Goal: Task Accomplishment & Management: Complete application form

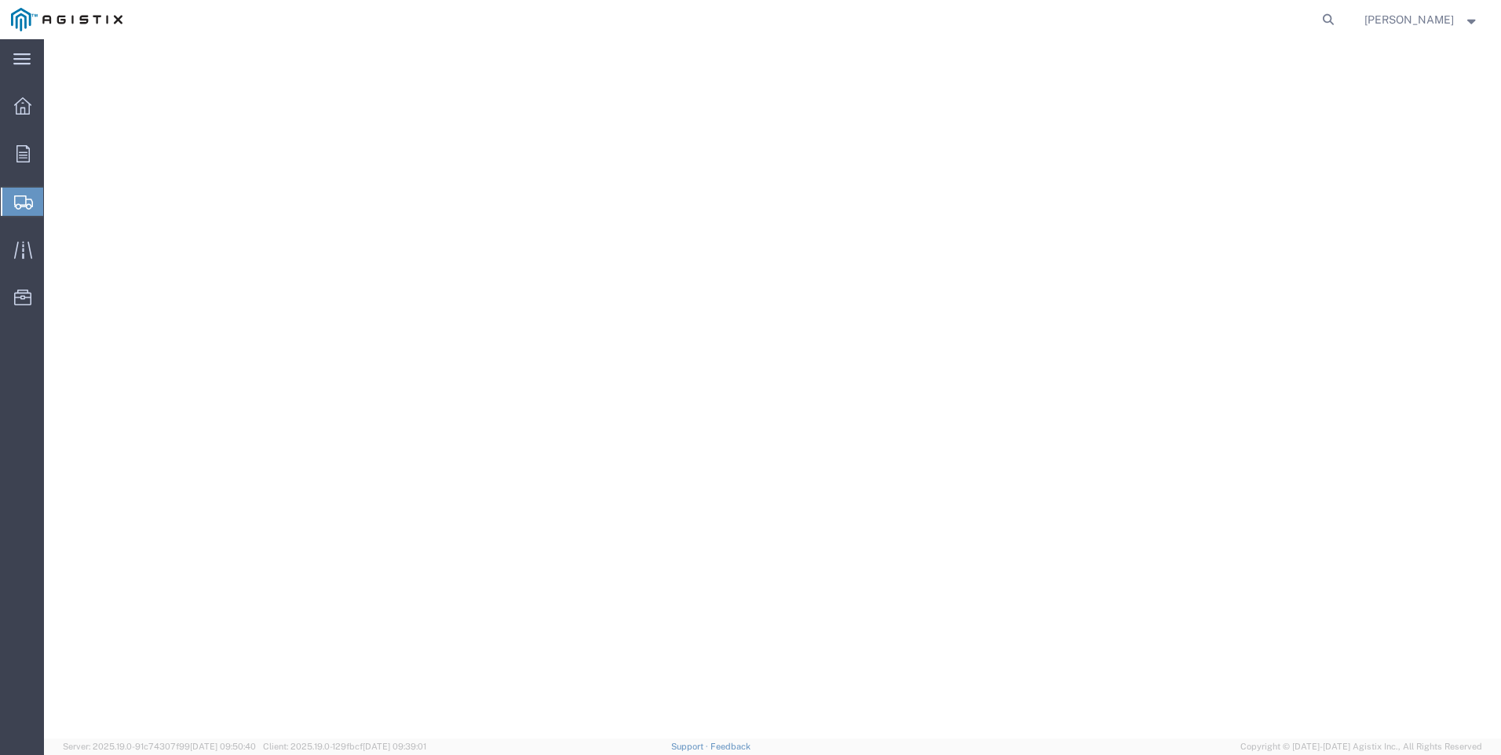
select select
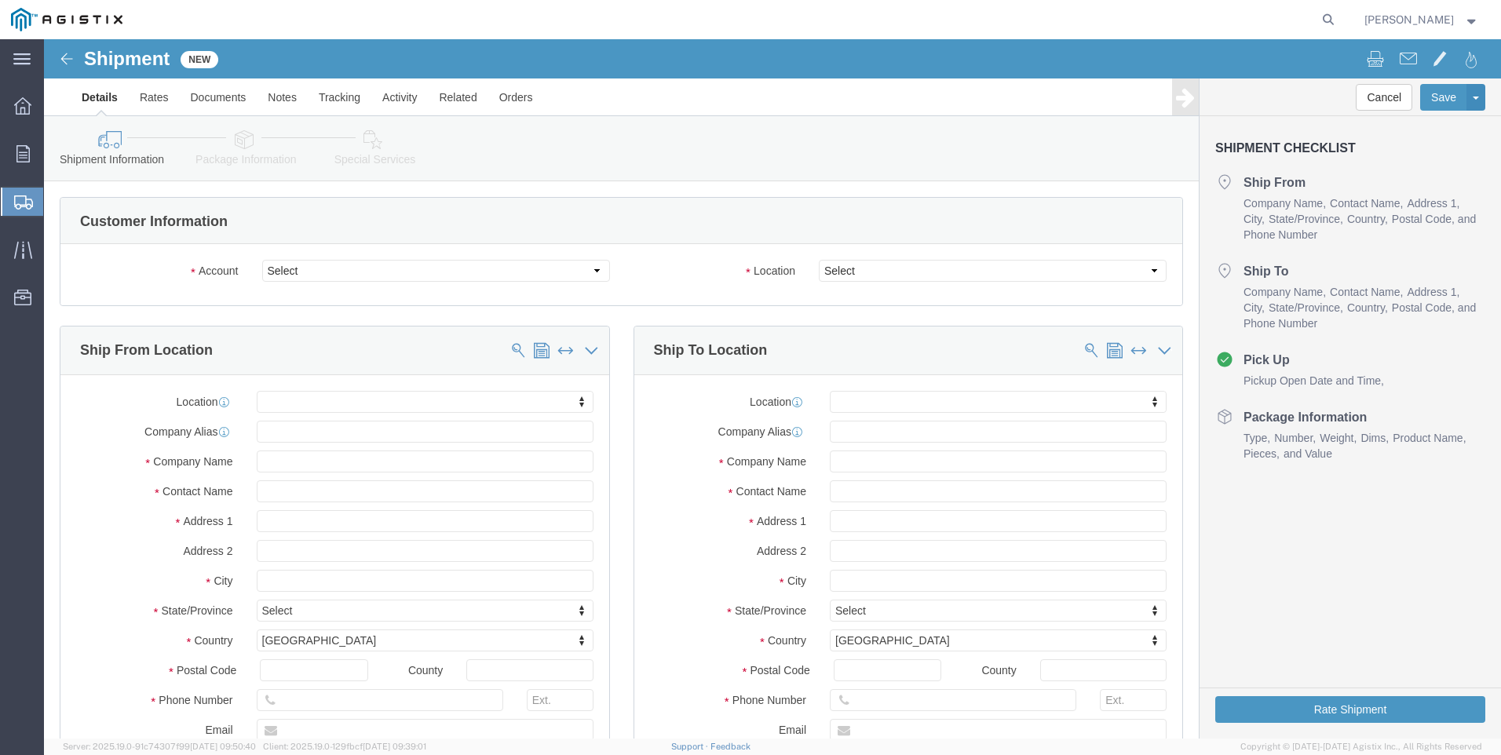
click at [0, 0] on span "Create Shipment" at bounding box center [0, 0] width 0 height 0
click select "Select PG&E Tri-Pacific Supply Inc"
select select "9596"
click select "Select PG&E Tri-Pacific Supply Inc"
select select "PURCHORD"
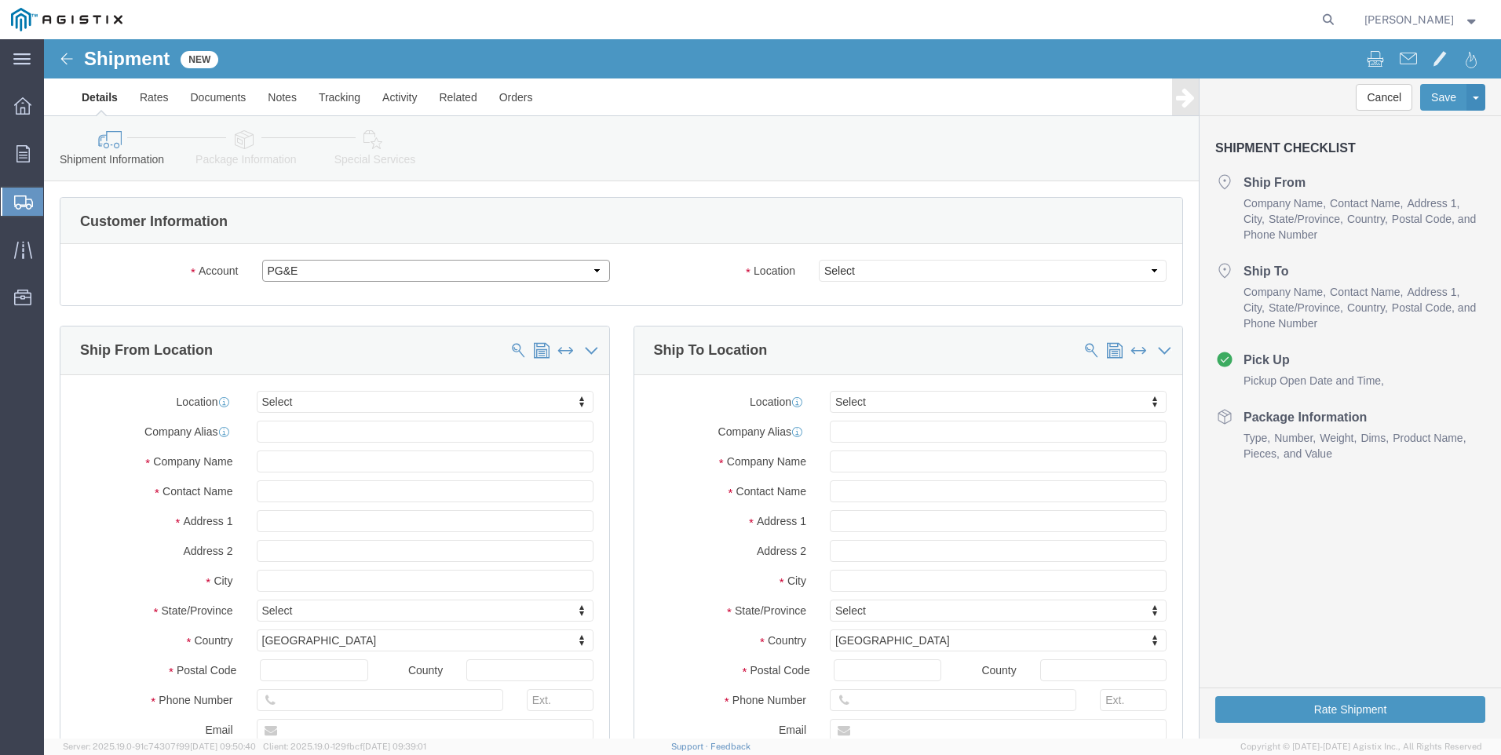
select select
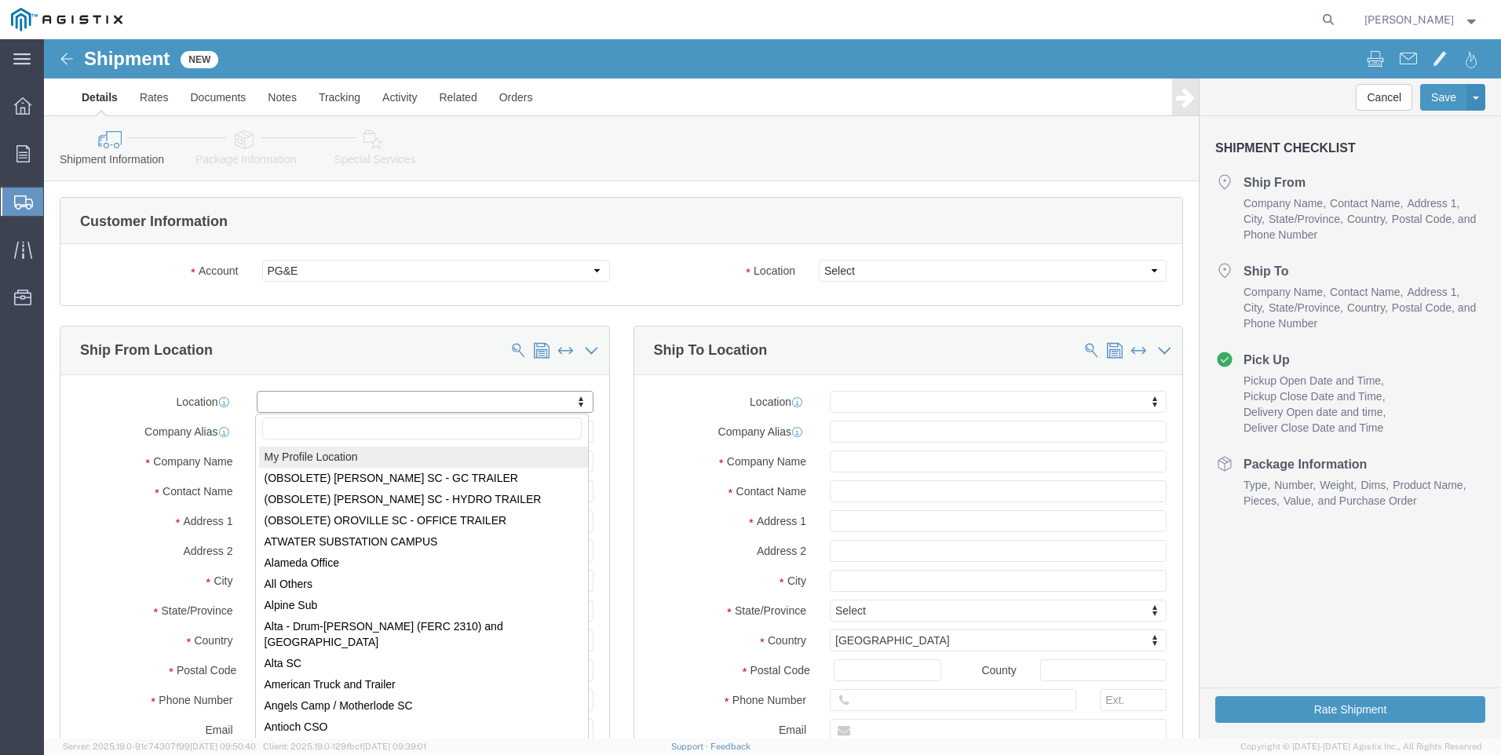
select select "MYPROFILE"
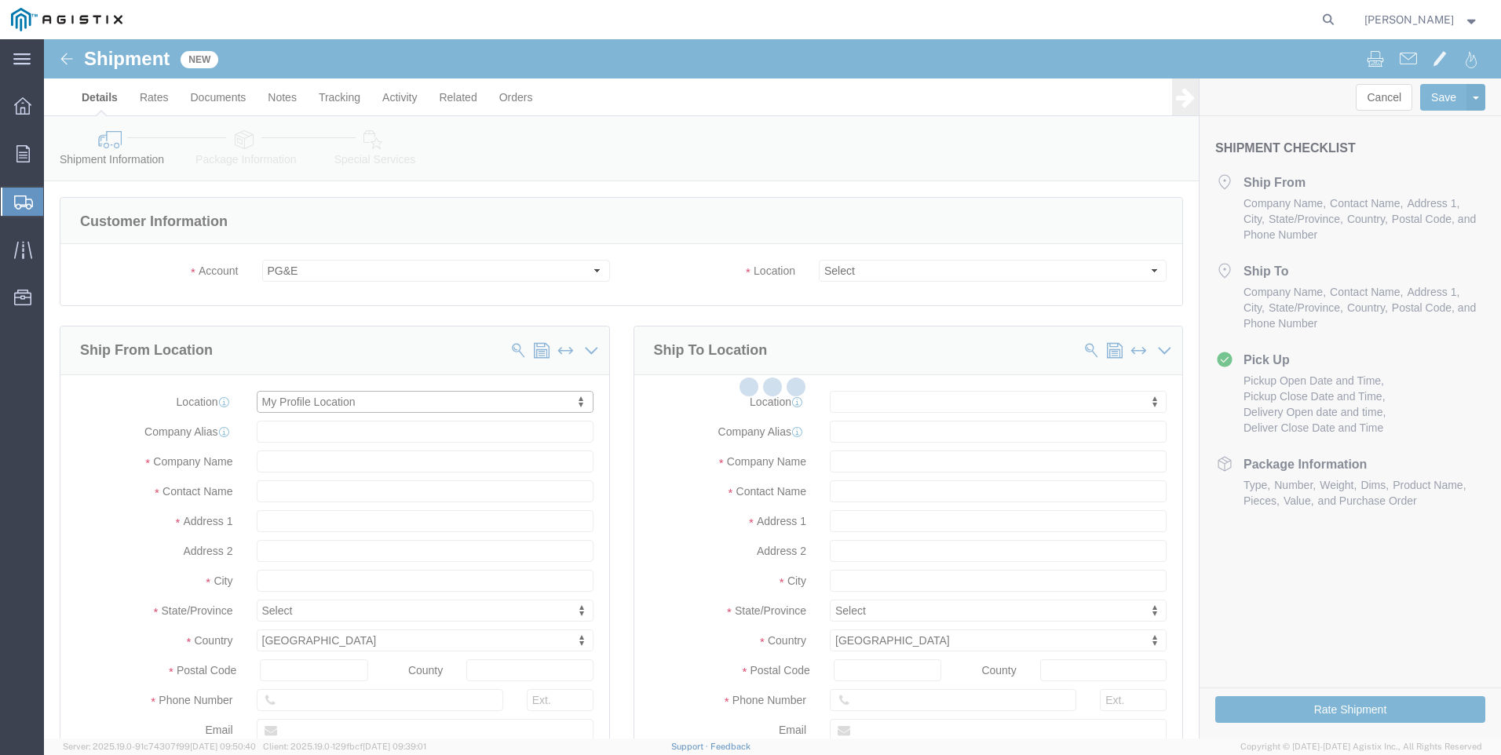
type input "[STREET_ADDRESS]"
type input "Suite 100"
type input "95677"
type input "[PHONE_NUMBER]"
type input "[PERSON_NAME][EMAIL_ADDRESS][PERSON_NAME][DOMAIN_NAME]"
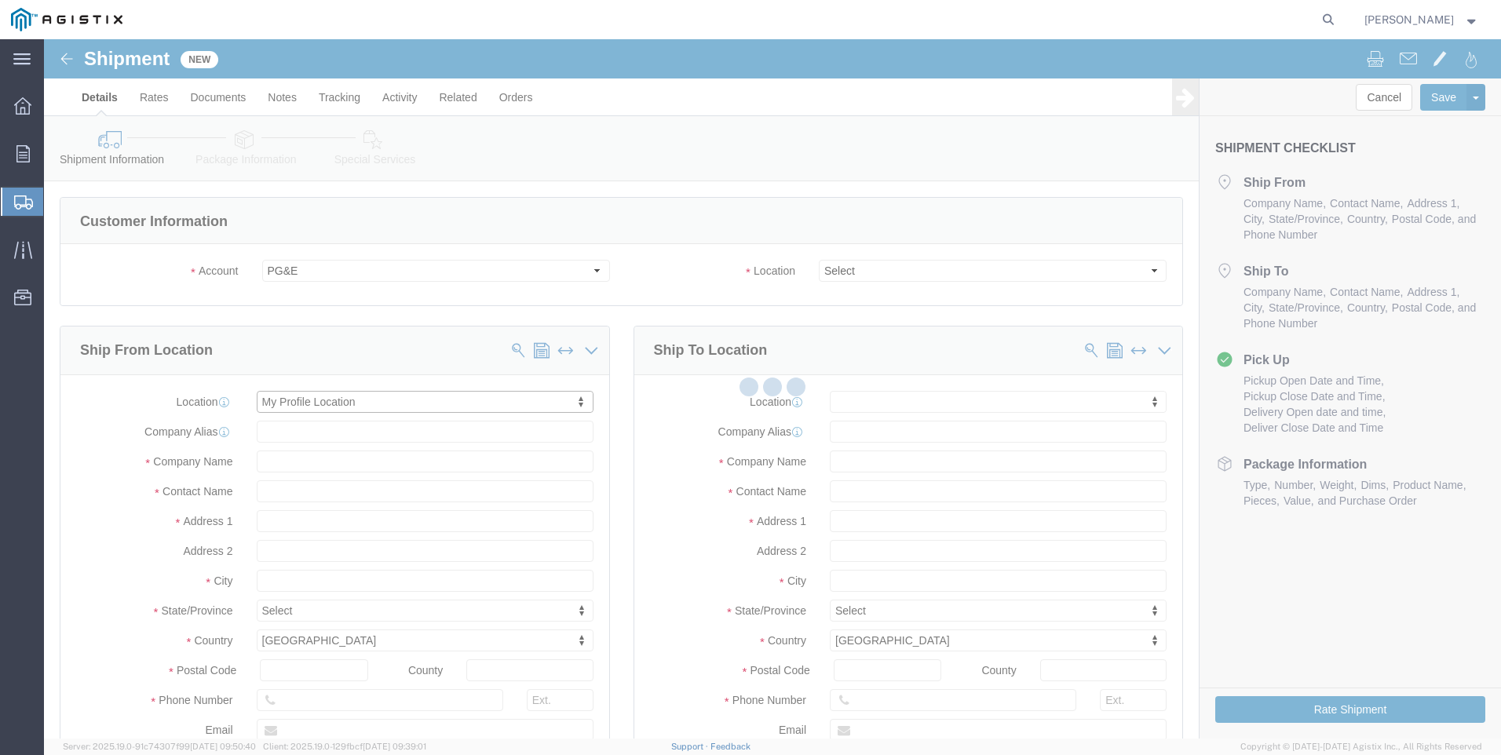
checkbox input "true"
type input "Tri-Pacific Supply Inc"
type input "[PERSON_NAME]"
type input "ROCKLIN"
select select "CA"
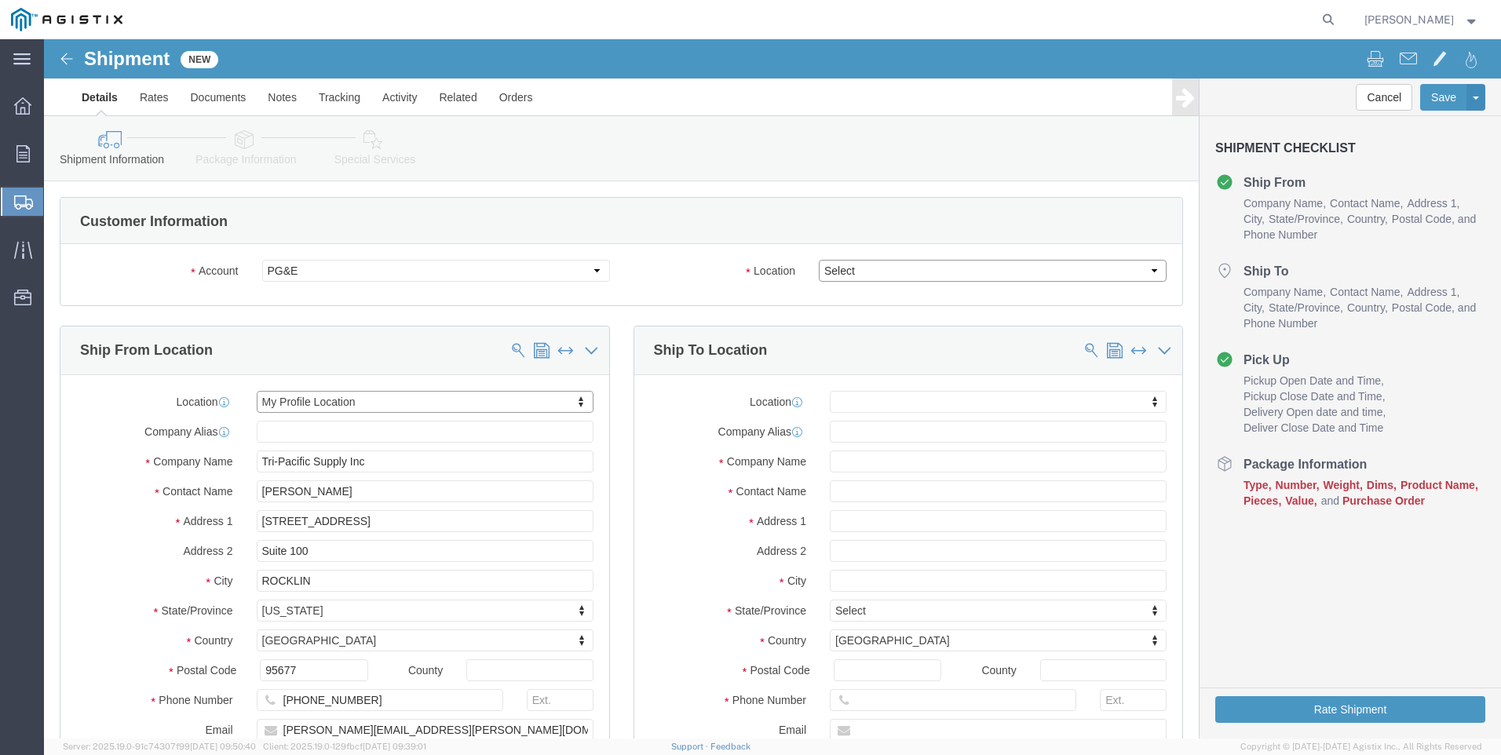
click select "Select All Others [GEOGRAPHIC_DATA] [GEOGRAPHIC_DATA] [GEOGRAPHIC_DATA] [GEOGRA…"
select select "19740"
click select "Select All Others [GEOGRAPHIC_DATA] [GEOGRAPHIC_DATA] [GEOGRAPHIC_DATA] [GEOGRA…"
click span
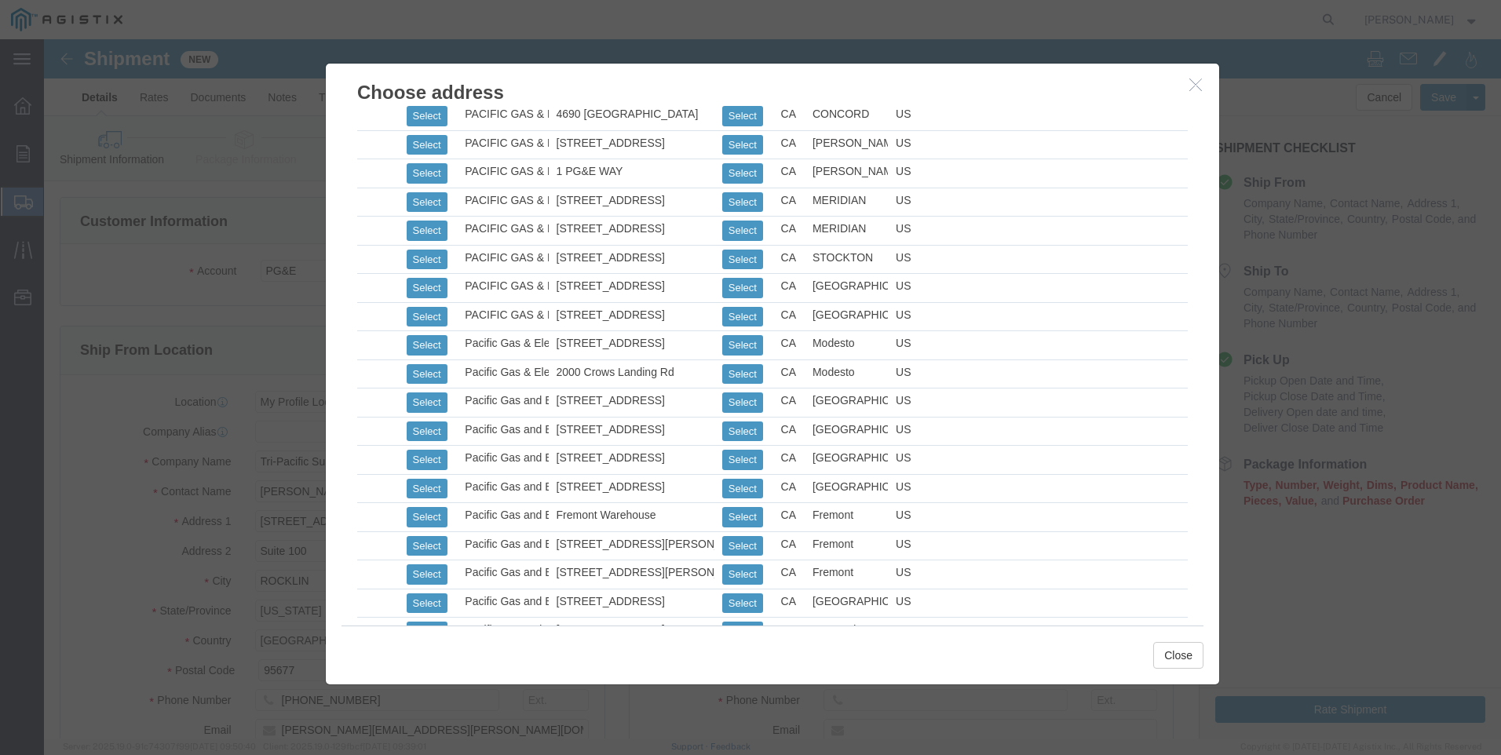
scroll to position [628, 0]
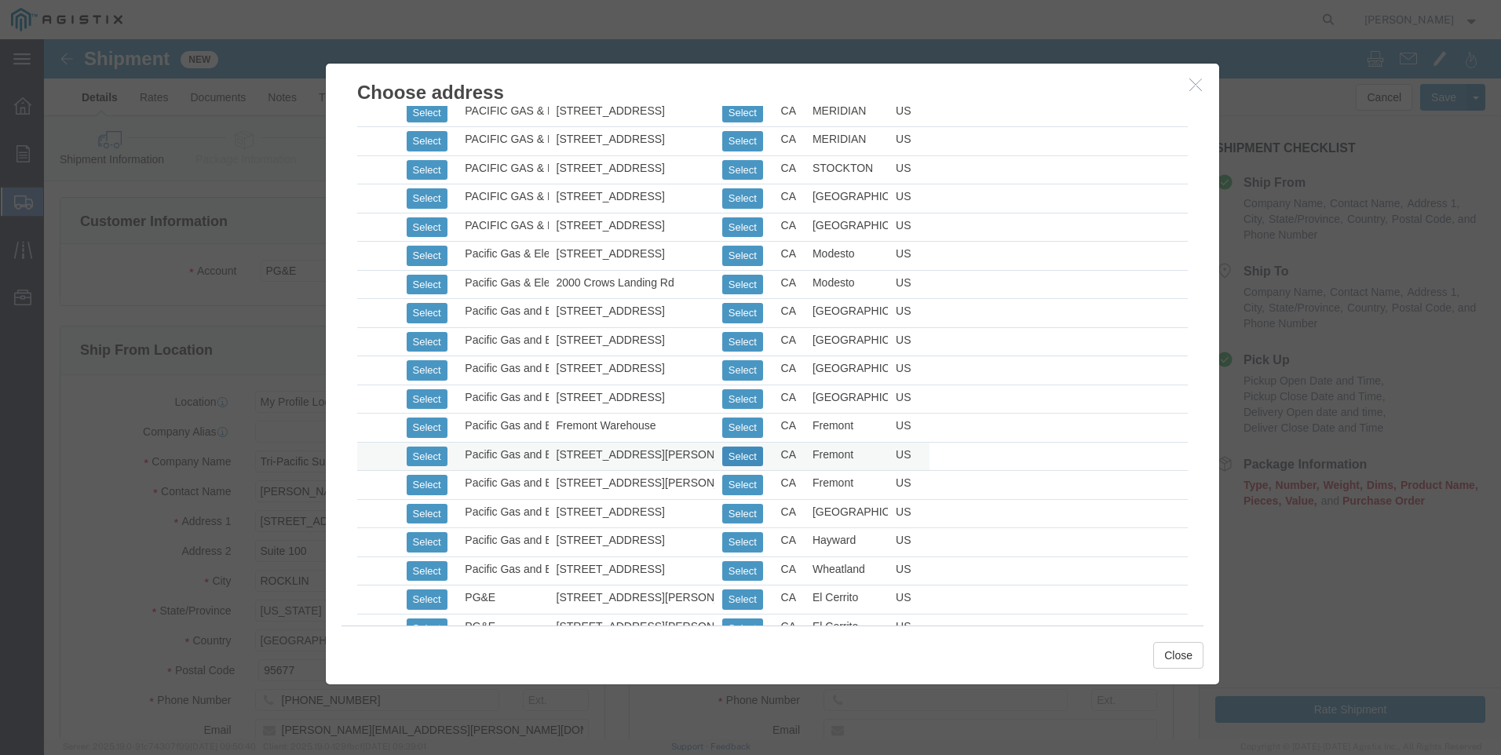
click button "Select"
select select
type input "[STREET_ADDRESS][PERSON_NAME]"
type input "94538"
type input "[PHONE_NUMBER]"
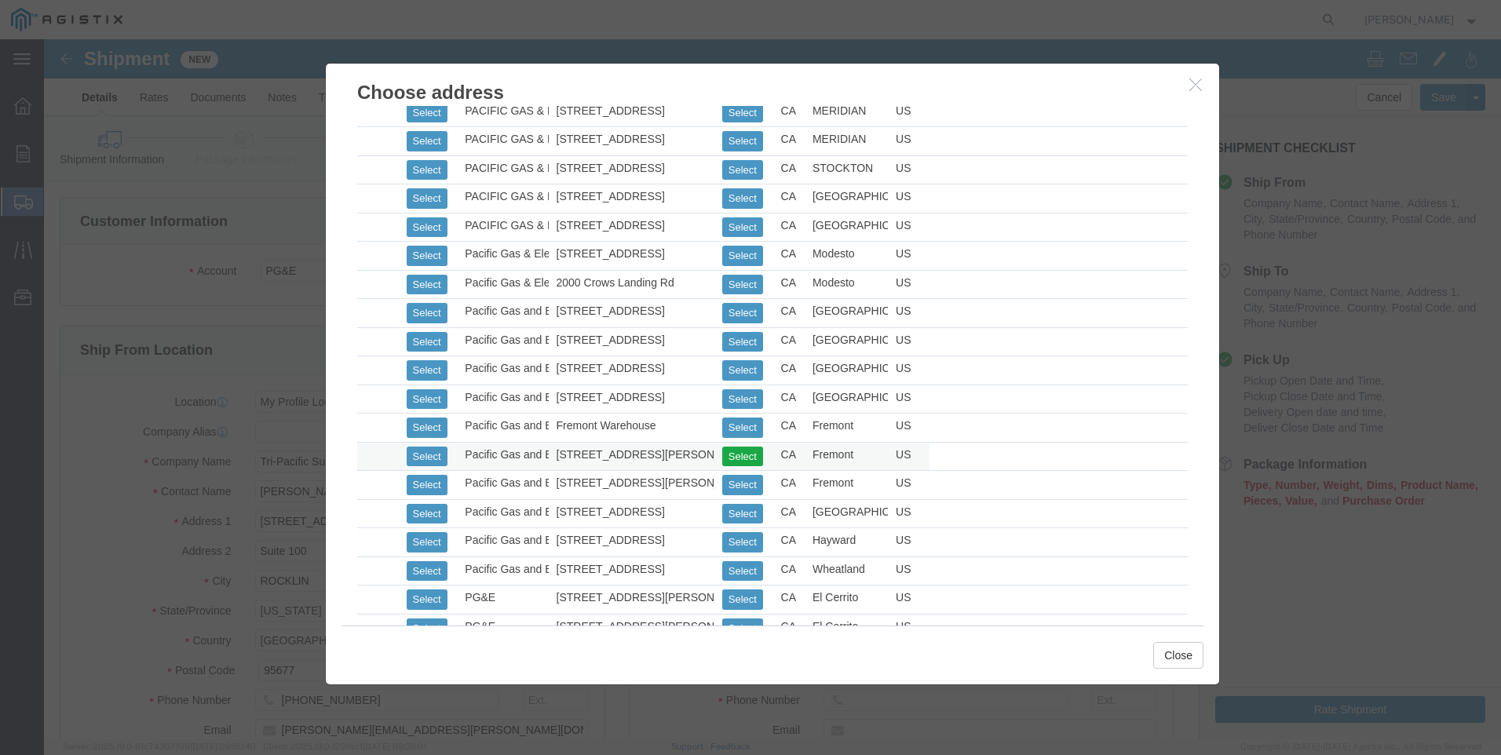
type input "Pacific Gas and Electric"
type input "Fremont Warehouse"
type input "Fremont"
select select "CA"
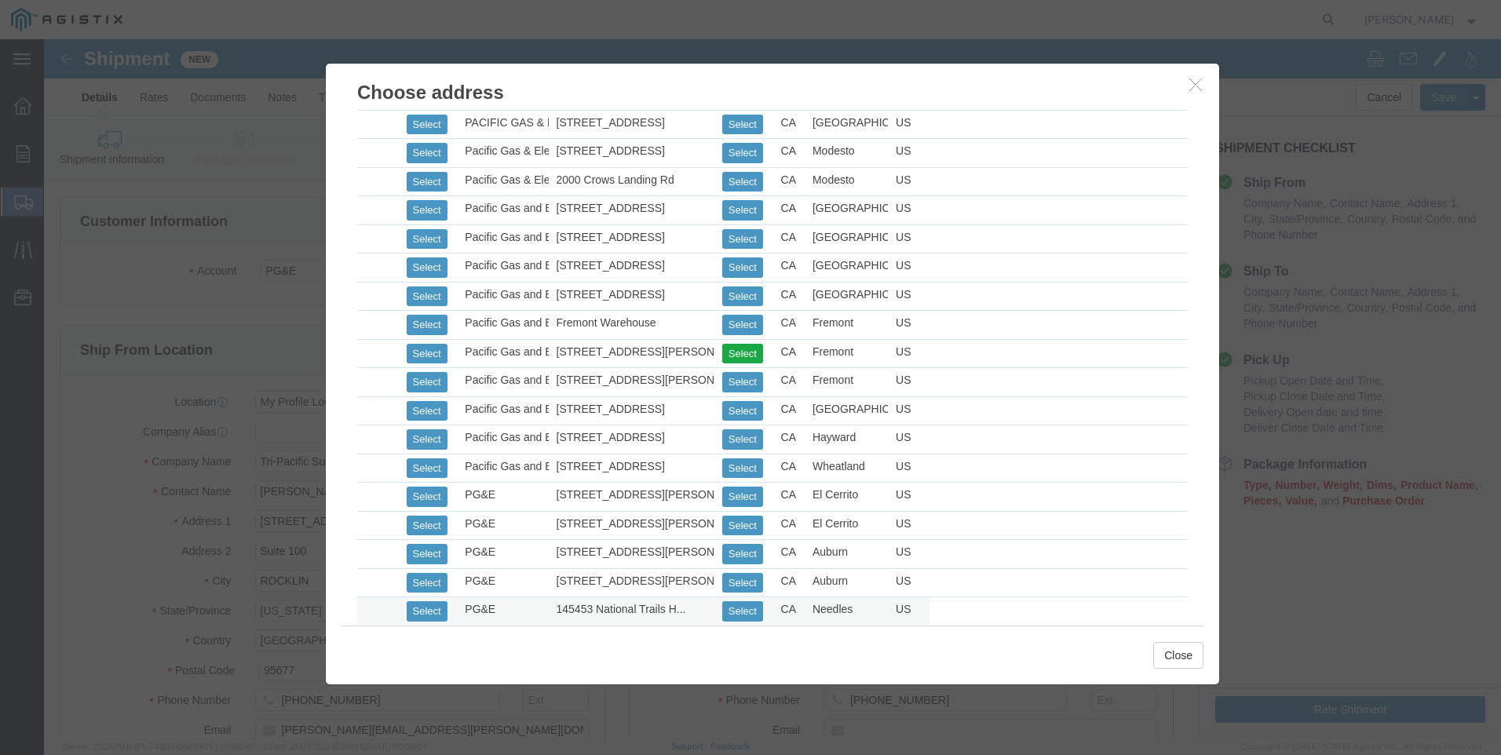
scroll to position [942, 0]
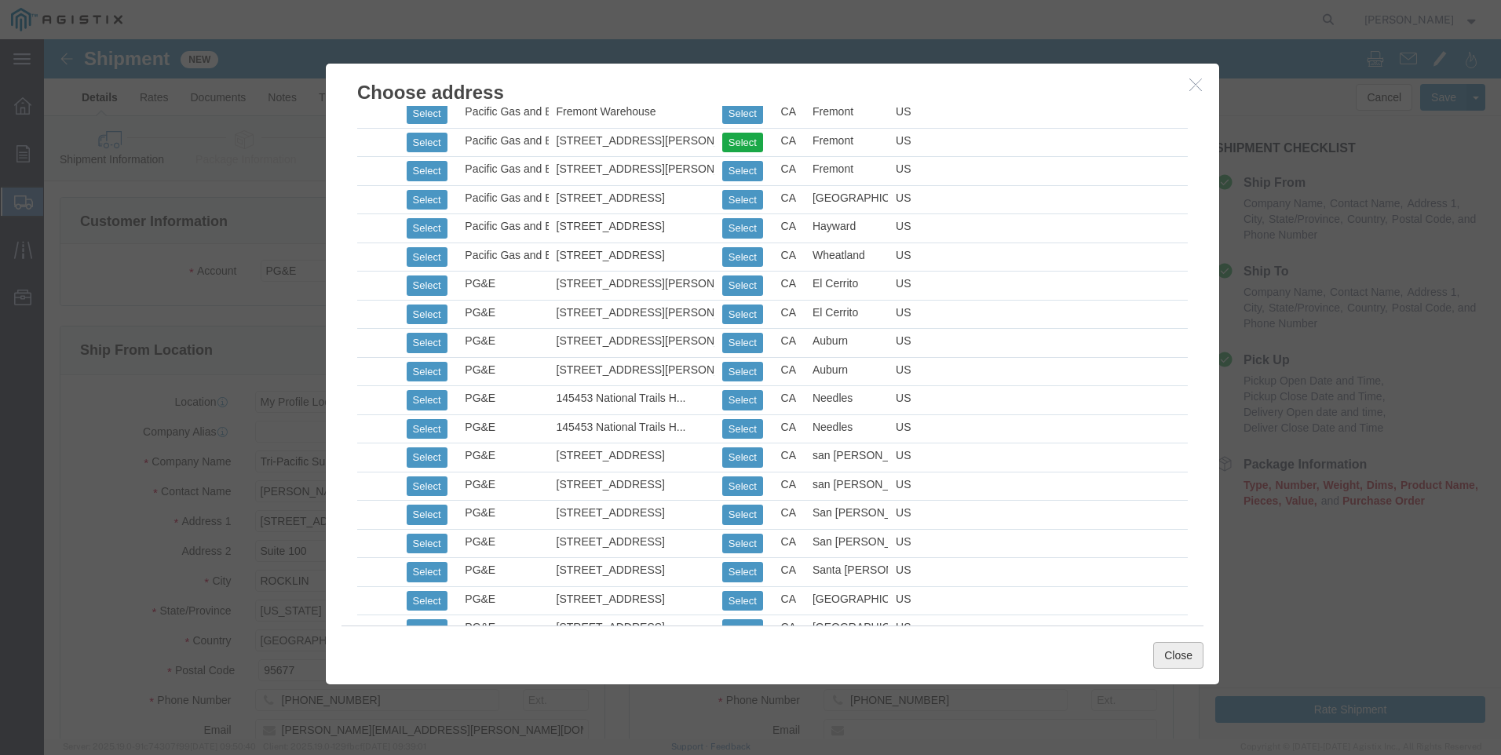
click button "Close"
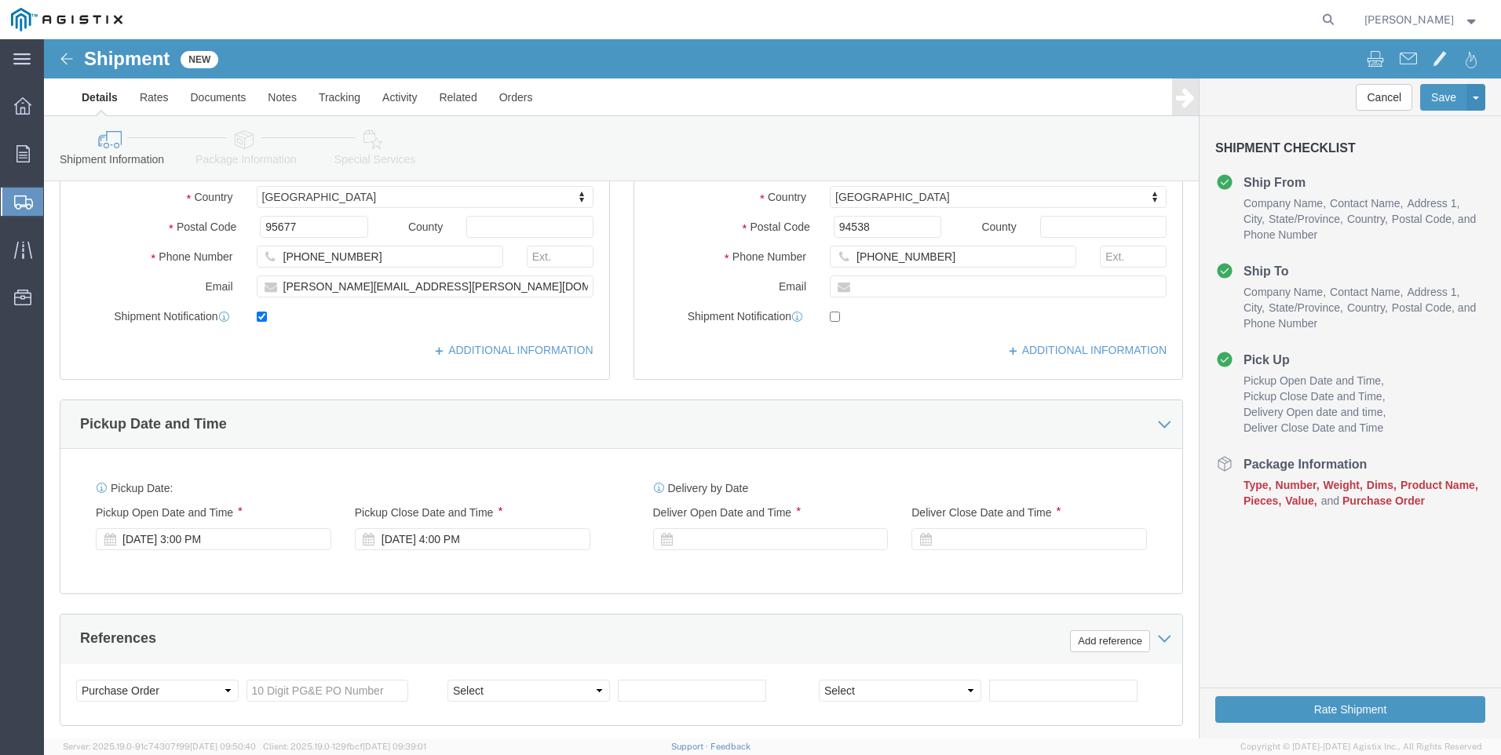
scroll to position [471, 0]
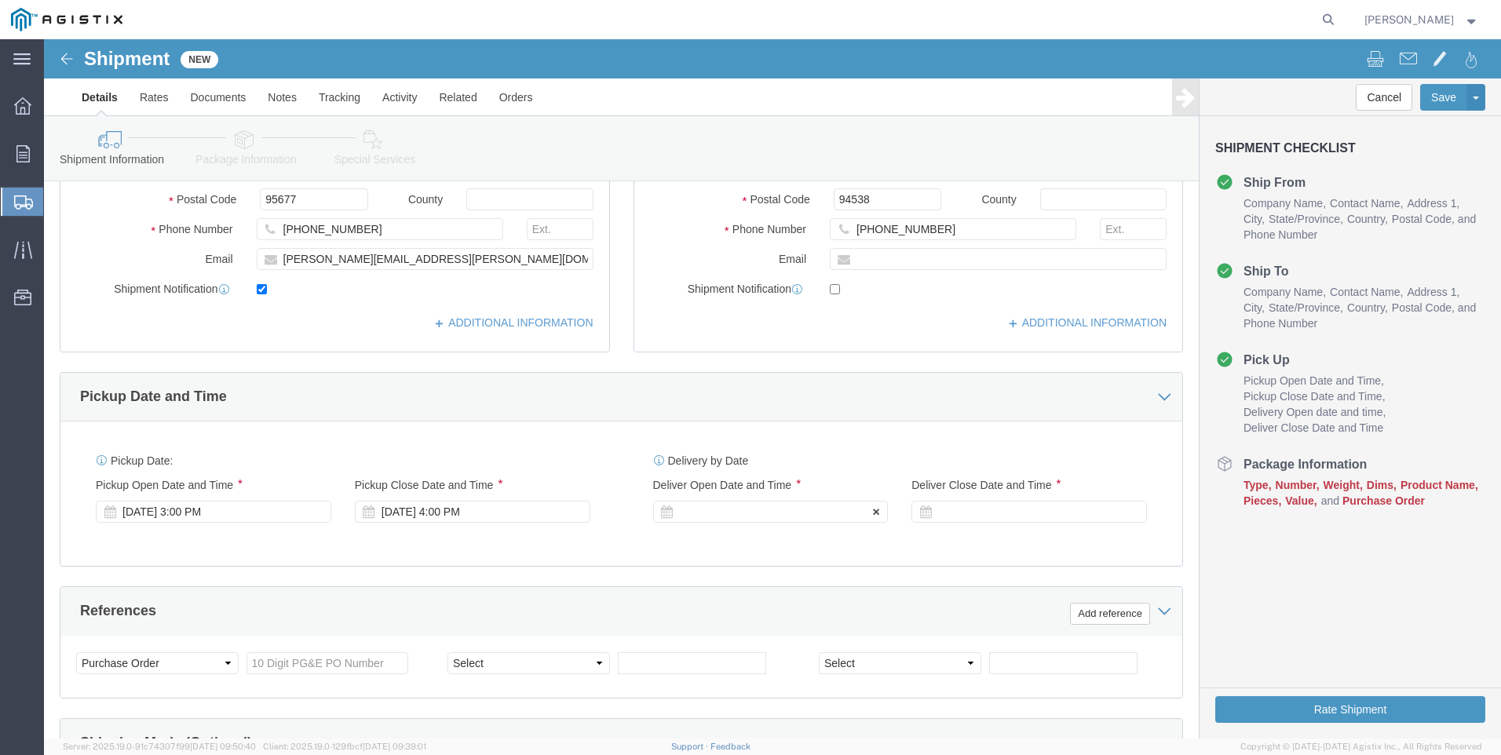
click div
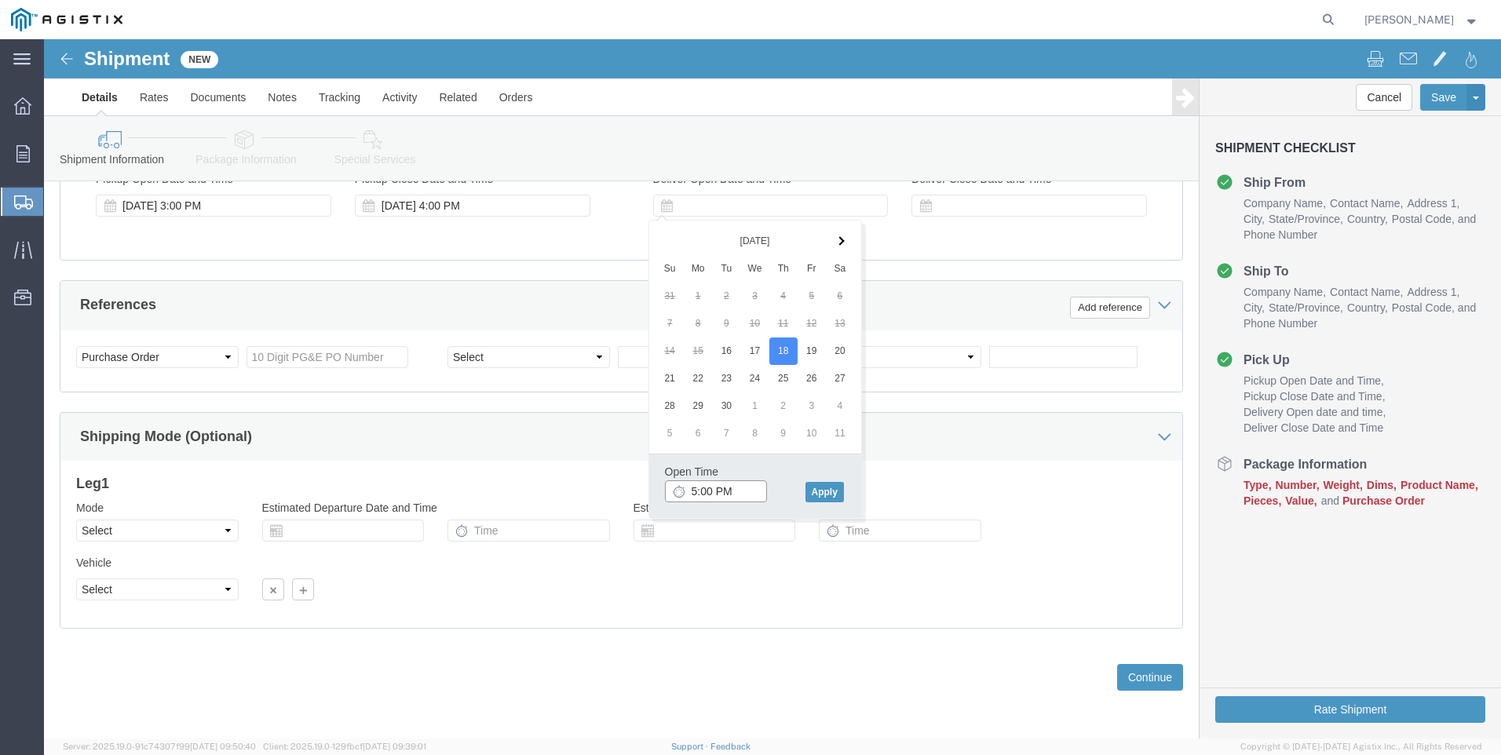
click input "5:00 PM"
click input "7:00 PM"
type input "7:00 AM"
click button "Apply"
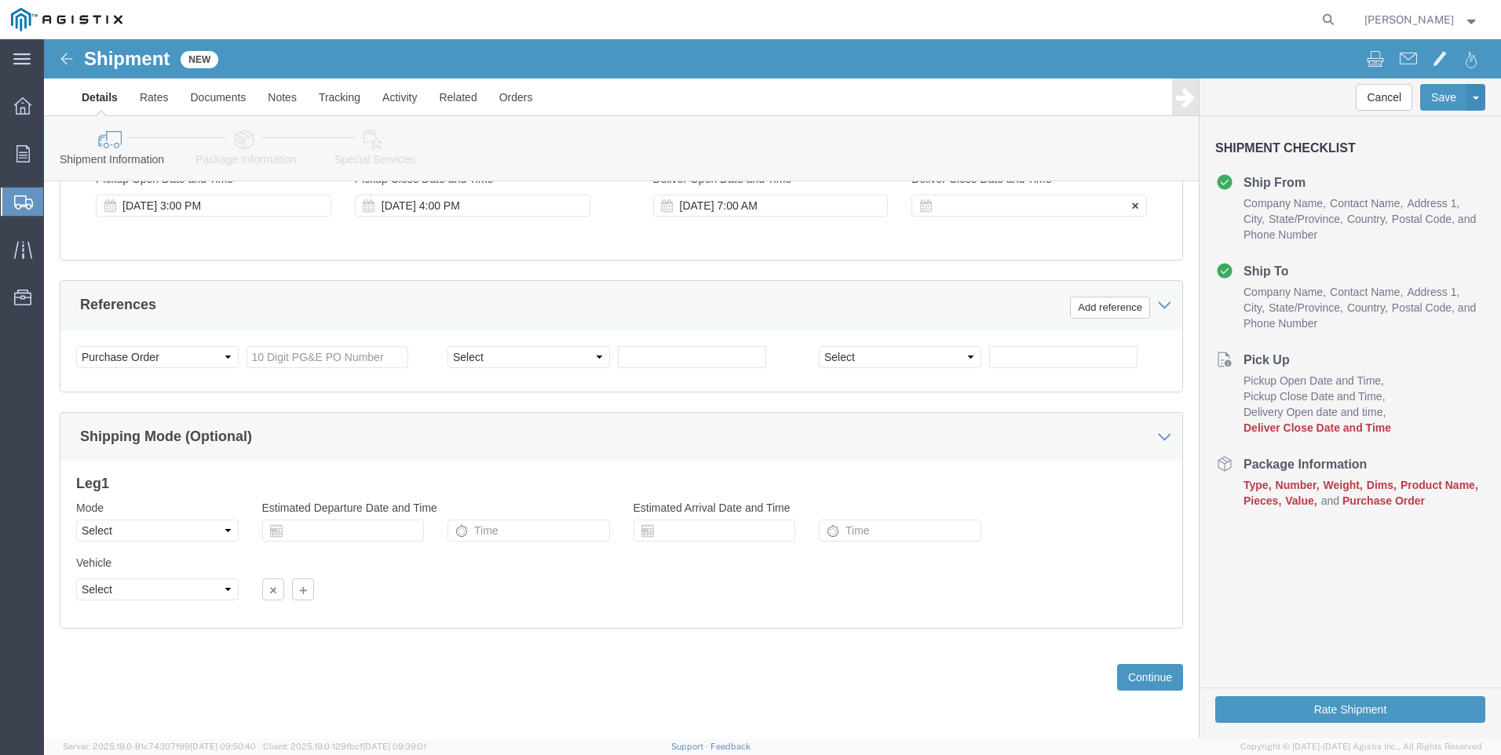
click div
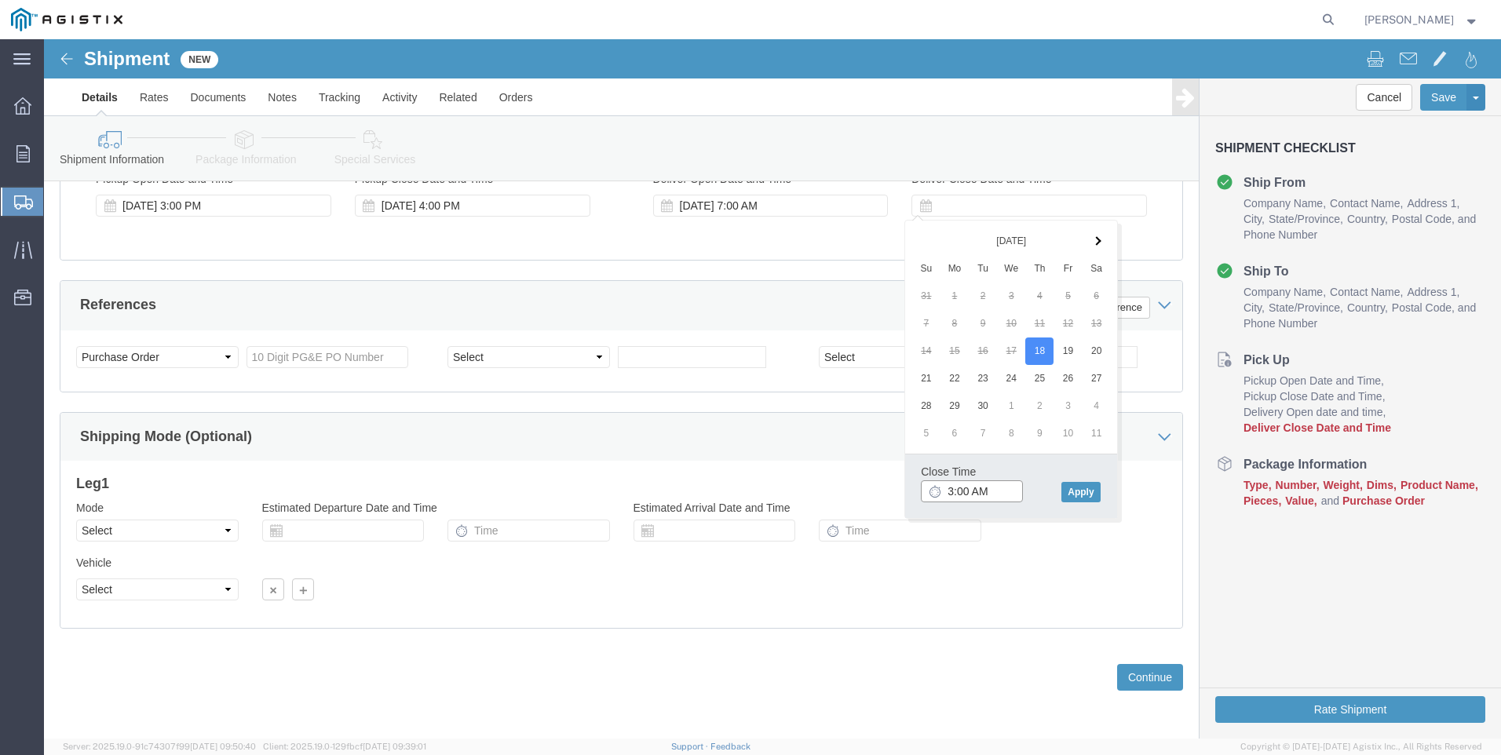
click input "3:00 AM"
type input "3:00 PM"
click div "Close Time 3:00 PM [DATE] 8:00 AM - [DATE] 8:00 AM Cancel Apply"
click button "Apply"
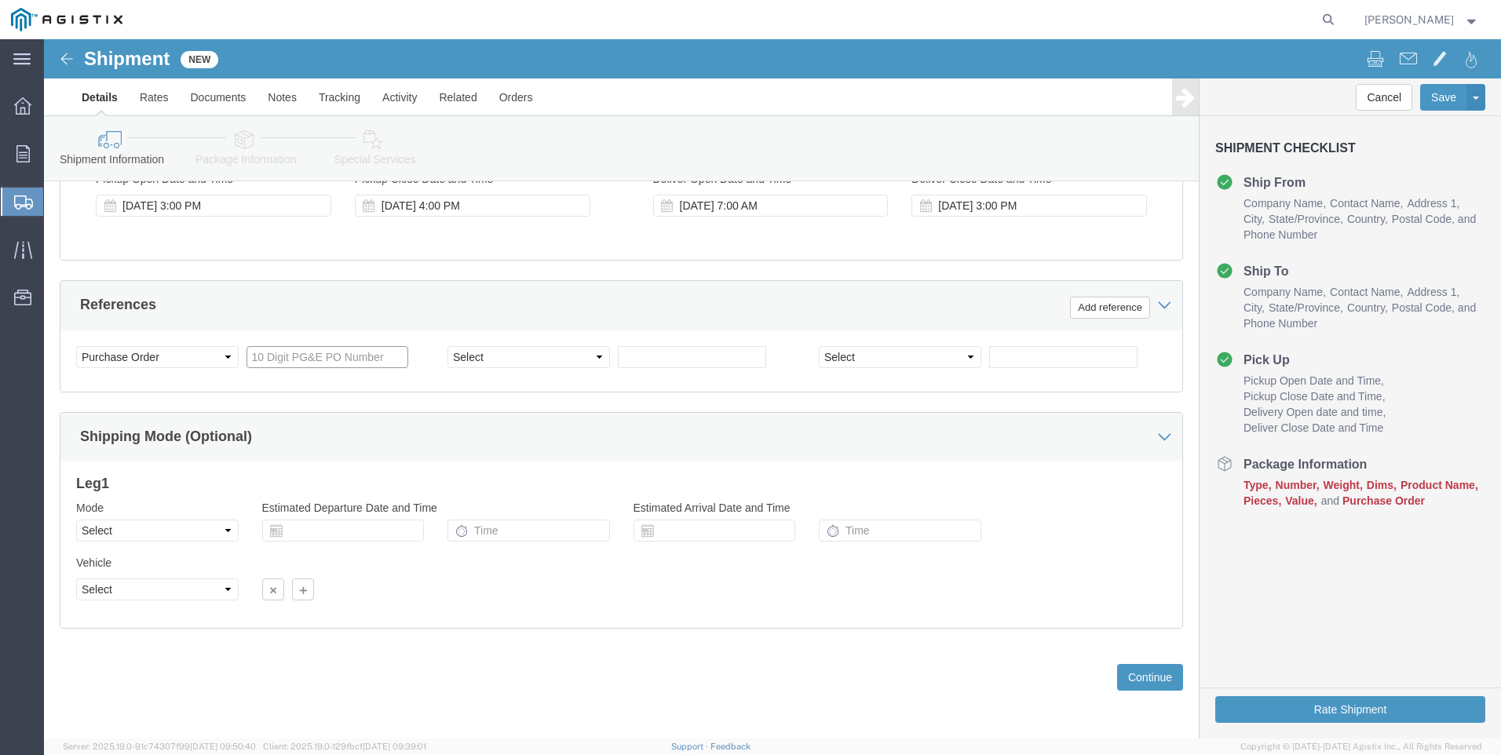
click input "text"
type input "3501419700"
click select "Select Account Type Activity ID Airline Appointment Number ASN Batch Request # …"
select select "SALEORDR"
click select "Select Account Type Activity ID Airline Appointment Number ASN Batch Request # …"
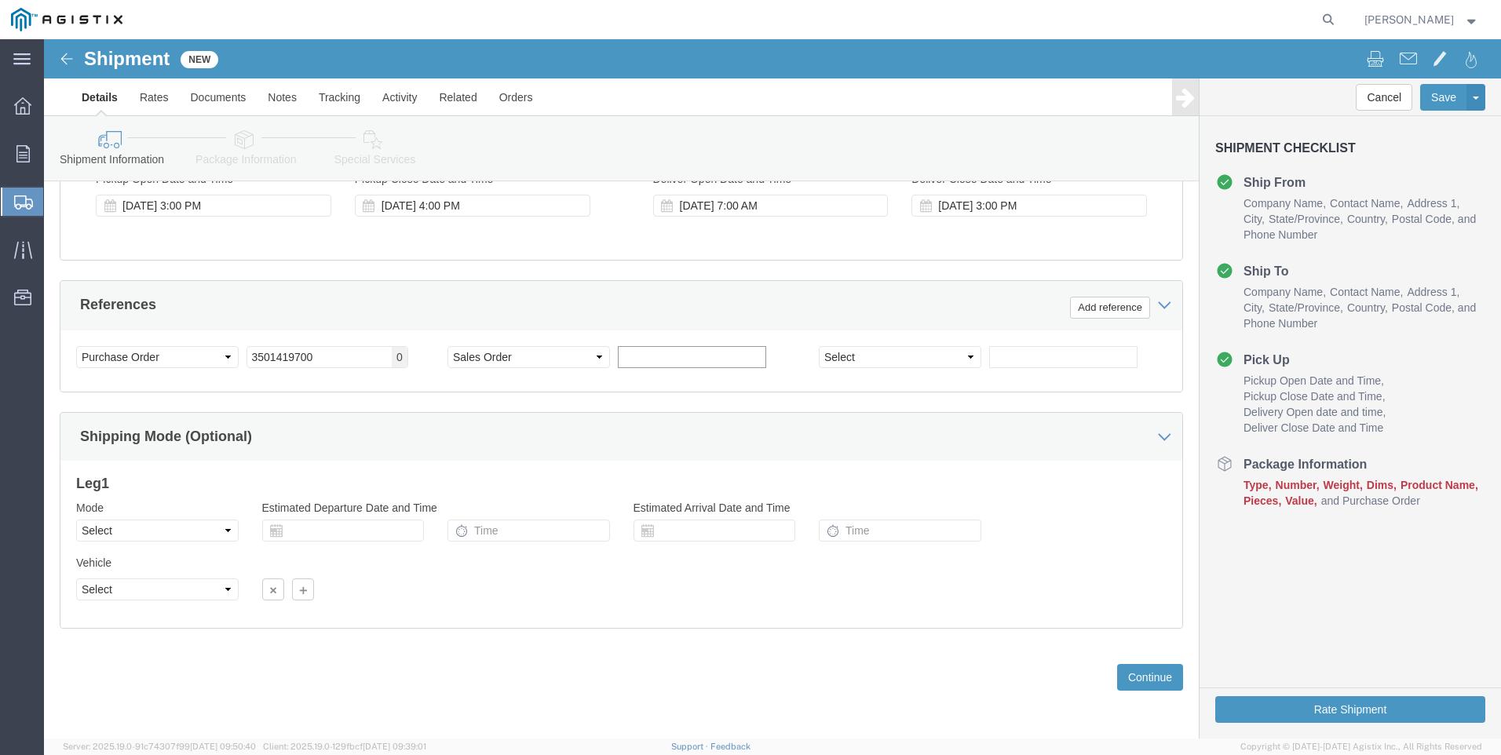
click input "text"
type input "0054950"
click button "Continue"
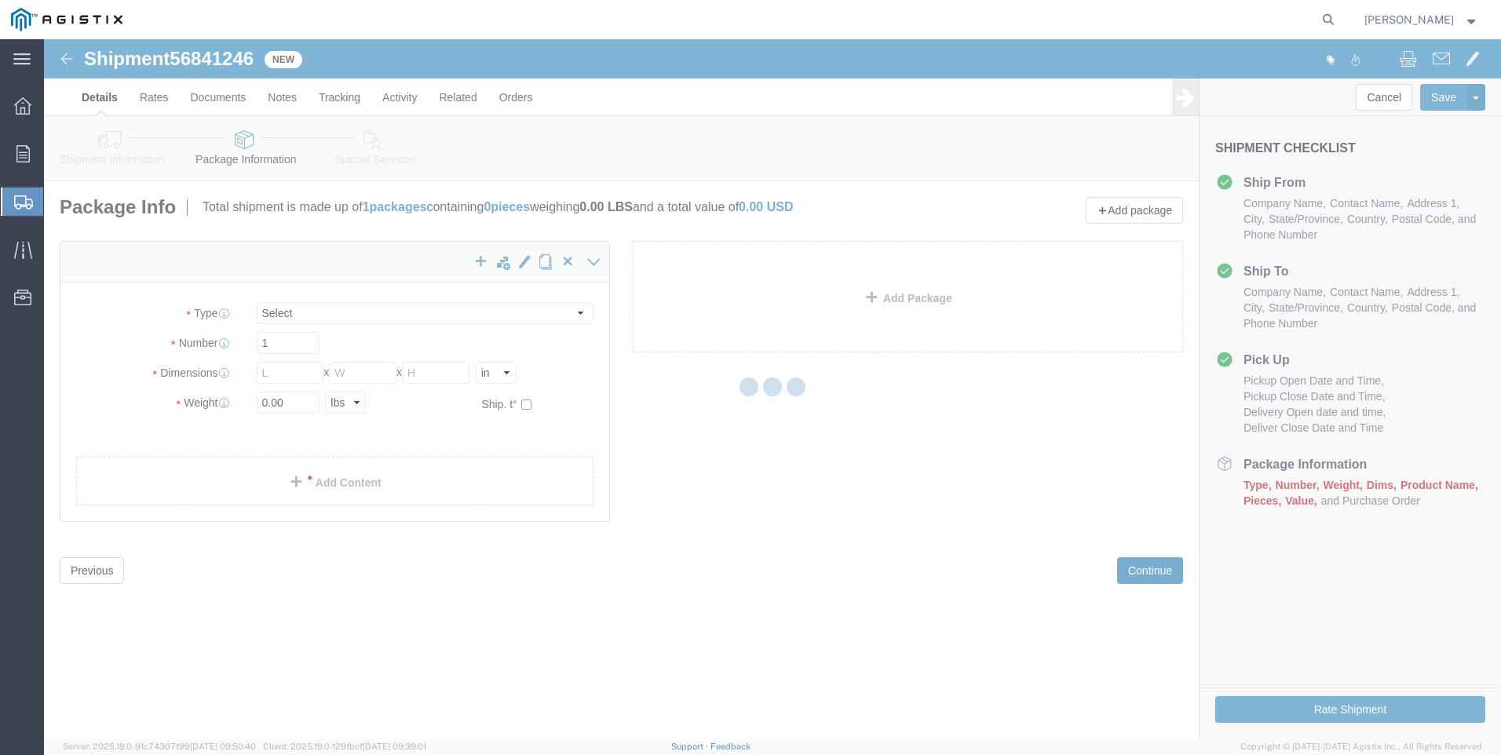
select select "CBOX"
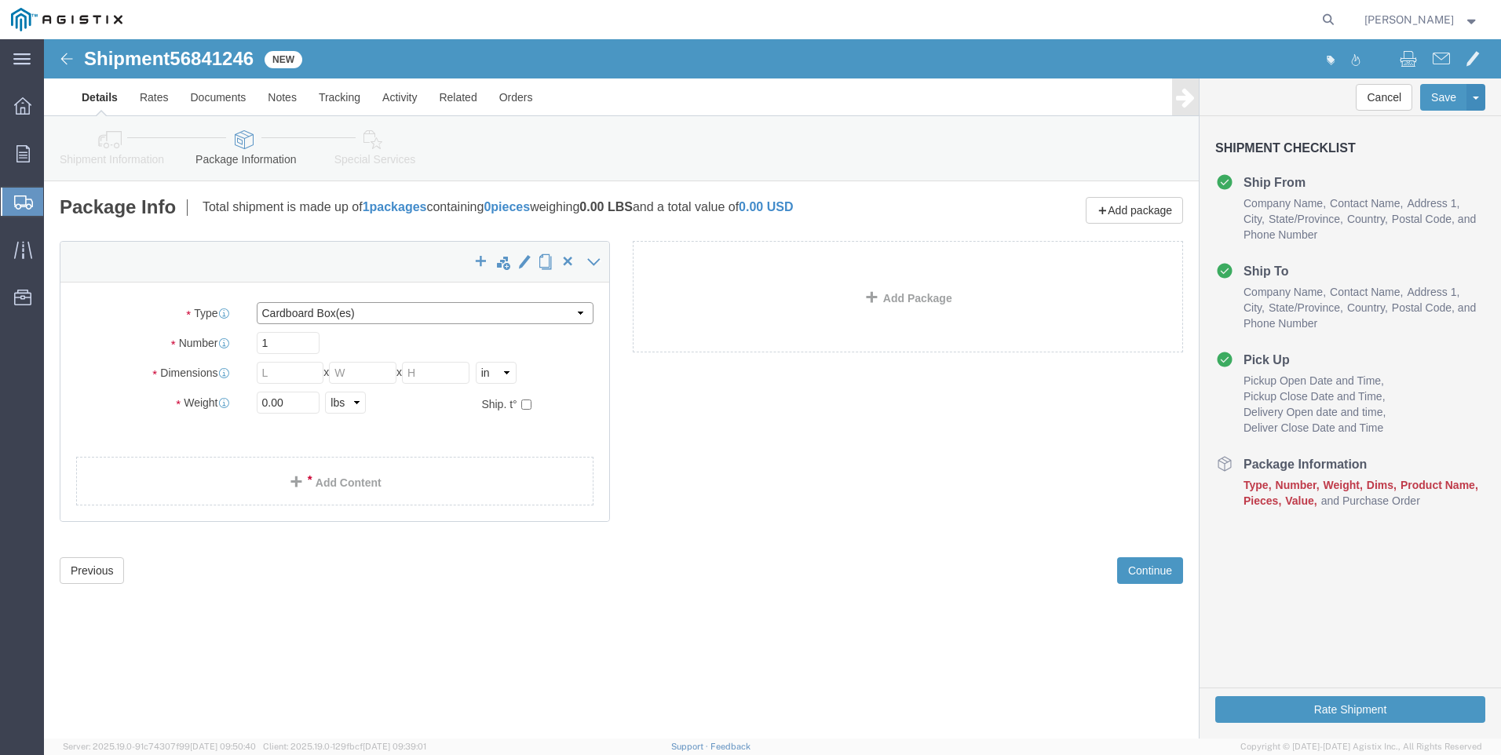
click select "Select Bulk Bundle(s) Cardboard Box(es) Carton(s) Crate(s) Drum(s) (Fiberboard)…"
click input "text"
type input "10"
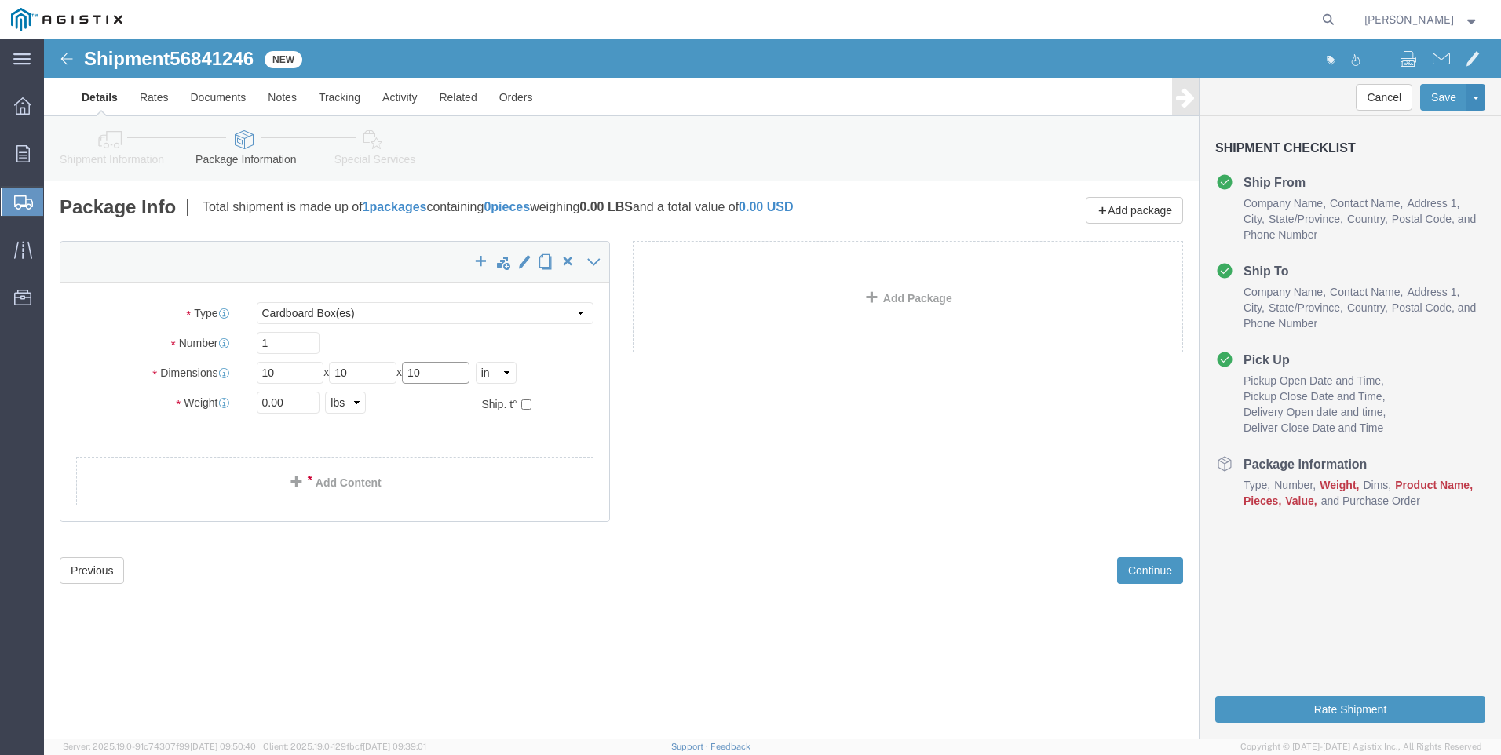
type input "10"
type input "1"
click ul
click link "Add Content"
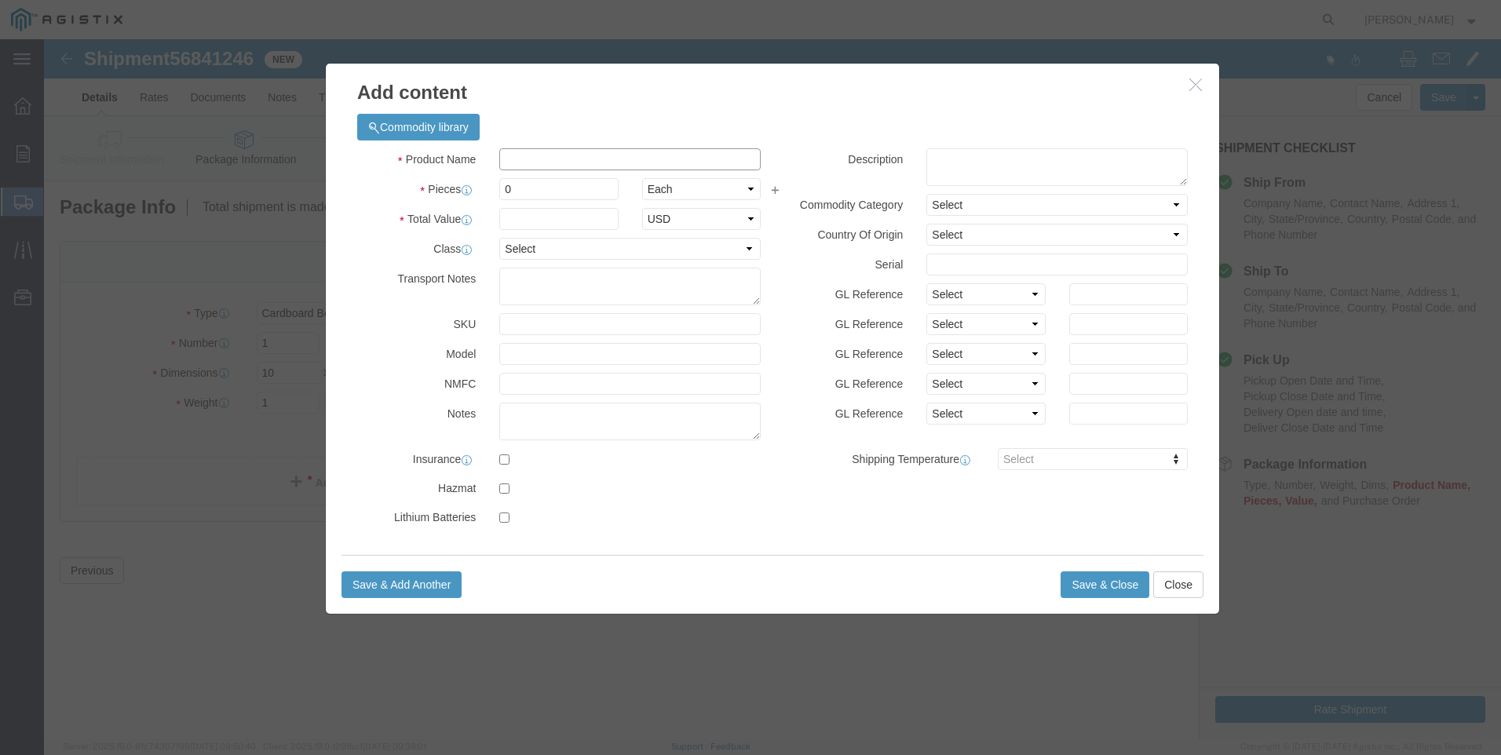
click input "text"
type input "M447804"
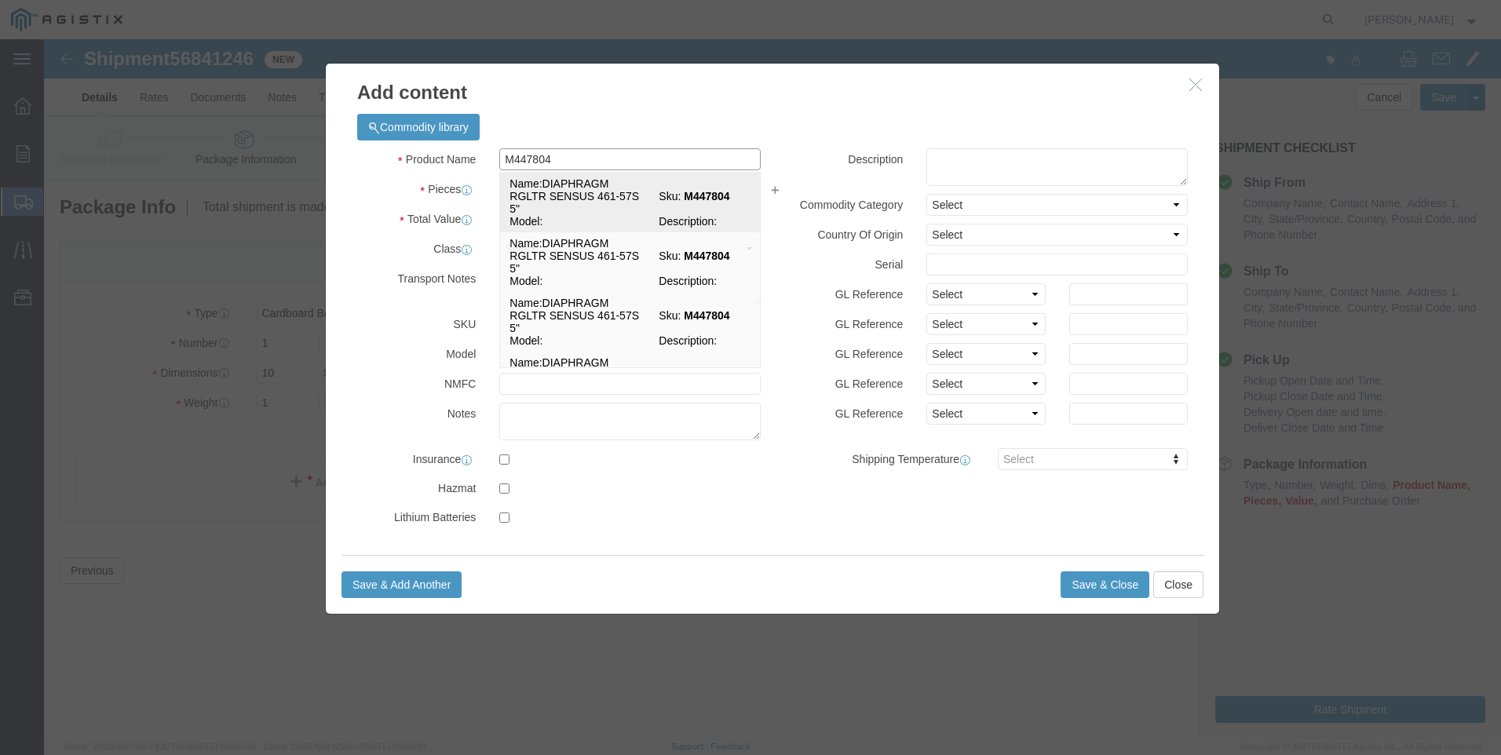
click td "Name: DIAPHRAGM RGLTR SENSUS 461-57S 5""
select select
select select "USD"
type input "DIAPHRAGM RGLTR SENSUS 461-57S 5""
type input "M447804"
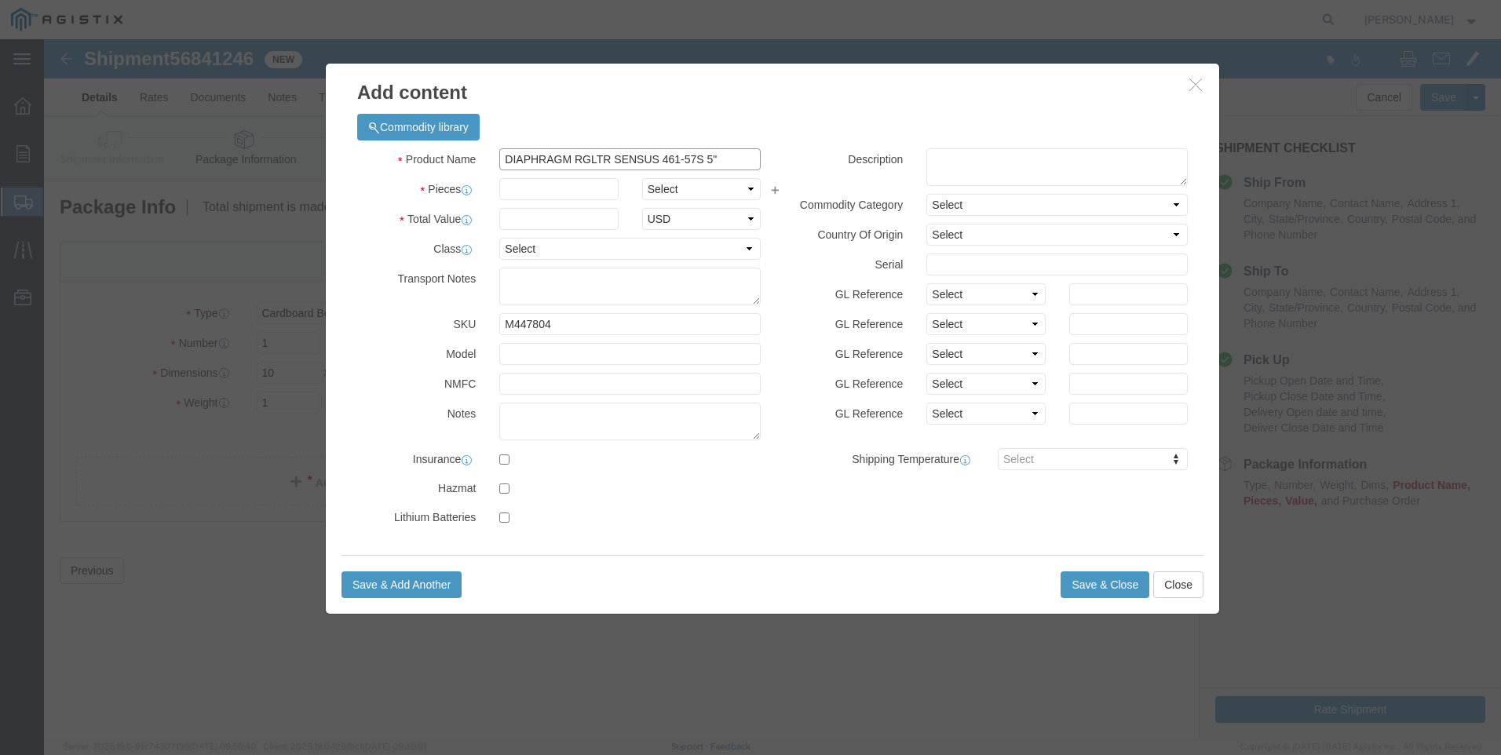
drag, startPoint x: 686, startPoint y: 116, endPoint x: 152, endPoint y: 144, distance: 534.4
click div "Add content Commodity library Product Name DIAPHRAGM RGLTR SENSUS 461-57S 5" M4…"
type input "DIAPHRAGM RGLTR SENSUS 461-57S 5""
click textarea
paste textarea "DIAPHRAGM RGLTR SENSUS 461-57S 5""
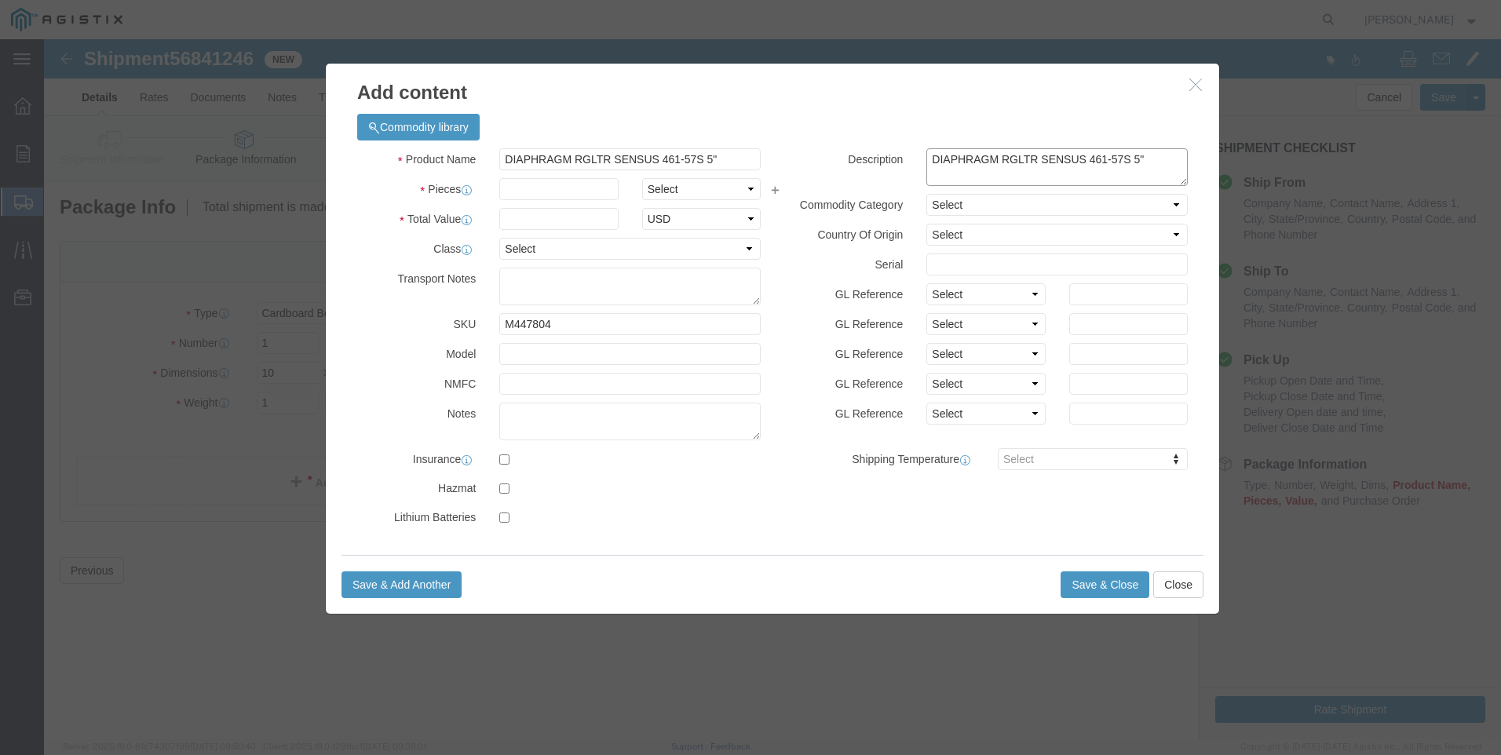
type textarea "DIAPHRAGM RGLTR SENSUS 461-57S 5""
drag, startPoint x: 683, startPoint y: 120, endPoint x: 239, endPoint y: 138, distance: 444.6
click div "Add content Commodity library Product Name DIAPHRAGM RGLTR SENSUS 461-57S 5" M4…"
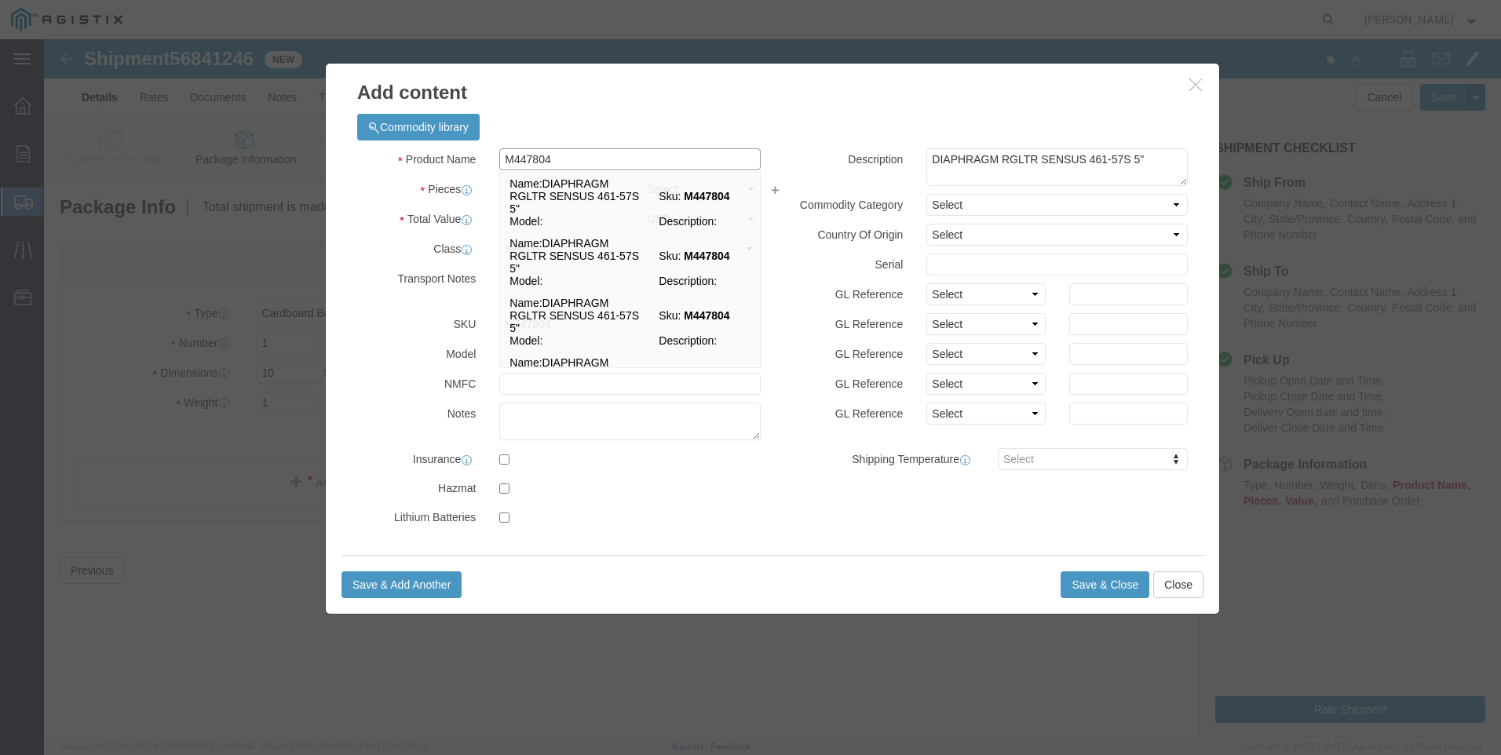
type input "M447804 / 091-00-350-00"
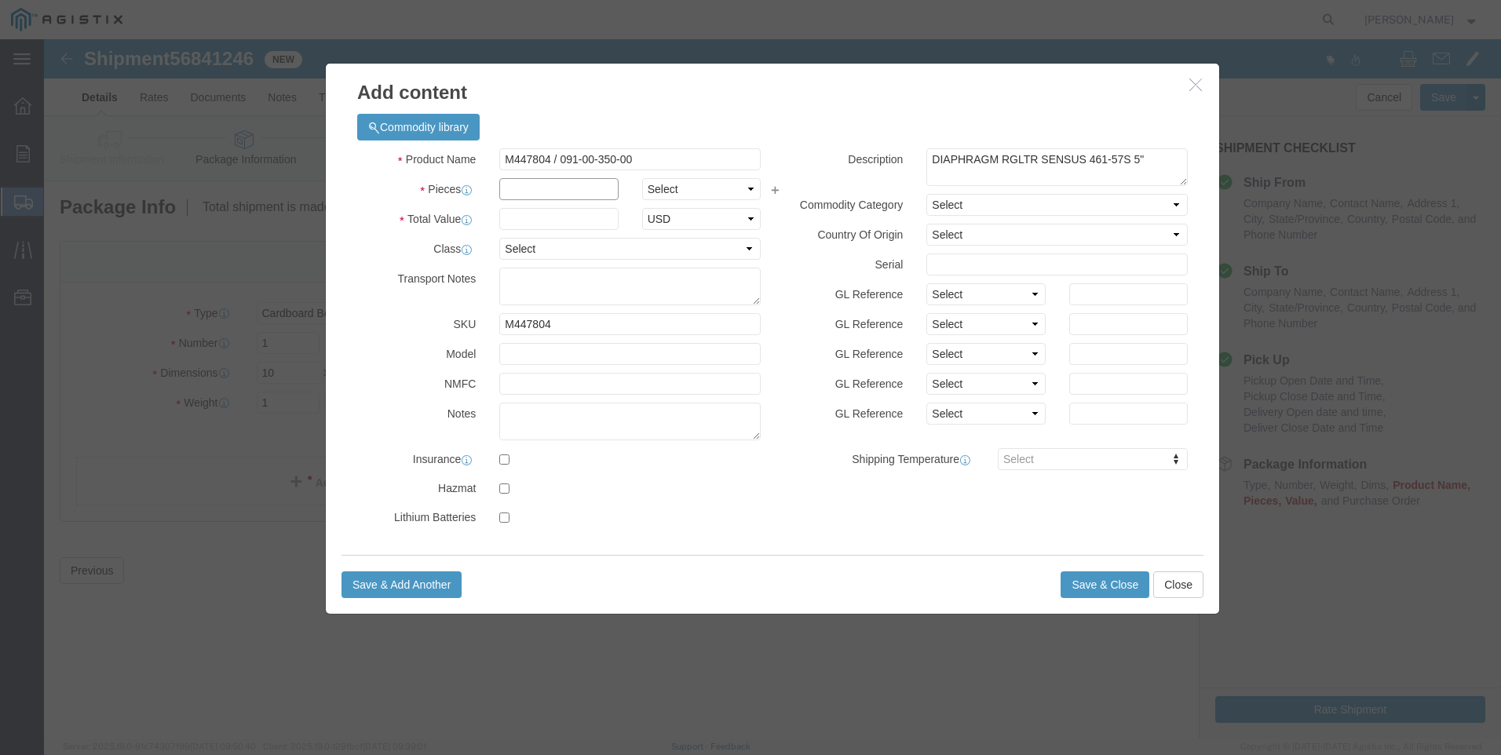
click input "text"
type input "3"
click input "text"
type input "576"
click button "Save & Close"
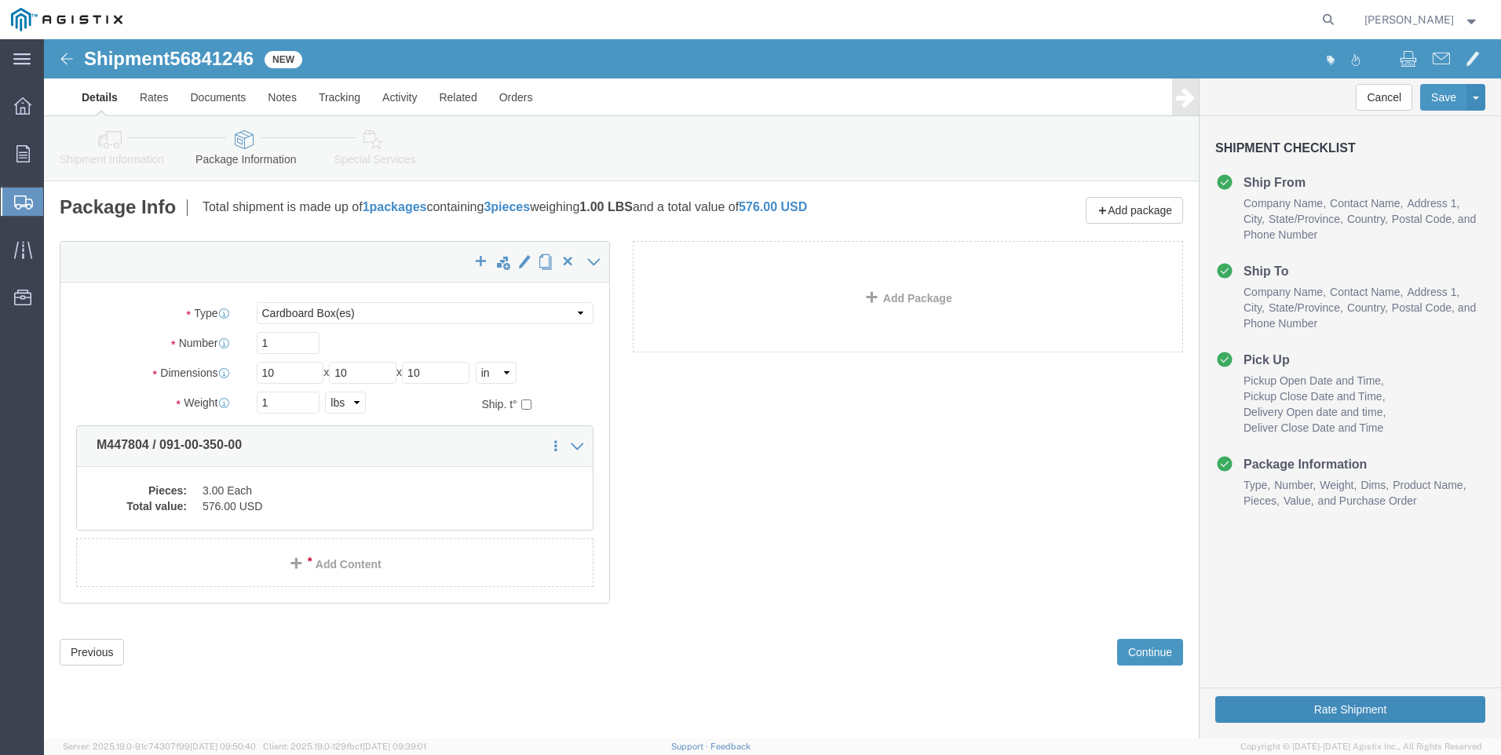
click button "Rate Shipment"
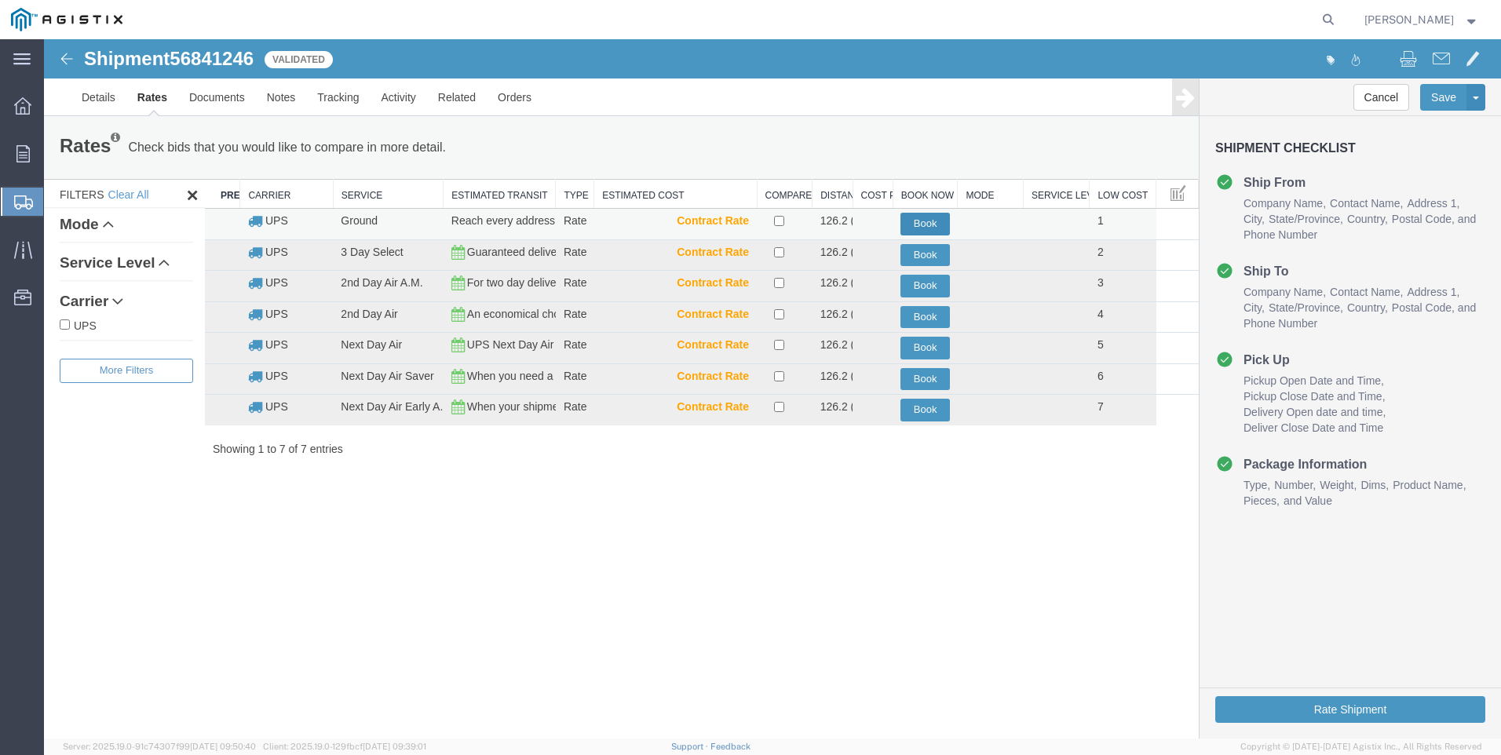
click at [933, 221] on button "Book" at bounding box center [924, 224] width 49 height 23
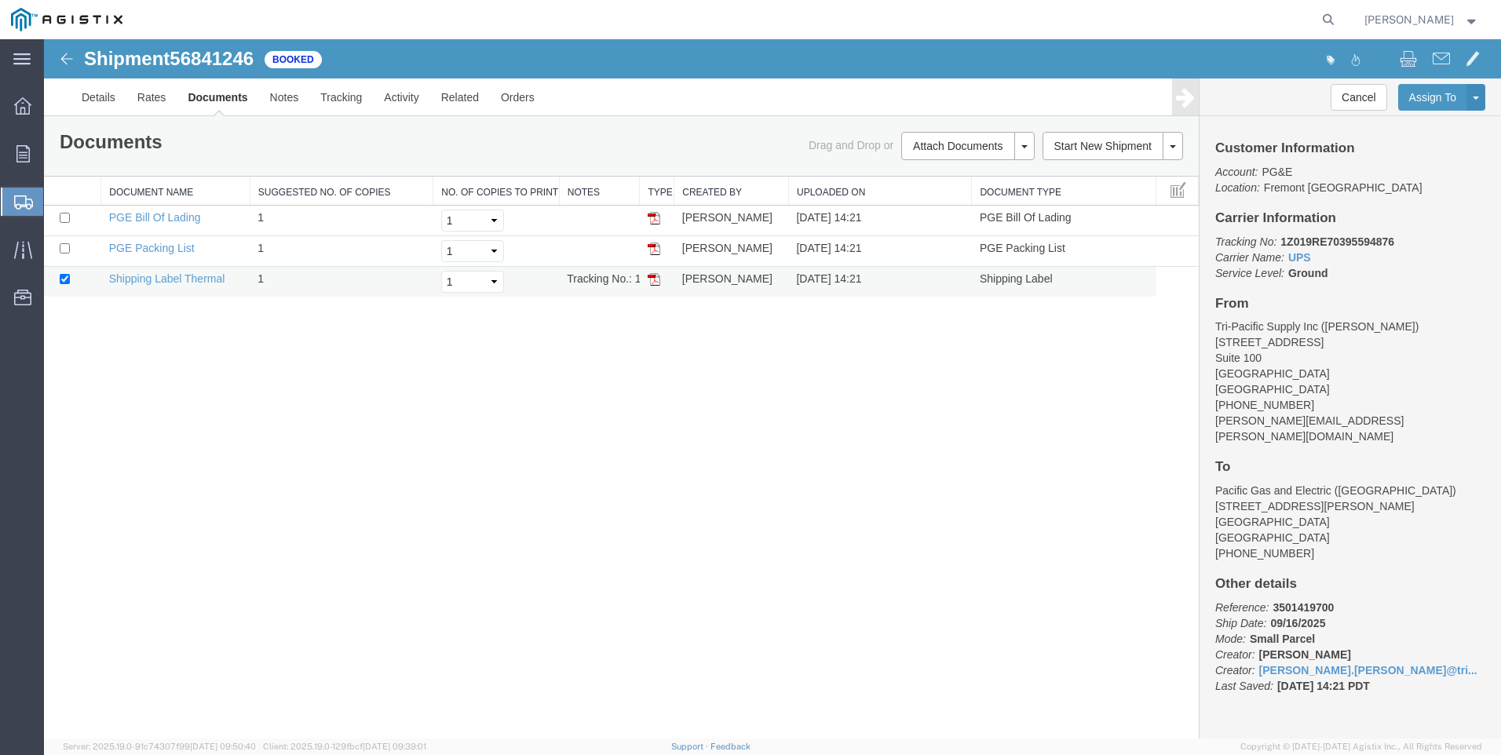
click at [658, 277] on img at bounding box center [653, 279] width 13 height 13
click at [0, 0] on span "Create Shipment" at bounding box center [0, 0] width 0 height 0
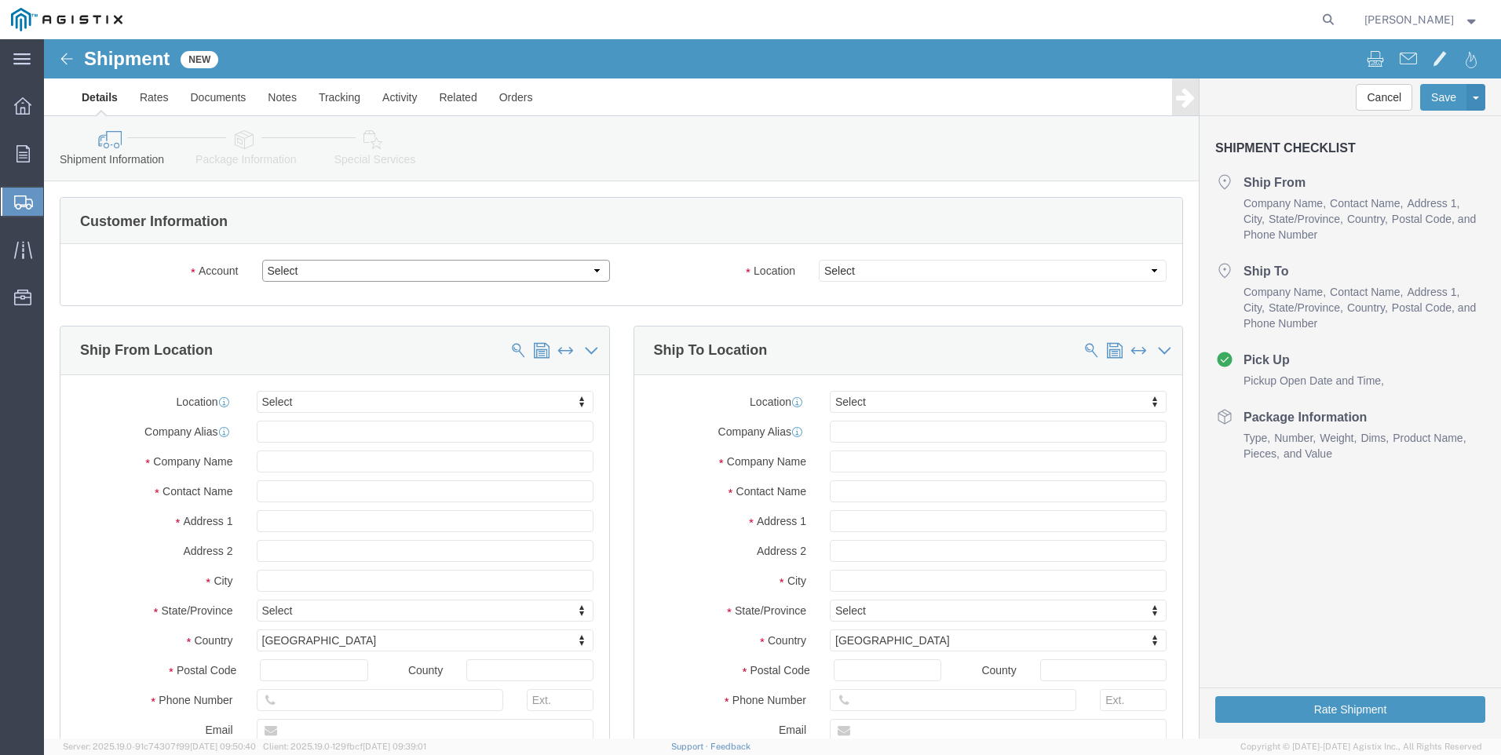
click select "Select PG&E Tri-Pacific Supply Inc"
select select "9596"
click select "Select PG&E Tri-Pacific Supply Inc"
select select "PURCHORD"
select select
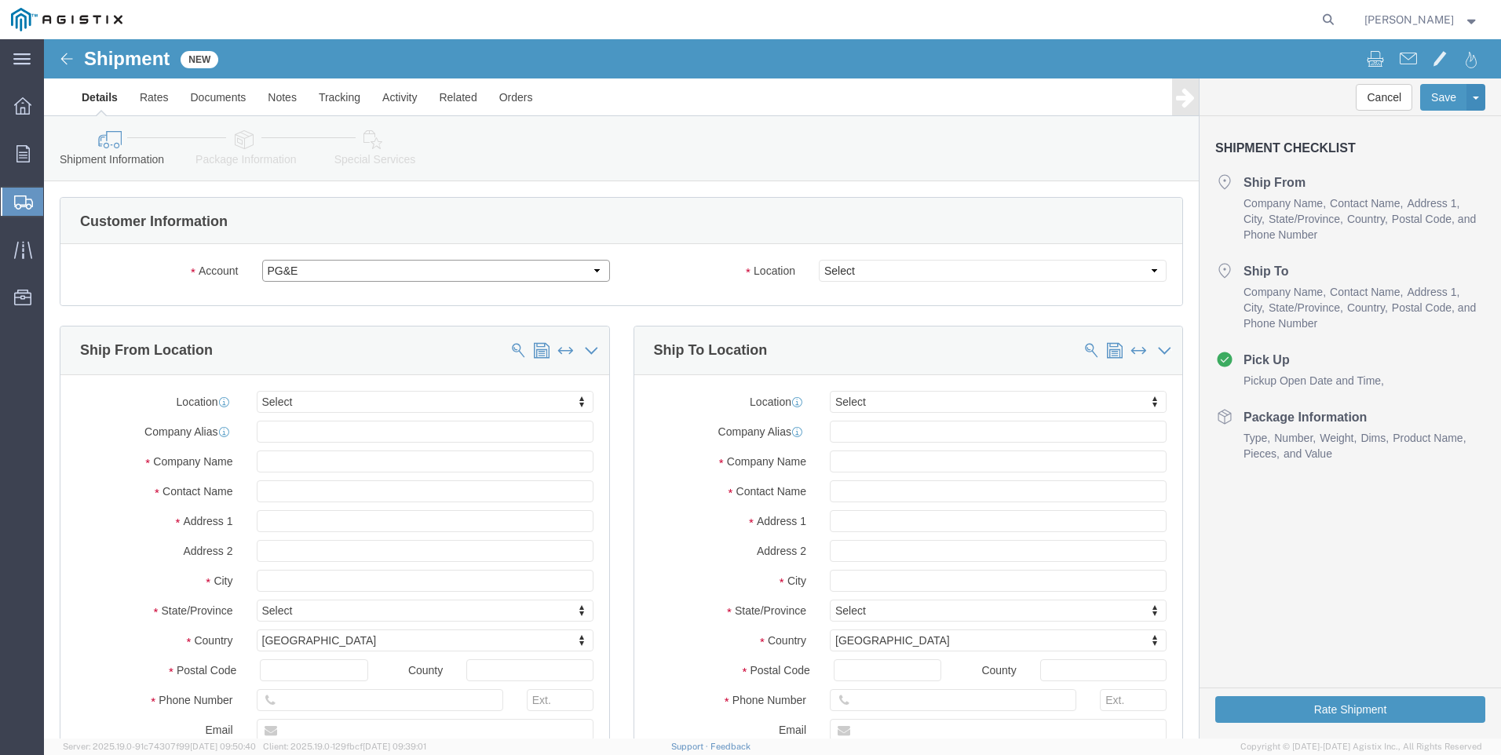
select select
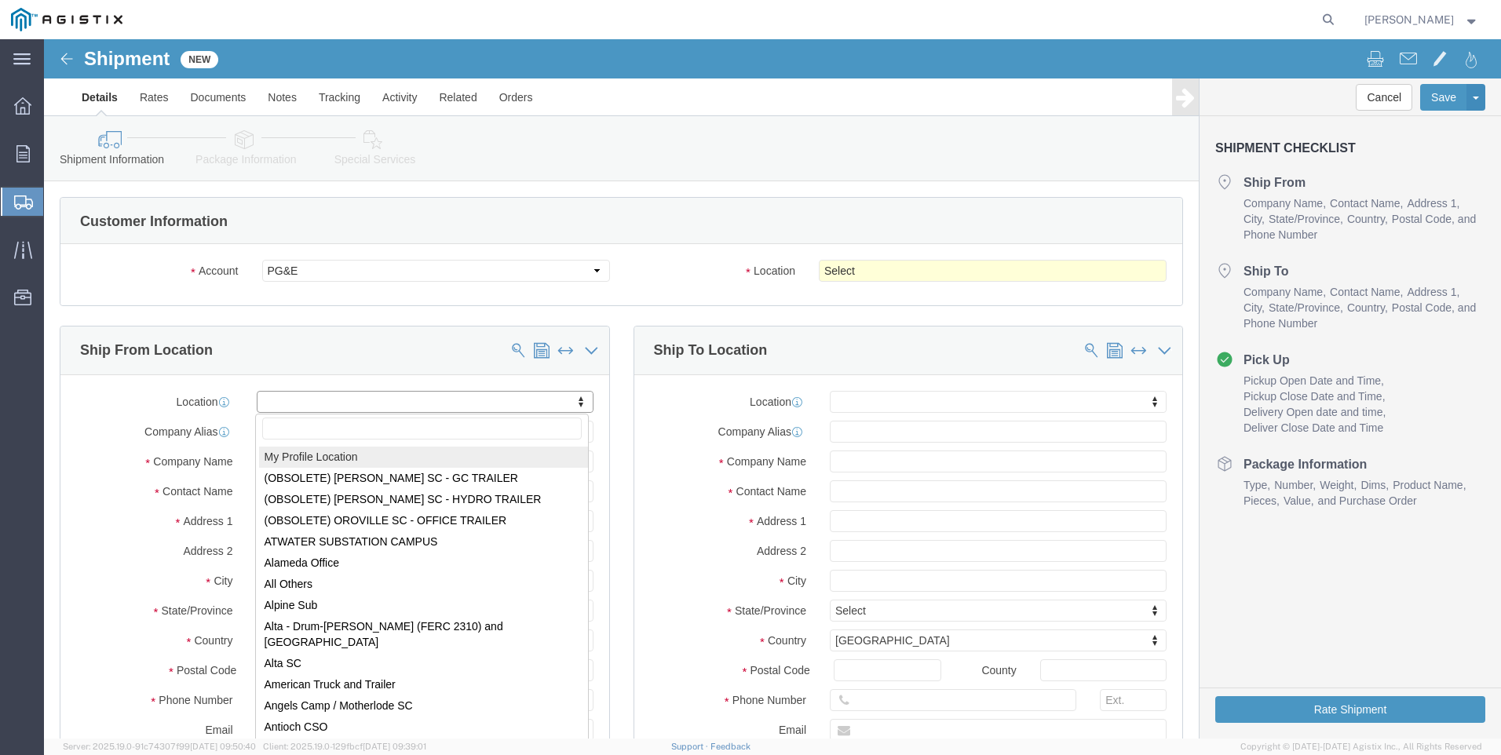
select select "MYPROFILE"
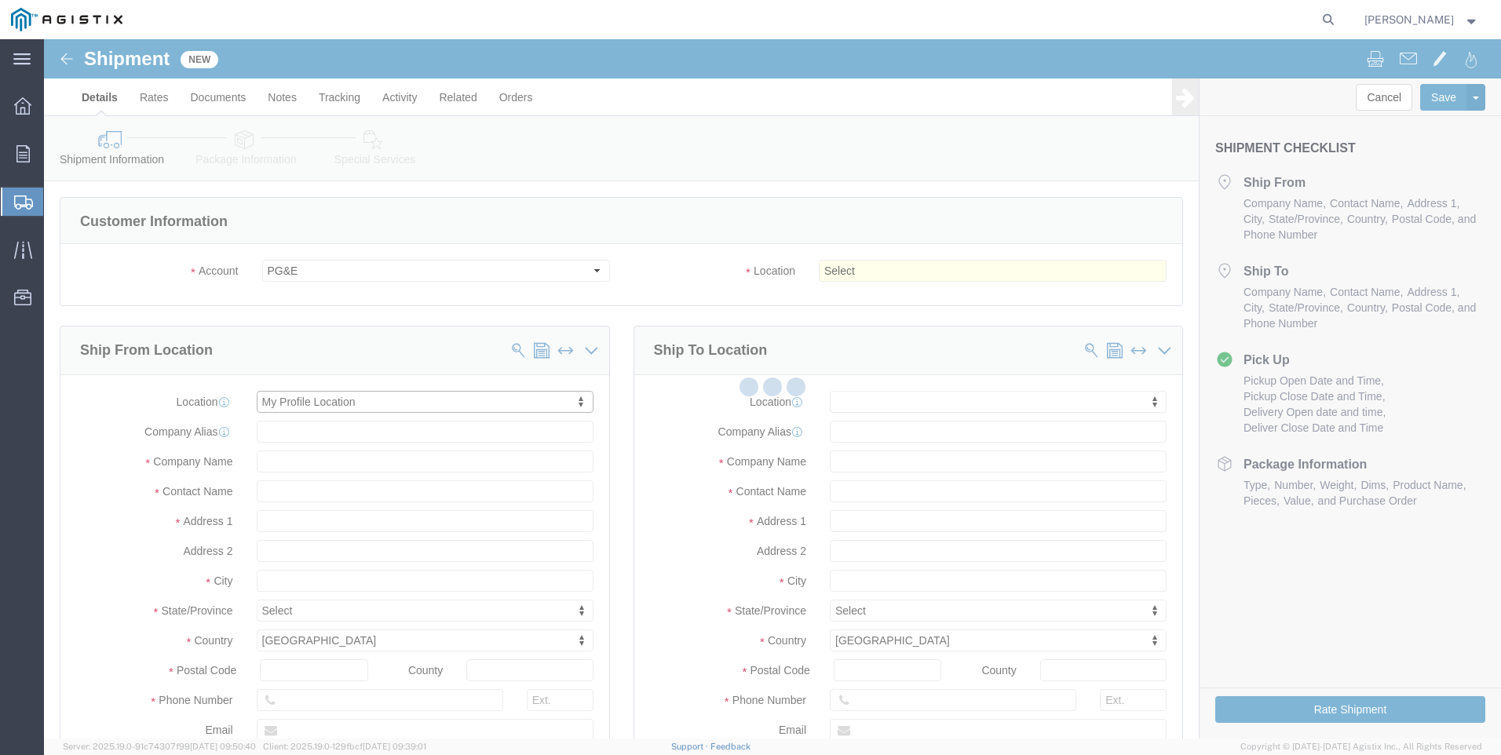
type input "[STREET_ADDRESS]"
type input "Suite 100"
type input "95677"
type input "[PHONE_NUMBER]"
type input "[PERSON_NAME][EMAIL_ADDRESS][PERSON_NAME][DOMAIN_NAME]"
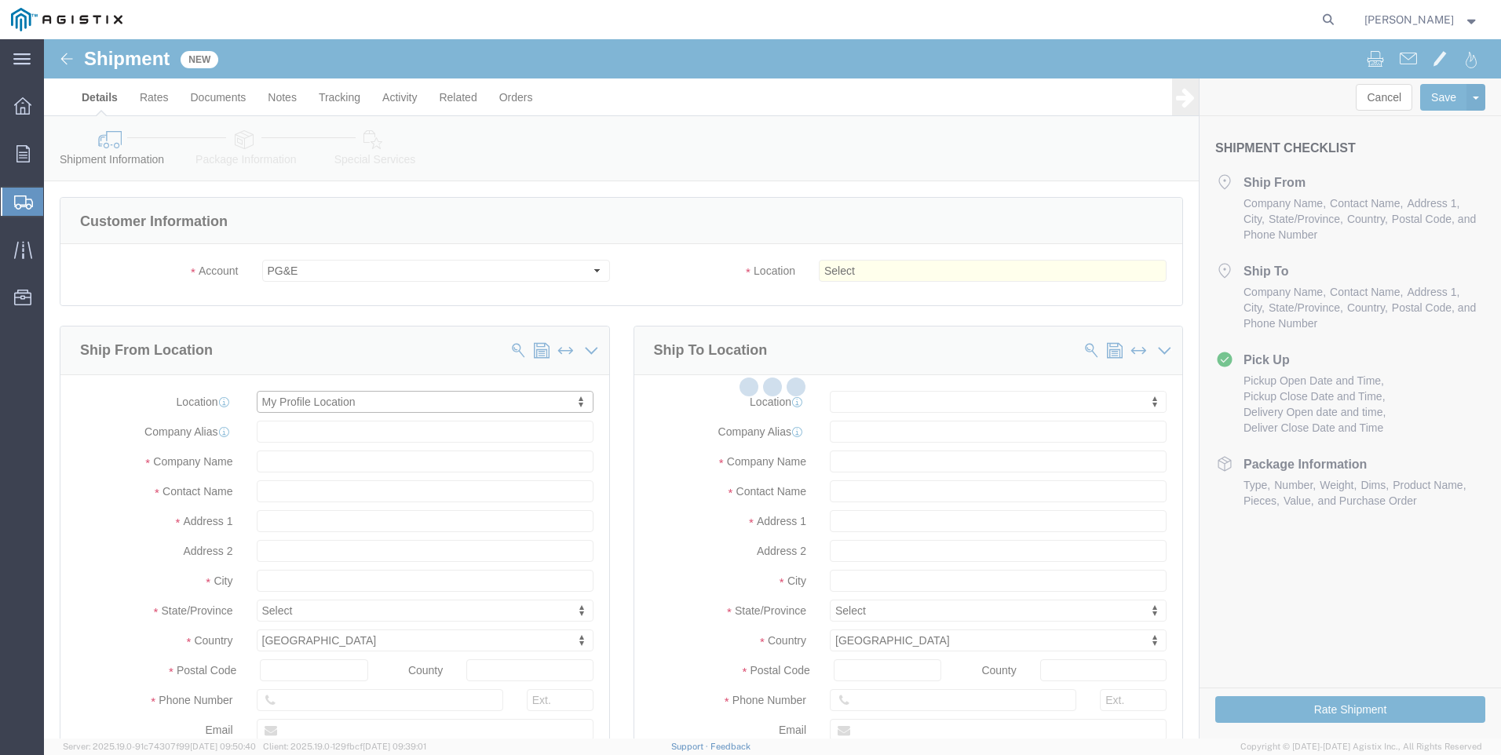
checkbox input "true"
type input "Tri-Pacific Supply Inc"
type input "[PERSON_NAME]"
type input "ROCKLIN"
select select "CA"
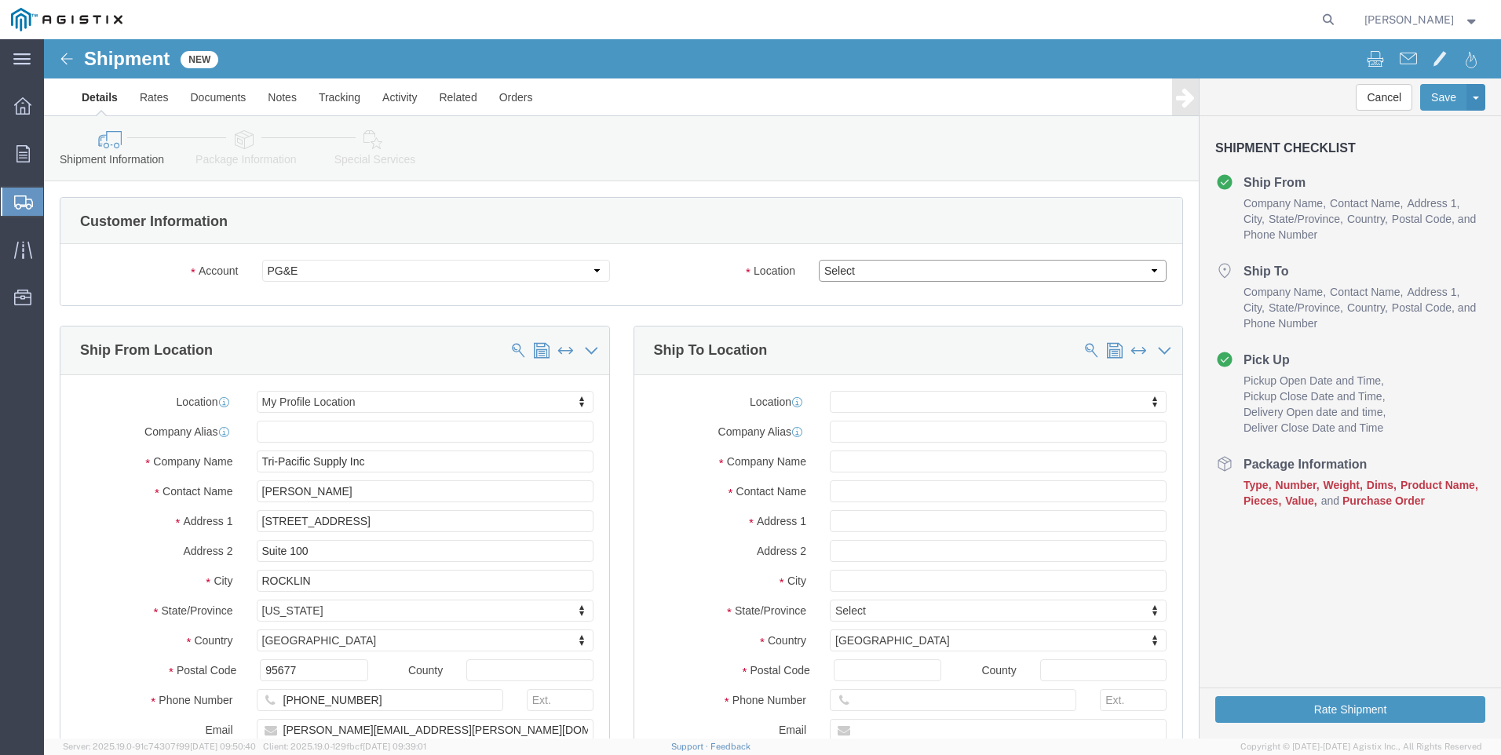
click select "Select All Others [GEOGRAPHIC_DATA] [GEOGRAPHIC_DATA] [GEOGRAPHIC_DATA] [GEOGRA…"
select select "19996"
click select "Select All Others [GEOGRAPHIC_DATA] [GEOGRAPHIC_DATA] [GEOGRAPHIC_DATA] [GEOGRA…"
click span
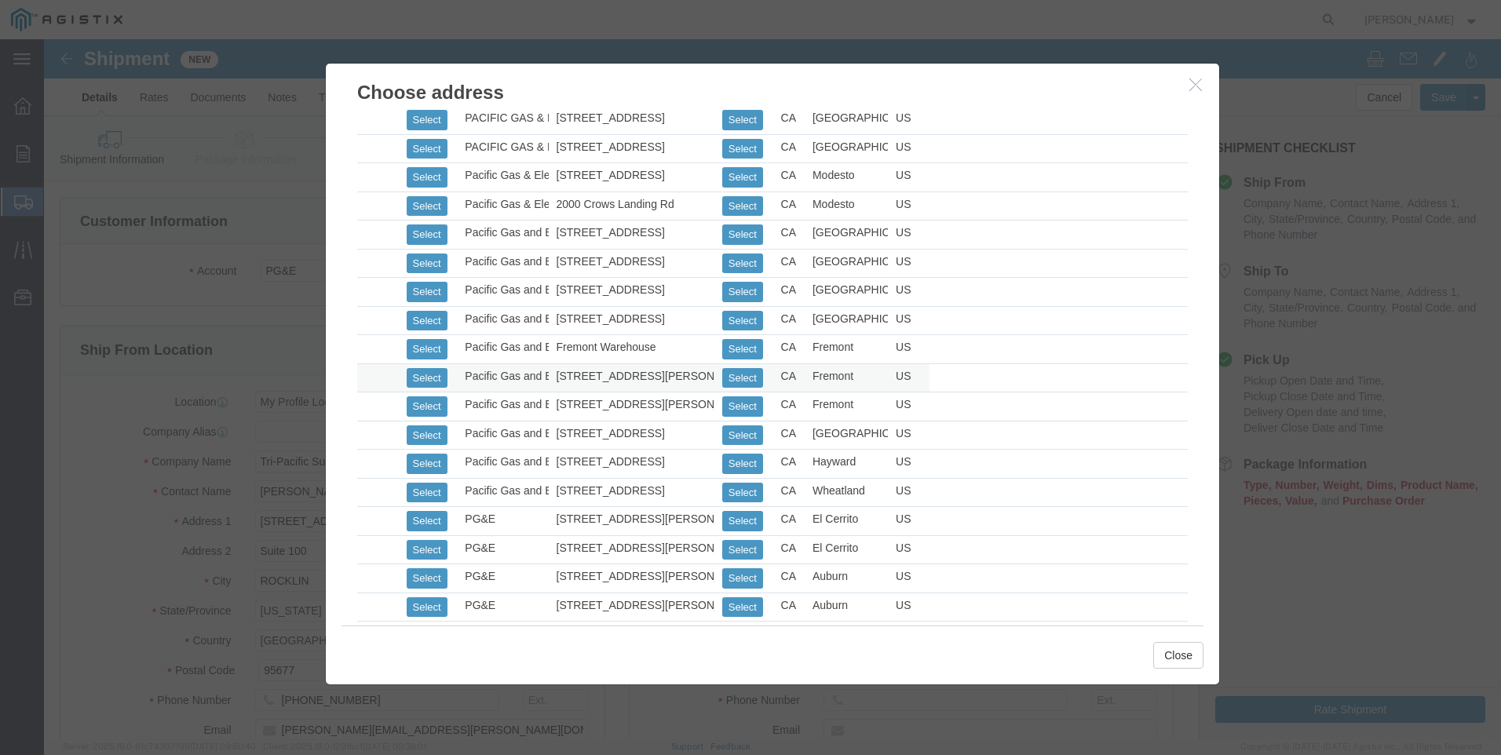
scroll to position [942, 0]
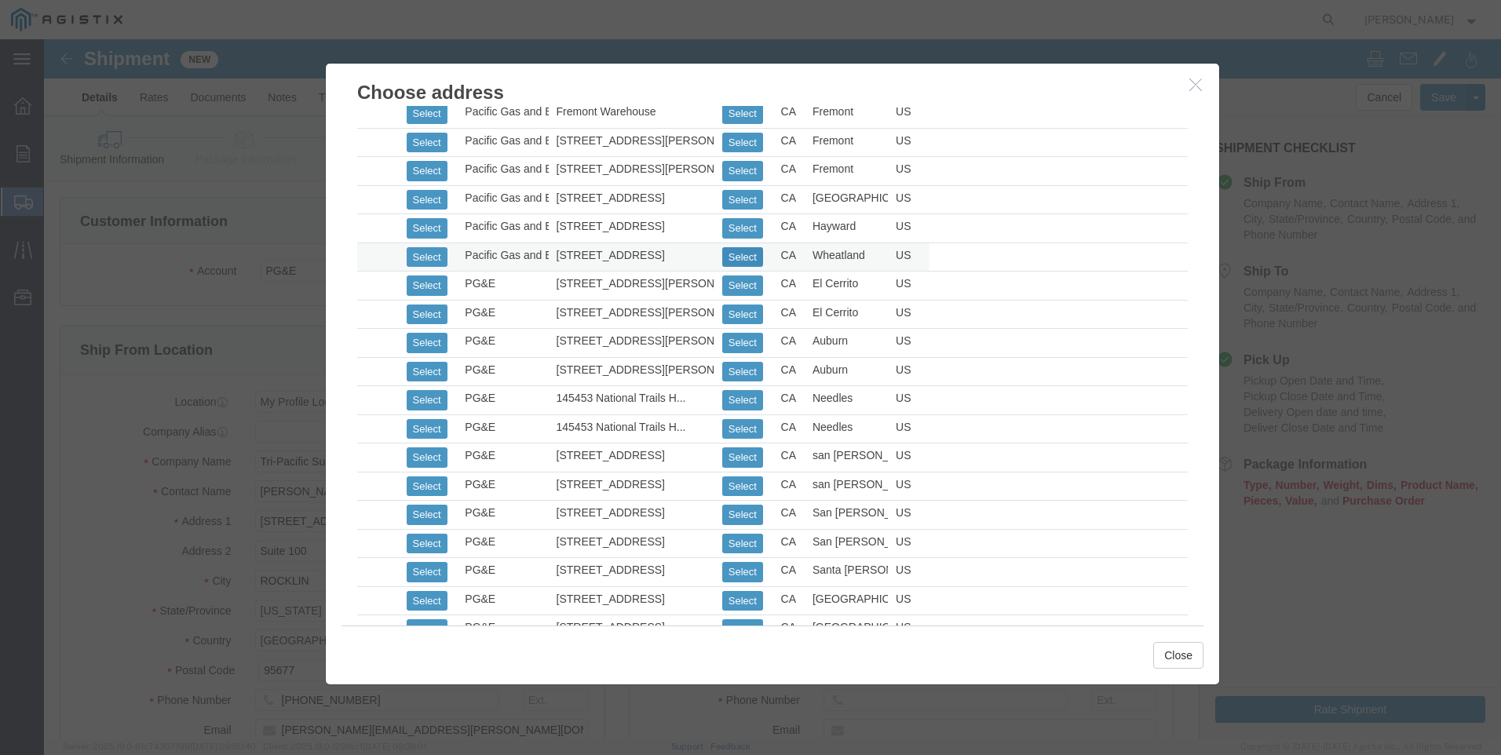
drag, startPoint x: 691, startPoint y: 213, endPoint x: 708, endPoint y: 224, distance: 20.3
click button "Select"
select select
type input "[STREET_ADDRESS]"
type input "95692"
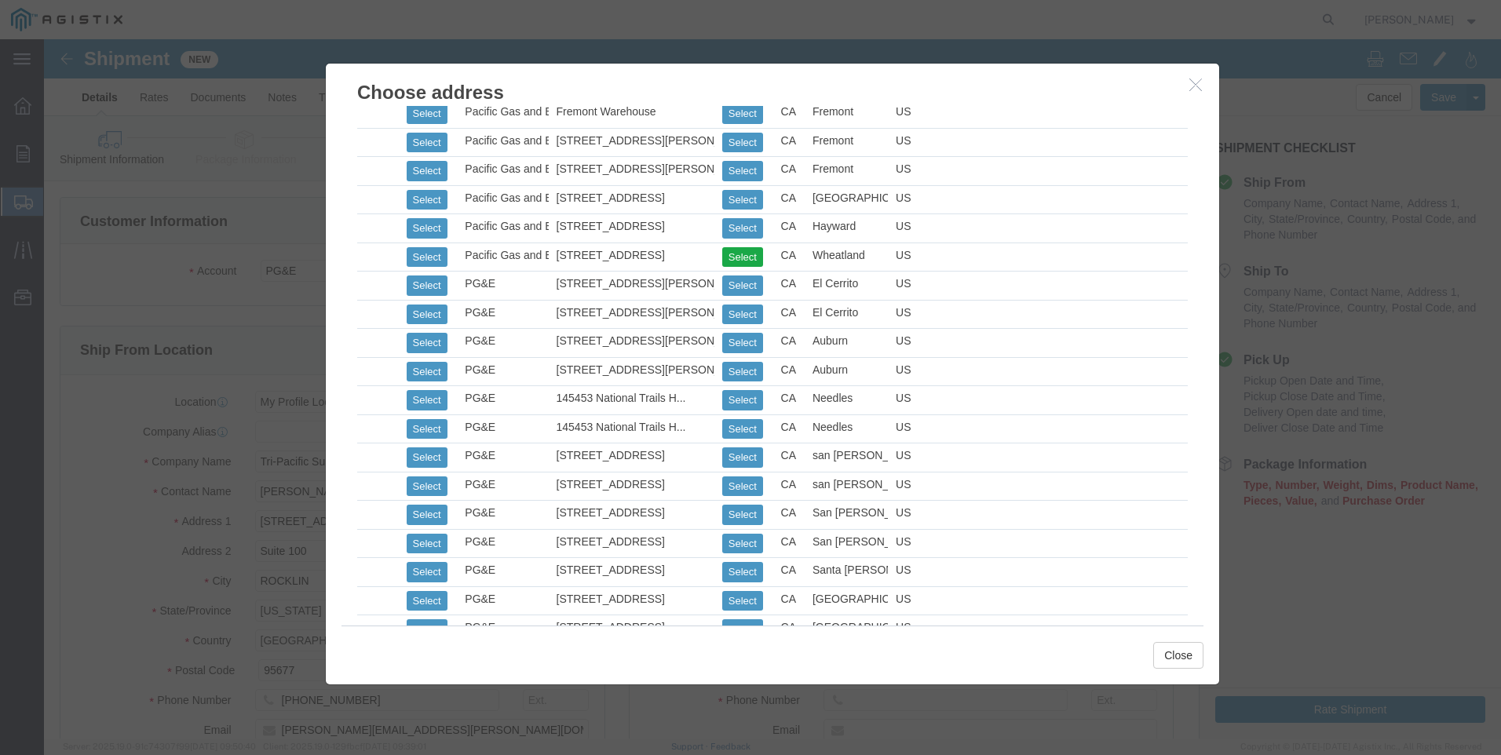
type input "[PHONE_NUMBER]"
type input "Pacific Gas and Electric"
type input "Wheatland Warehouse"
type input "Wheatland"
select select "CA"
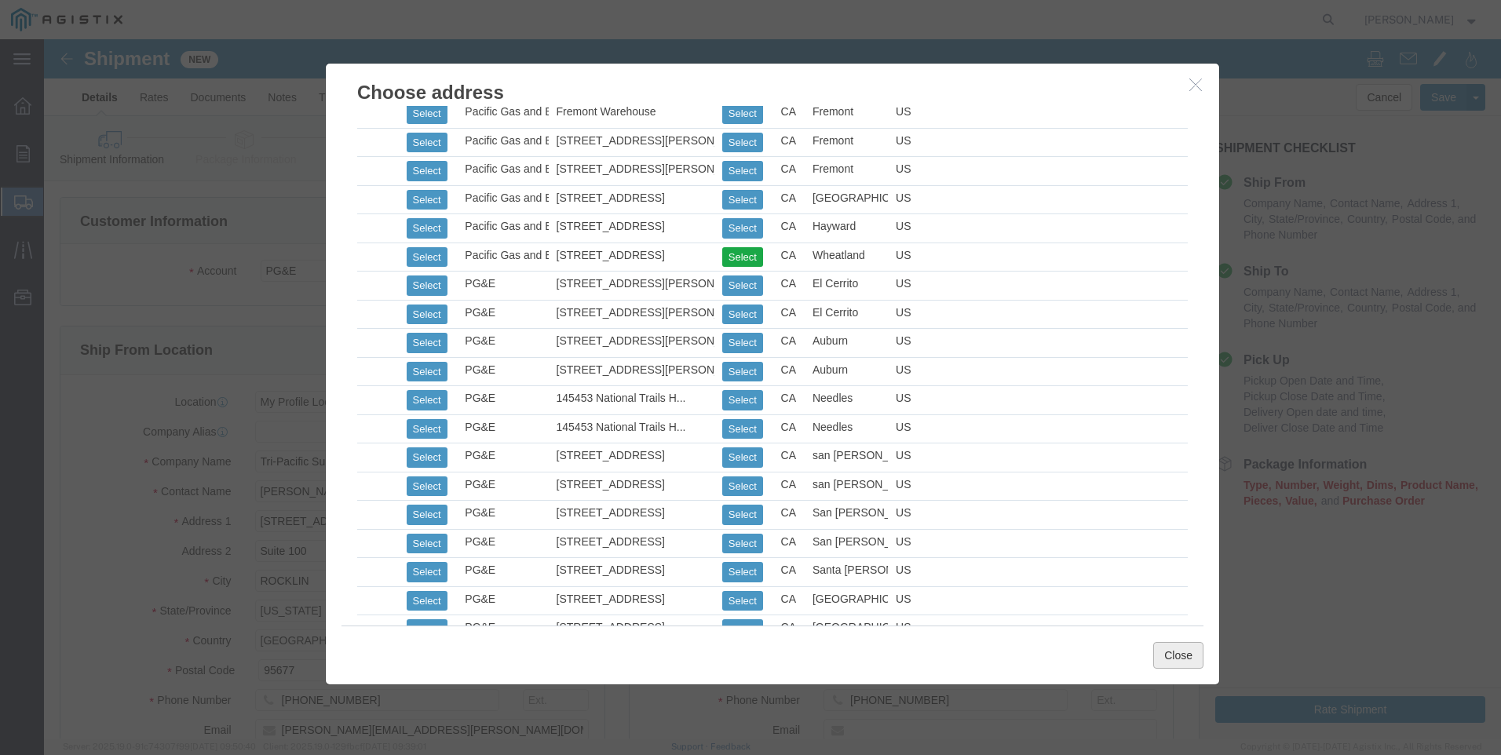
click button "Close"
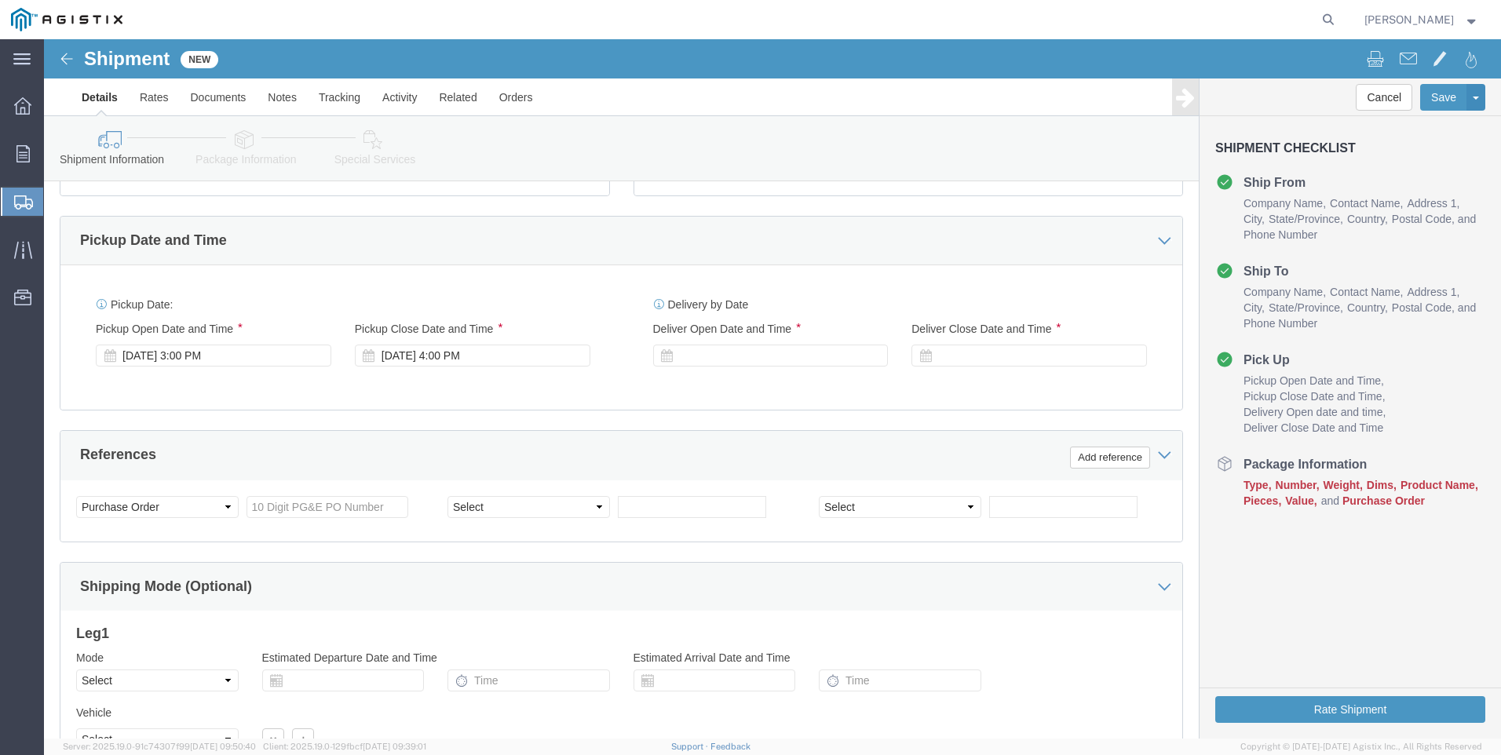
scroll to position [628, 0]
click div
click input "5:00 PM"
click input "7:00 PM"
type input "7:00 AM"
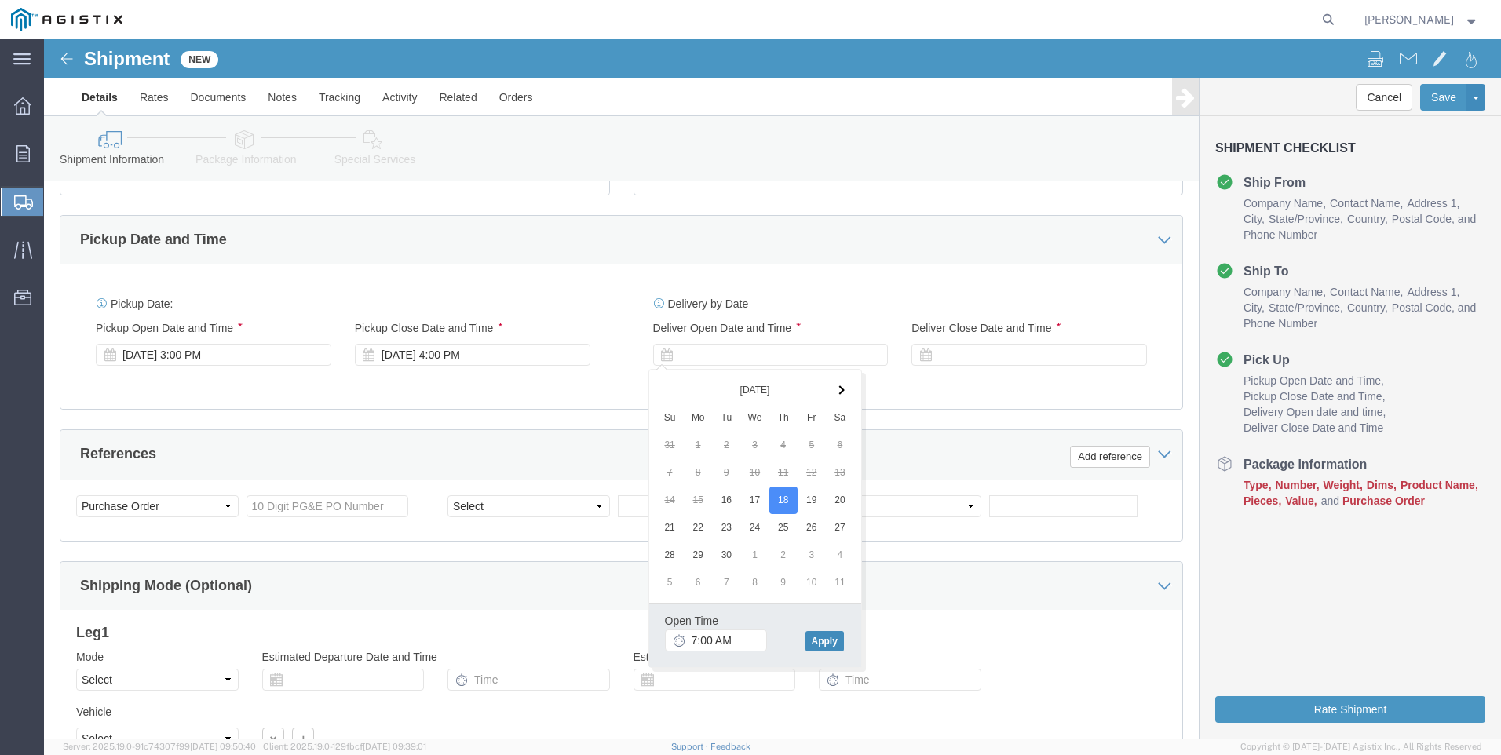
click button "Apply"
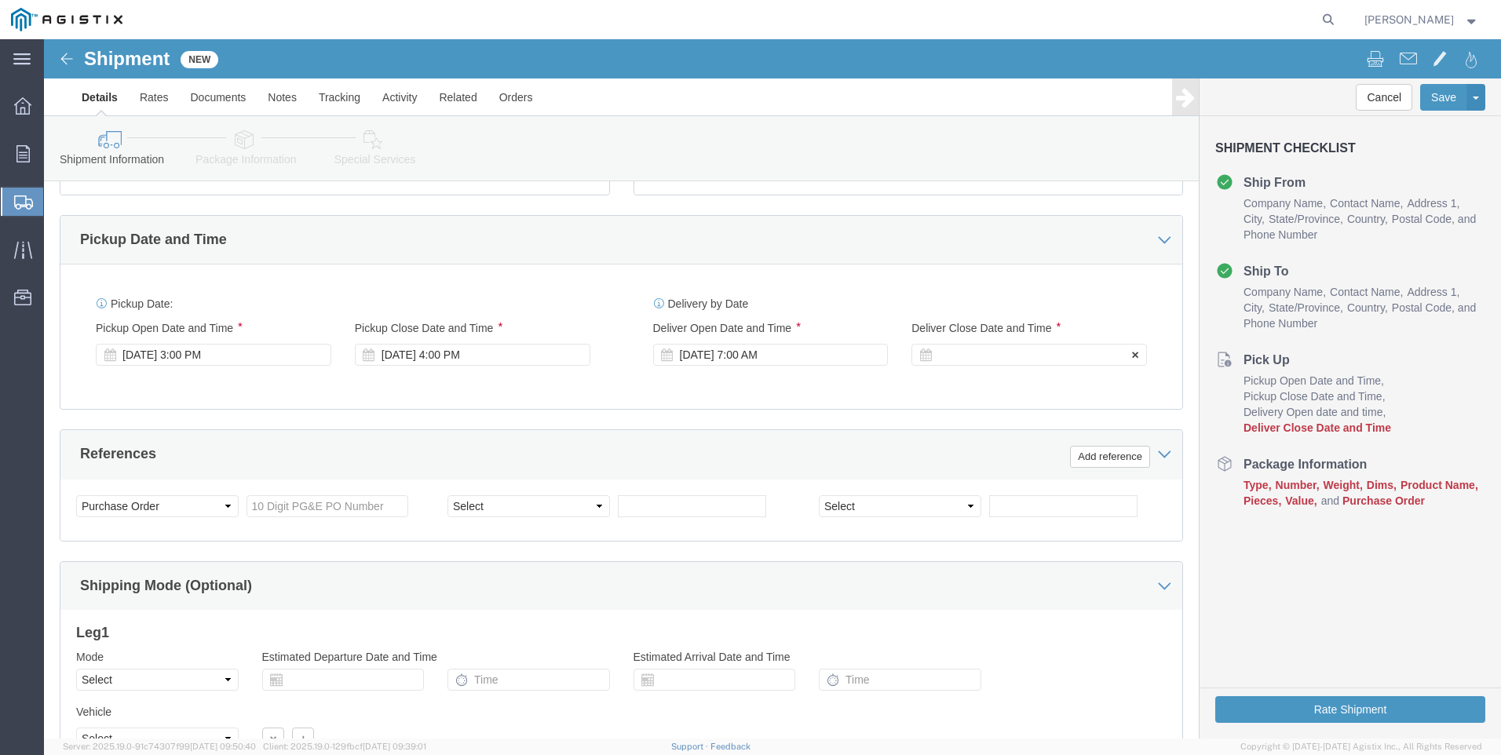
click div
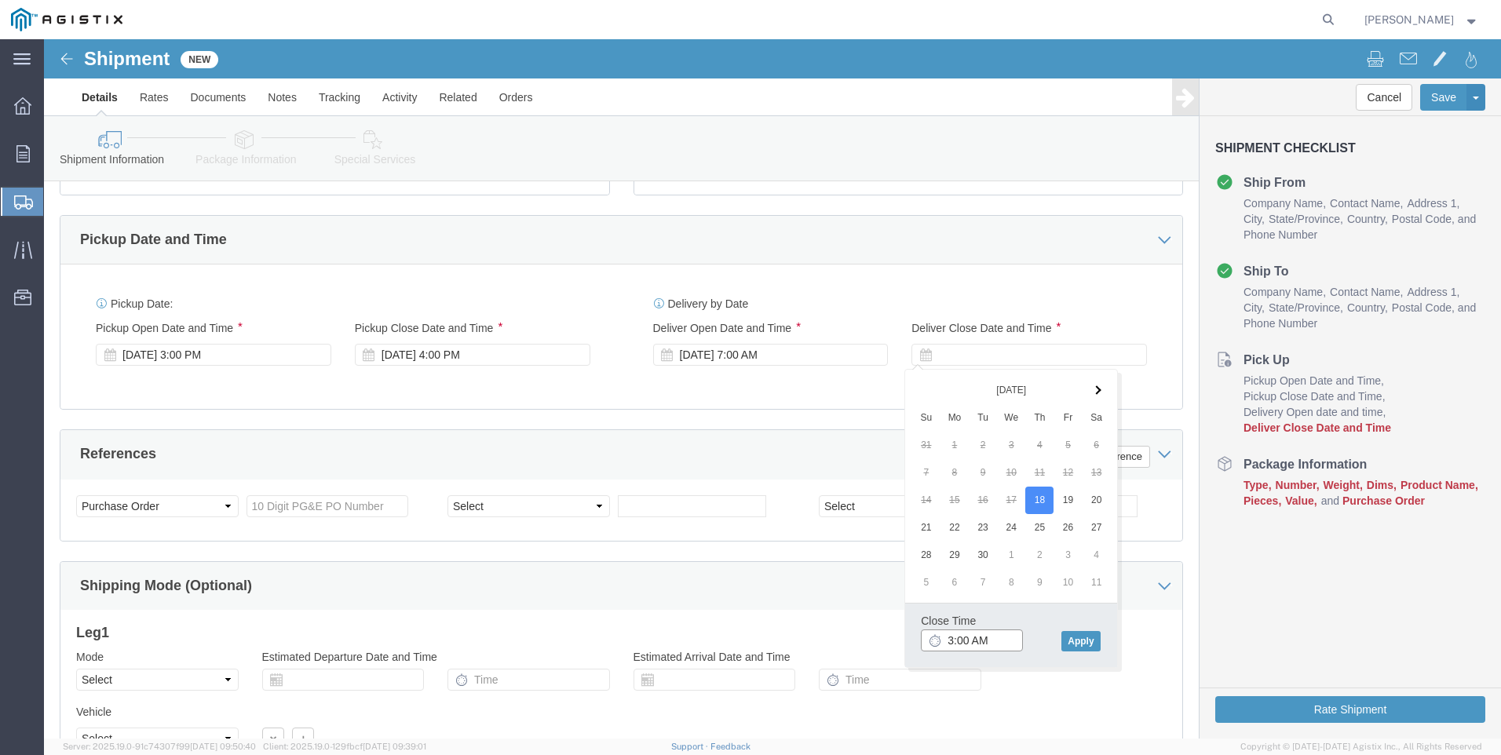
click input "3:00 AM"
type input "3:00 PM"
drag, startPoint x: 1044, startPoint y: 604, endPoint x: 1033, endPoint y: 601, distance: 11.4
click button "Apply"
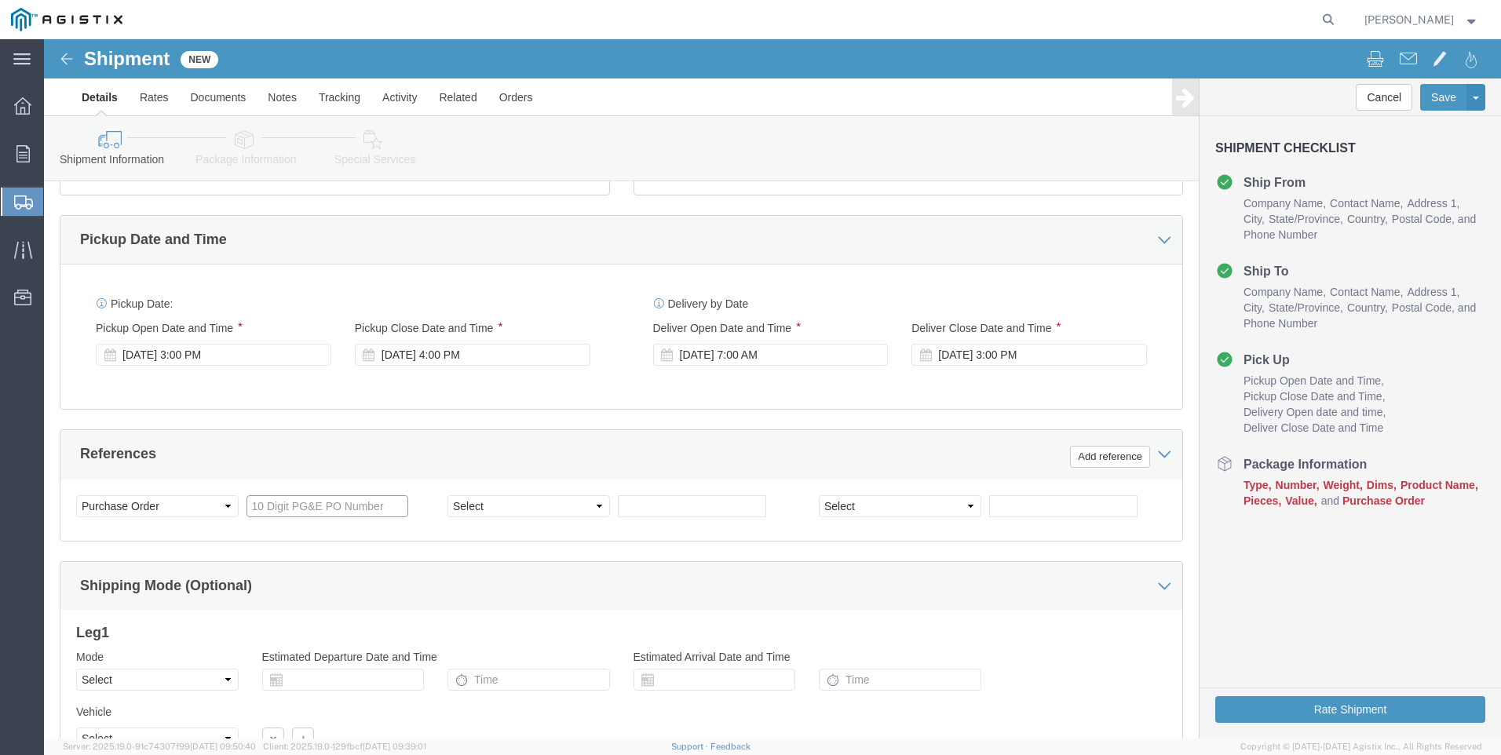
click input "text"
type input "3501418522"
click select "Select Account Type Activity ID Airline Appointment Number ASN Batch Request # …"
select select "SALEORDR"
click select "Select Account Type Activity ID Airline Appointment Number ASN Batch Request # …"
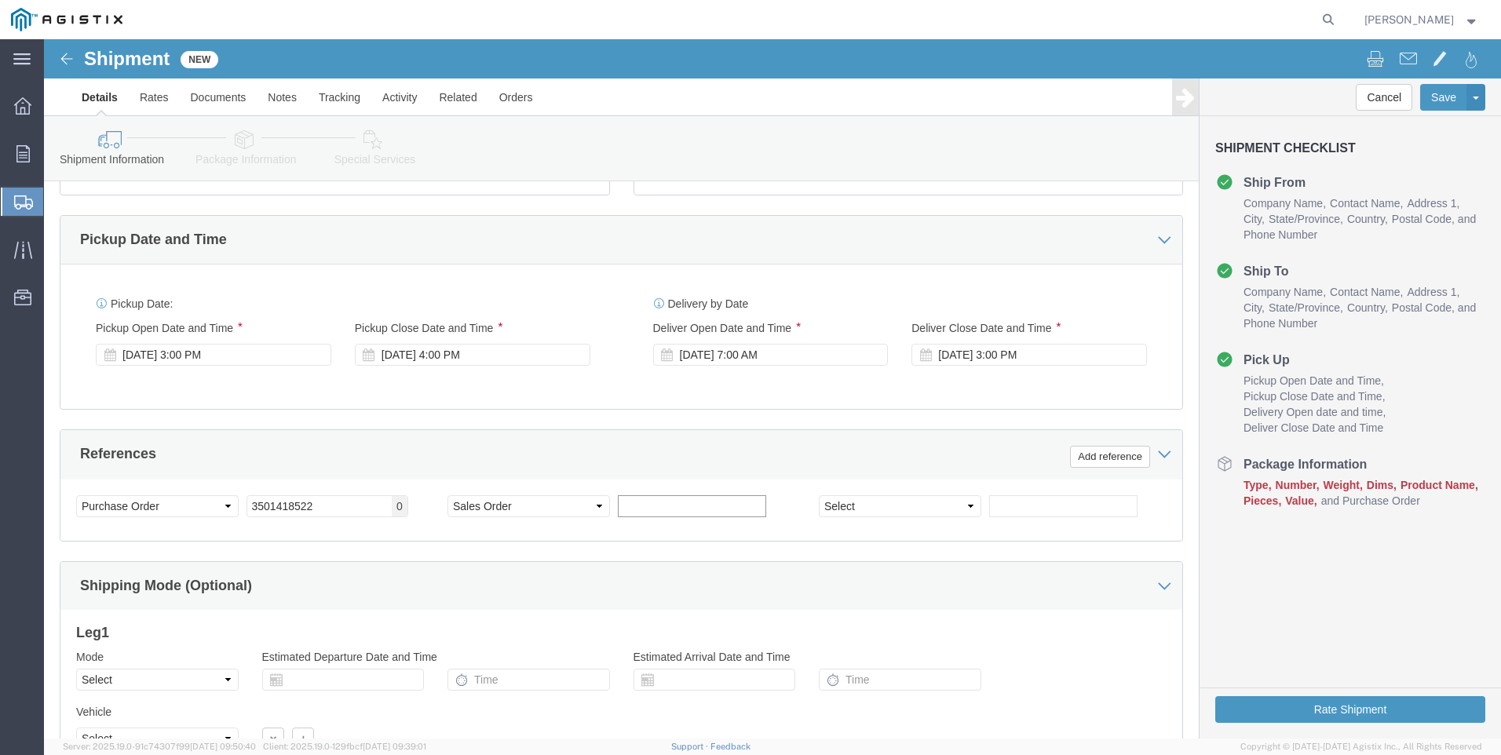
click input "text"
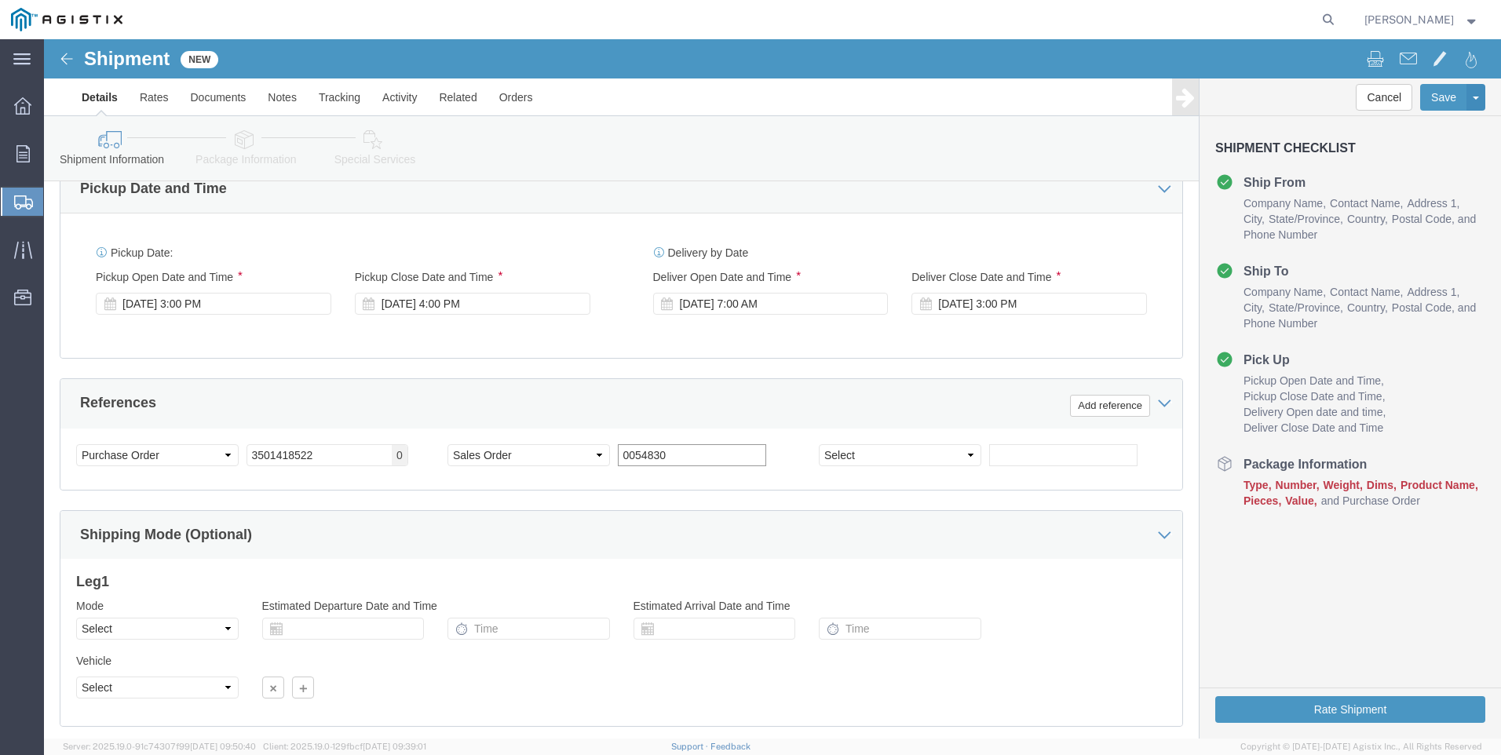
scroll to position [777, 0]
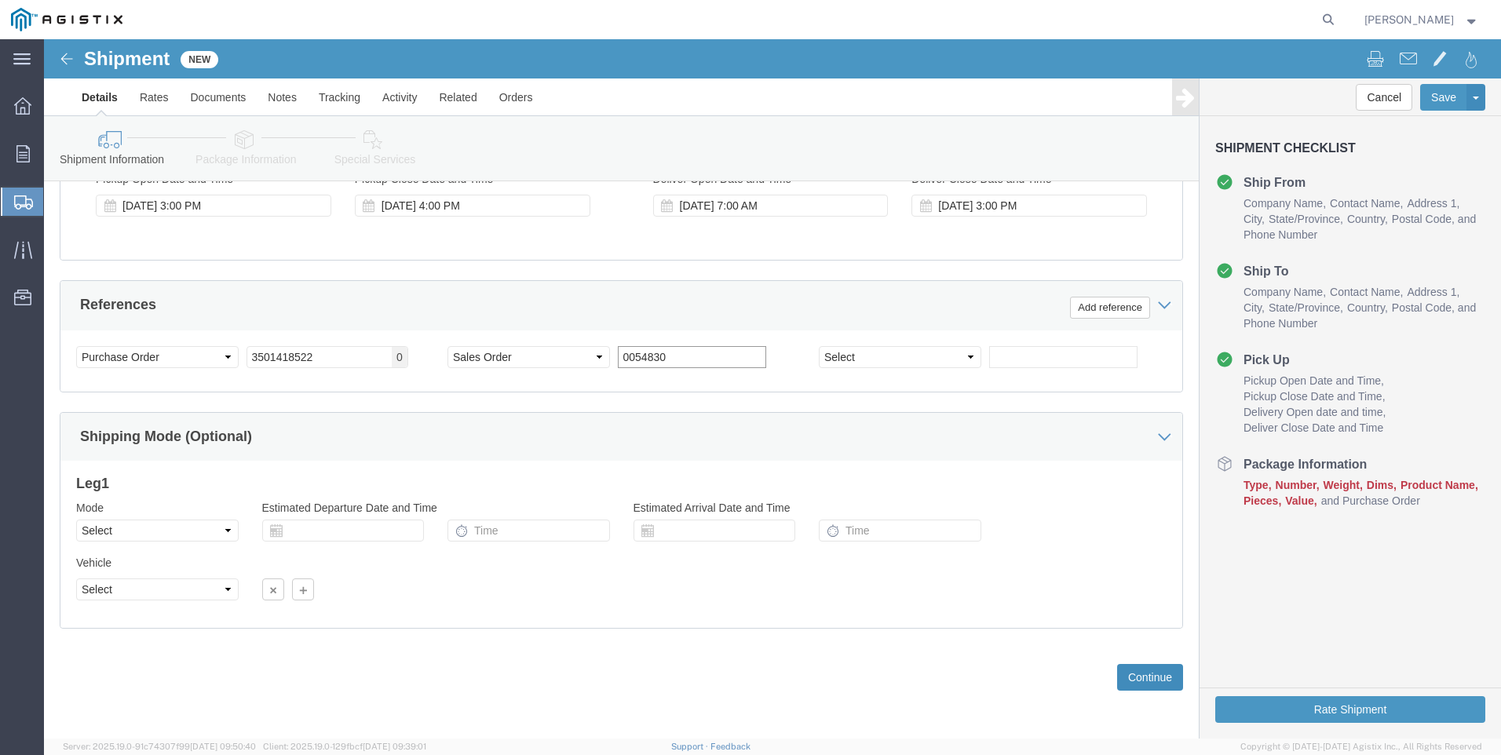
type input "0054830"
click button "Continue"
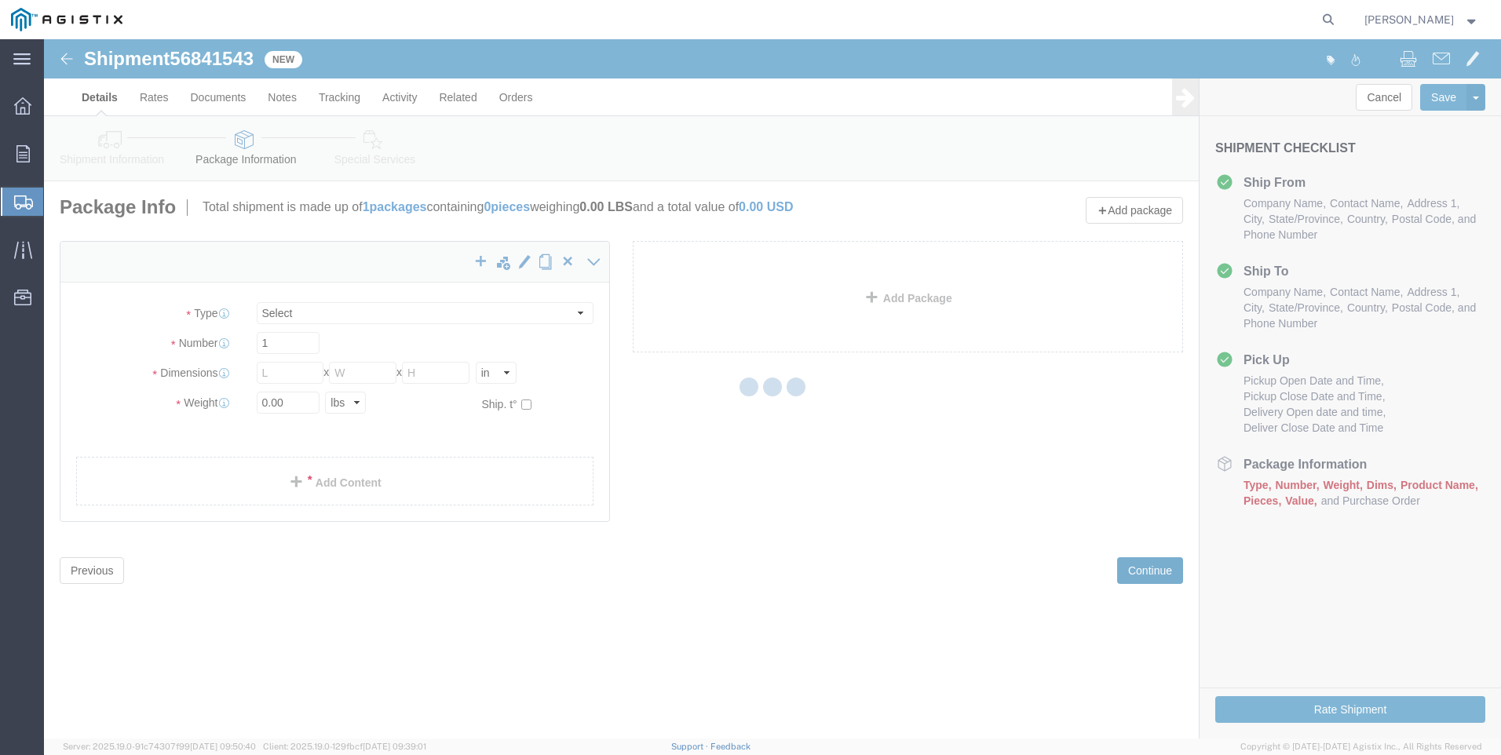
select select "CBOX"
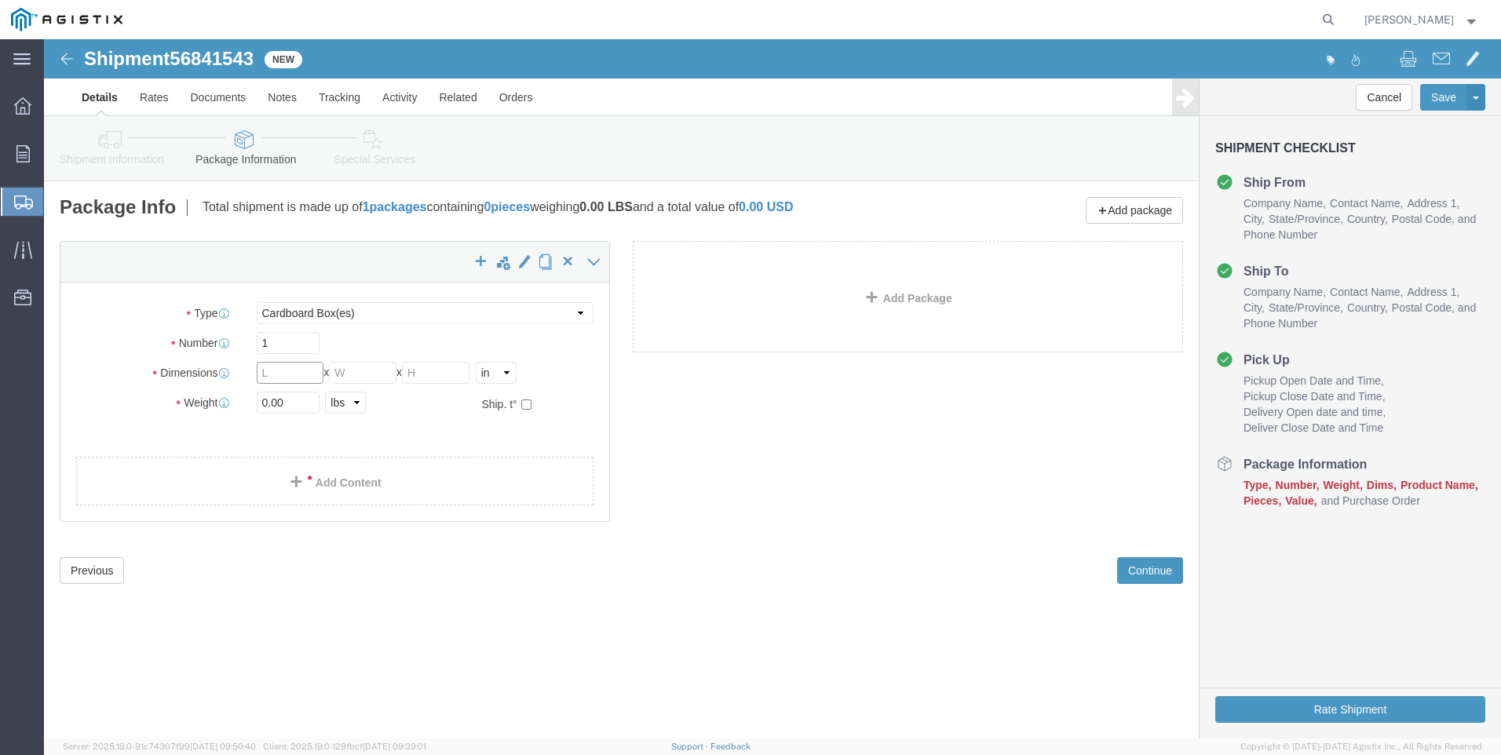
click input "text"
type input "9"
type input "7"
type input "3"
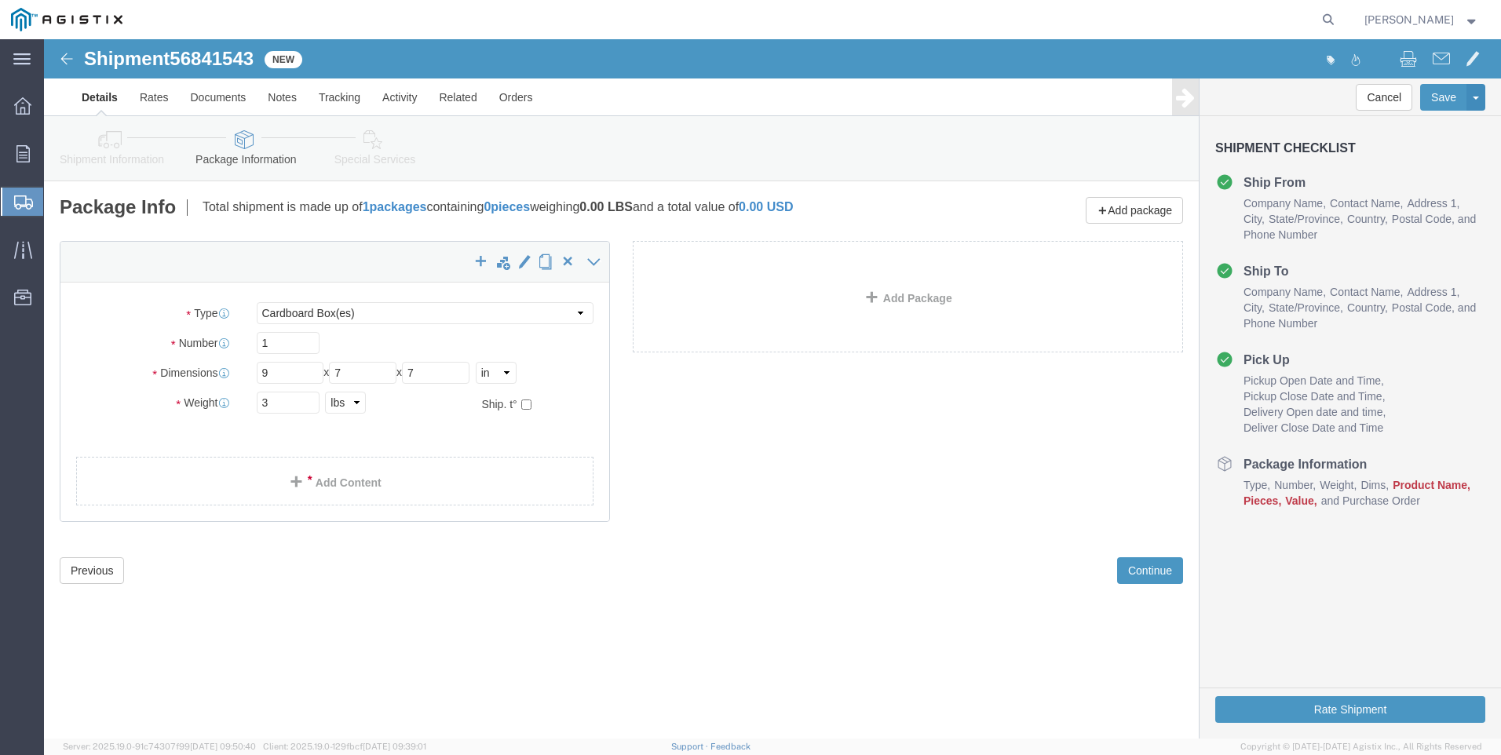
click div "x Package Type Select Bulk Bundle(s) Cardboard Box(es) Carton(s) Crate(s) Drum(…"
click link "Add Content"
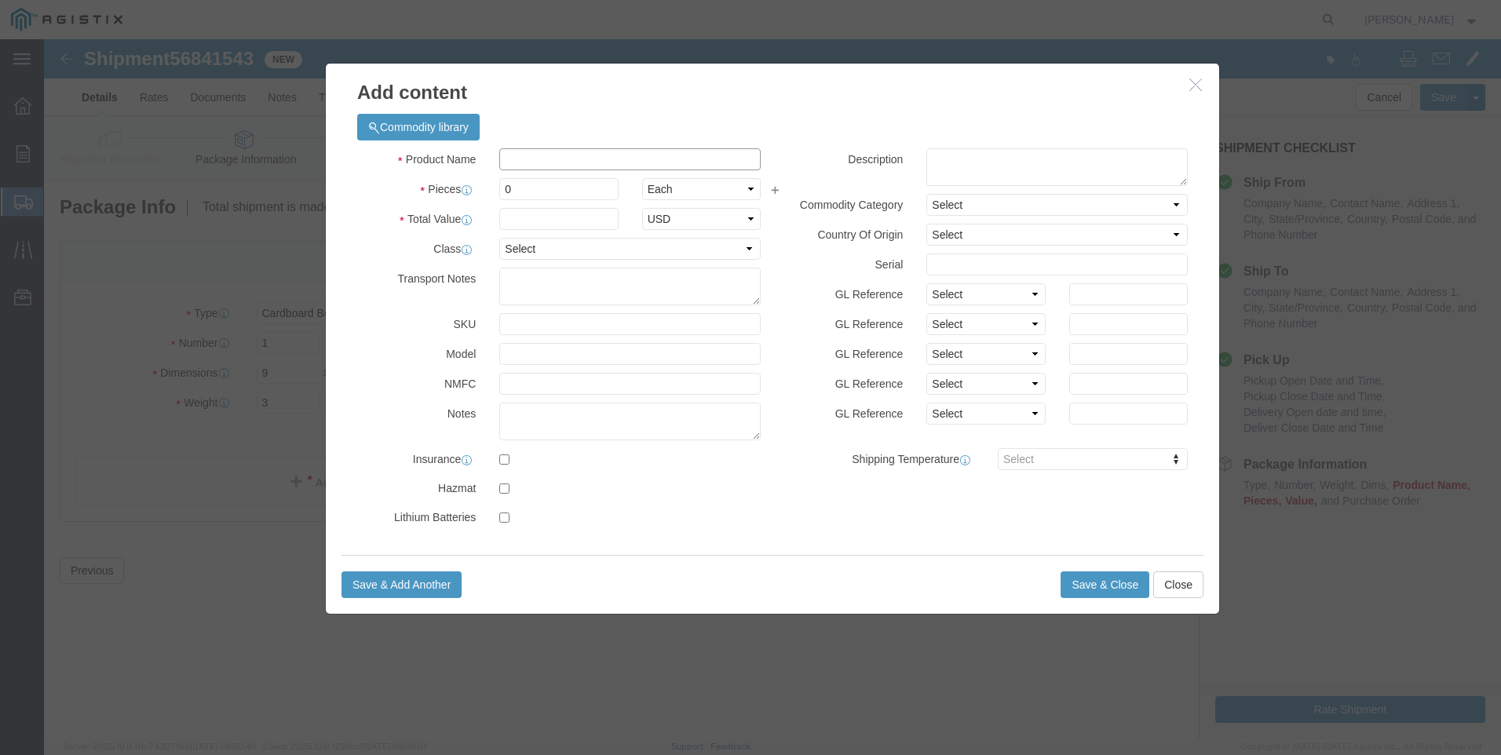
click input "text"
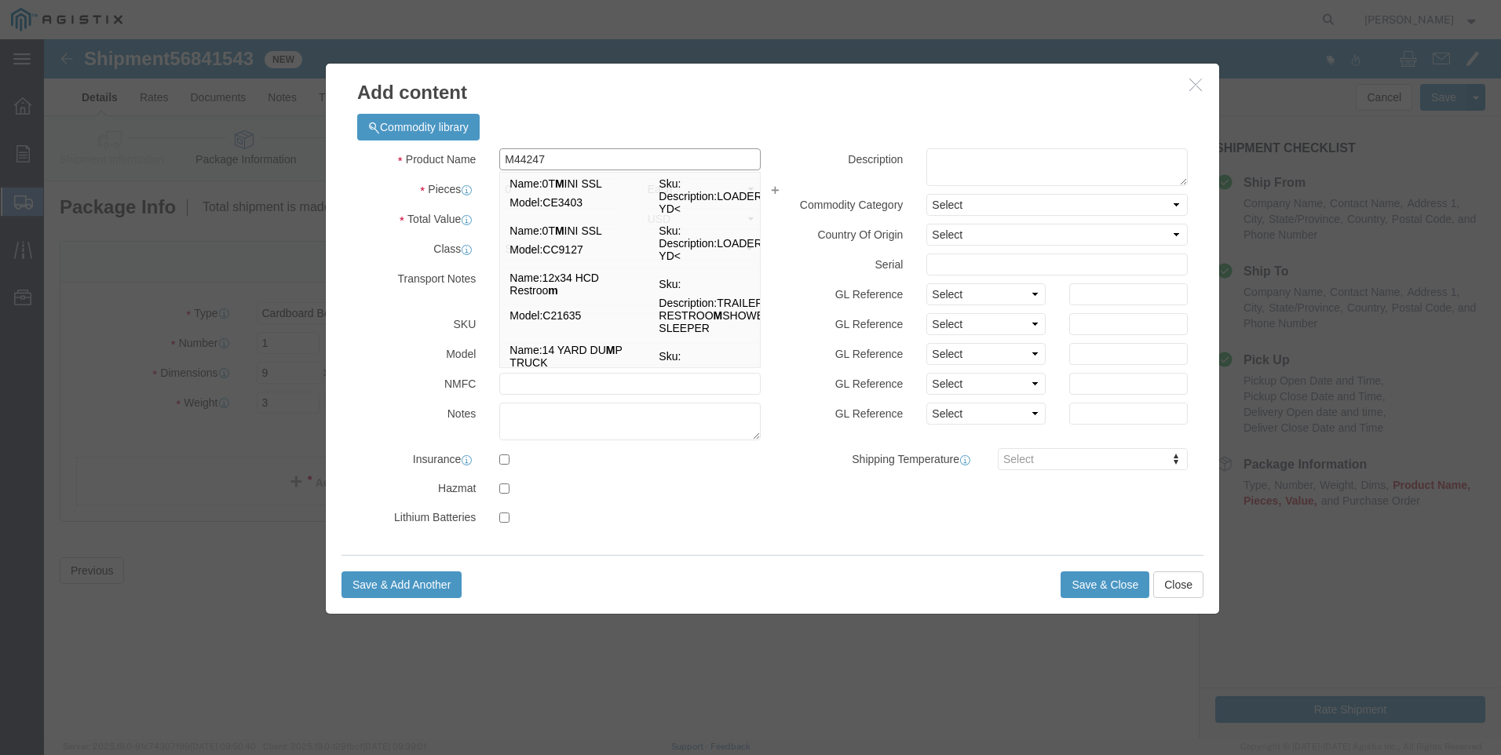
type input "M442470"
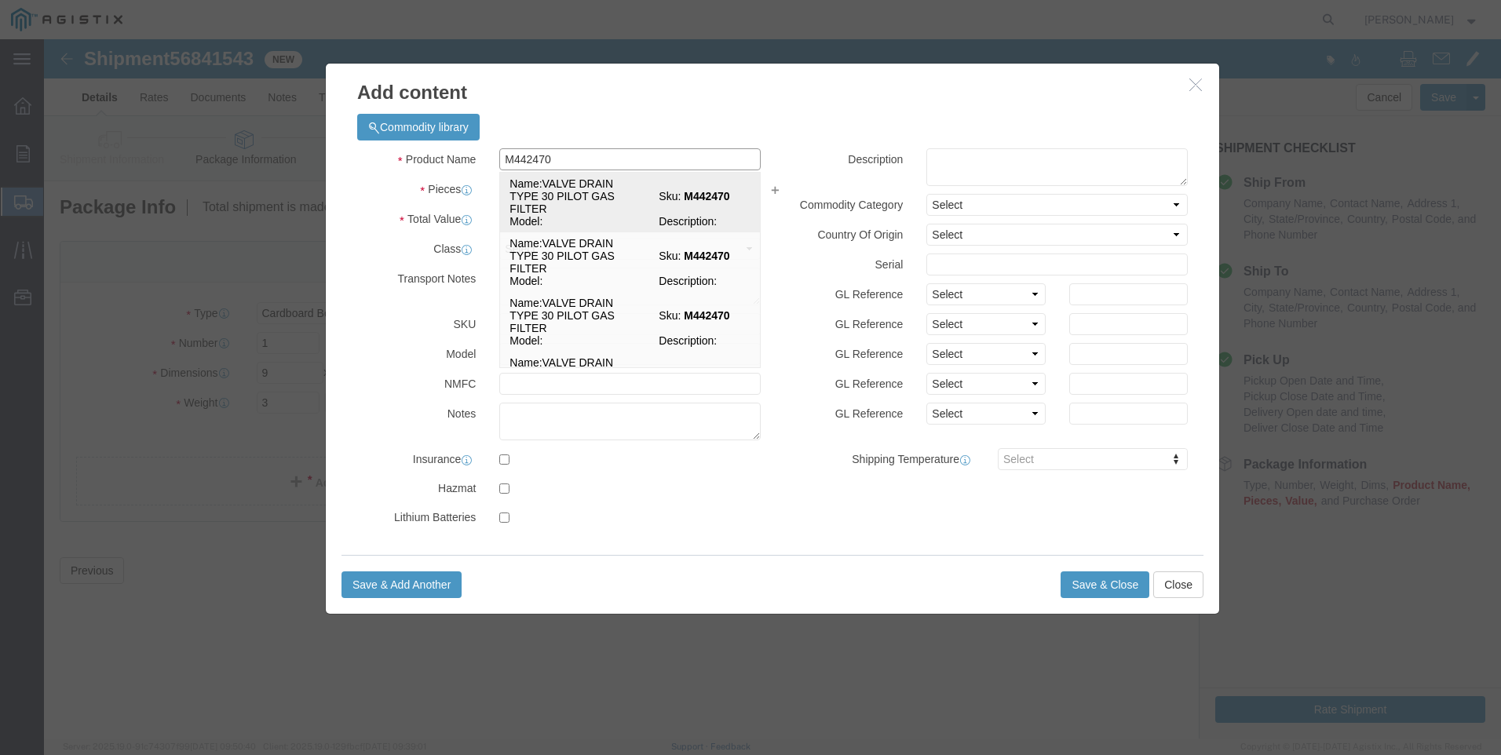
click td "Name: VALVE DRAIN TYPE 30 PILOT GAS FILTER"
select select
select select "USD"
type input "VALVE DRAIN TYPE 30 PILOT GAS FILTER"
type input "M442470"
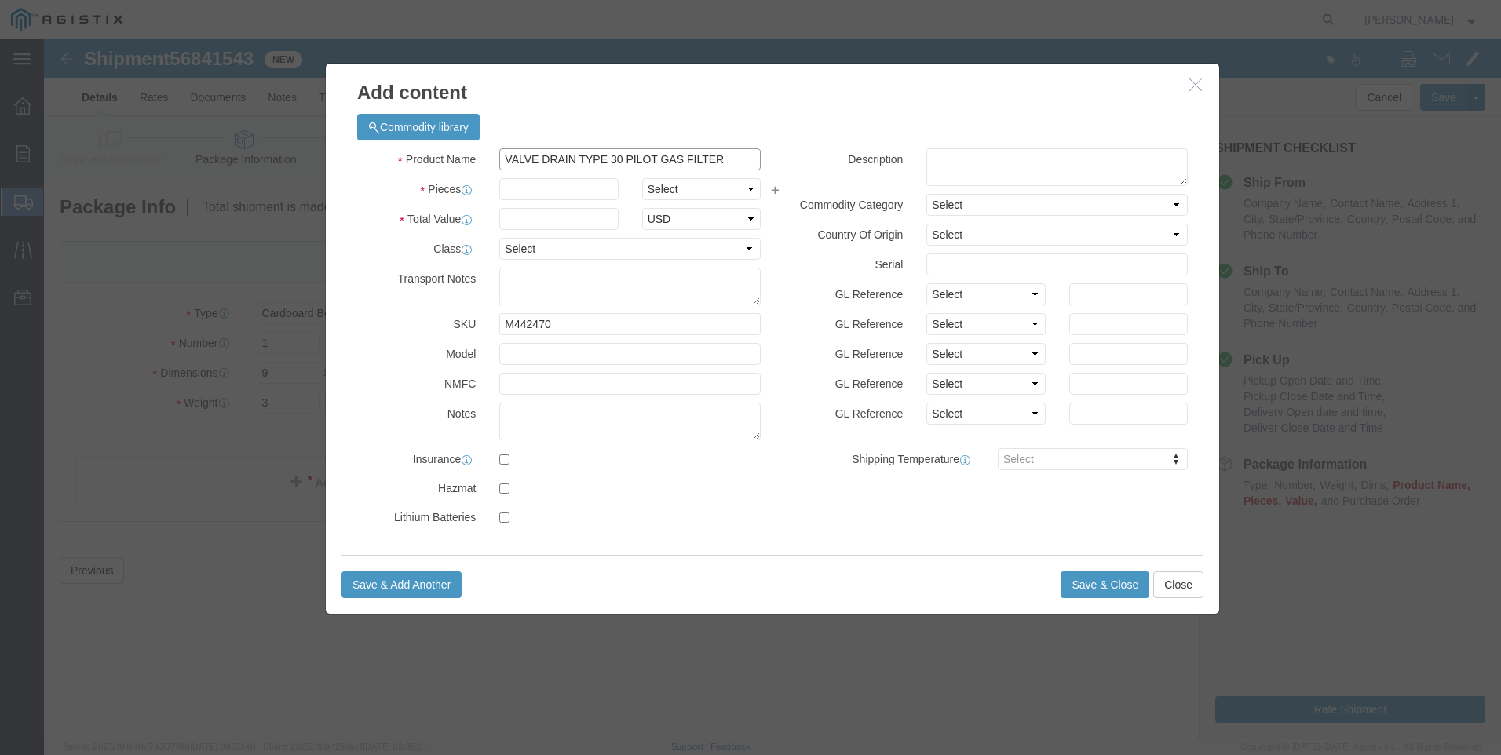
drag, startPoint x: 687, startPoint y: 118, endPoint x: 288, endPoint y: 124, distance: 399.5
click div "Commodity library Product Name VALVE DRAIN TYPE 30 PILOT GAS FILTER M442470 Pie…"
type input "VALVE DRAIN TYPE 30 PILOT GAS FILTER"
click textarea
paste textarea "VALVE DRAIN TYPE 30 PILOT GAS FILTER"
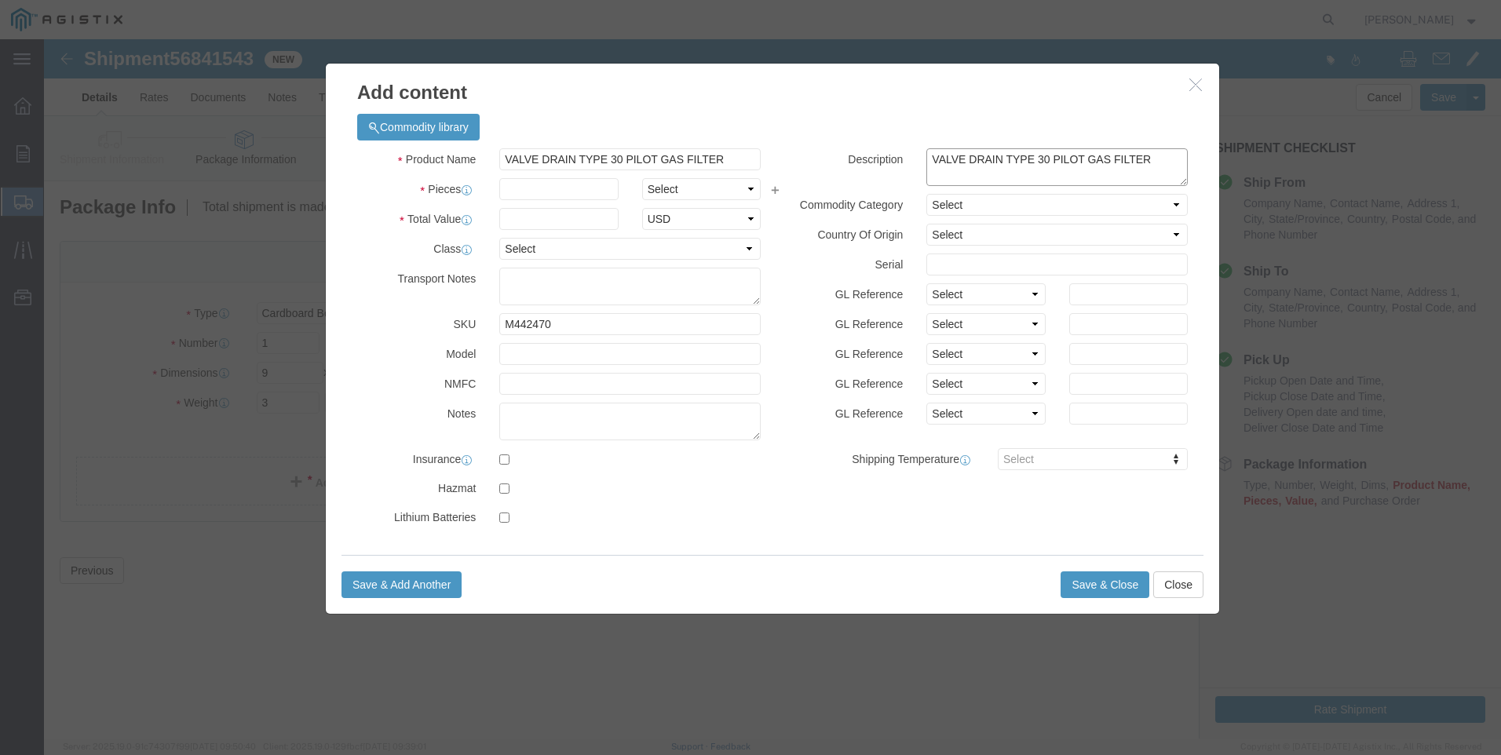
type textarea "VALVE DRAIN TYPE 30 PILOT GAS FILTER"
drag, startPoint x: 662, startPoint y: 119, endPoint x: 250, endPoint y: 118, distance: 411.2
click div "Add content Commodity library Product Name VALVE DRAIN TYPE 30 PILOT GAS FILTER…"
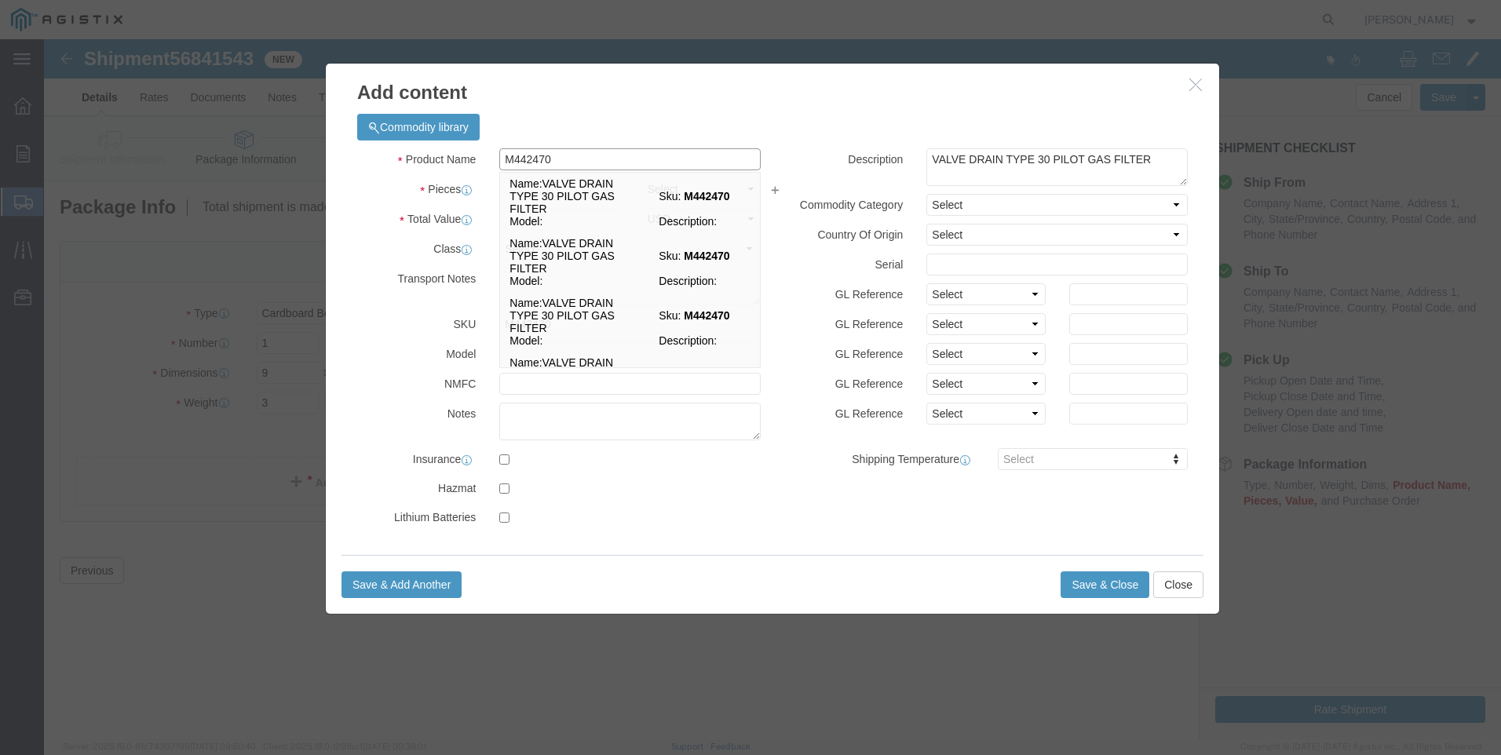
type input "M442470 / TYPE 32S"
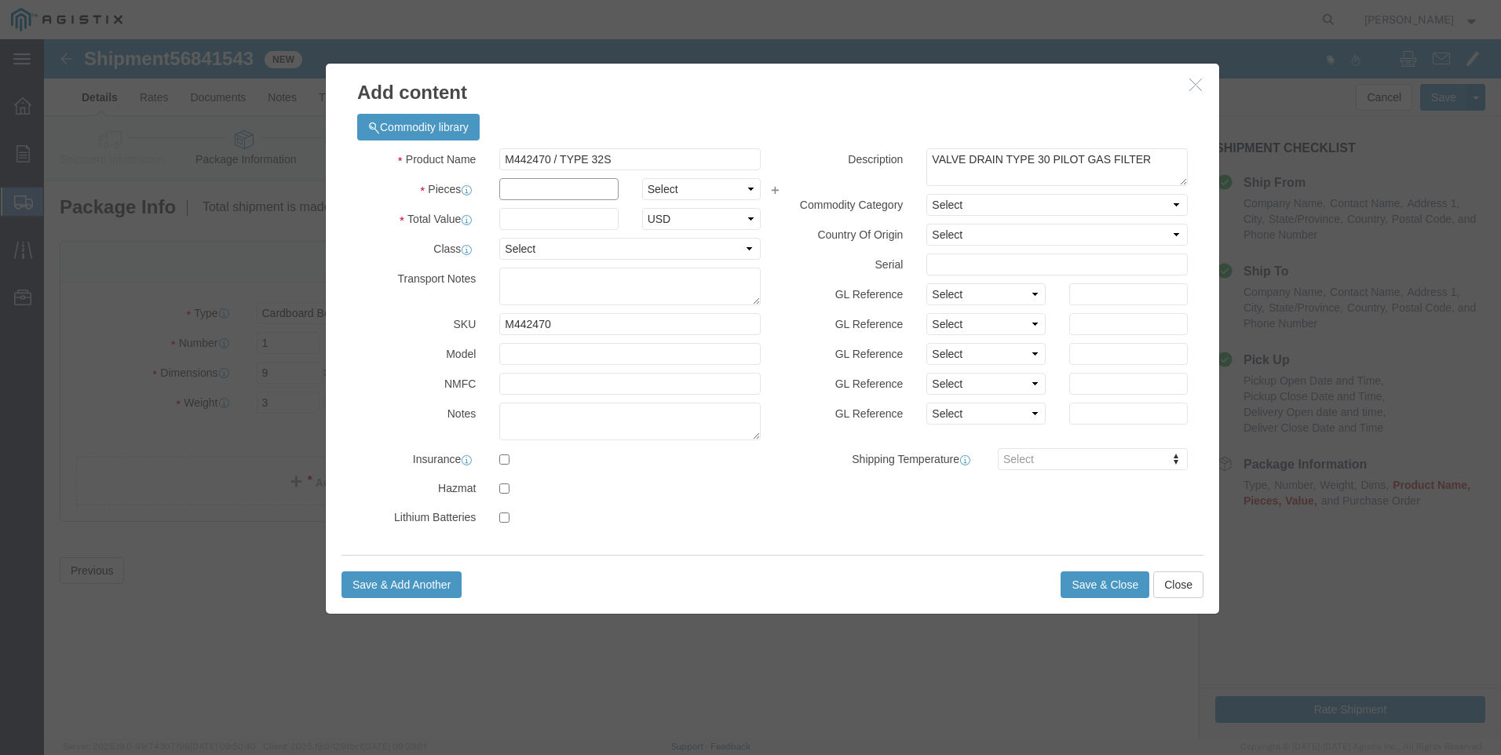
click input "text"
type input "13"
click input "text"
type input "842"
click button "Save & Close"
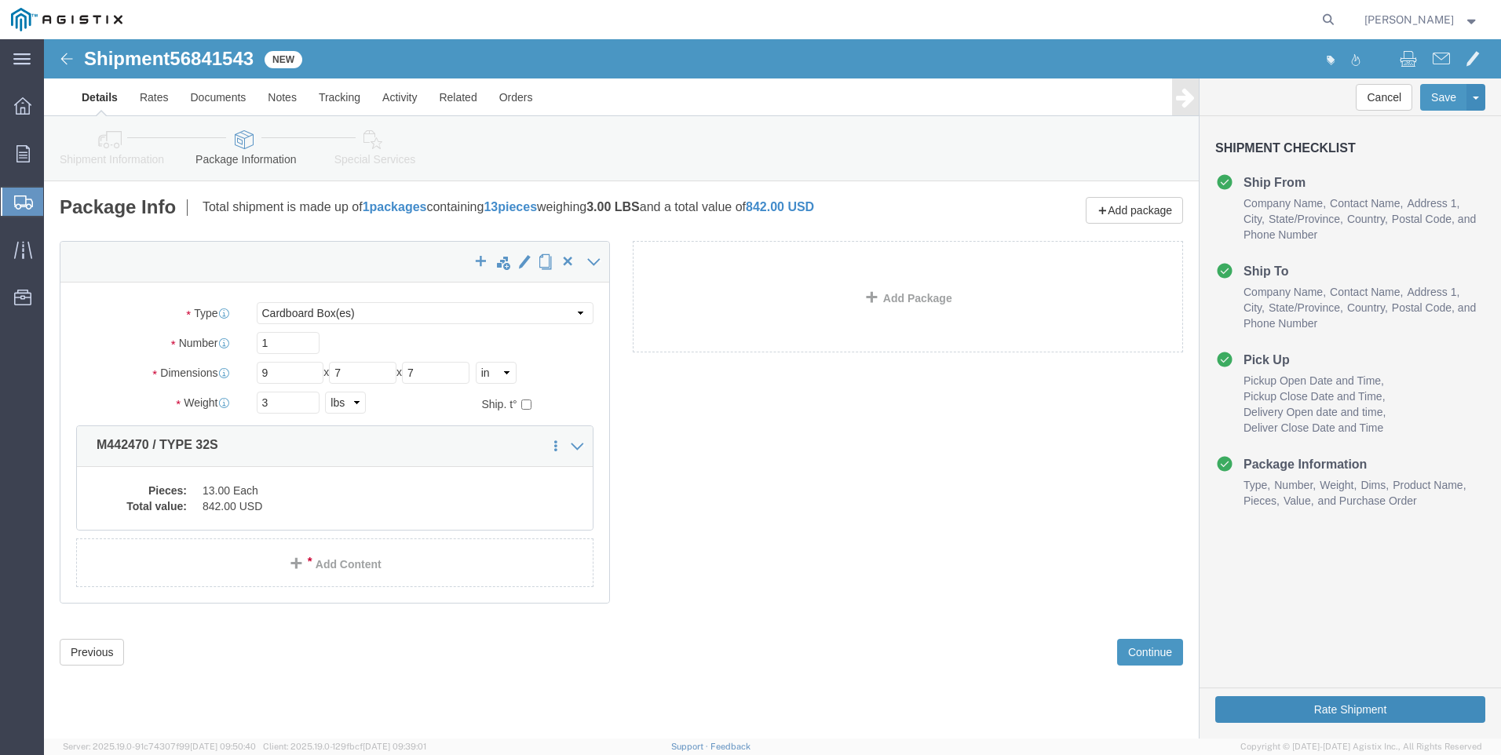
click button "Rate Shipment"
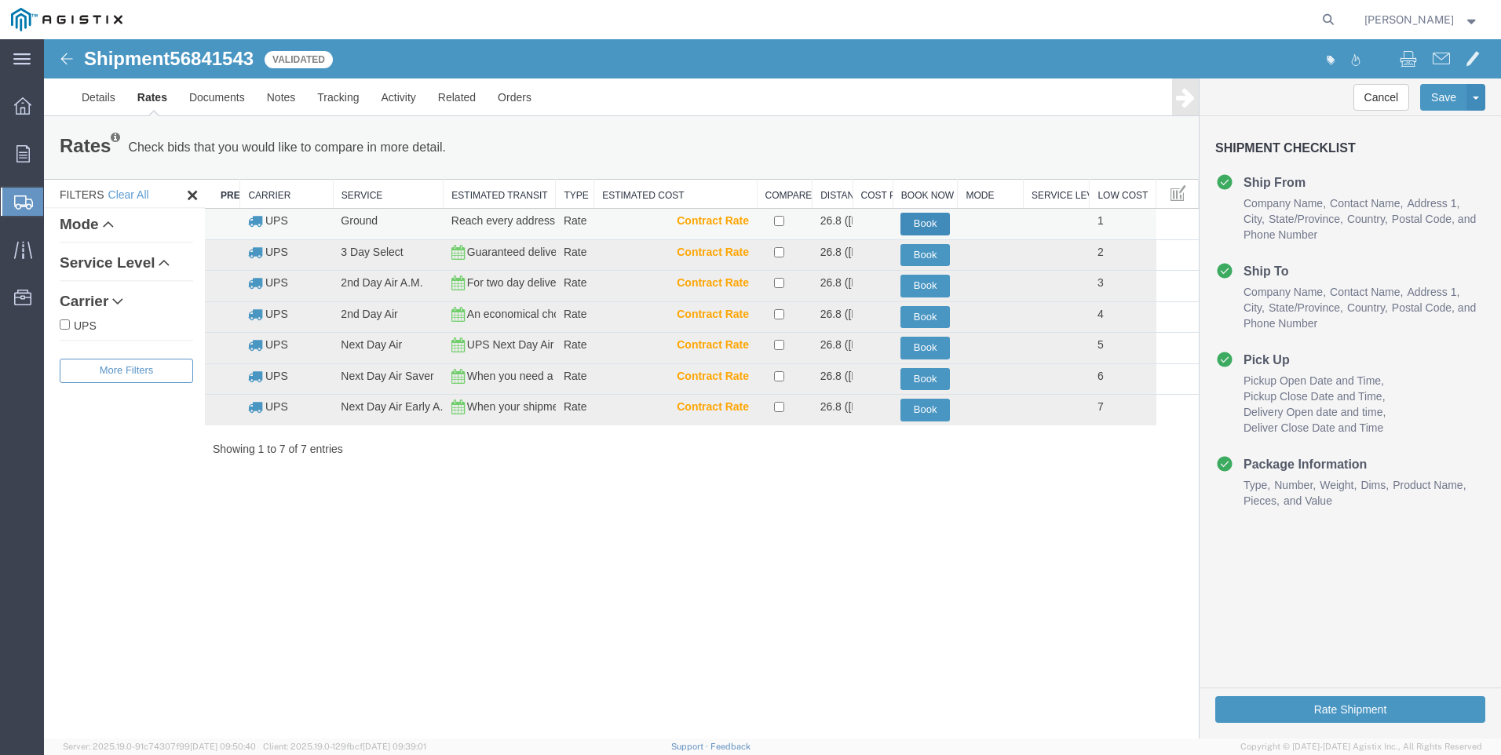
click at [915, 221] on button "Book" at bounding box center [924, 224] width 49 height 23
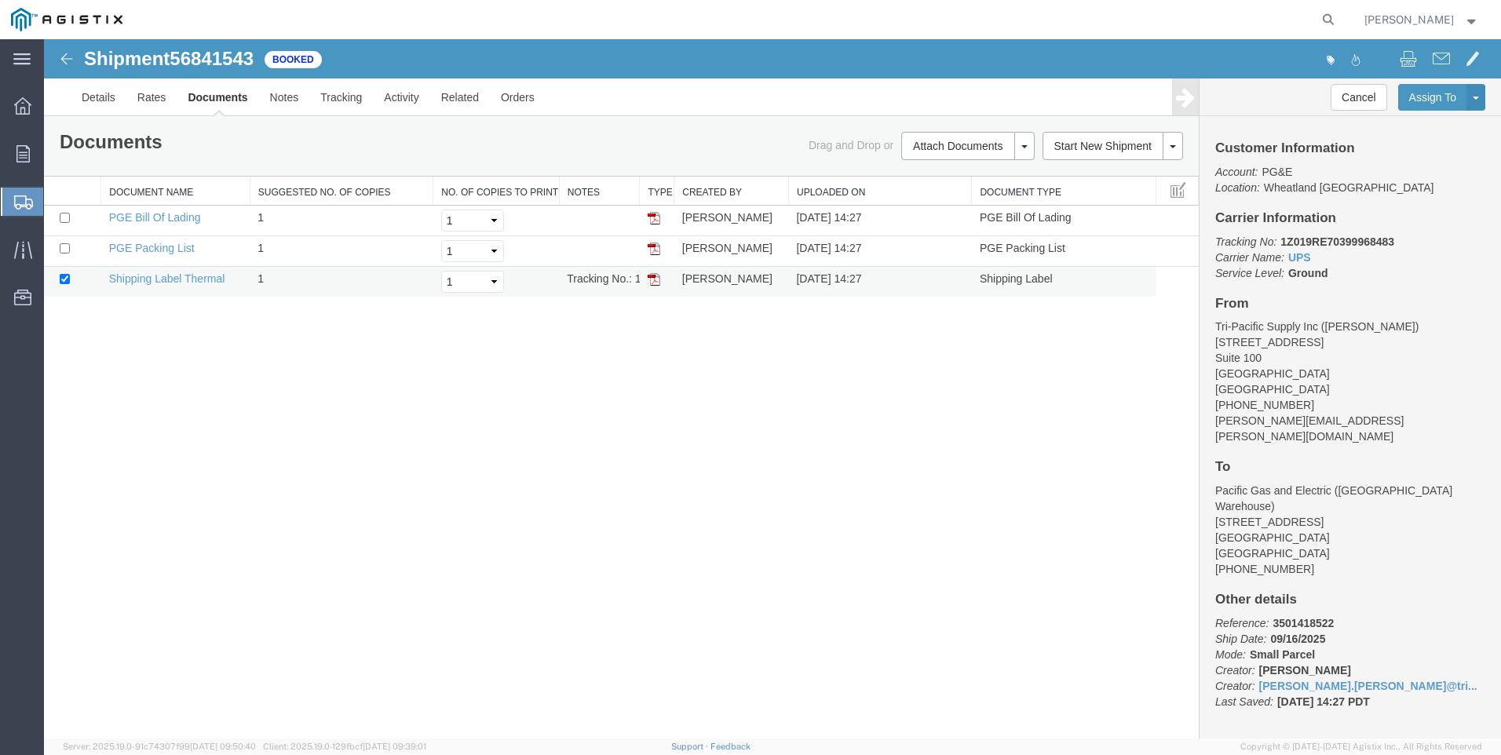
click at [657, 279] on img at bounding box center [653, 279] width 13 height 13
click at [0, 0] on span "Create Shipment" at bounding box center [0, 0] width 0 height 0
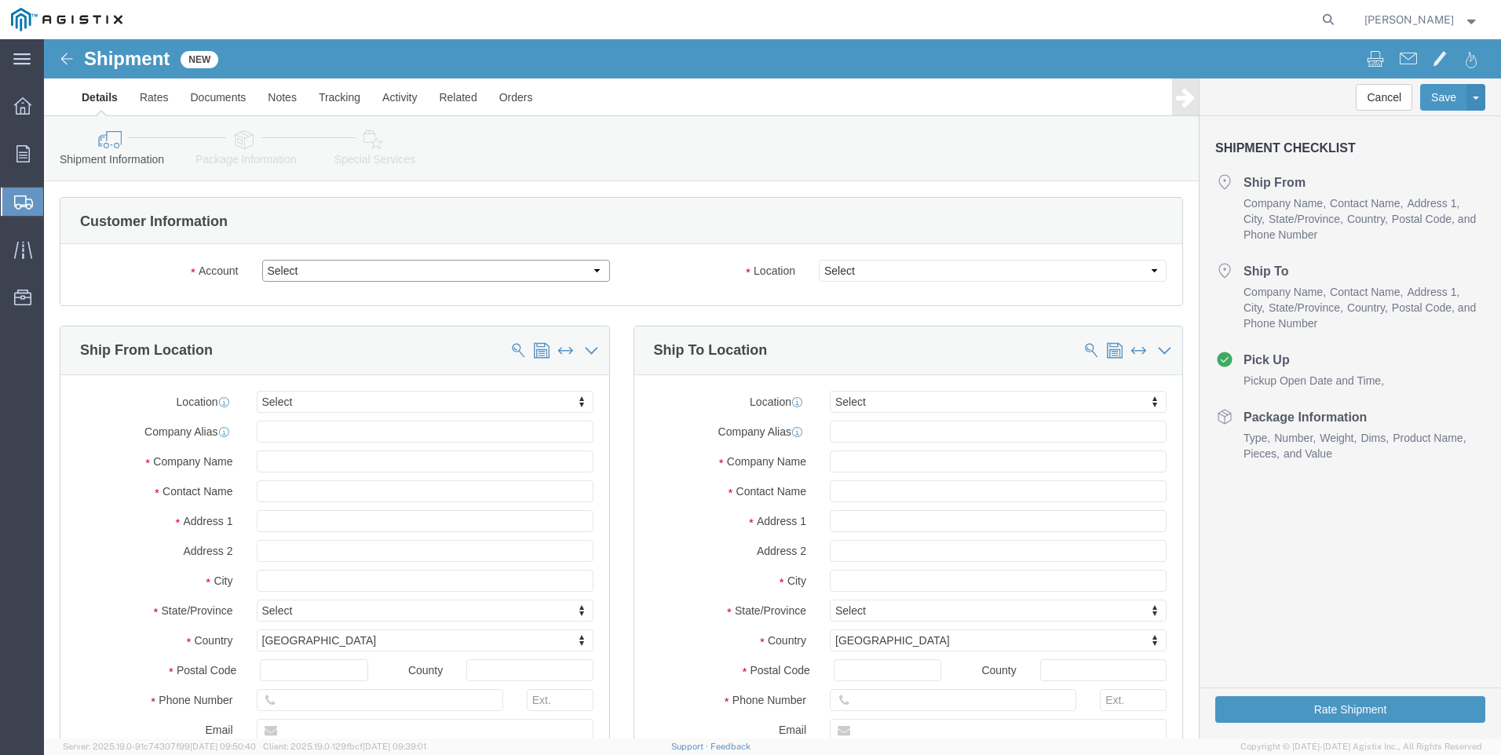
click select "Select PG&E Tri-Pacific Supply Inc"
select select "9596"
click select "Select PG&E Tri-Pacific Supply Inc"
select select "PURCHORD"
select select
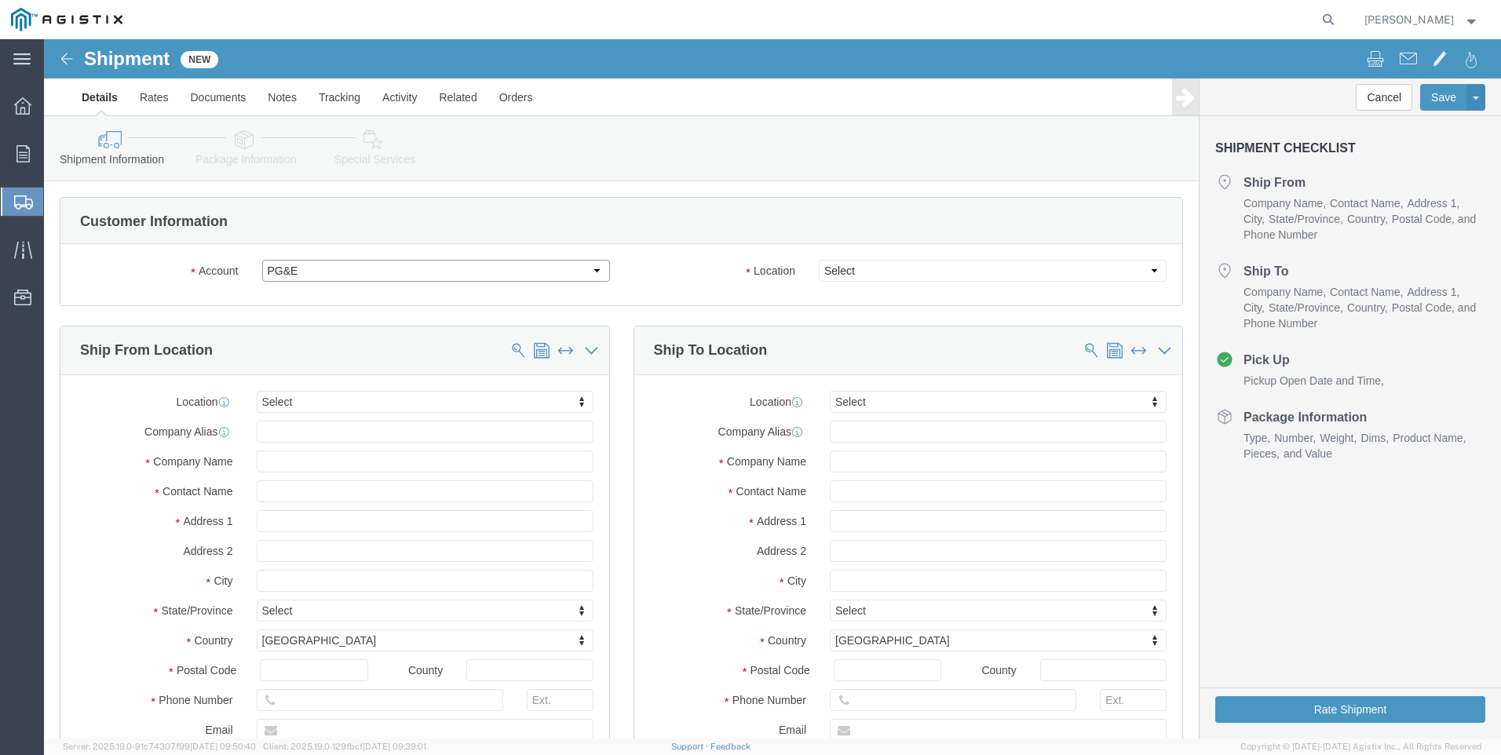
select select
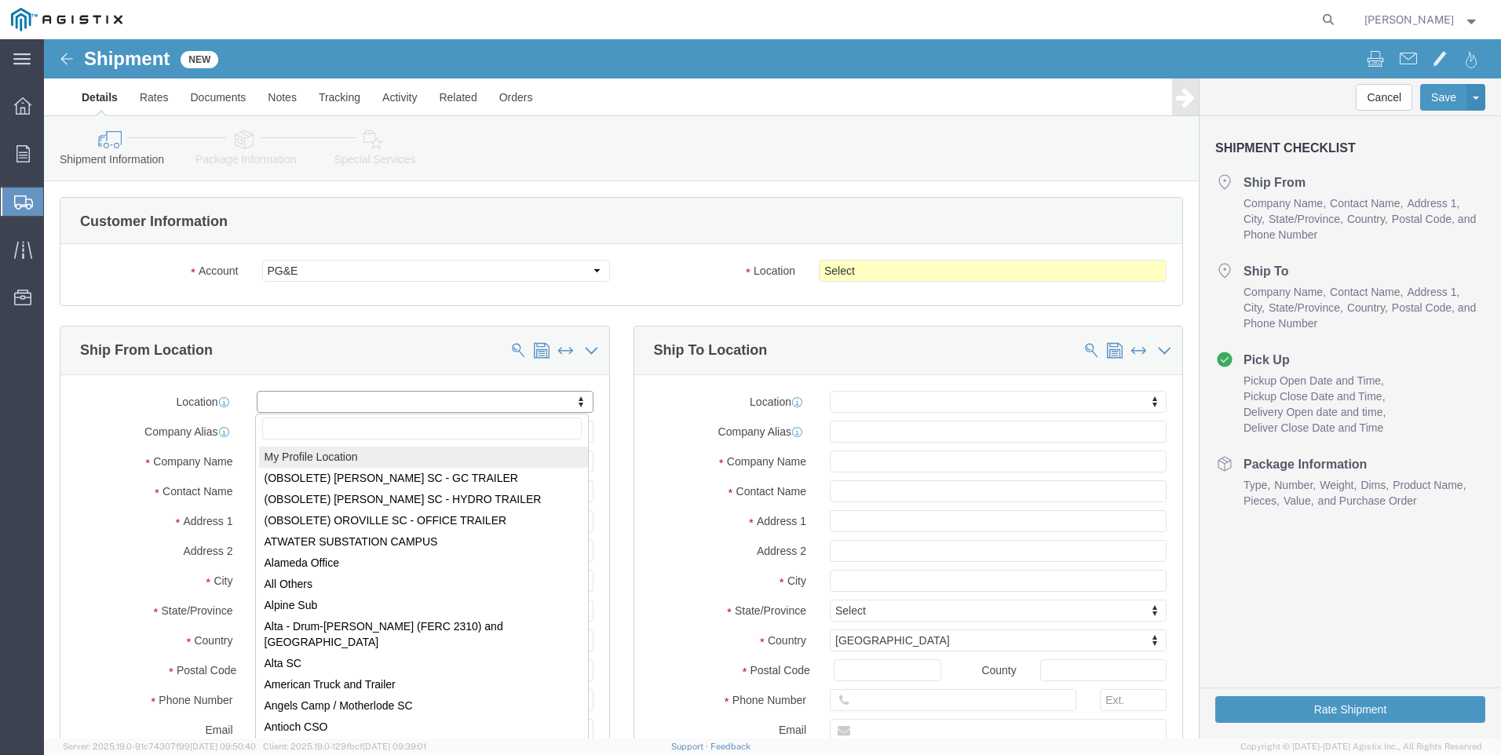
select select "MYPROFILE"
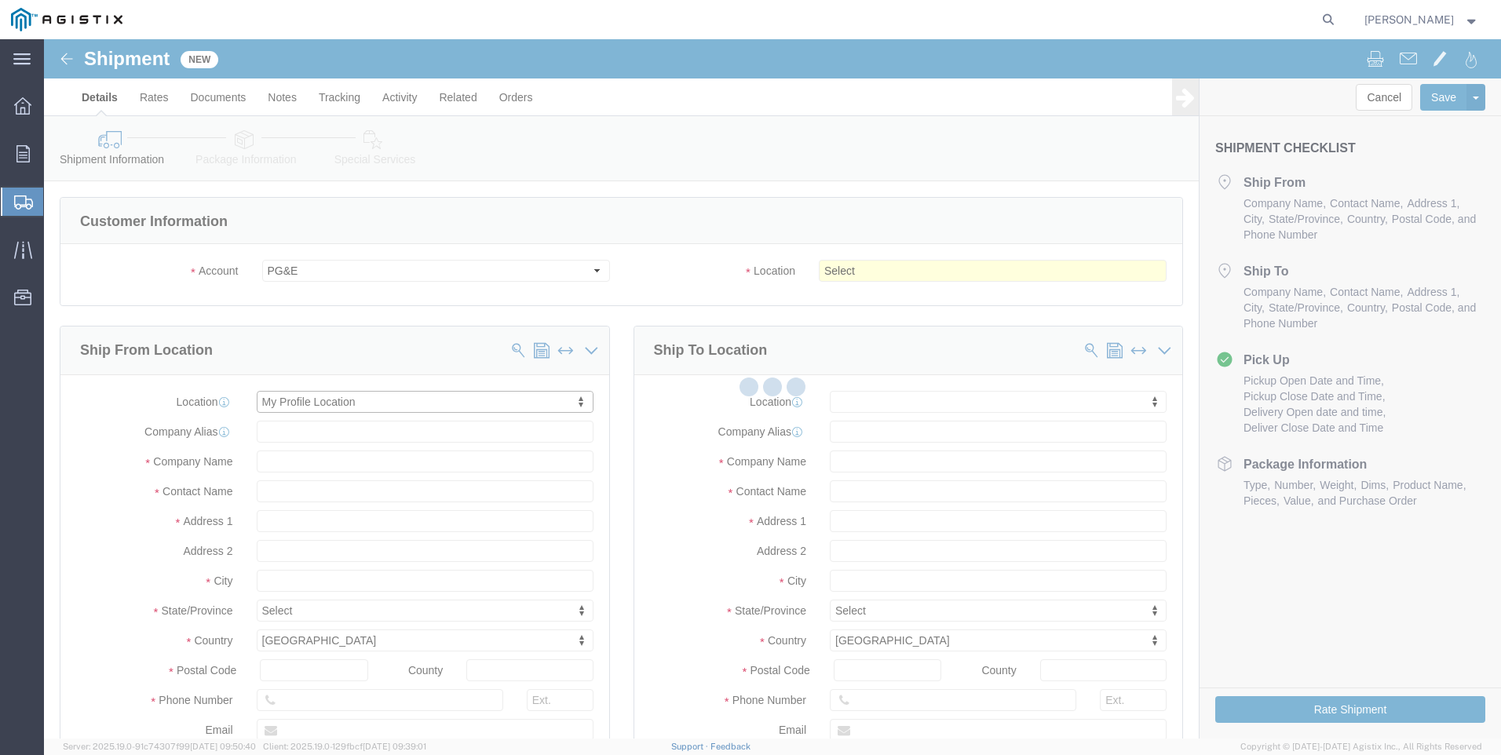
type input "[STREET_ADDRESS]"
type input "Suite 100"
type input "95677"
type input "[PHONE_NUMBER]"
type input "[PERSON_NAME][EMAIL_ADDRESS][PERSON_NAME][DOMAIN_NAME]"
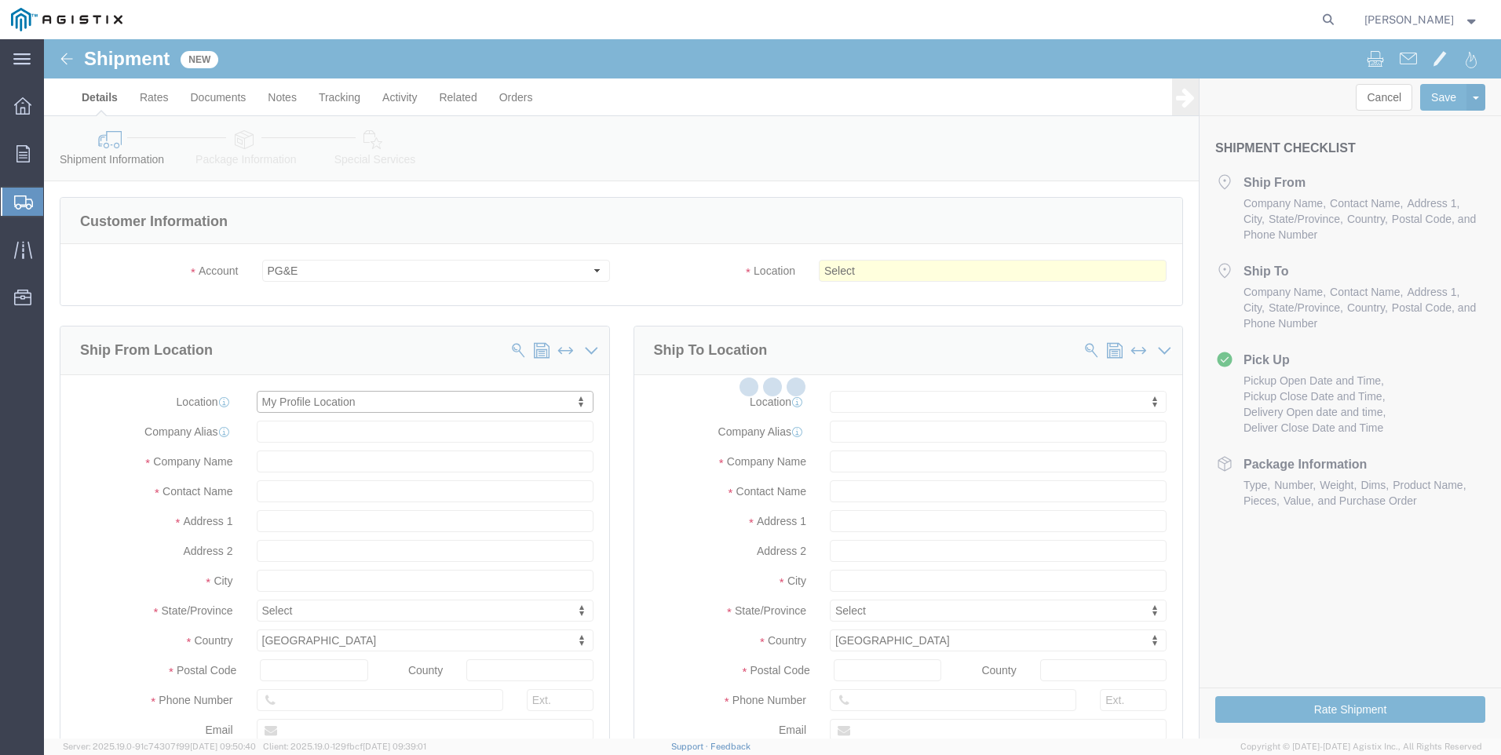
checkbox input "true"
type input "Tri-Pacific Supply Inc"
type input "[PERSON_NAME]"
type input "ROCKLIN"
select select "CA"
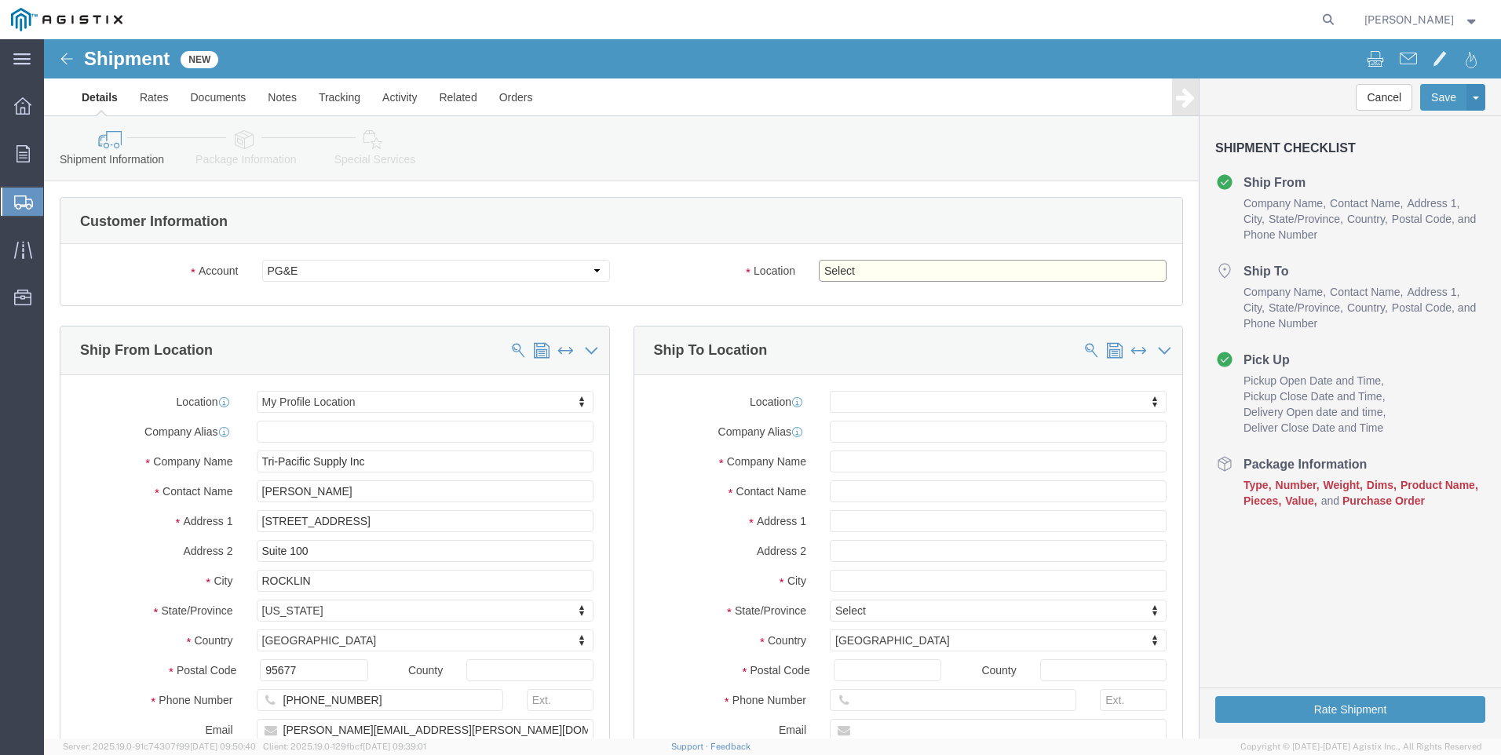
drag, startPoint x: 908, startPoint y: 267, endPoint x: 864, endPoint y: 228, distance: 58.9
click select "Select All Others [GEOGRAPHIC_DATA] [GEOGRAPHIC_DATA] [GEOGRAPHIC_DATA] [GEOGRA…"
select select "19740"
click select "Select All Others [GEOGRAPHIC_DATA] [GEOGRAPHIC_DATA] [GEOGRAPHIC_DATA] [GEOGRA…"
click span
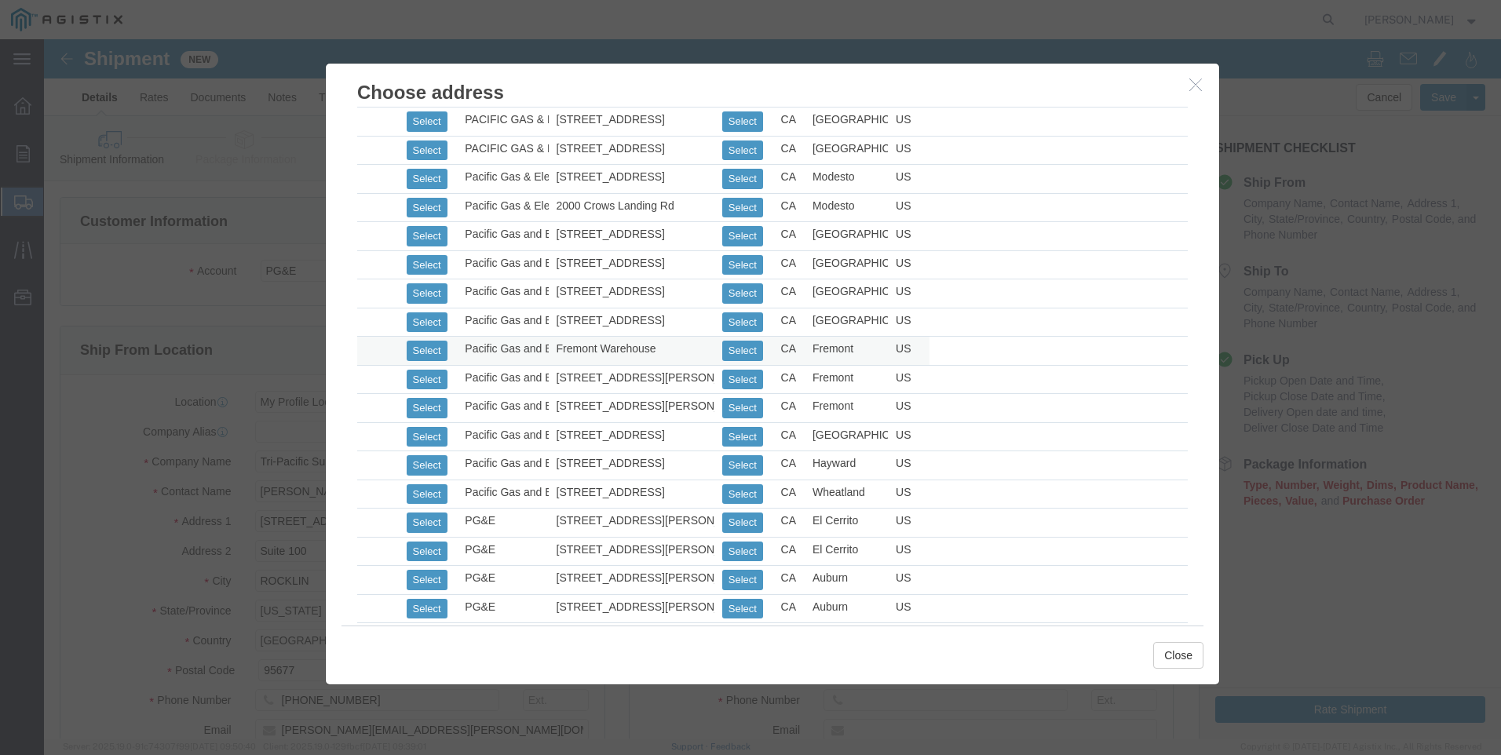
scroll to position [706, 0]
click button "Select"
select select
type input "[STREET_ADDRESS][PERSON_NAME]"
type input "94538"
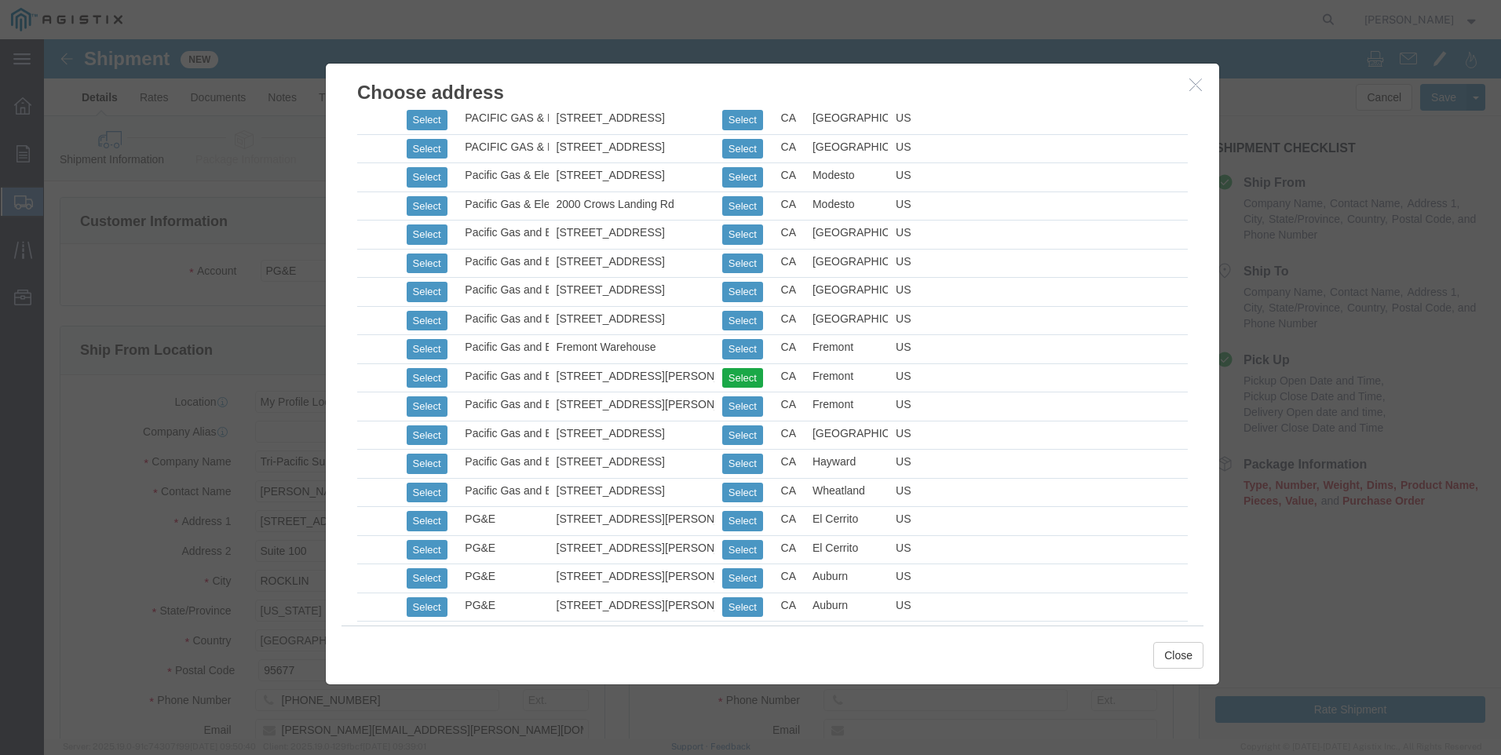
type input "[PHONE_NUMBER]"
type input "Pacific Gas and Electric"
type input "Fremont Warehouse"
type input "Fremont"
select select "CA"
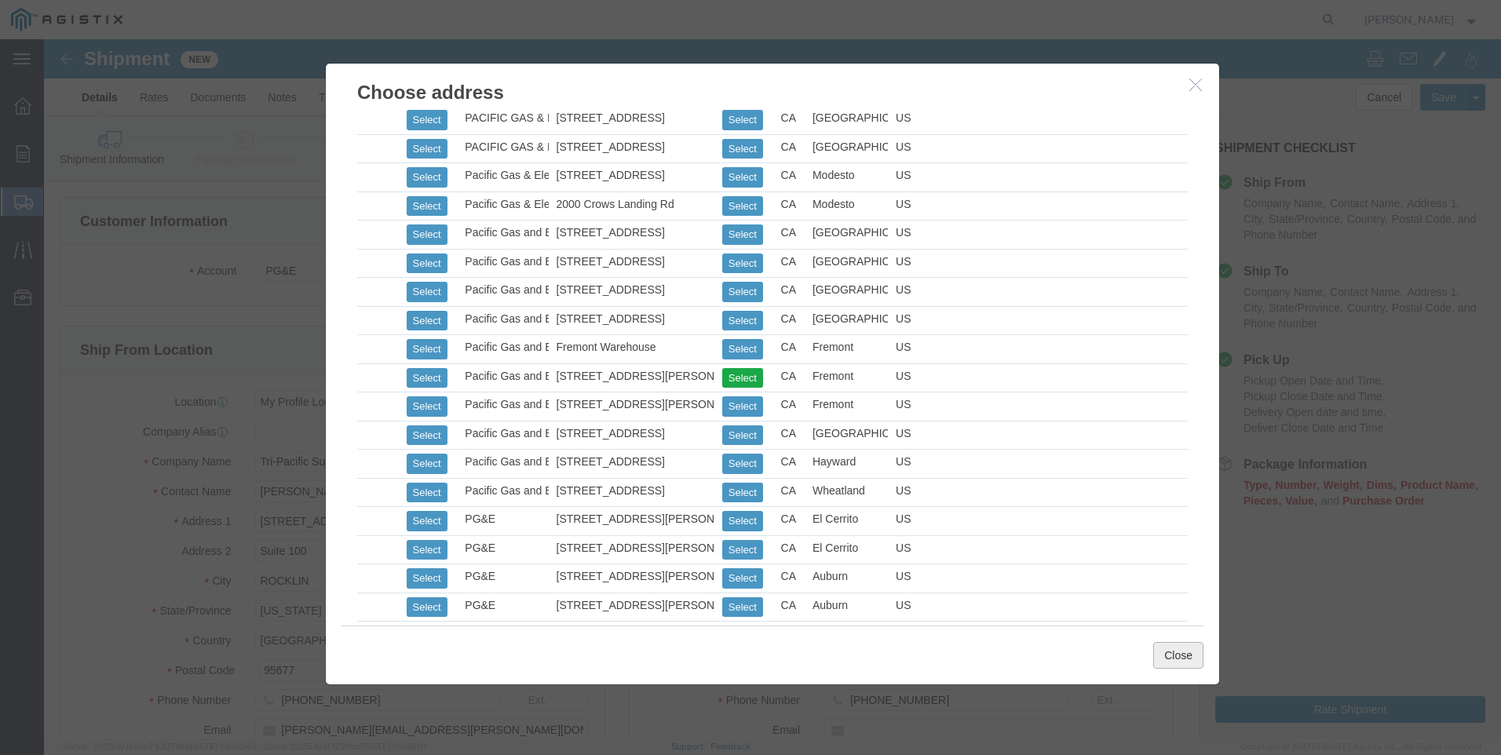
click button "Close"
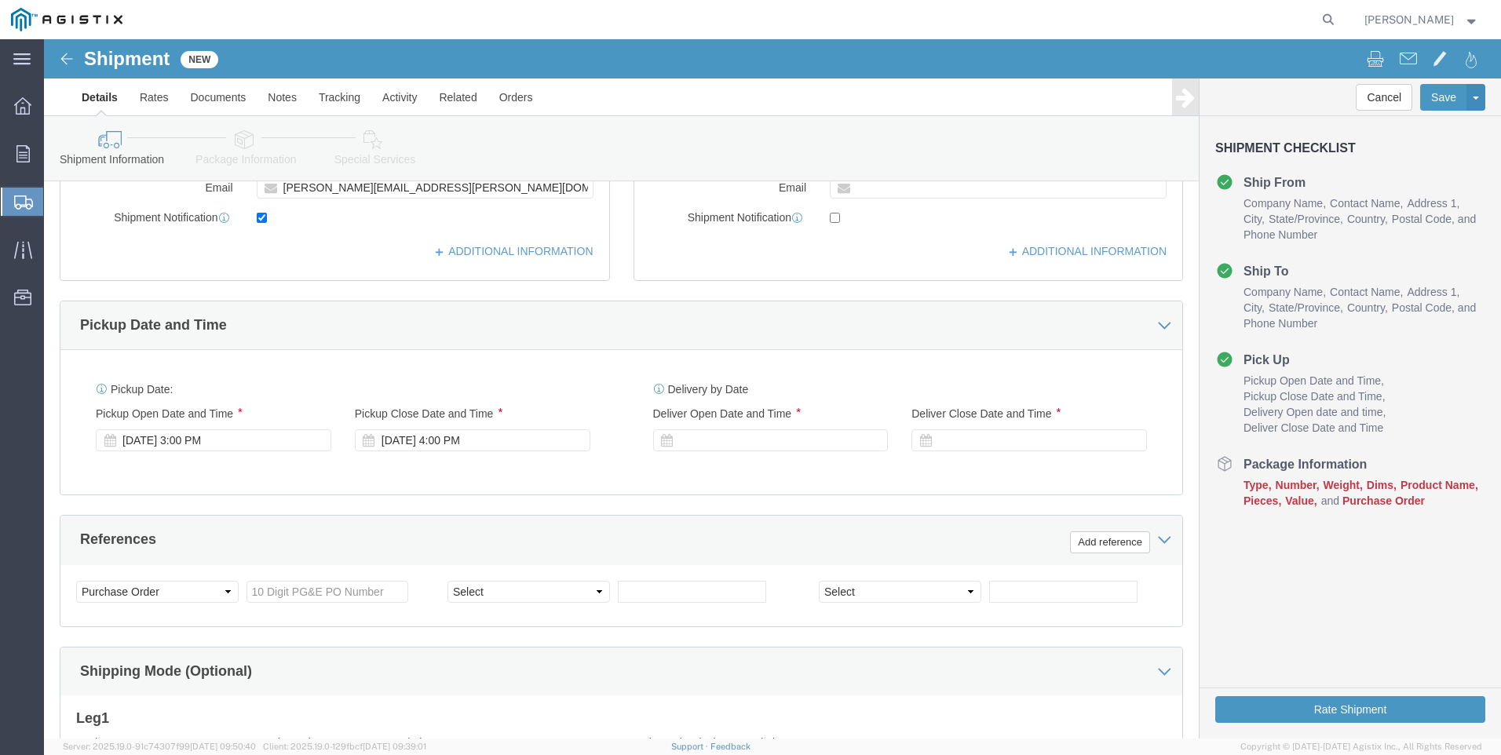
scroll to position [549, 0]
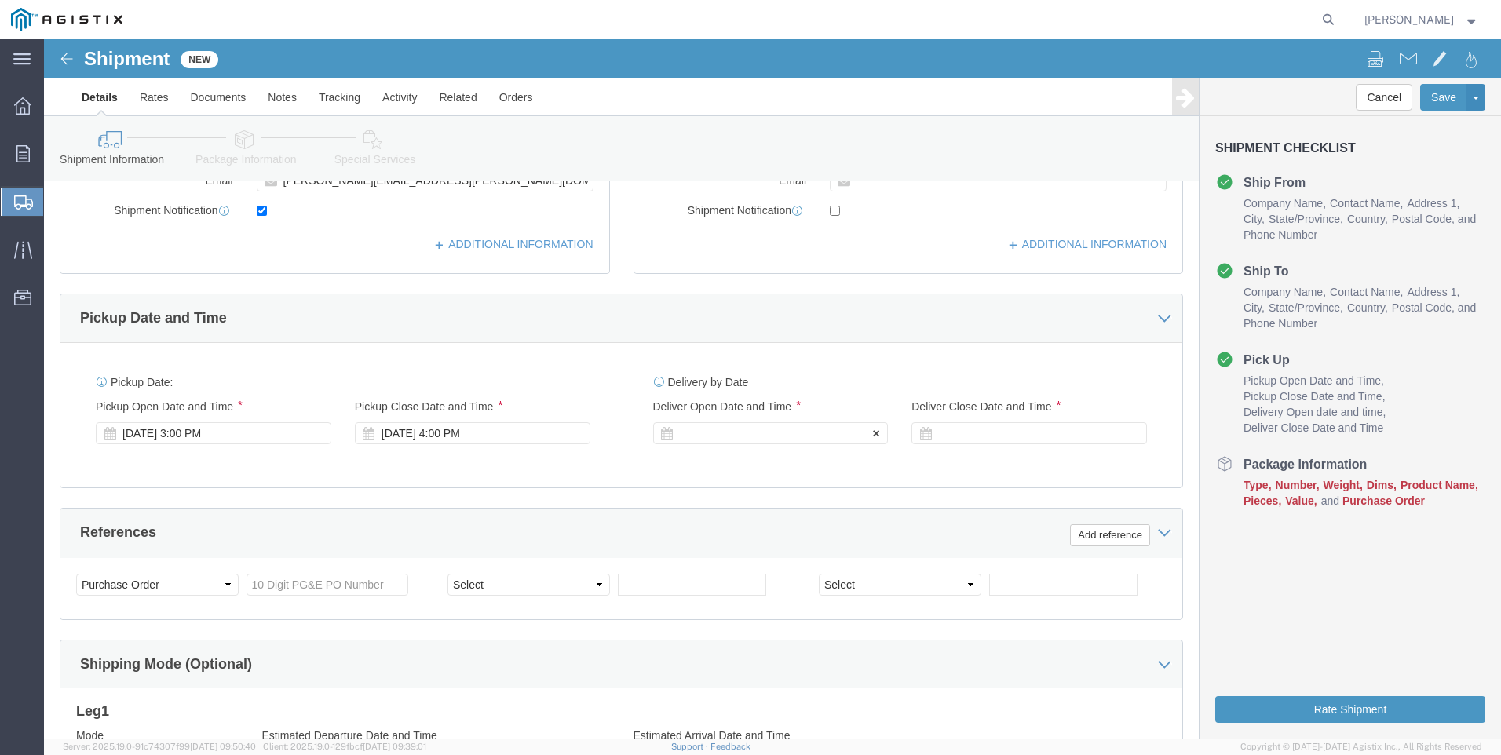
click div
click input "5:00 PM"
click input "7:00 PM"
type input "7:00 AM"
click button "Apply"
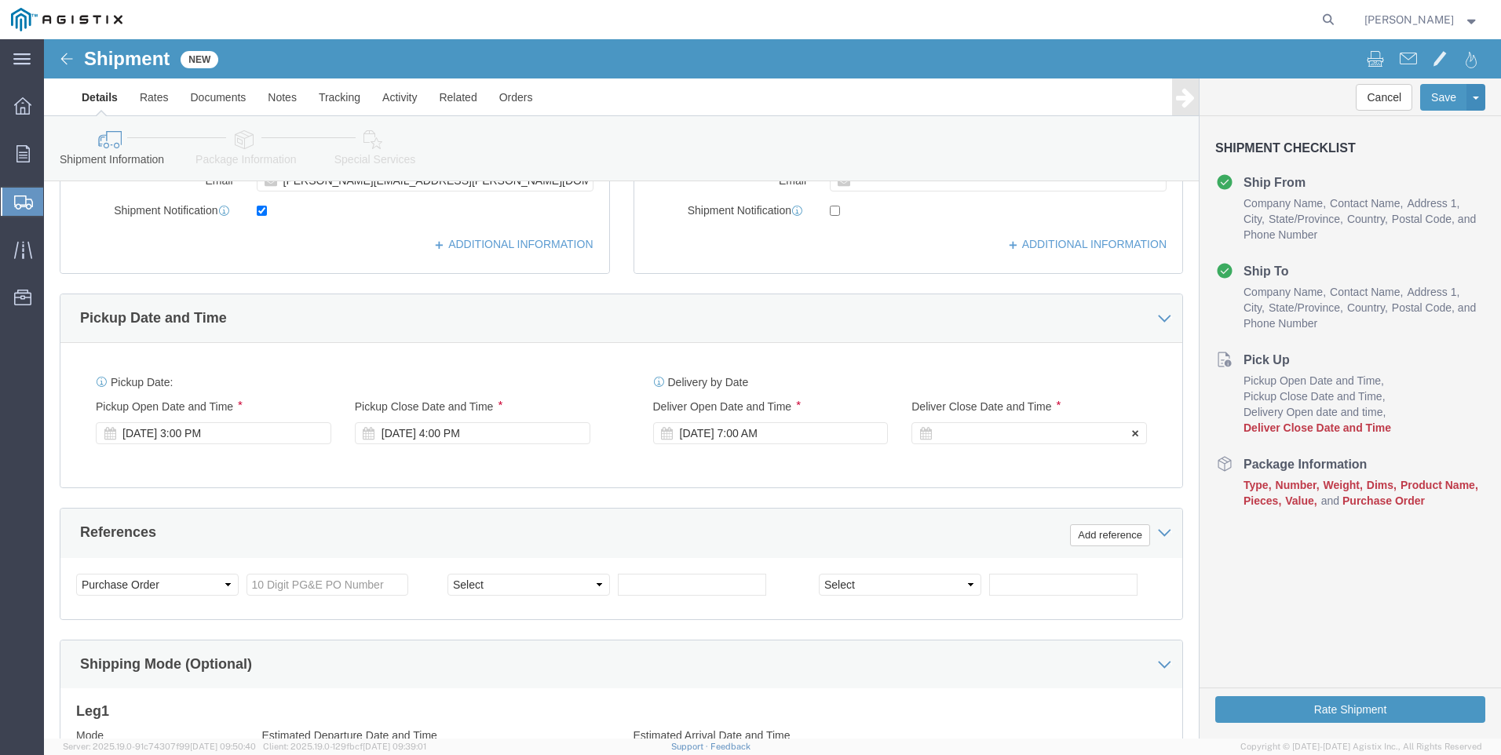
click div
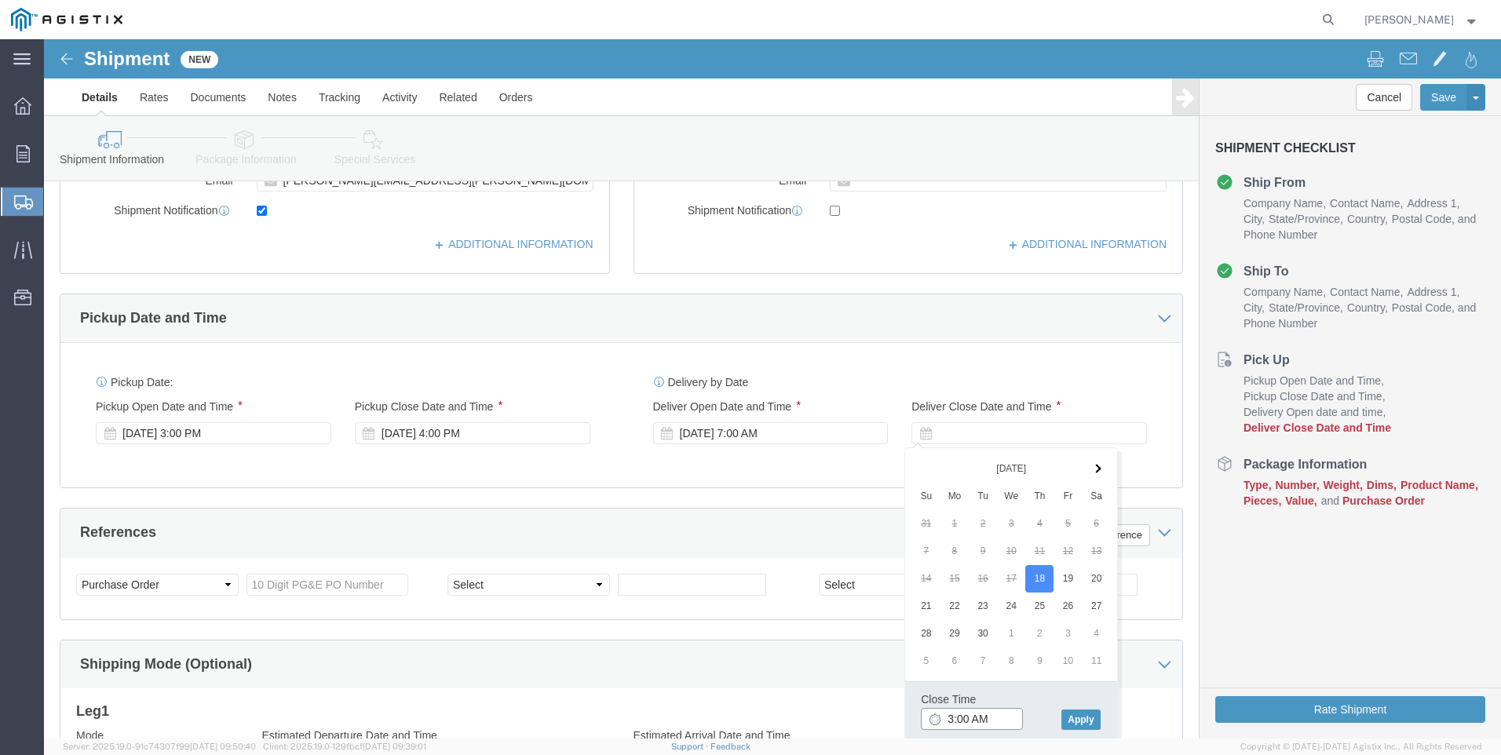
click input "3:00 AM"
type input "3:00 PM"
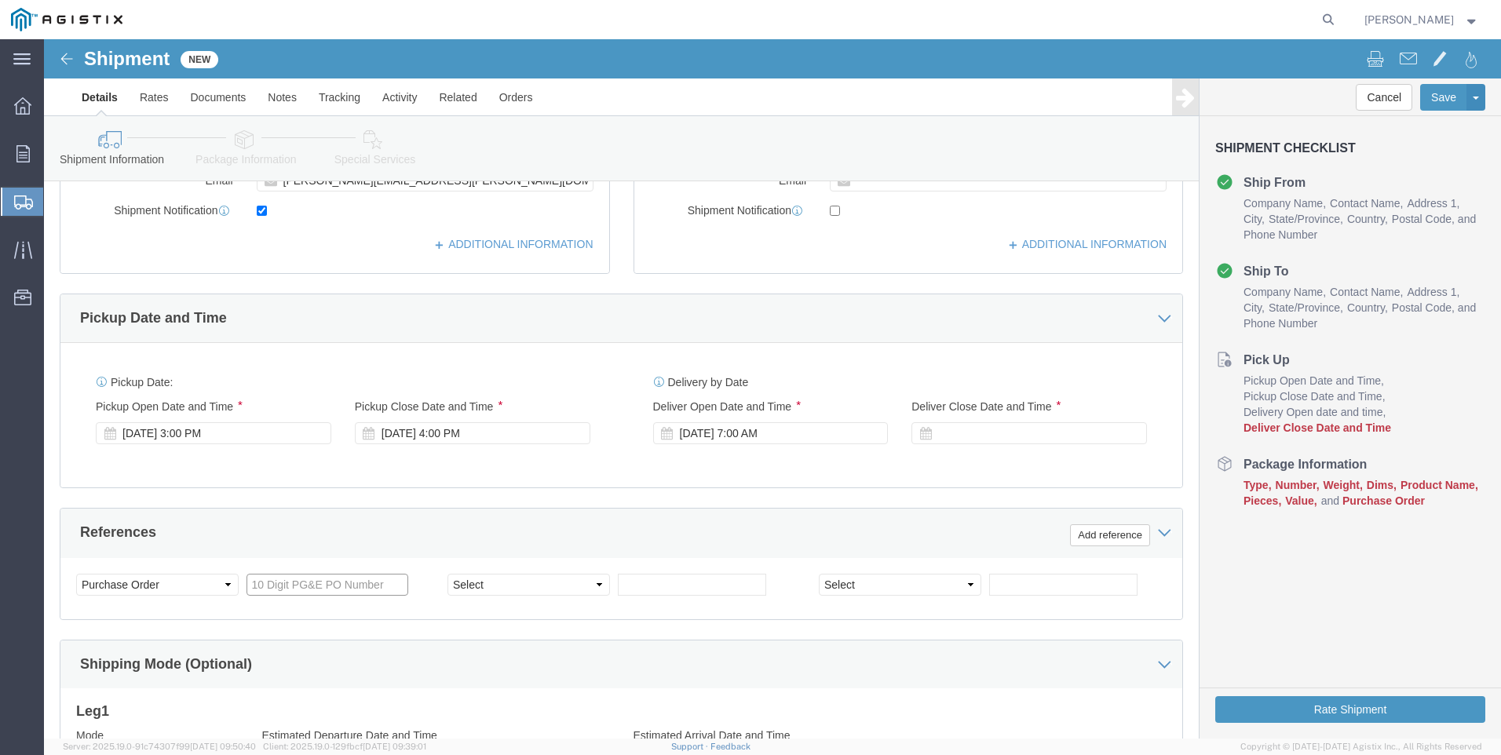
click input "text"
type input "3501418812"
click select "Select Account Type Activity ID Airline Appointment Number ASN Batch Request # …"
select select "SALEORDR"
click select "Select Account Type Activity ID Airline Appointment Number ASN Batch Request # …"
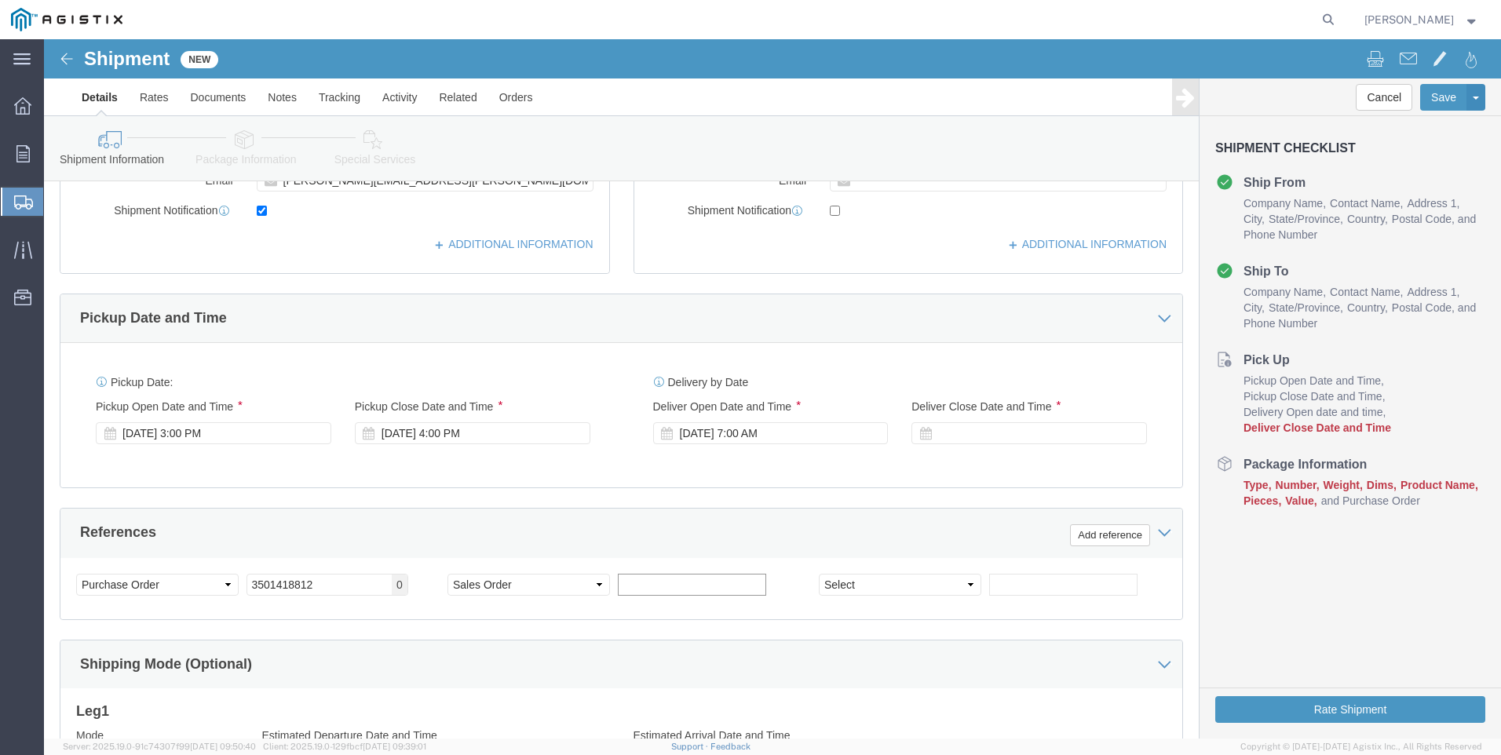
click input "text"
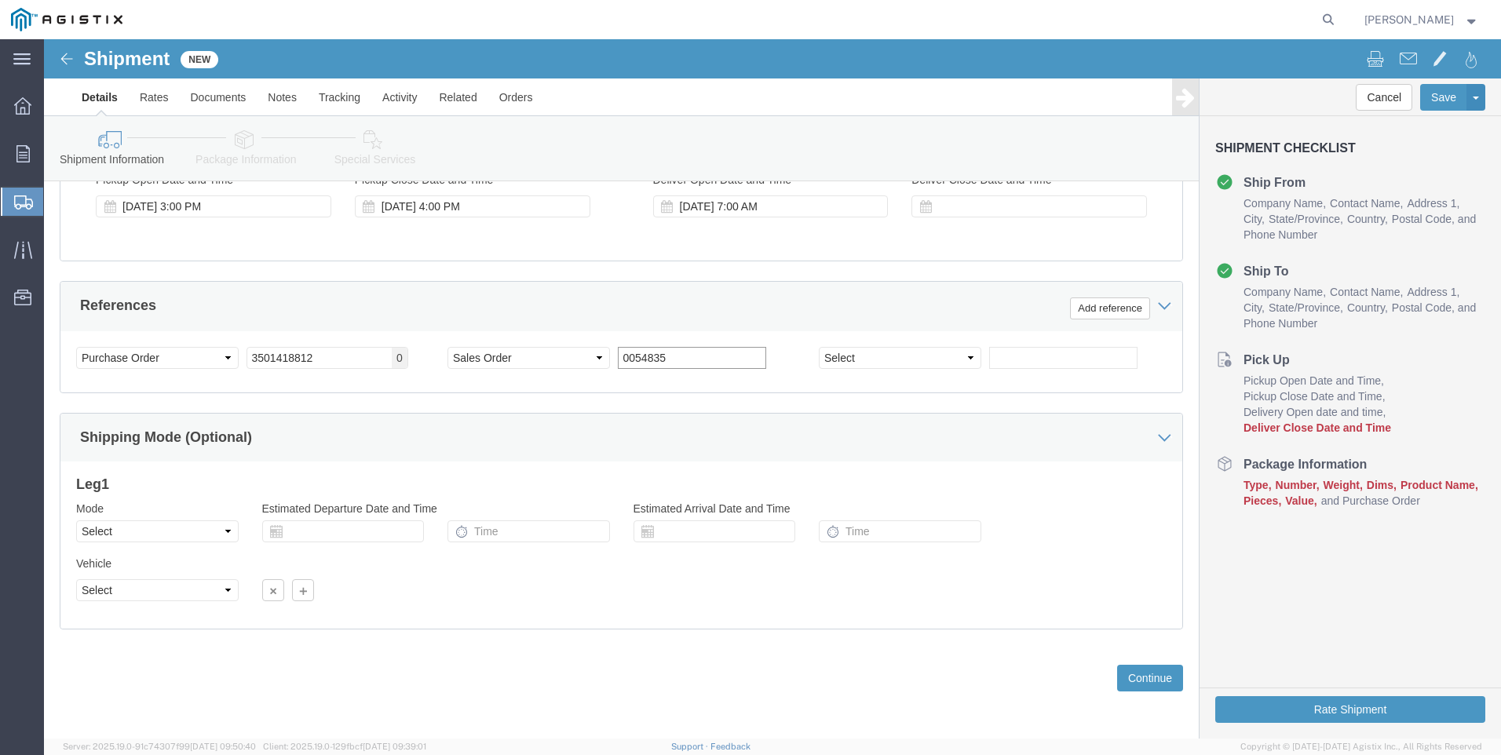
scroll to position [777, 0]
type input "0054835"
click button "Continue"
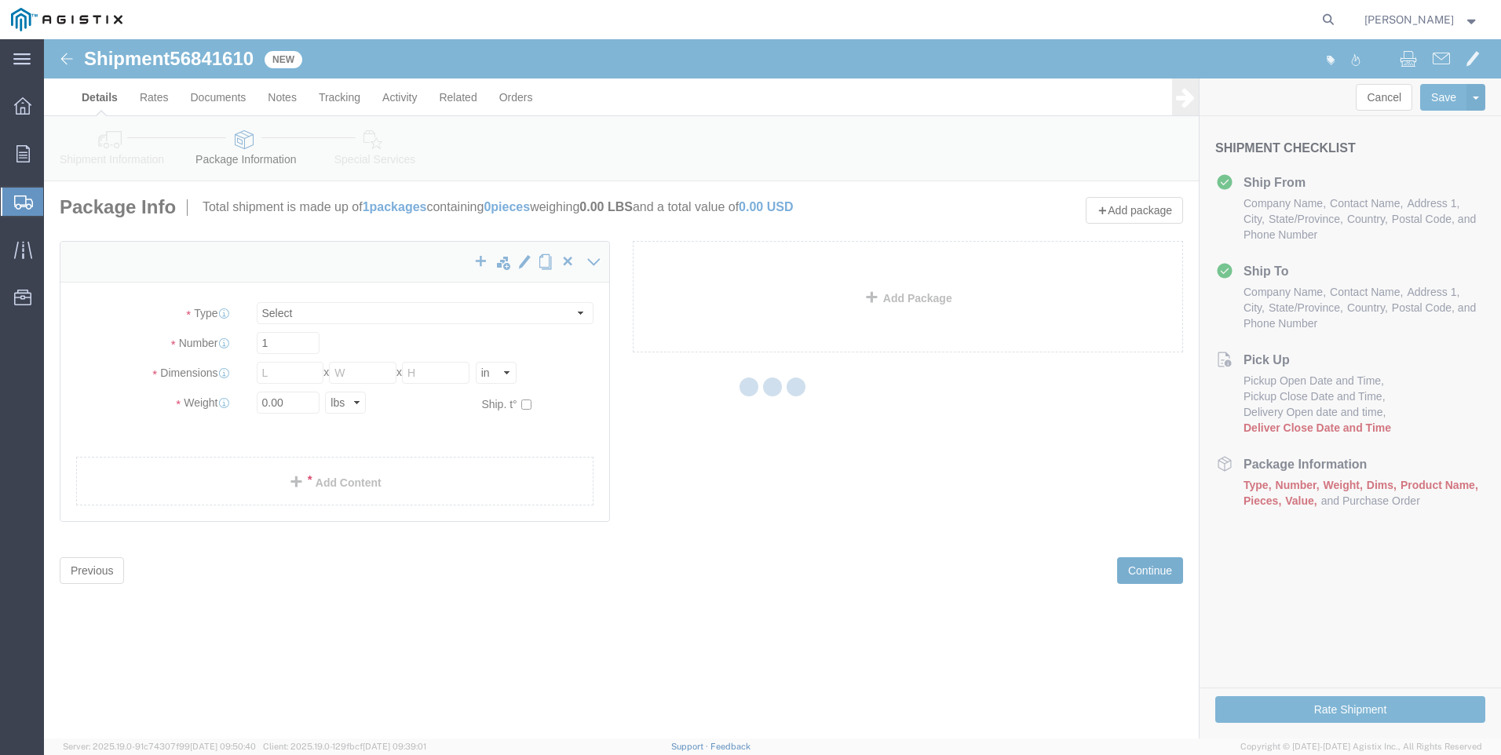
select select "CBOX"
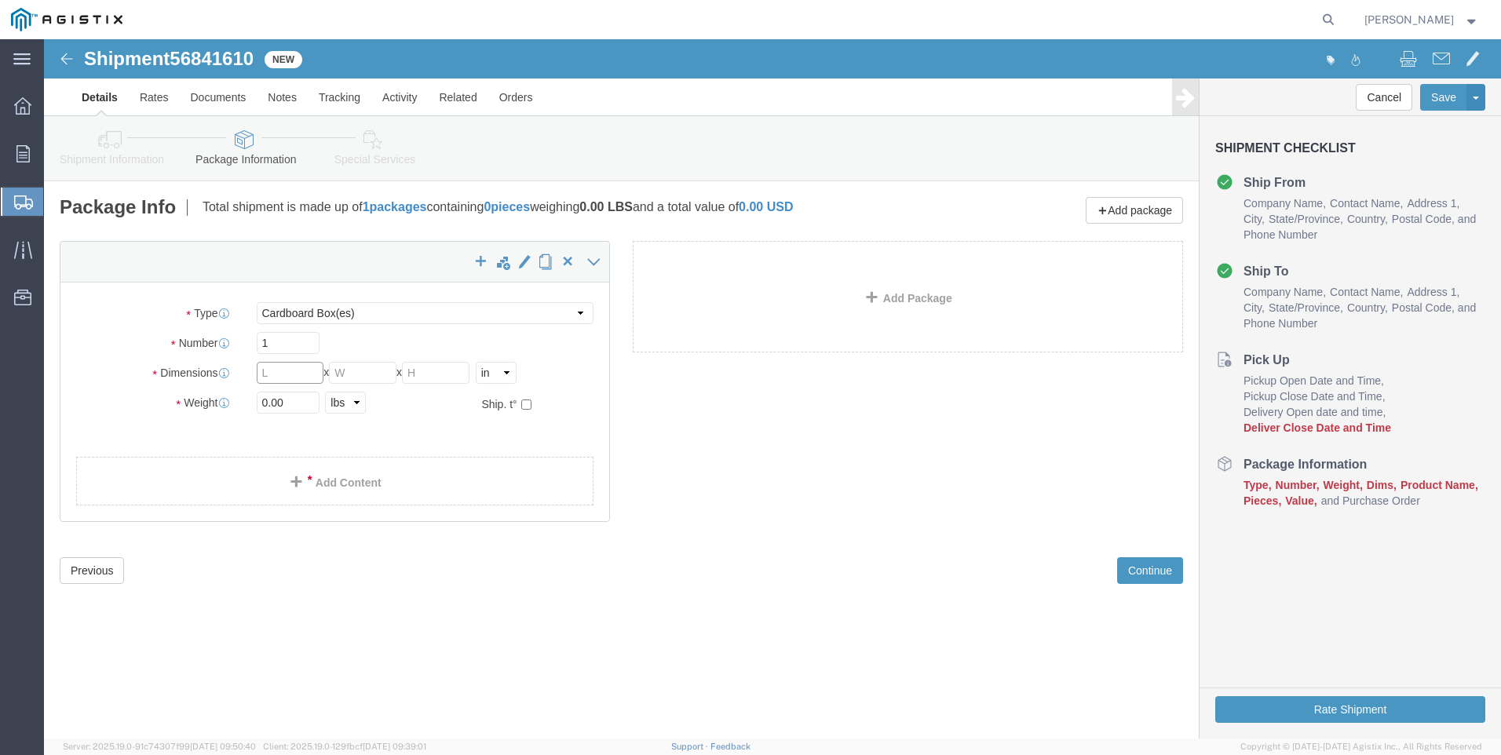
click input "text"
type input "9"
type input "7"
type input "15"
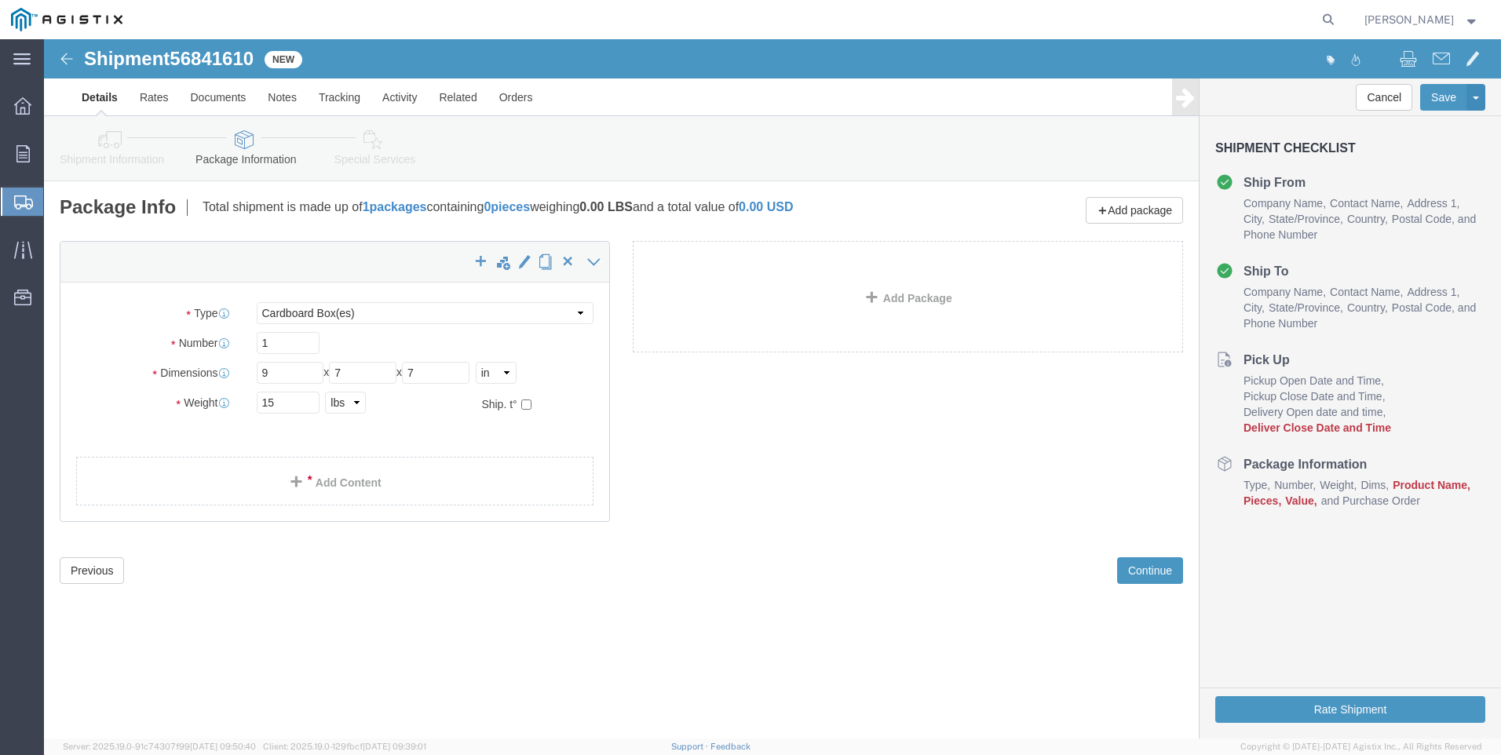
click div "x Package Type Select Bulk Bundle(s) Cardboard Box(es) Carton(s) Crate(s) Drum(…"
click link "Add Content"
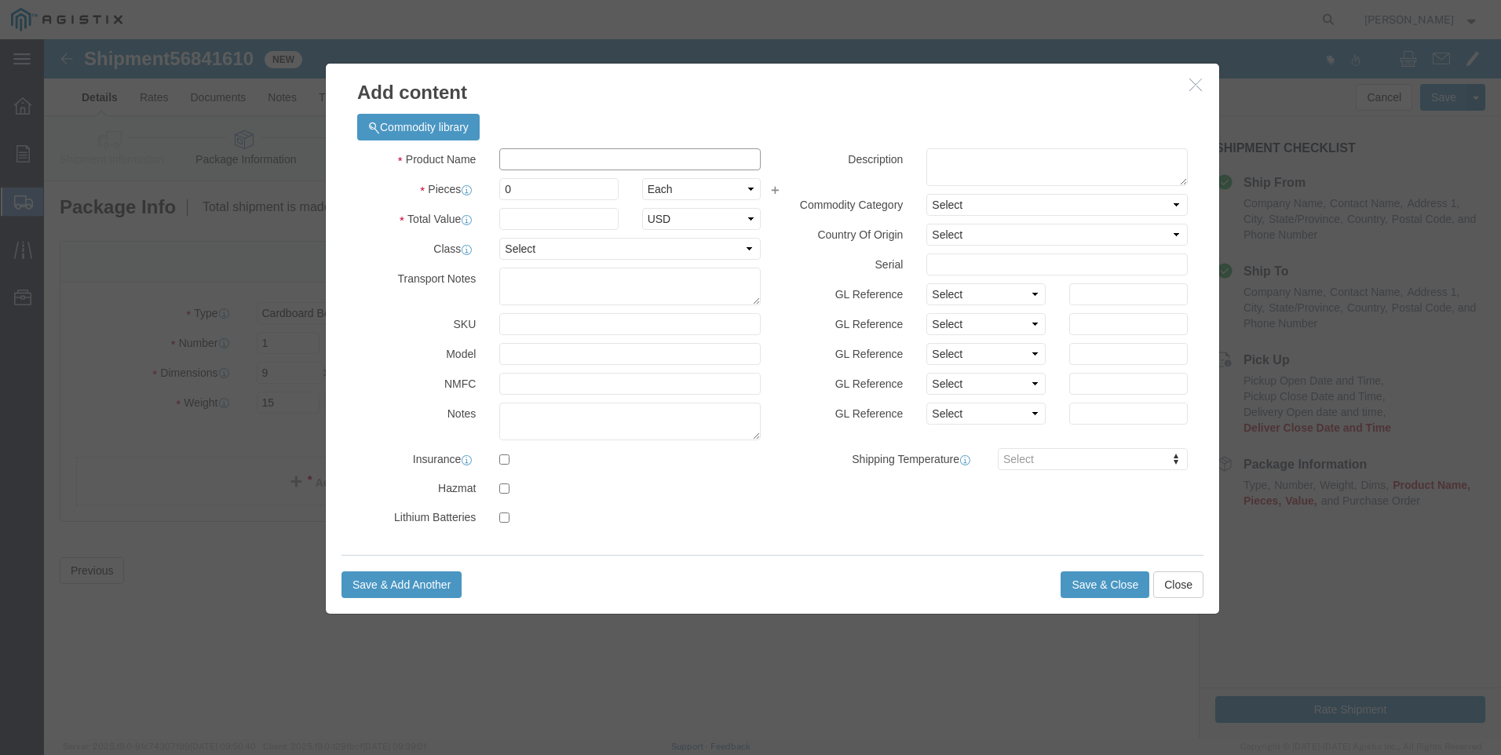
click input "text"
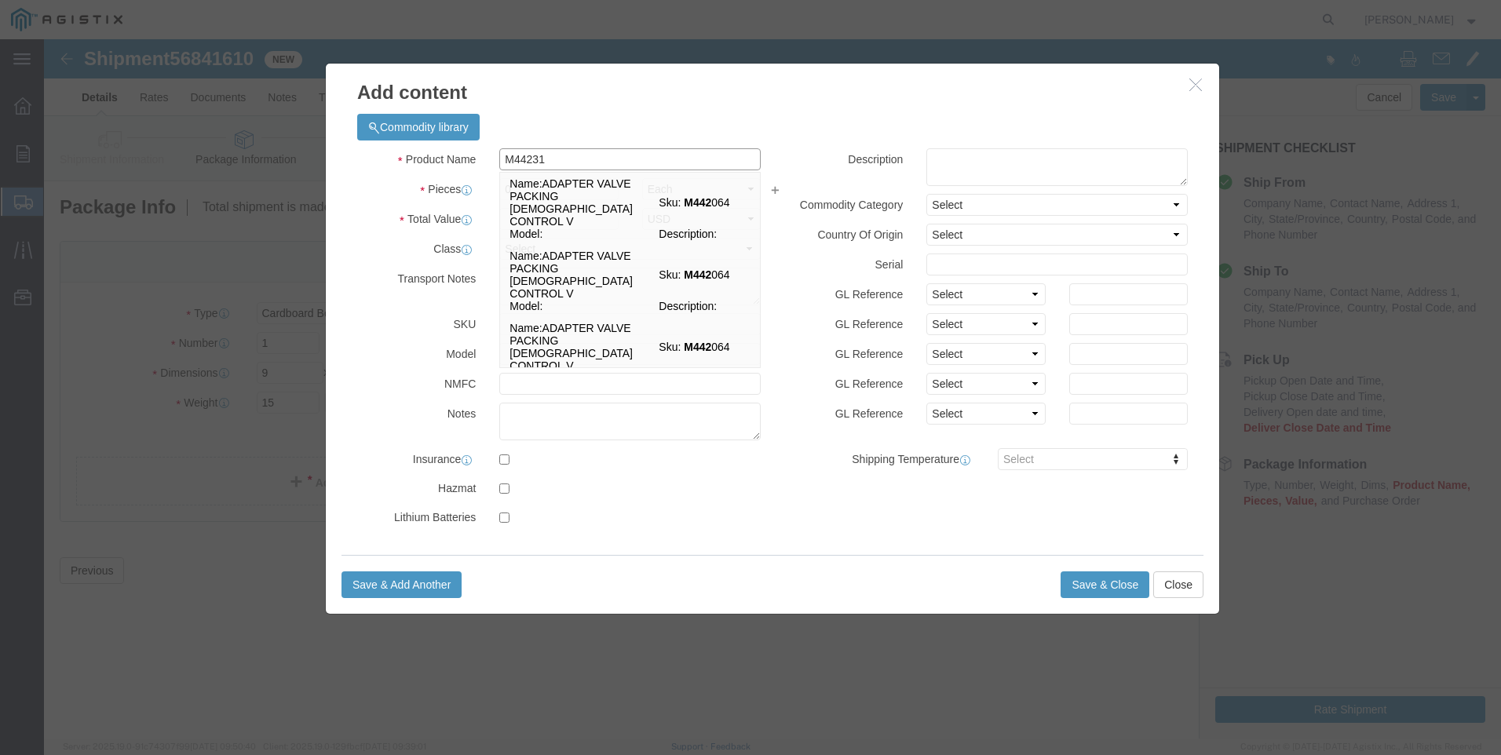
type input "M442317"
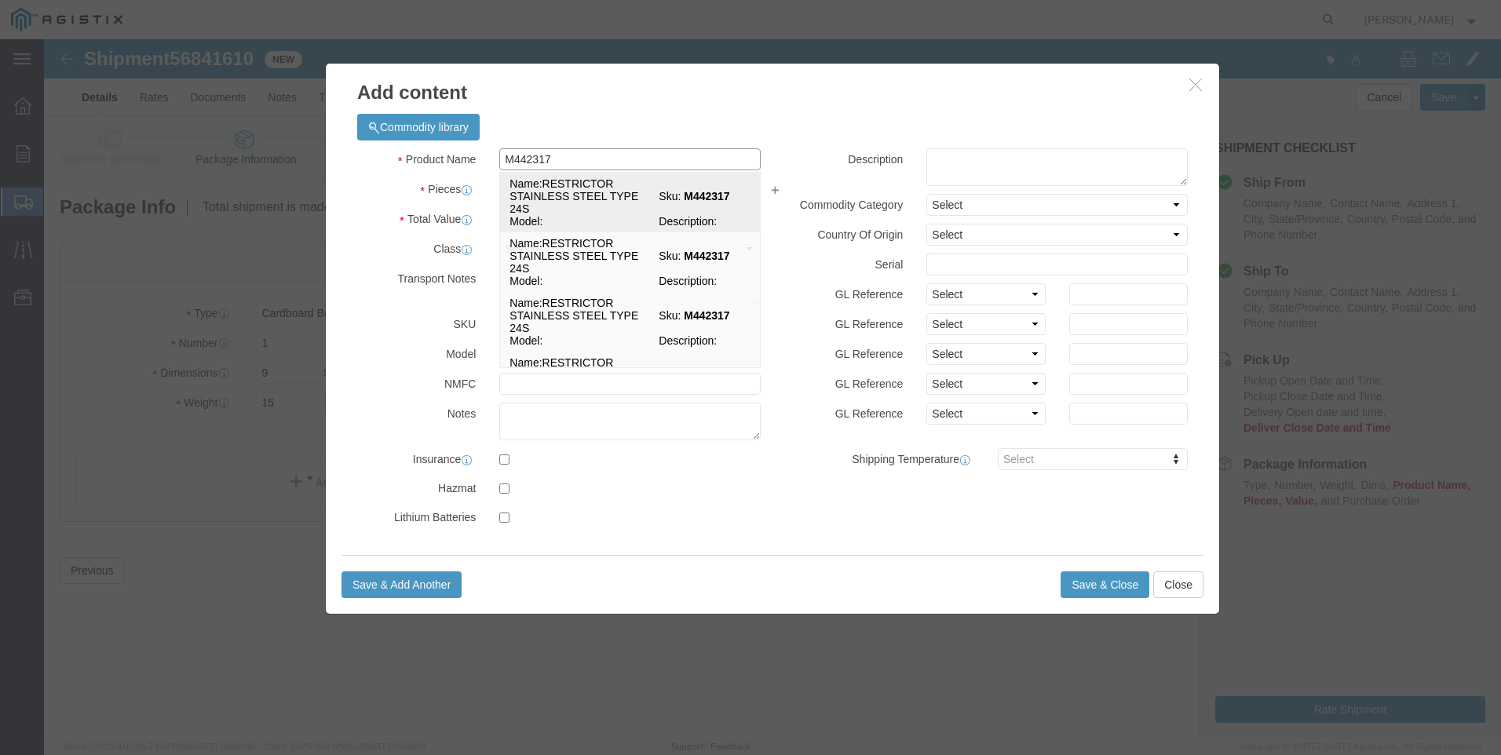
click td "Name: RESTRICTOR STAINLESS STEEL TYPE 24S"
select select
select select "USD"
type input "RESTRICTOR STAINLESS STEEL TYPE 24S"
type input "M442317"
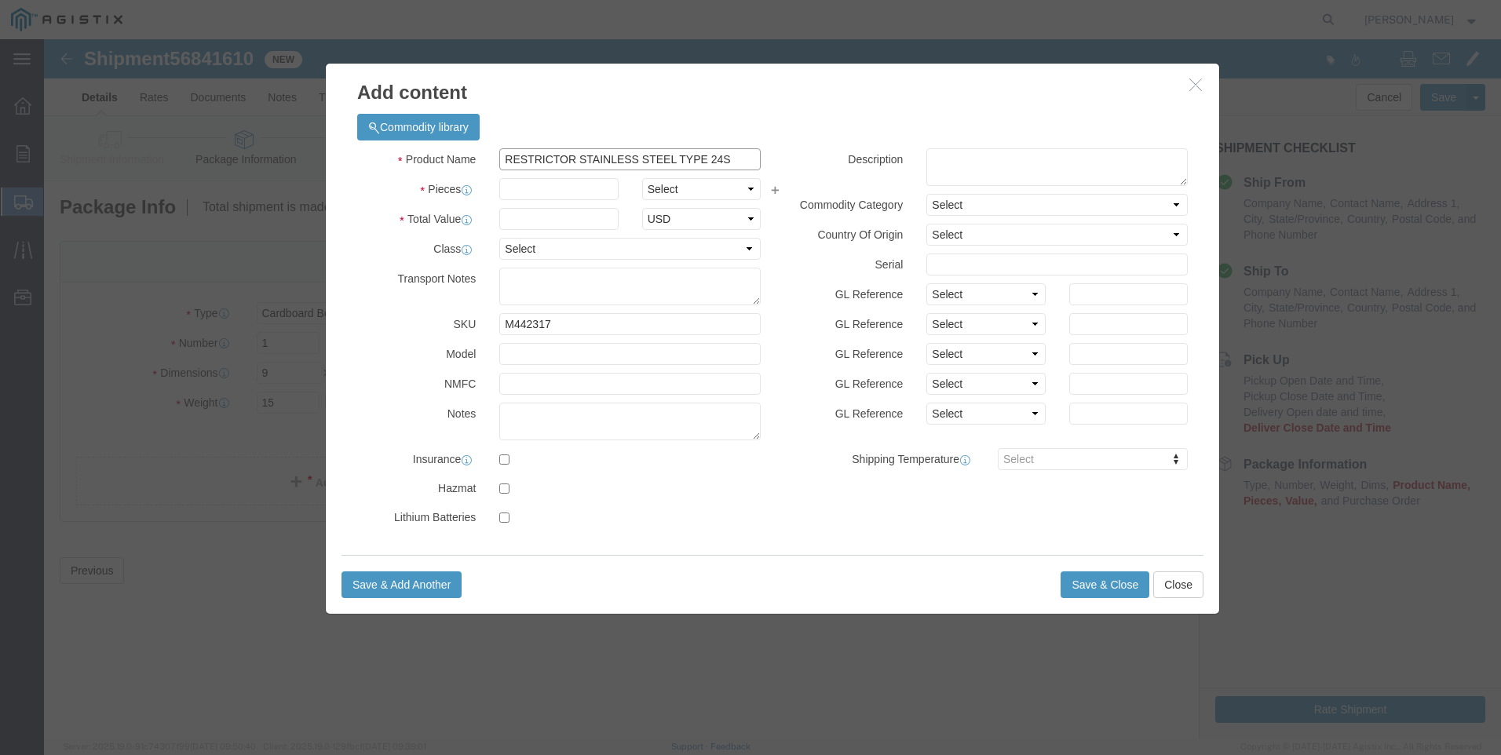
drag, startPoint x: 702, startPoint y: 119, endPoint x: 20, endPoint y: 126, distance: 682.8
click div "Add content Commodity library Product Name RESTRICTOR STAINLESS STEEL TYPE 24S …"
type input "RESTRICTOR STAINLESS STEEL TYPE 24S"
click textarea
paste textarea "RESTRICTOR STAINLESS STEEL TYPE 24S"
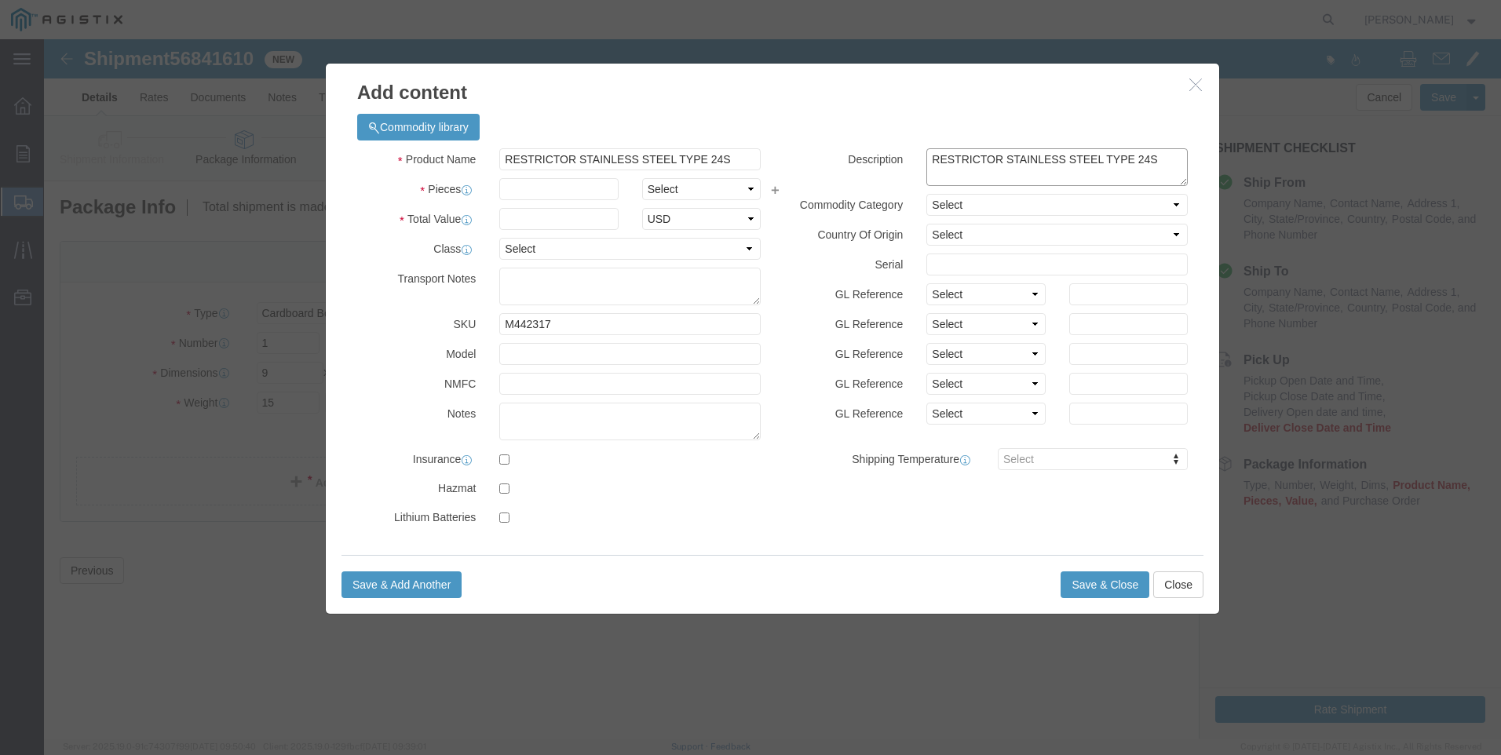
type textarea "RESTRICTOR STAINLESS STEEL TYPE 24S"
drag, startPoint x: 249, startPoint y: 92, endPoint x: 148, endPoint y: 91, distance: 100.5
click div "Add content Commodity library Product Name RESTRICTOR STAINLESS STEEL TYPE 24S …"
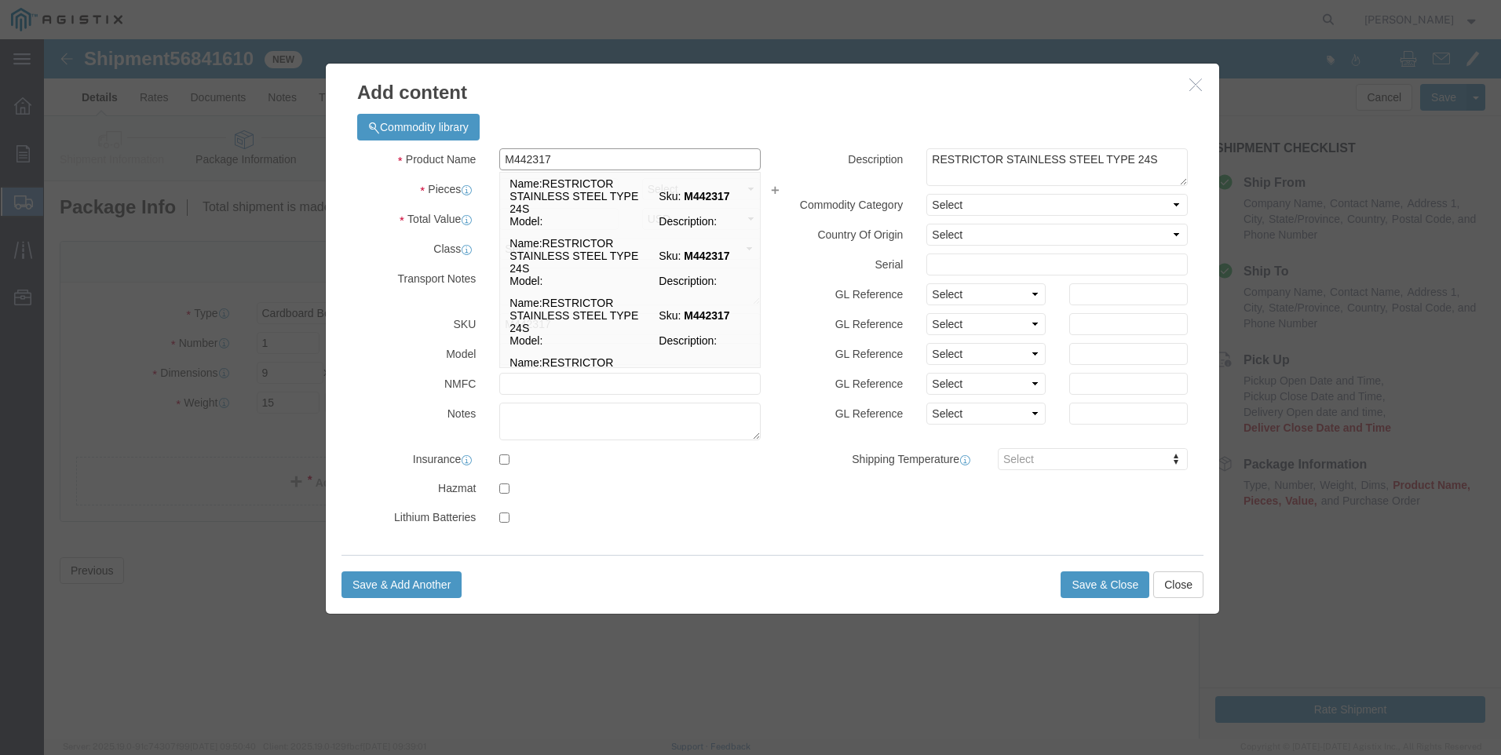
type input "M442317 / TYPE 24S"
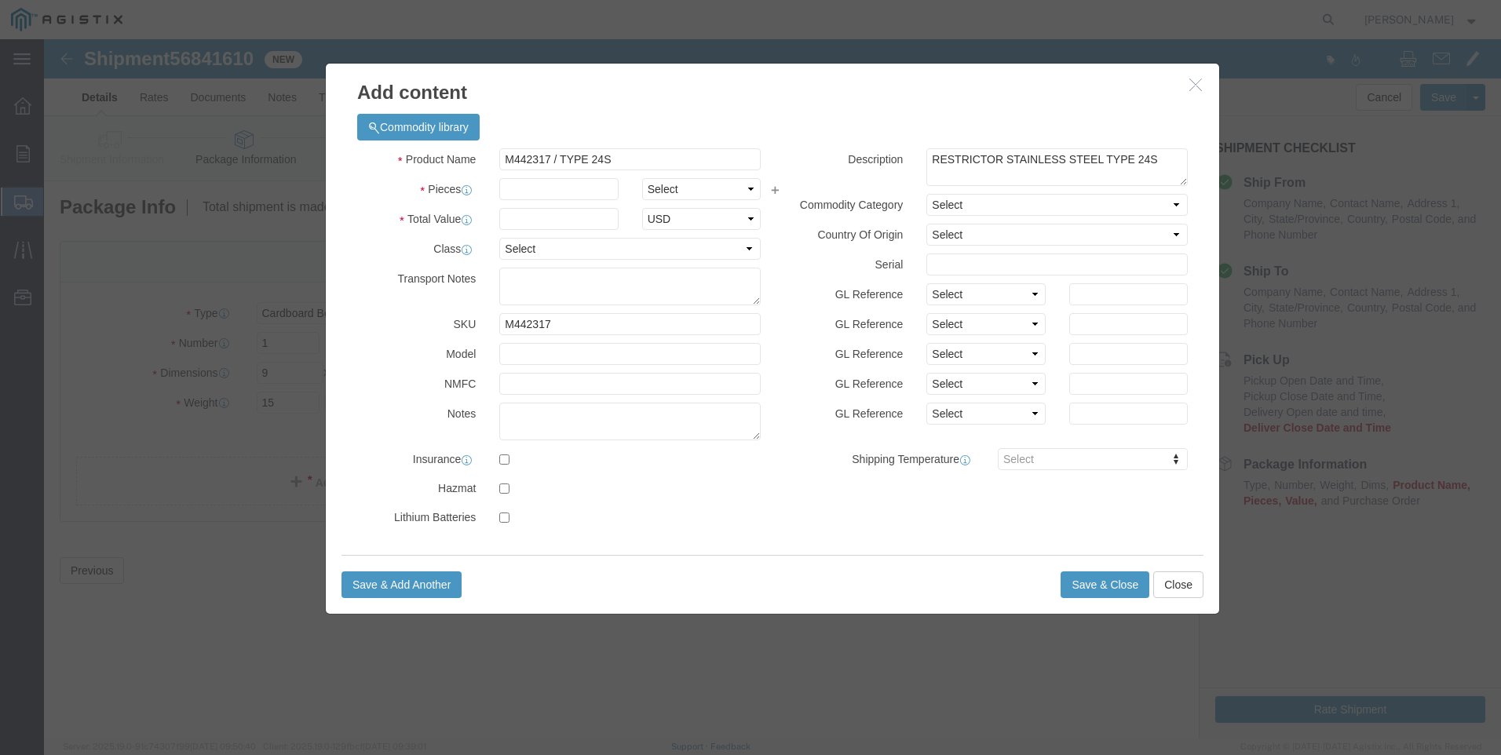
click div "Product Name M442317 / TYPE 24S M442317 Pieces Select Bag Barrels 100Board Feet…"
click input "text"
type input "37"
click input "text"
type input "6513"
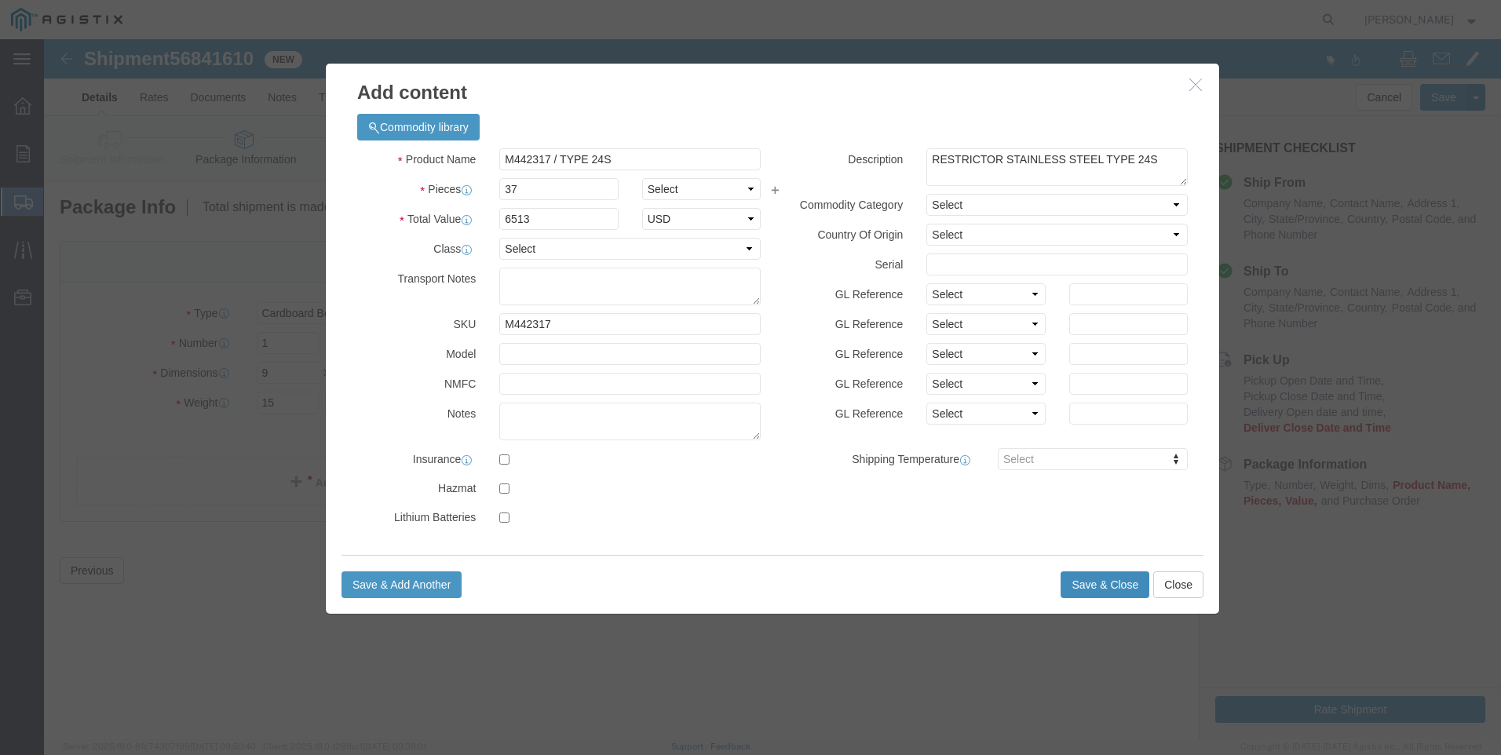
click button "Save & Close"
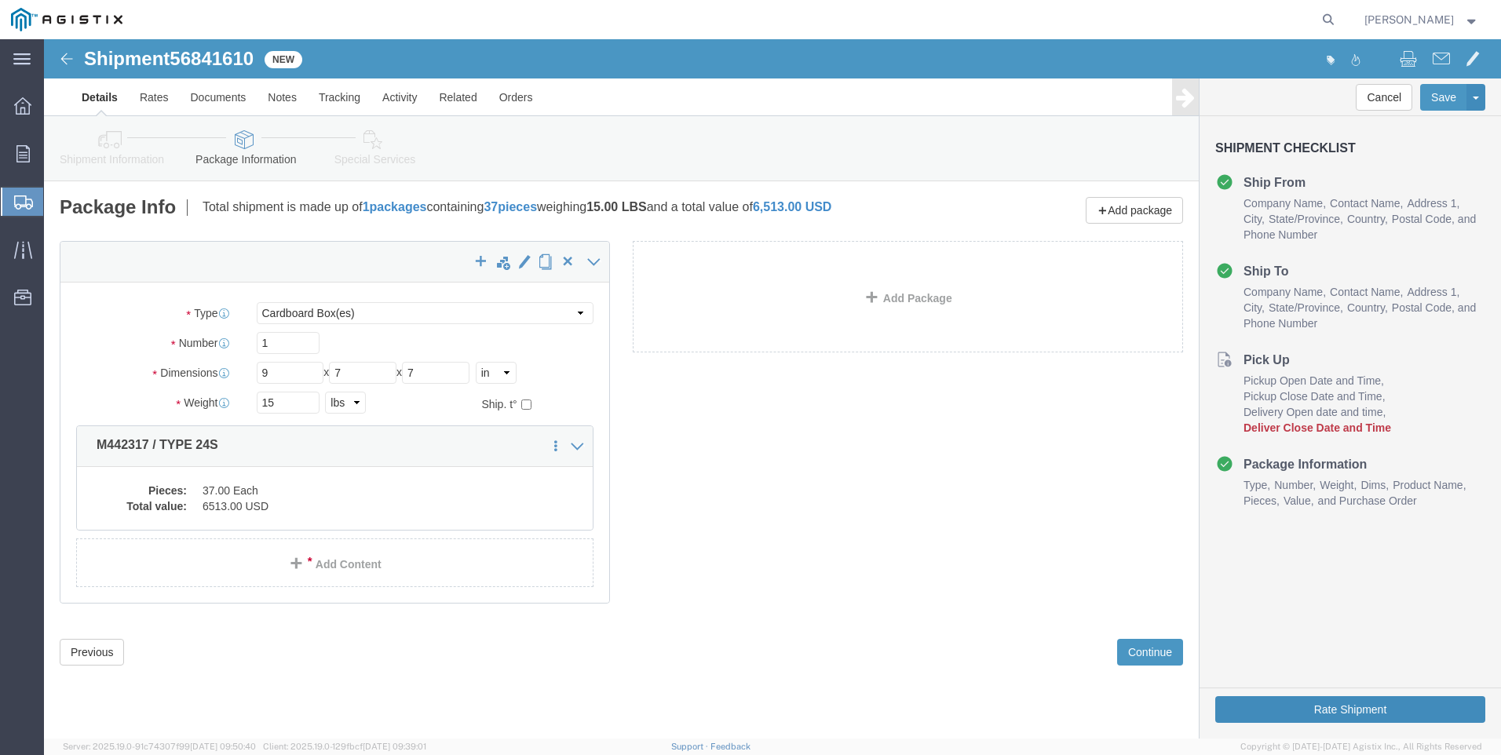
click button "Rate Shipment"
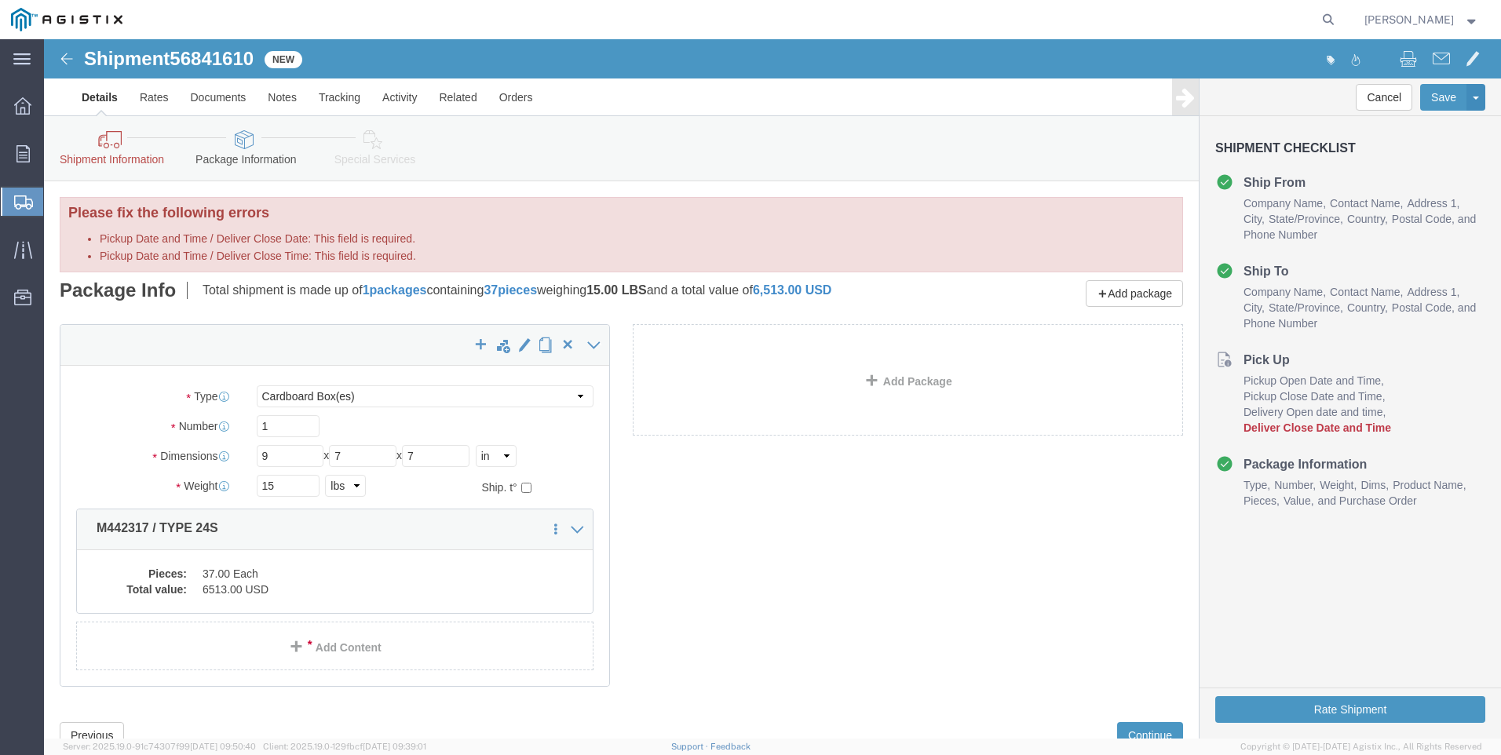
click link "Details"
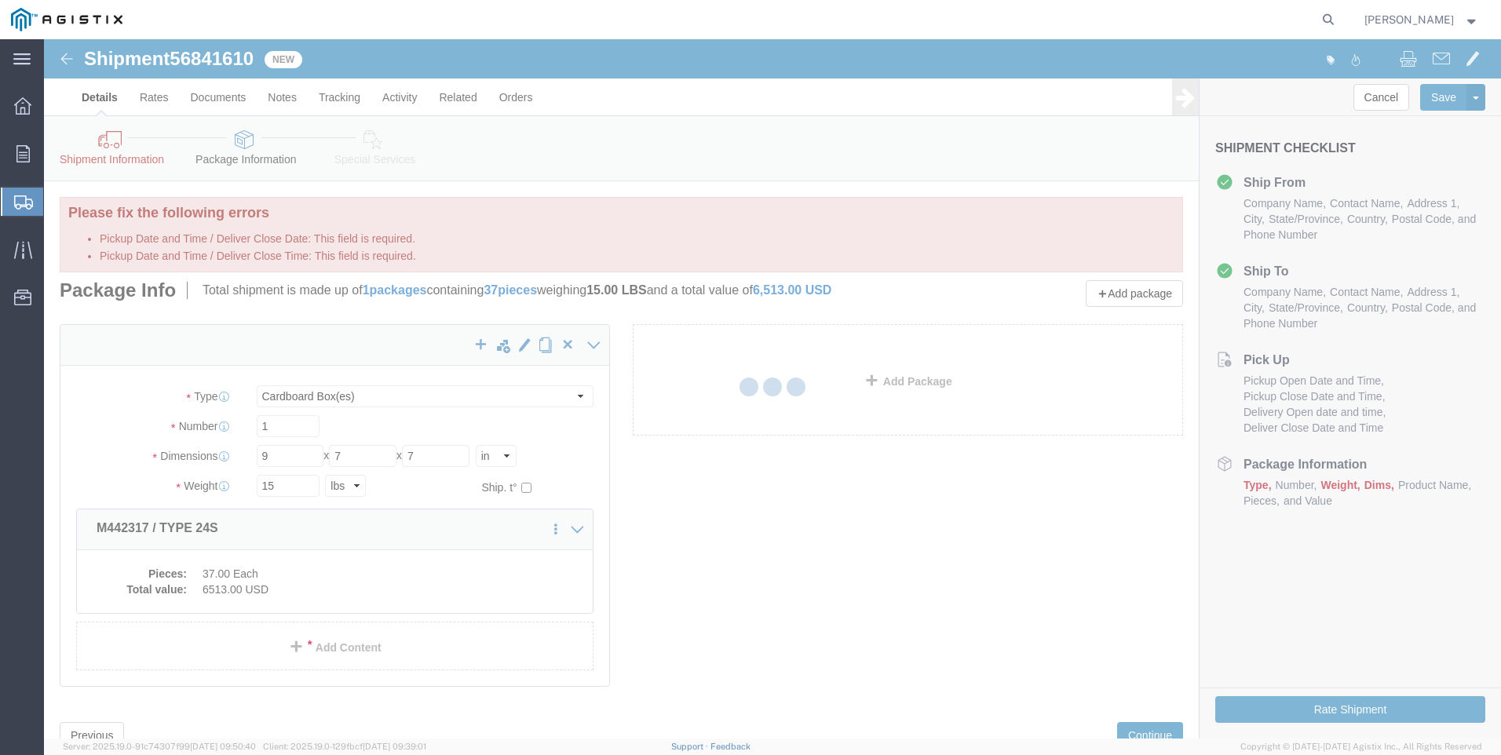
select select "21360"
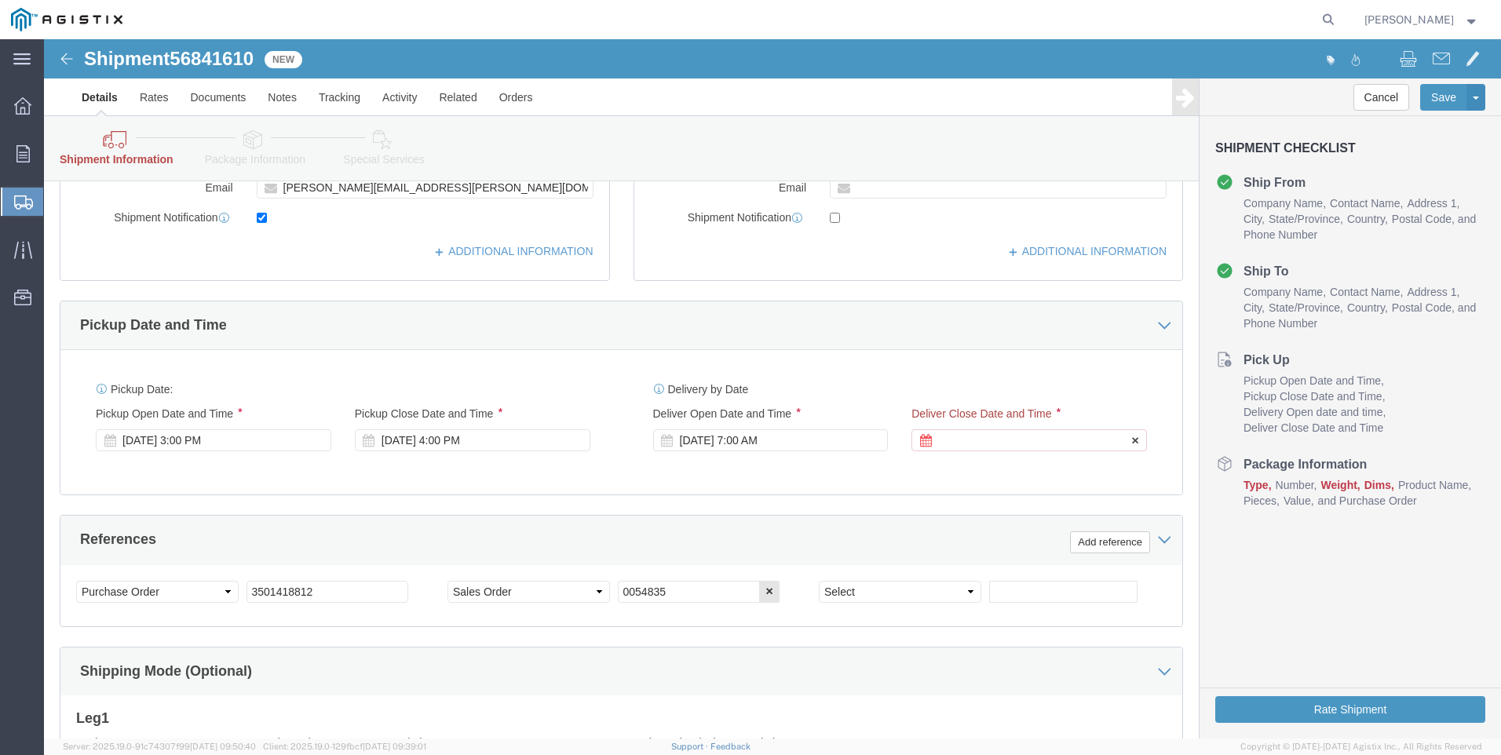
scroll to position [549, 0]
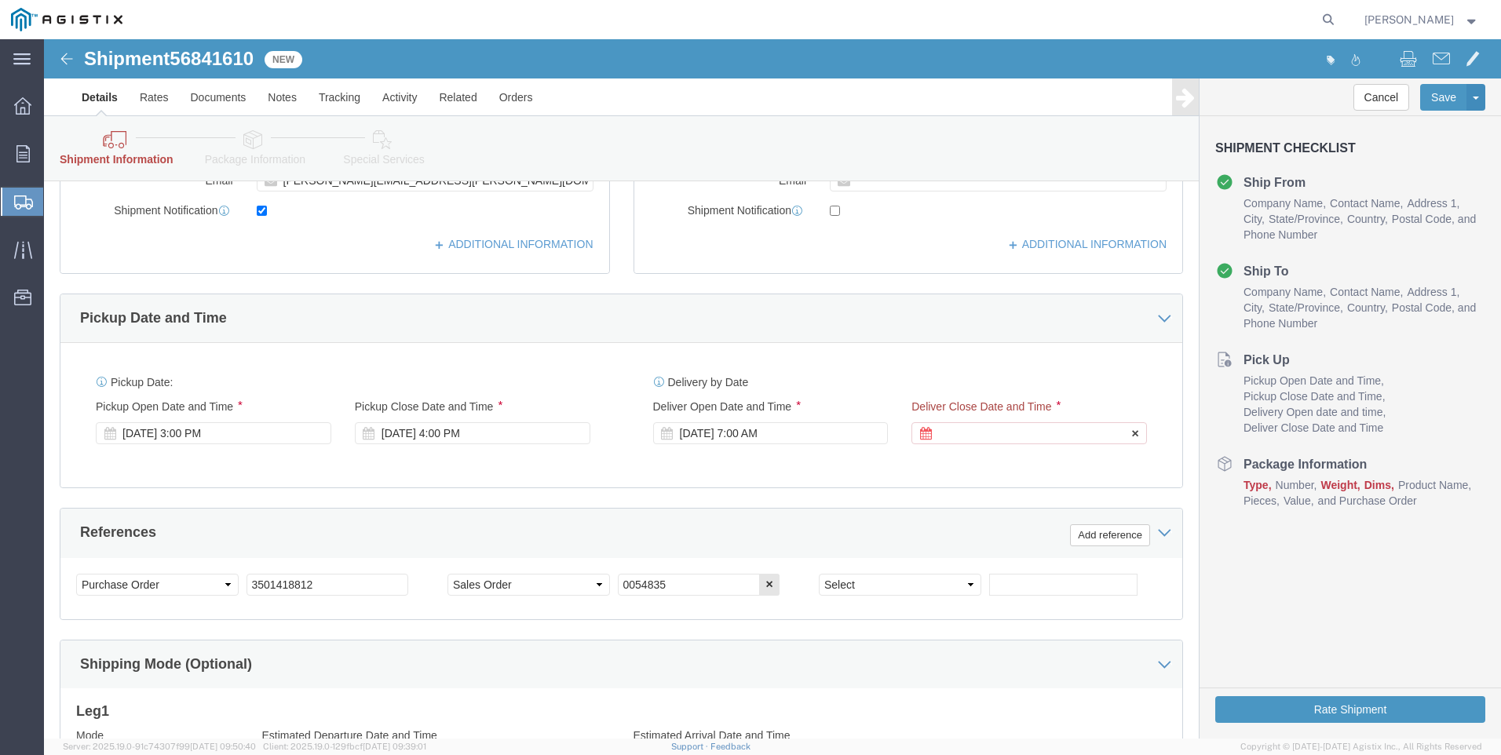
click div
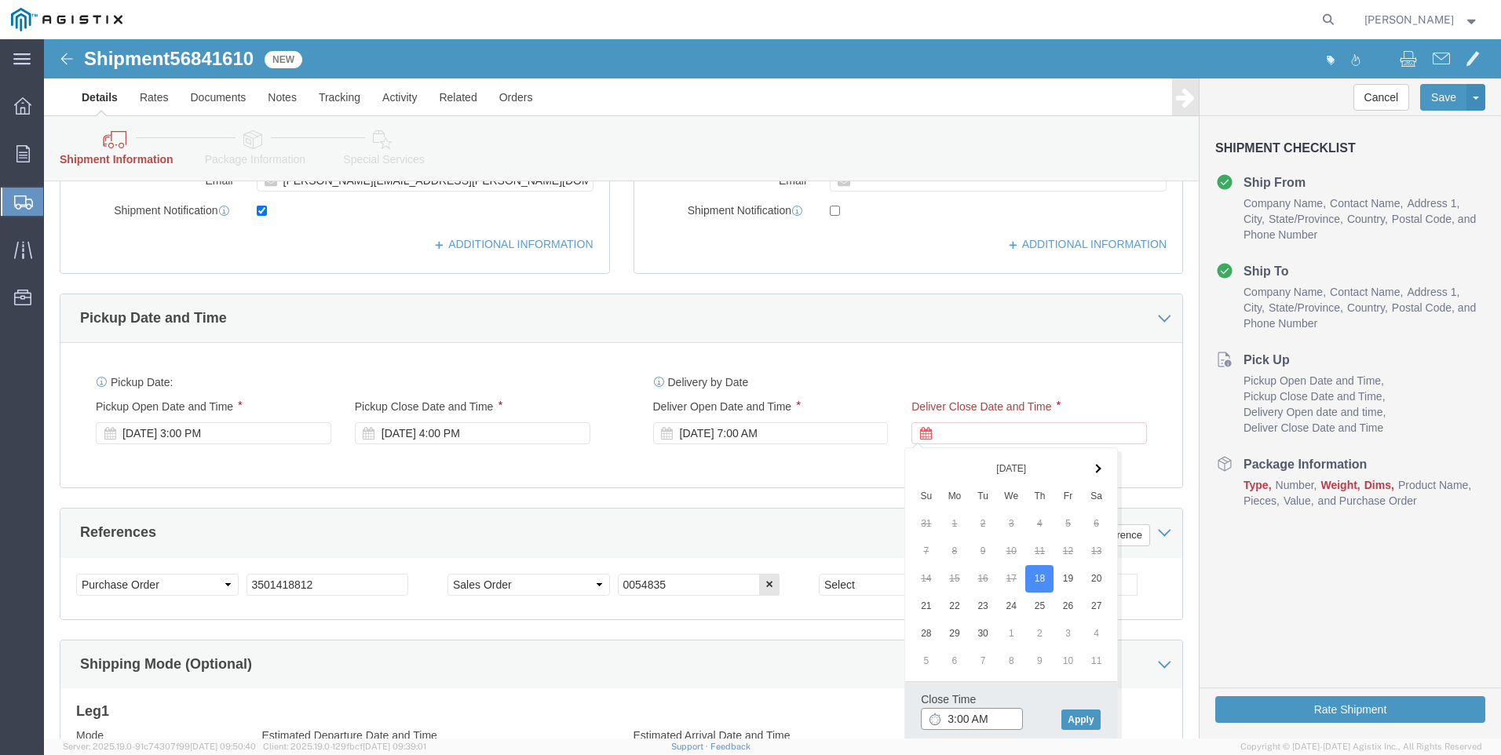
click input "3:00 AM"
type input "3:00 PM"
click button "Apply"
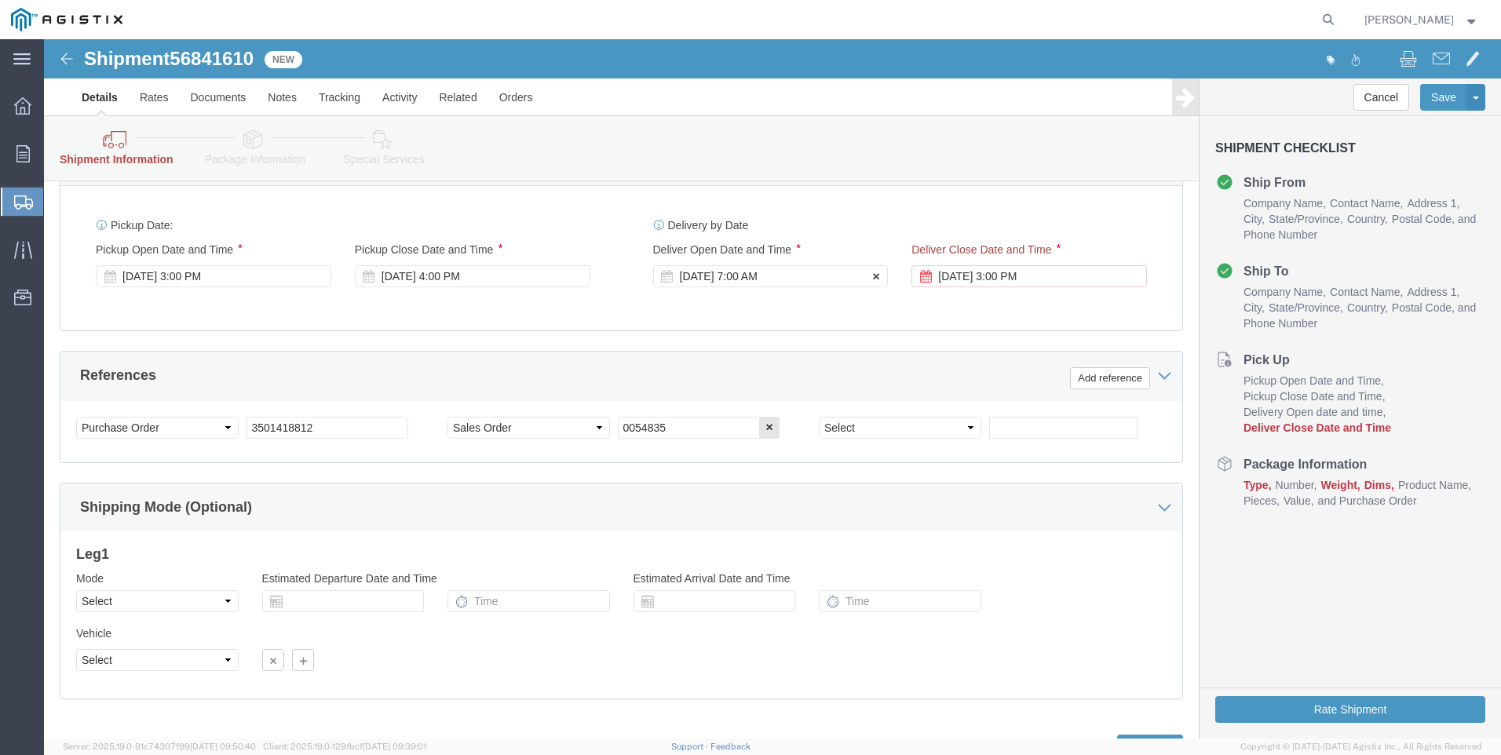
scroll to position [777, 0]
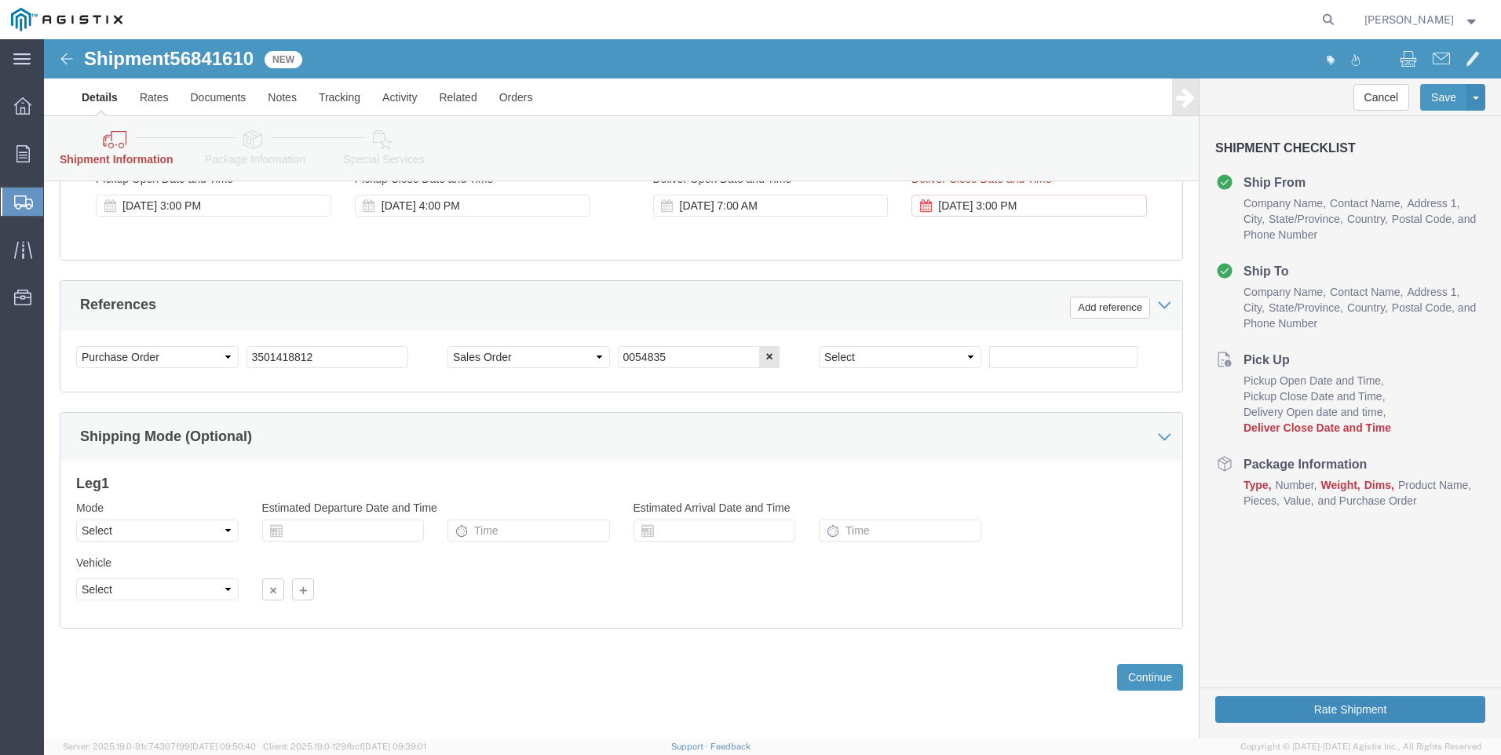
click button "Rate Shipment"
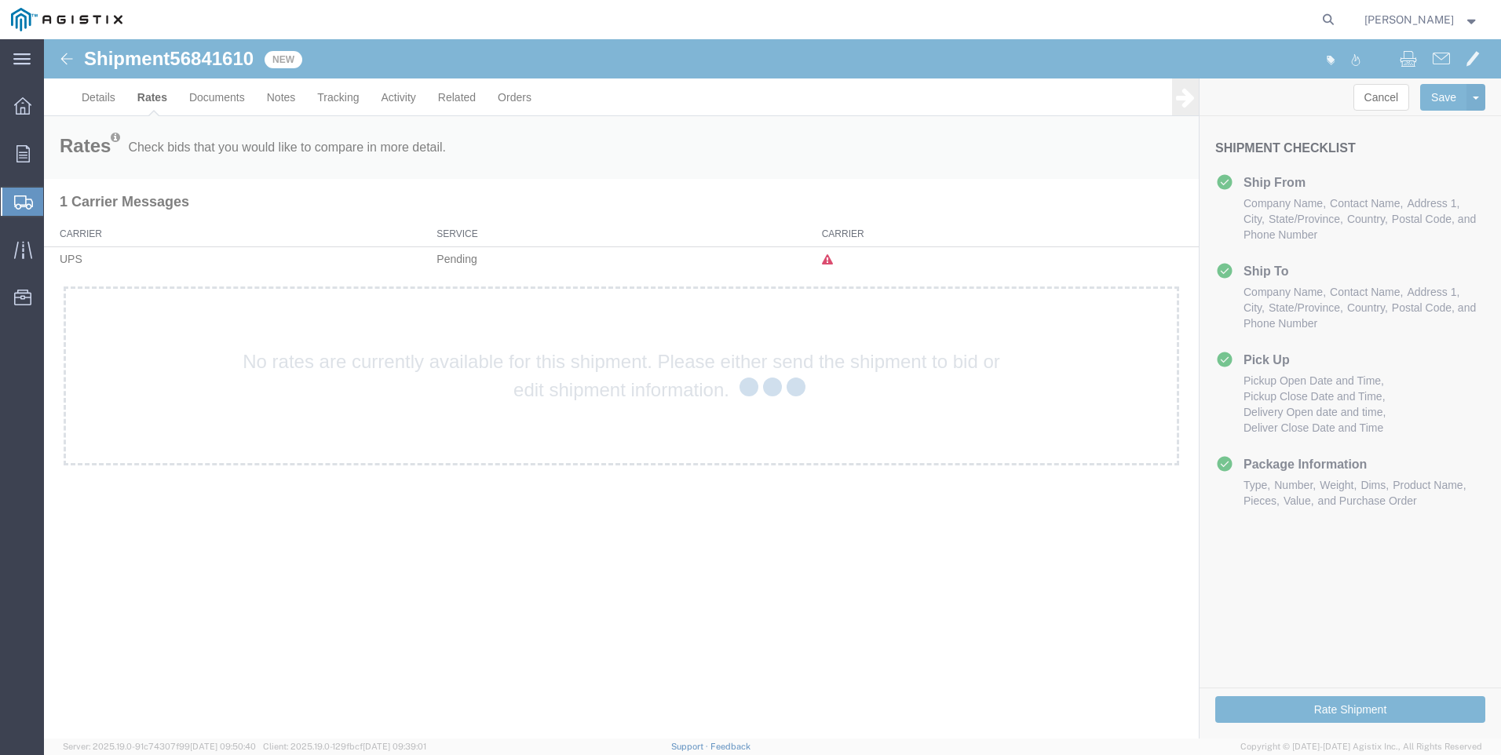
scroll to position [0, 0]
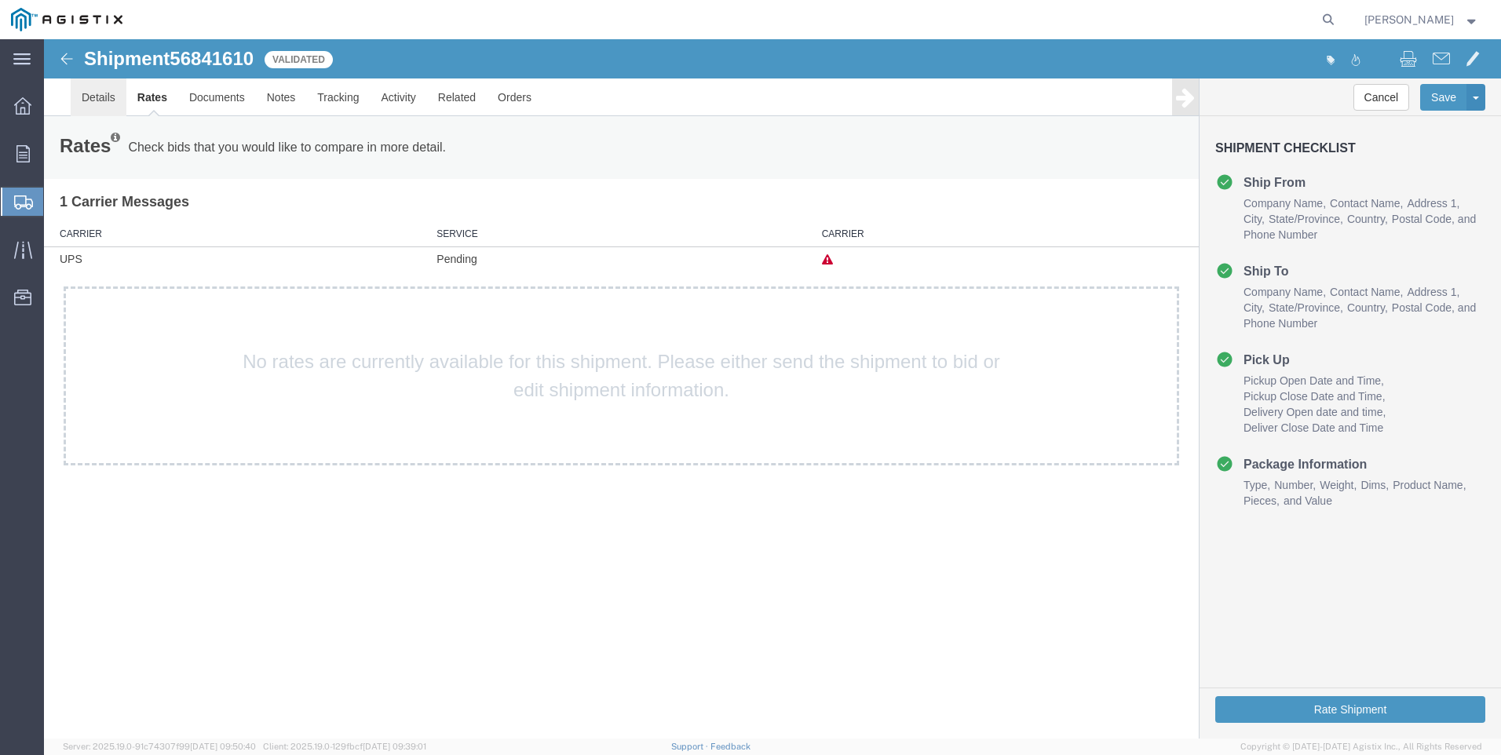
click at [83, 92] on link "Details" at bounding box center [99, 97] width 56 height 38
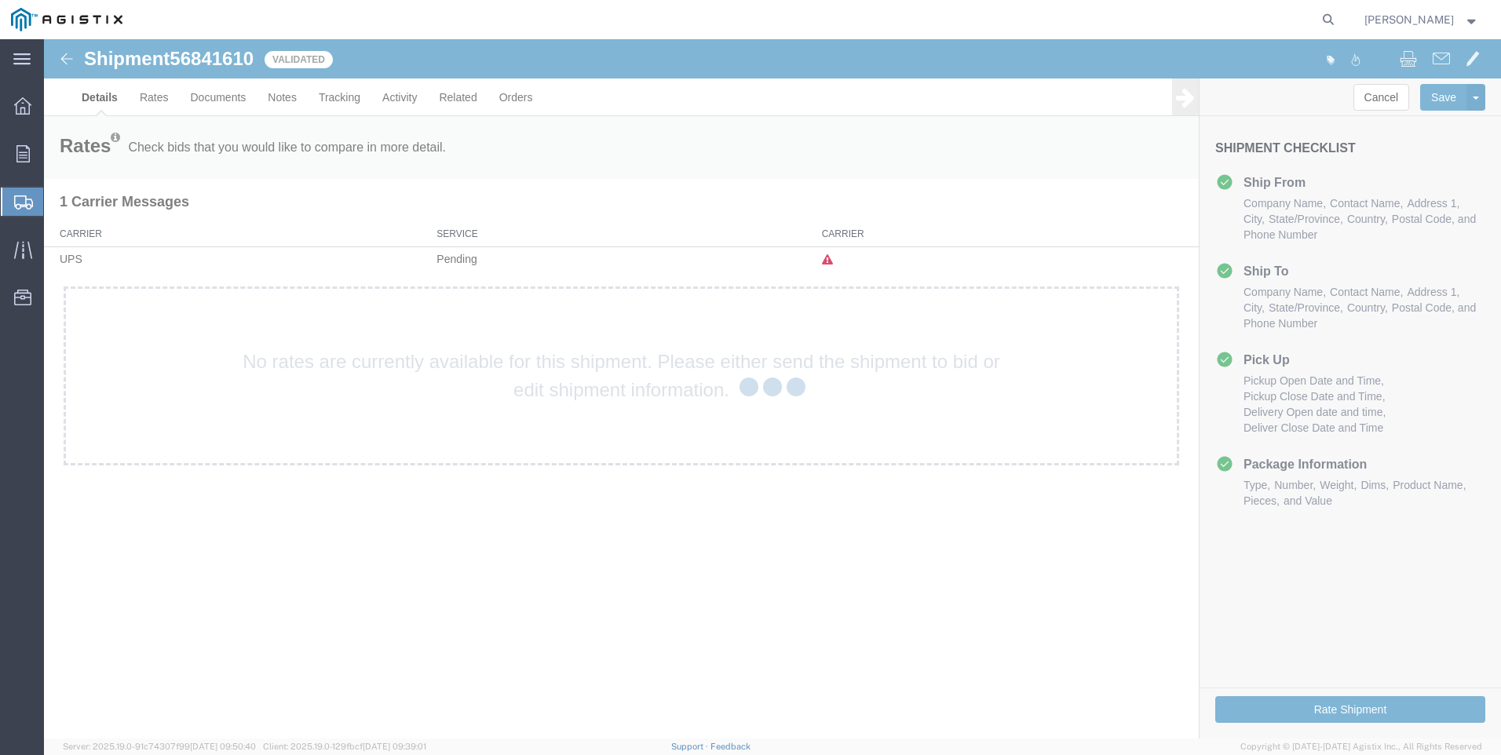
select select "21360"
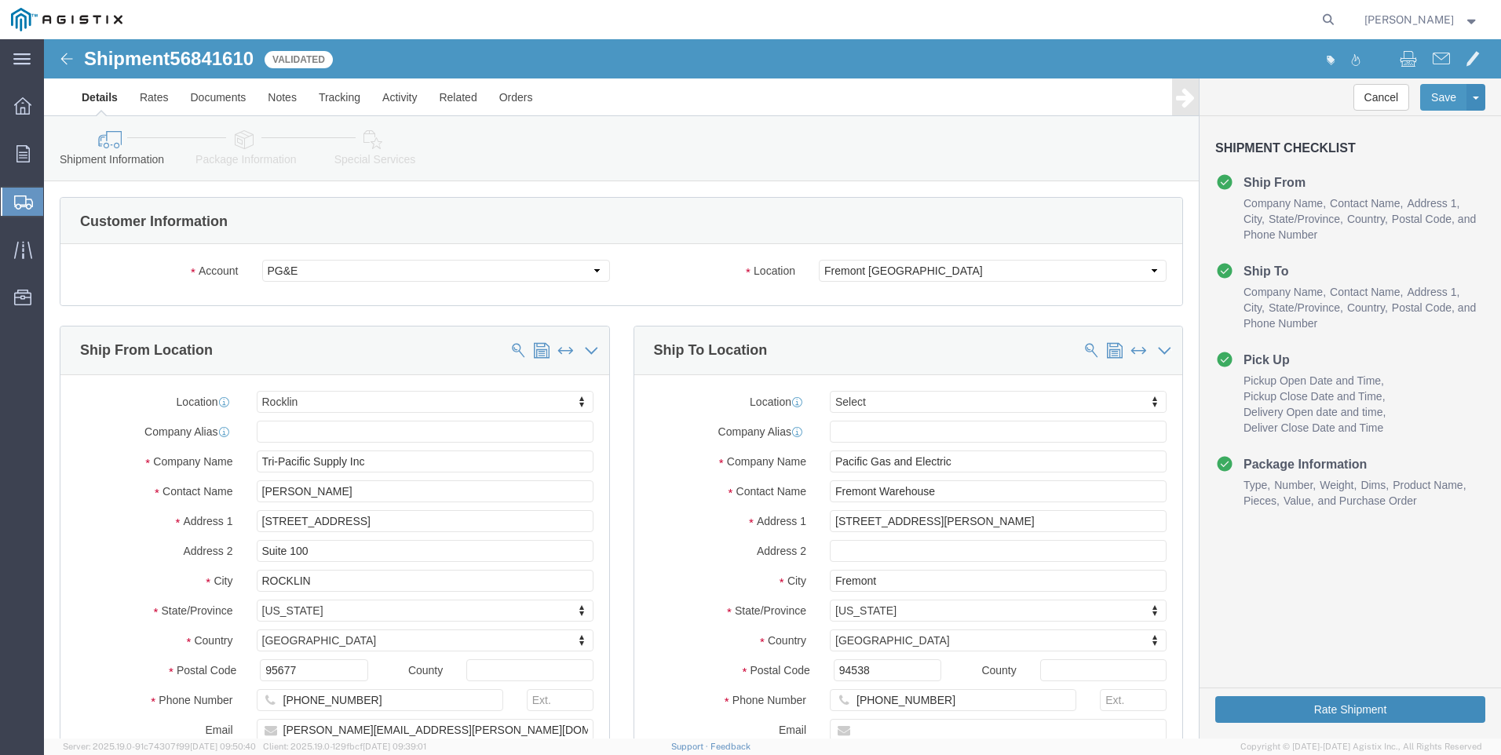
click button "Rate Shipment"
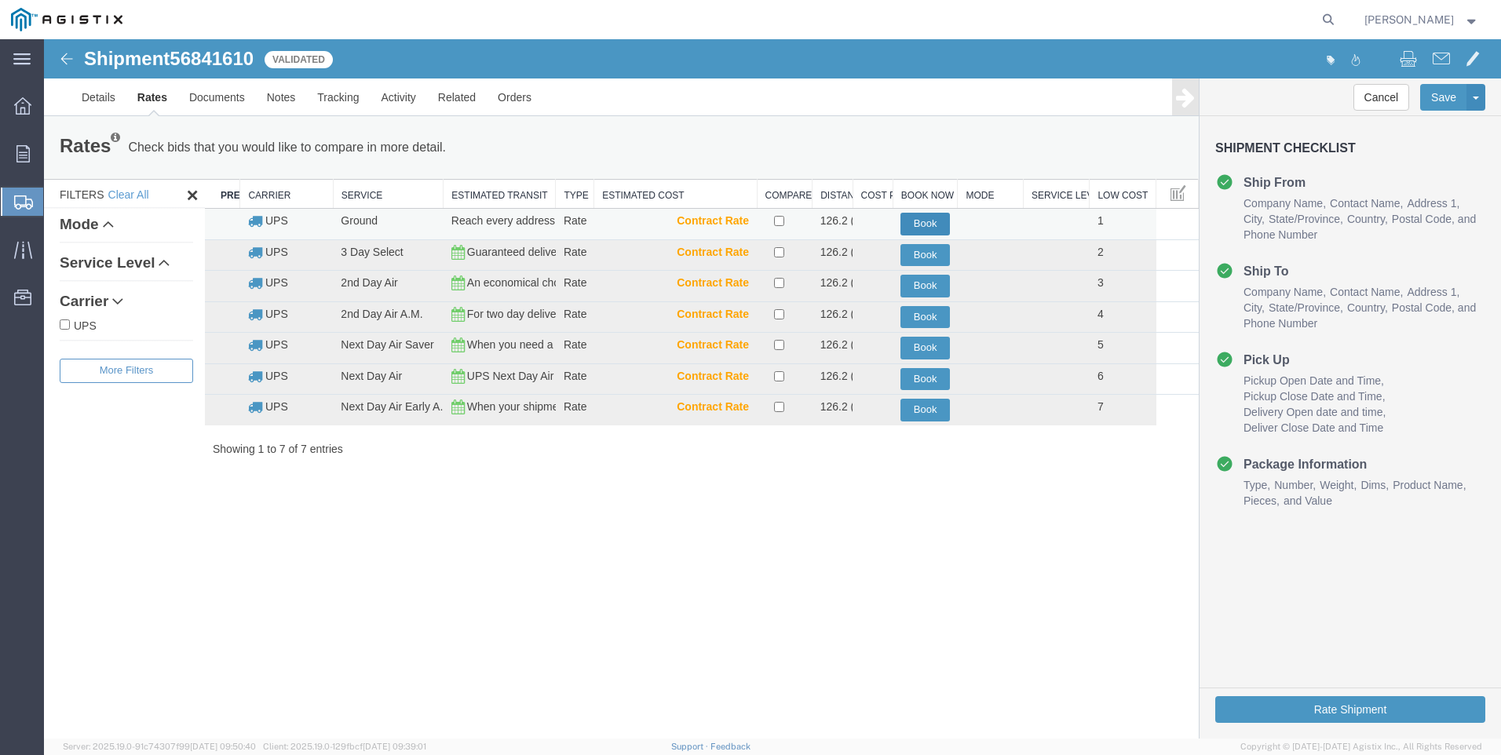
click at [931, 220] on button "Book" at bounding box center [924, 224] width 49 height 23
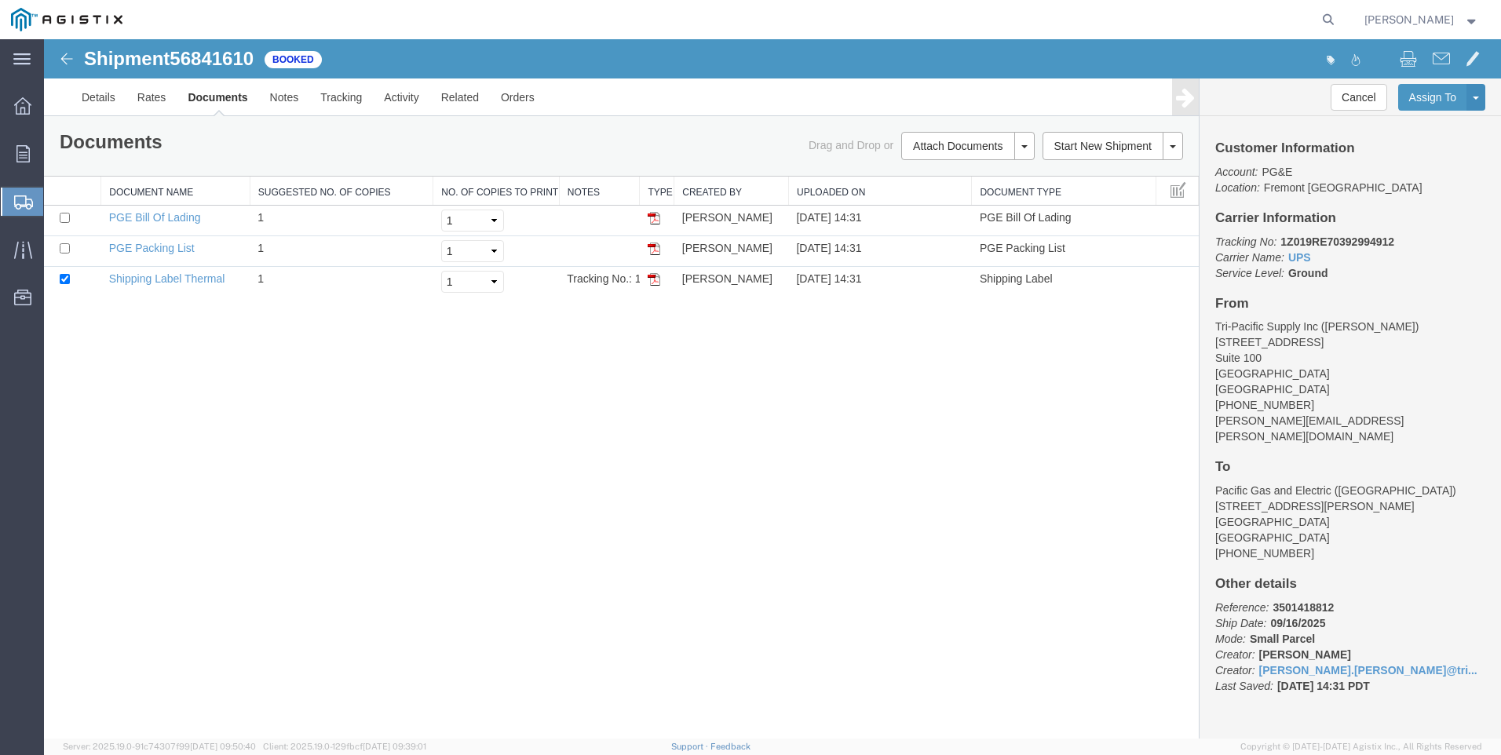
drag, startPoint x: 655, startPoint y: 279, endPoint x: 695, endPoint y: 331, distance: 66.1
click at [655, 279] on img at bounding box center [653, 279] width 13 height 13
click at [0, 0] on span "Create Shipment" at bounding box center [0, 0] width 0 height 0
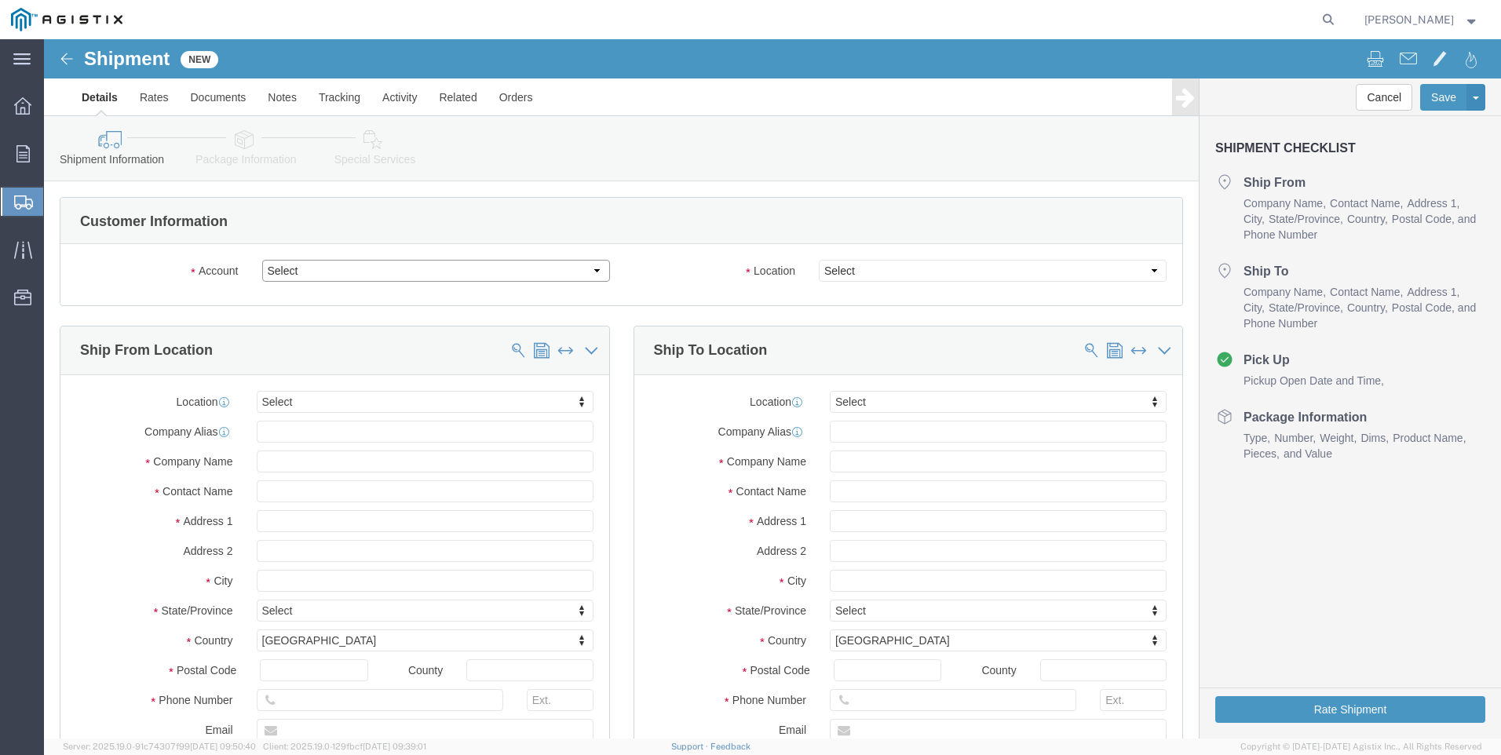
click select "Select PG&E Tri-Pacific Supply Inc"
select select "9596"
click select "Select PG&E Tri-Pacific Supply Inc"
select select "PURCHORD"
select select
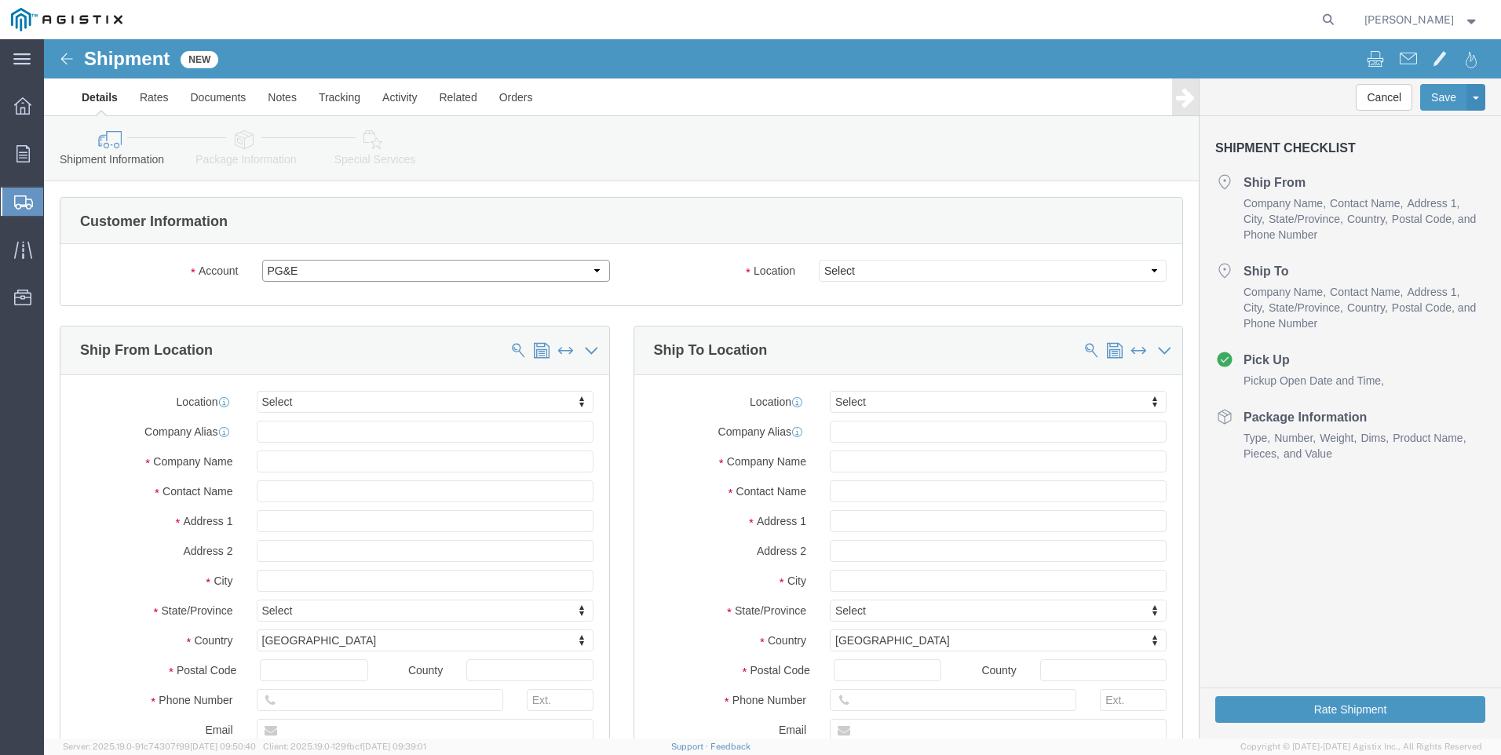
select select
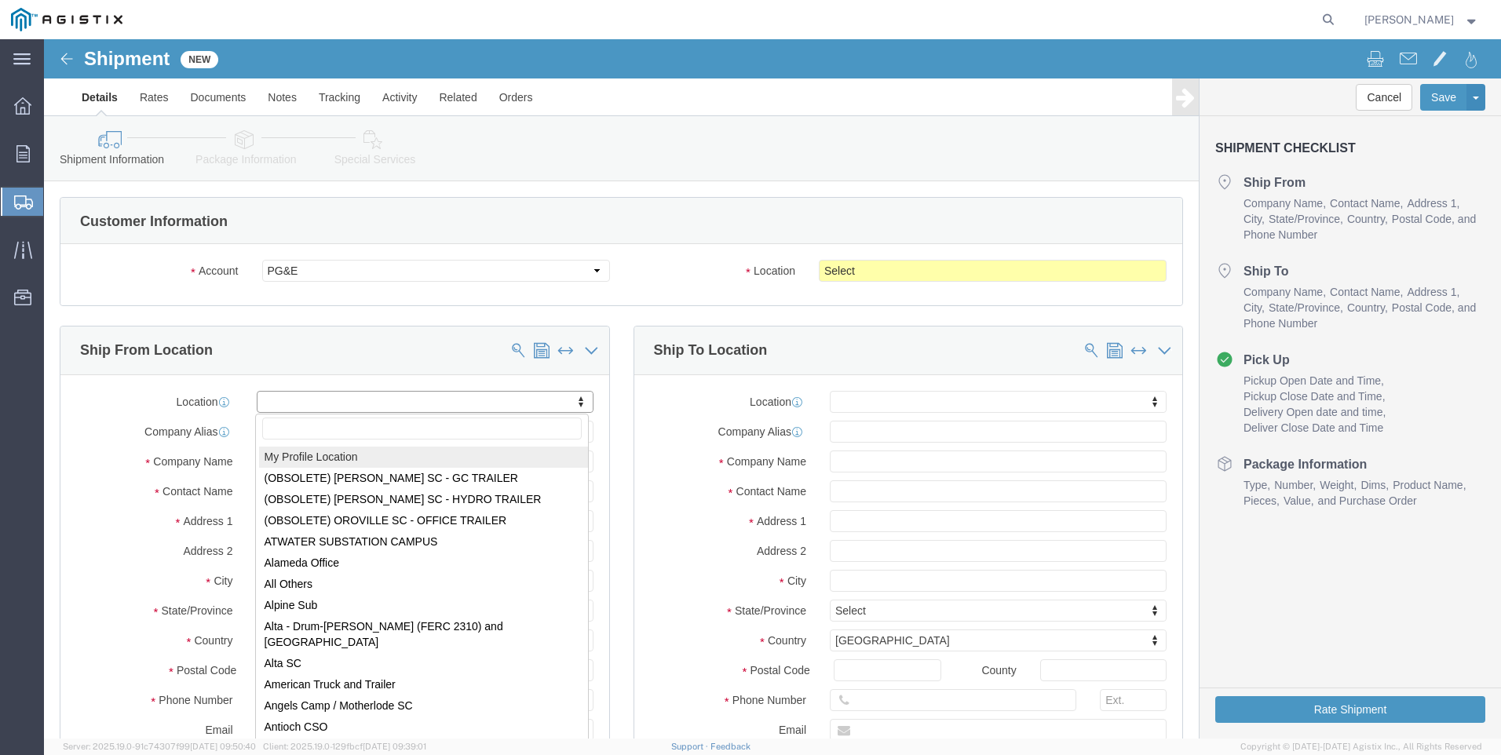
drag, startPoint x: 501, startPoint y: 355, endPoint x: 509, endPoint y: 362, distance: 10.6
select select "MYPROFILE"
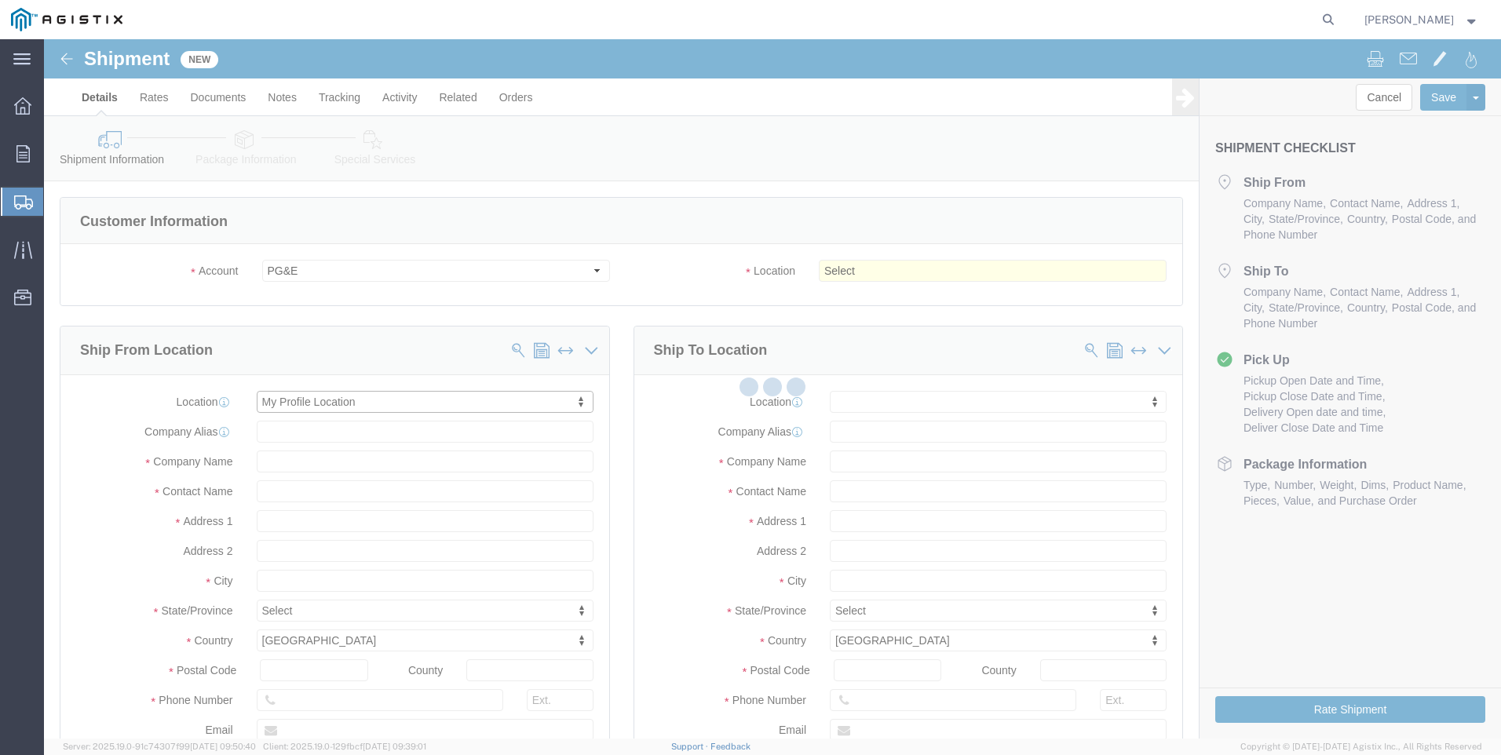
type input "[STREET_ADDRESS]"
type input "Suite 100"
type input "95677"
type input "[PHONE_NUMBER]"
type input "[PERSON_NAME][EMAIL_ADDRESS][PERSON_NAME][DOMAIN_NAME]"
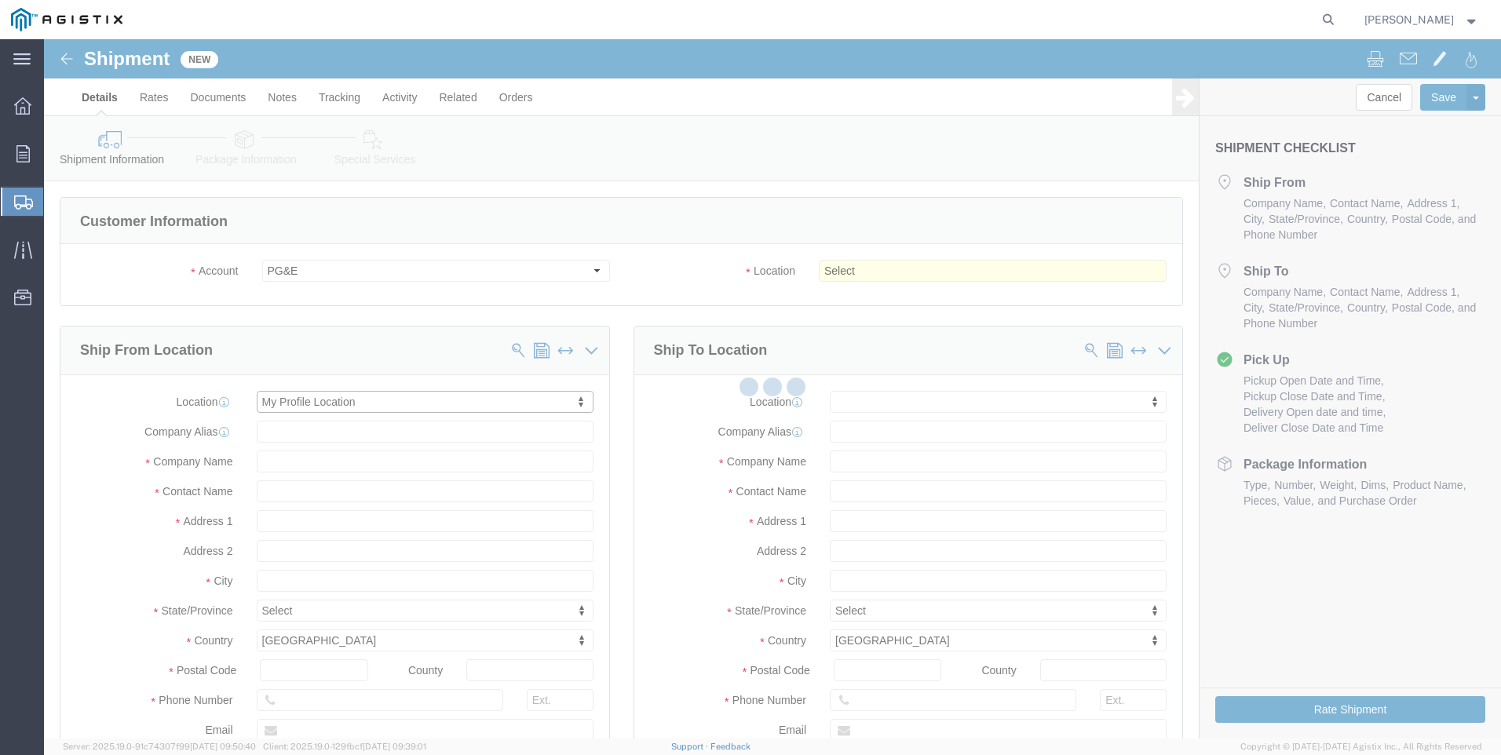
checkbox input "true"
type input "Tri-Pacific Supply Inc"
type input "[PERSON_NAME]"
type input "ROCKLIN"
select select "CA"
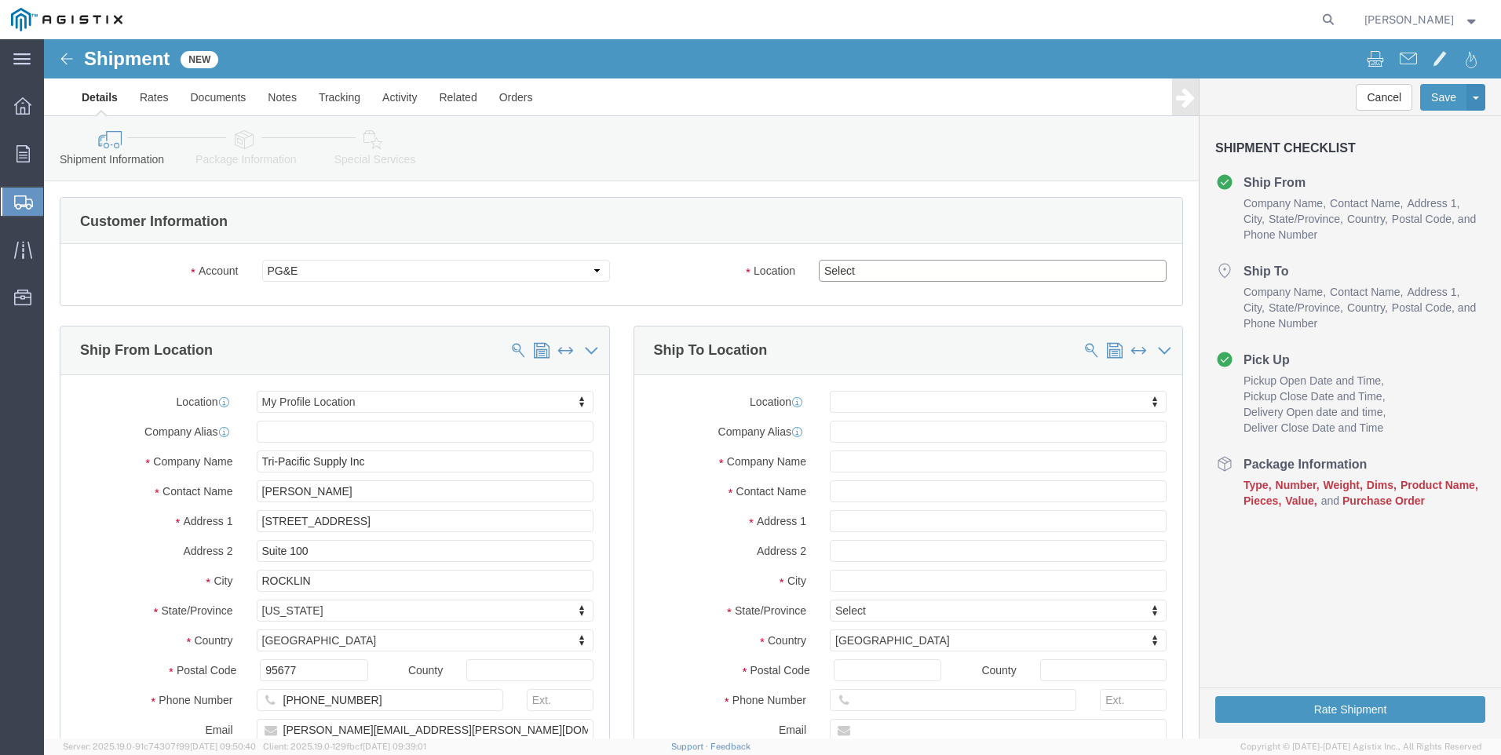
drag, startPoint x: 873, startPoint y: 225, endPoint x: 887, endPoint y: 232, distance: 15.1
click select "Select All Others [GEOGRAPHIC_DATA] [GEOGRAPHIC_DATA] [GEOGRAPHIC_DATA] [GEOGRA…"
select select "23082"
click select "Select All Others [GEOGRAPHIC_DATA] [GEOGRAPHIC_DATA] [GEOGRAPHIC_DATA] [GEOGRA…"
click span
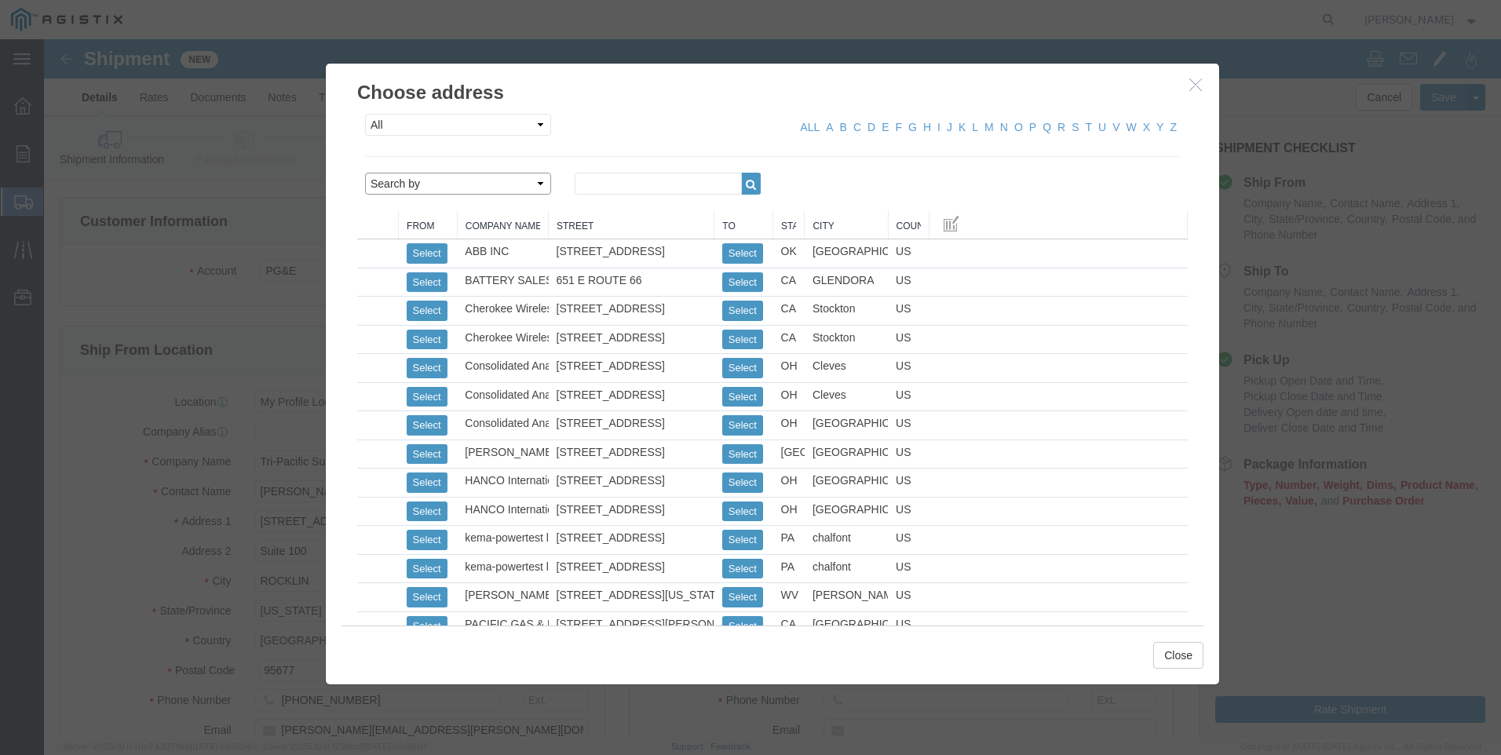
click select "Search by Address Book Name City Company Name Contact Name Country CustomerAlia…"
select select "city"
click select "Search by Address Book Name City Company Name Contact Name Country CustomerAlia…"
click input "text"
type input "STOCKTON"
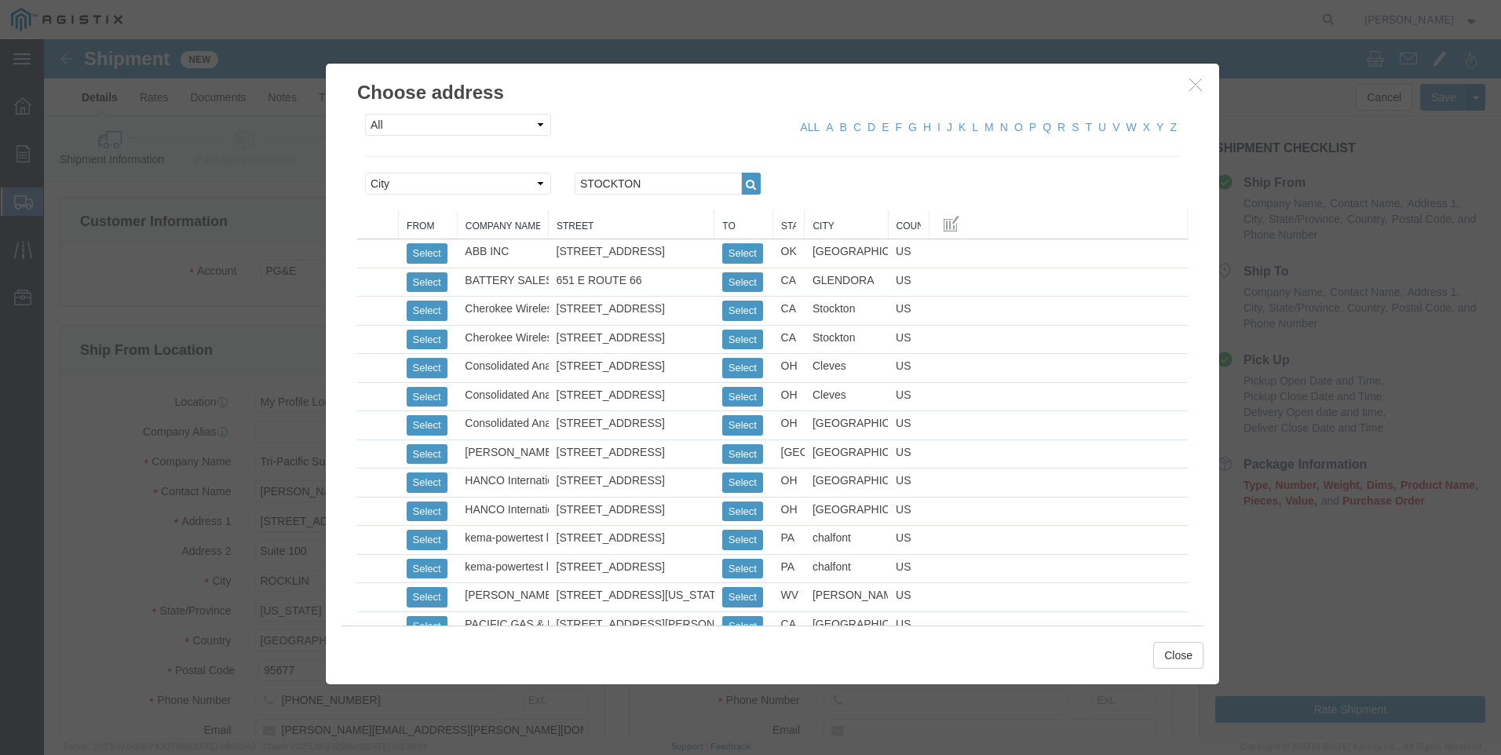
click div "All Company Location Other Personal Shared ALL A B C D E F G H I J K L M N O P …"
click button "button"
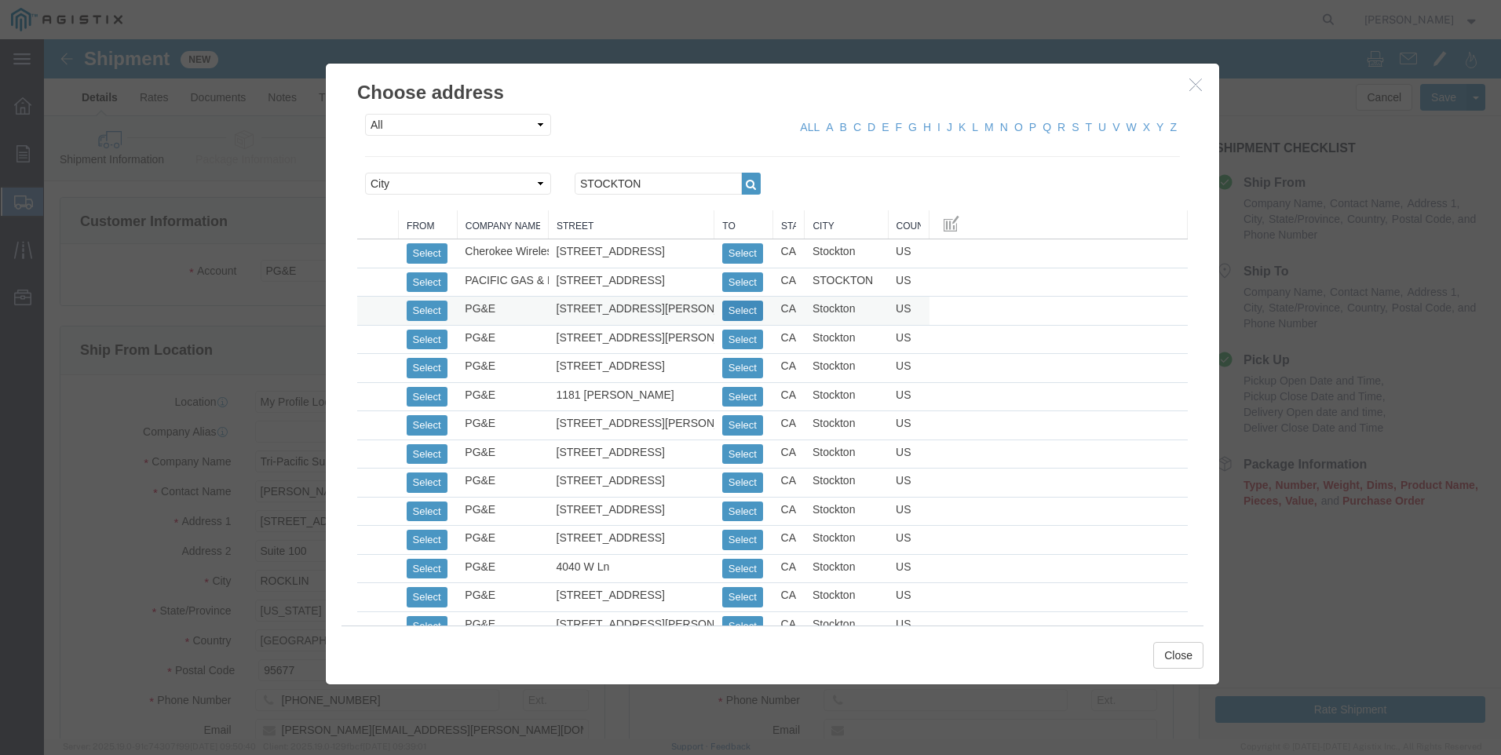
click button "Select"
select select
type input "[STREET_ADDRESS][PERSON_NAME]"
type input "95204"
type input "[PHONE_NUMBER]"
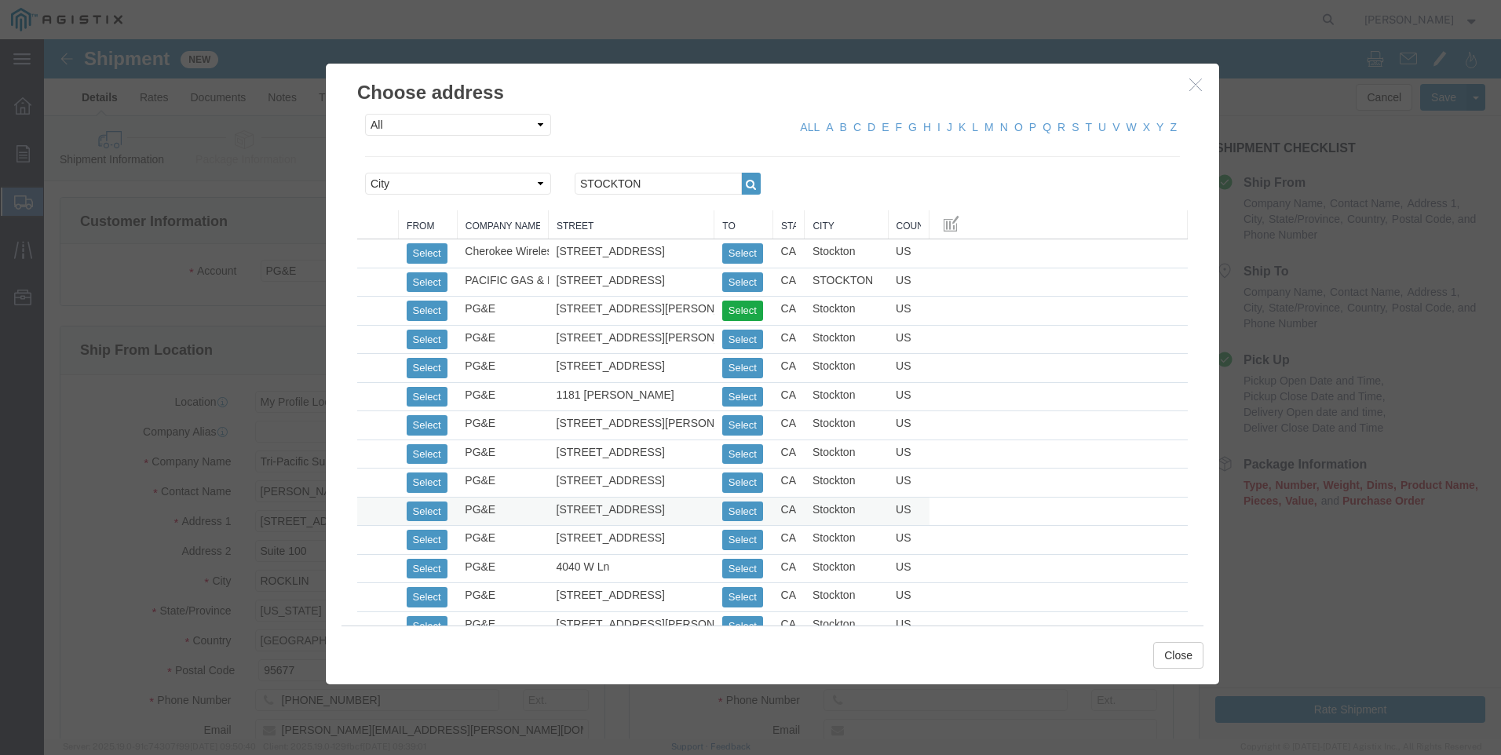
type input "PG&E"
type input "Shipping Receiving"
type input "Stockton"
select select "CA"
click button "Close"
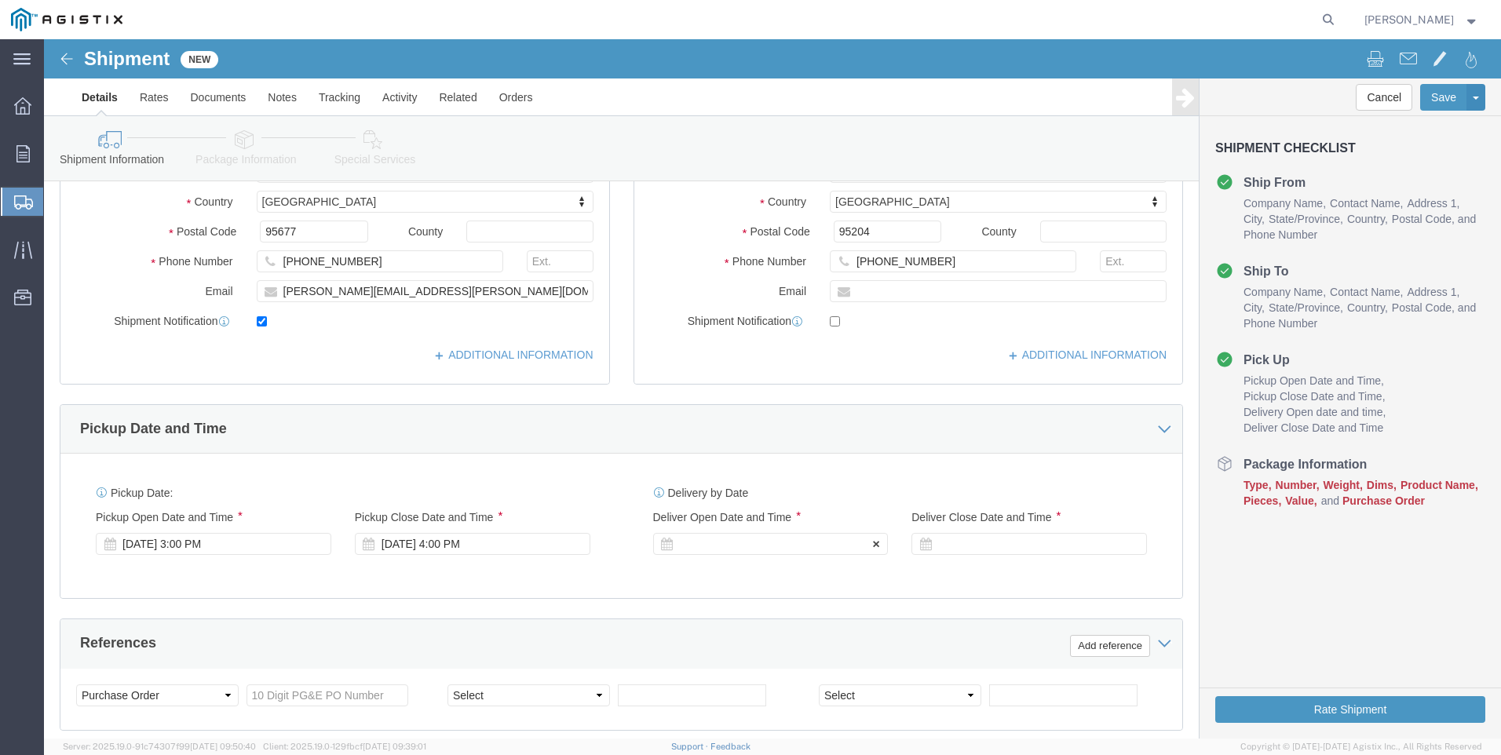
scroll to position [471, 0]
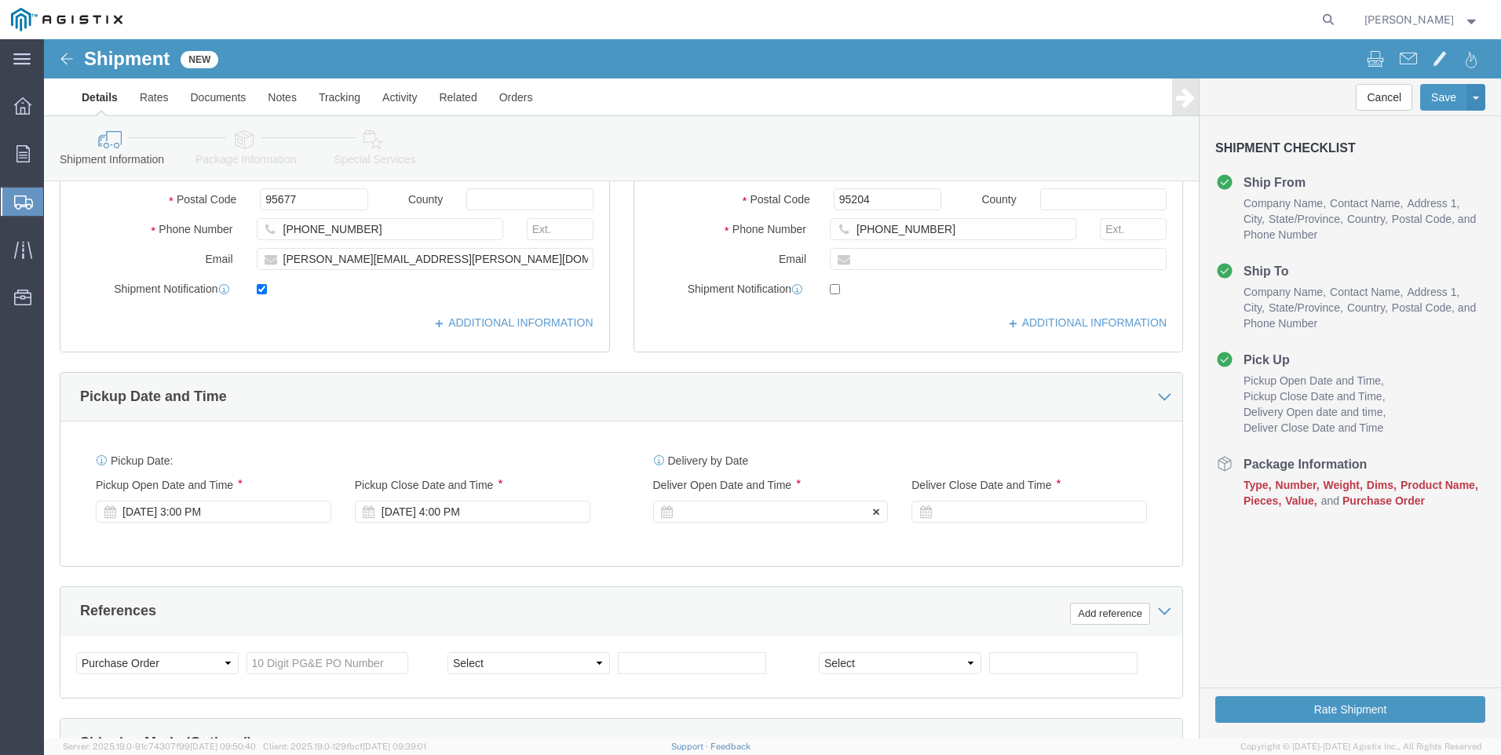
click div
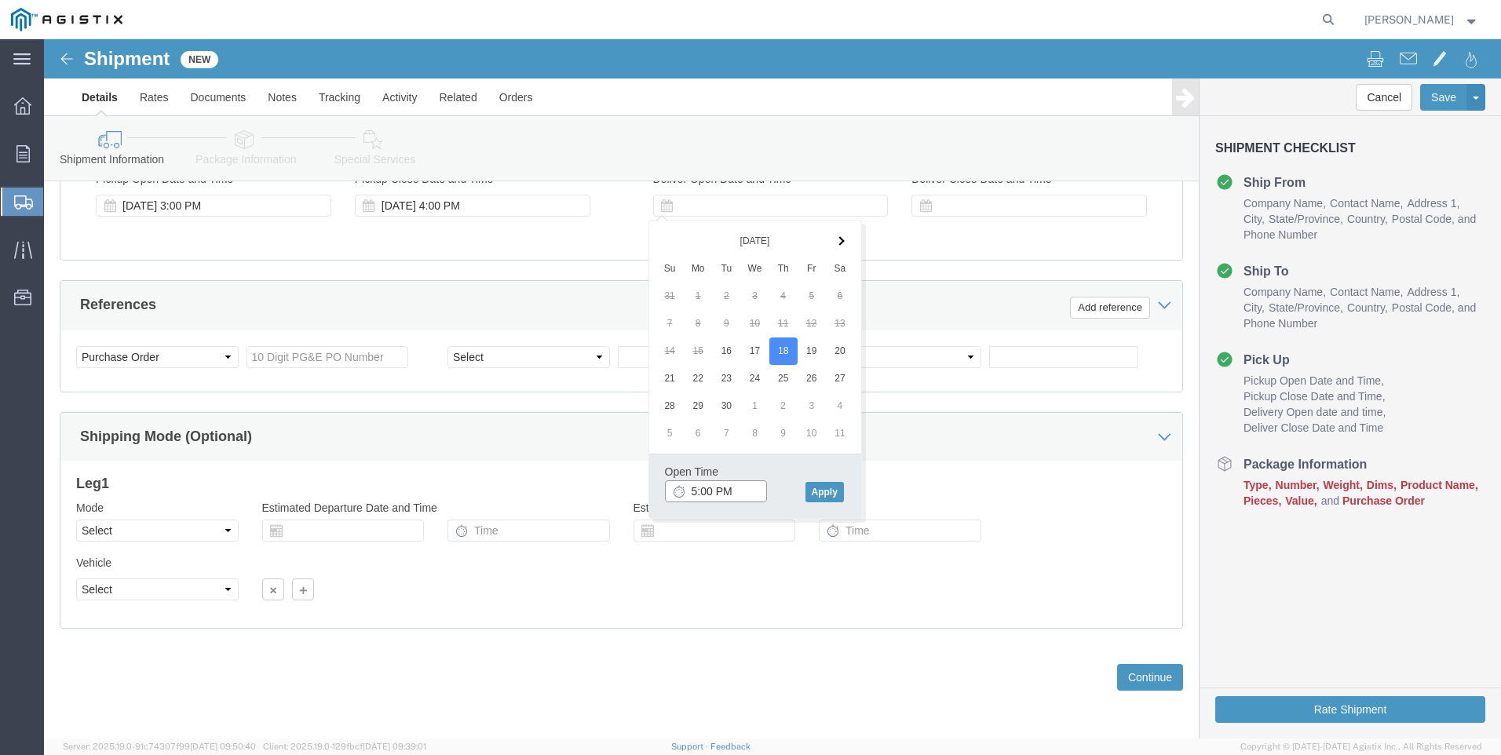
click input "5:00 PM"
click input "7:00 PM"
type input "7:00 AM"
drag, startPoint x: 768, startPoint y: 454, endPoint x: 777, endPoint y: 446, distance: 12.2
click button "Apply"
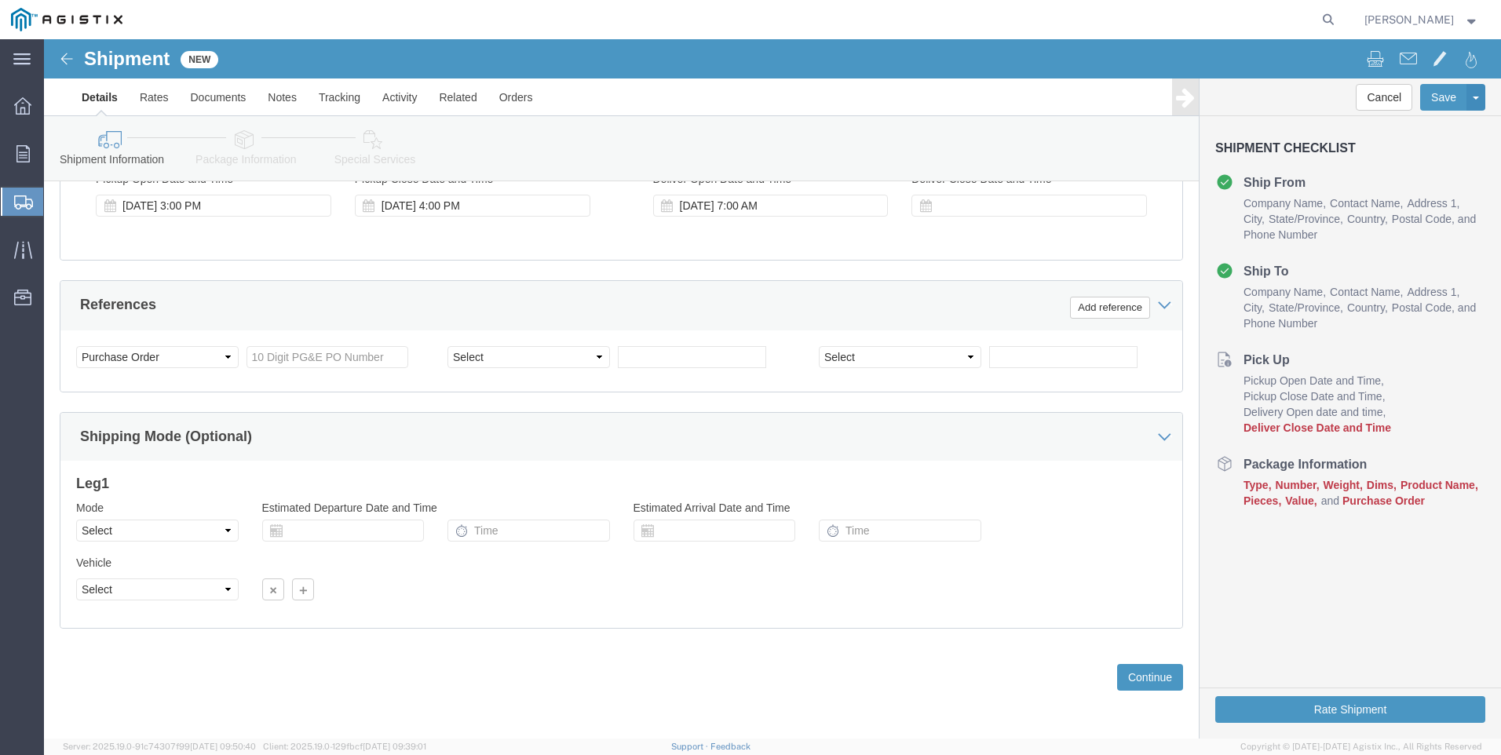
click div "Delivery Start Date Delivery Start Time Deliver Open Date and Time [DATE] 7:00 …"
click div
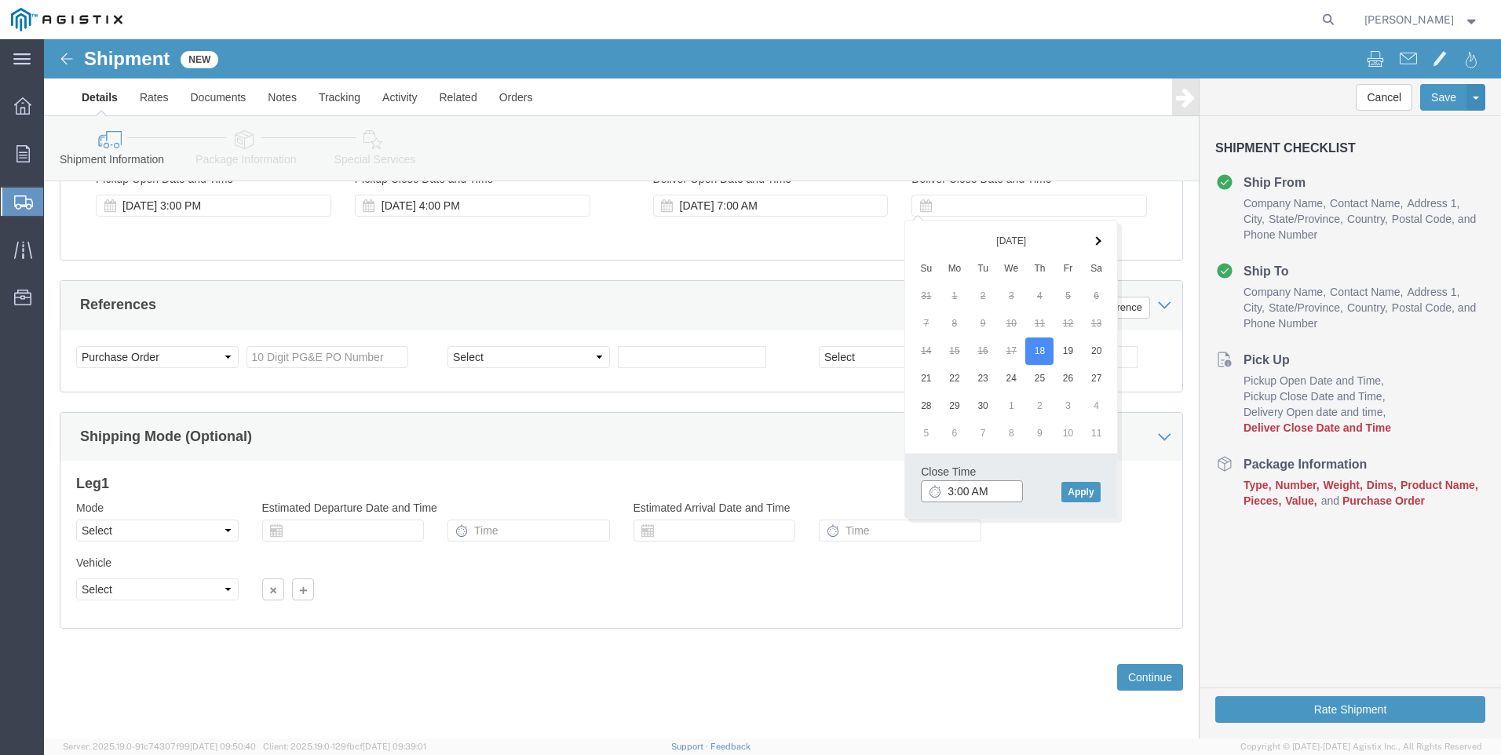
click input "3:00 AM"
type input "3:00 PM"
drag, startPoint x: 1033, startPoint y: 453, endPoint x: 1023, endPoint y: 446, distance: 11.8
click button "Apply"
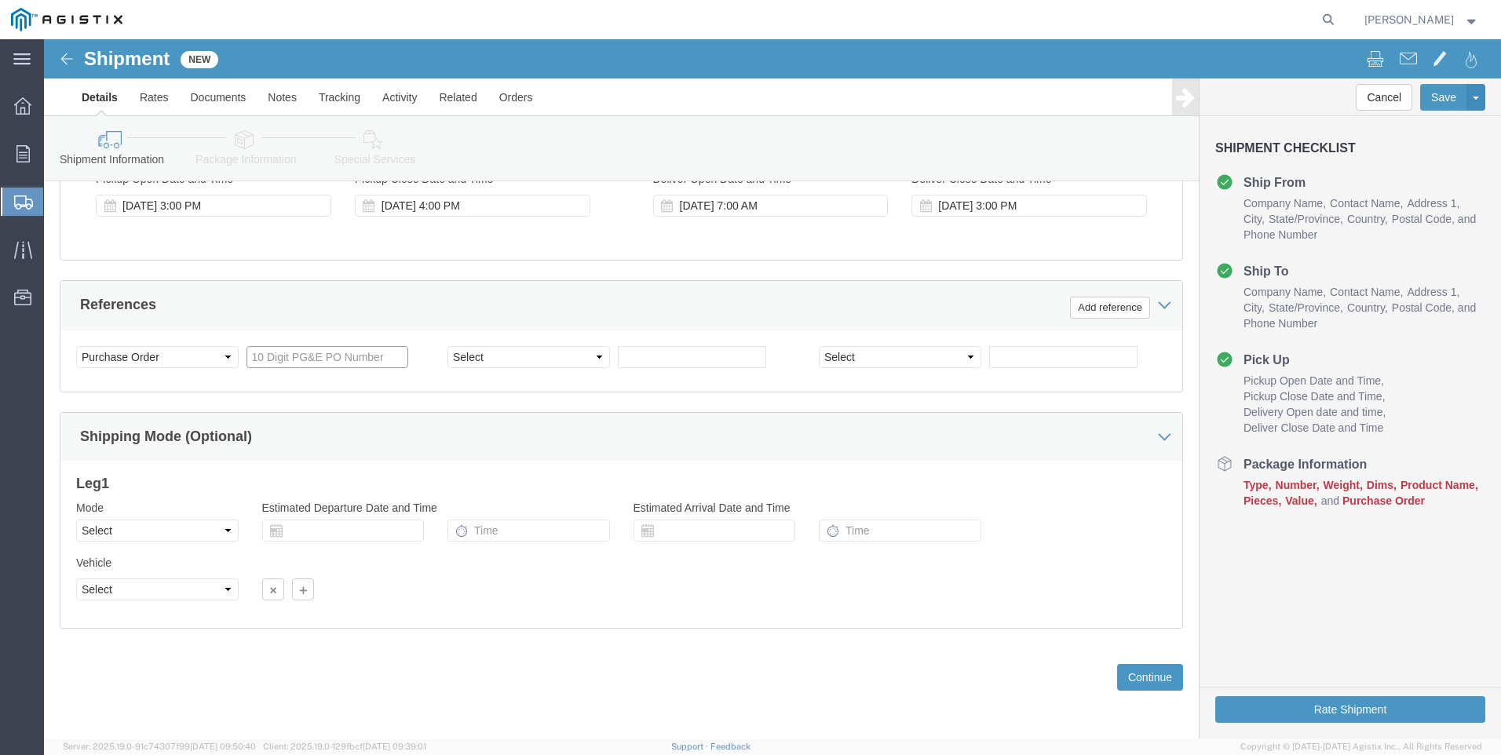
click input "text"
type input "3501418833"
drag, startPoint x: 445, startPoint y: 319, endPoint x: 458, endPoint y: 319, distance: 12.6
click select "Select Account Type Activity ID Airline Appointment Number ASN Batch Request # …"
select select "SALEORDR"
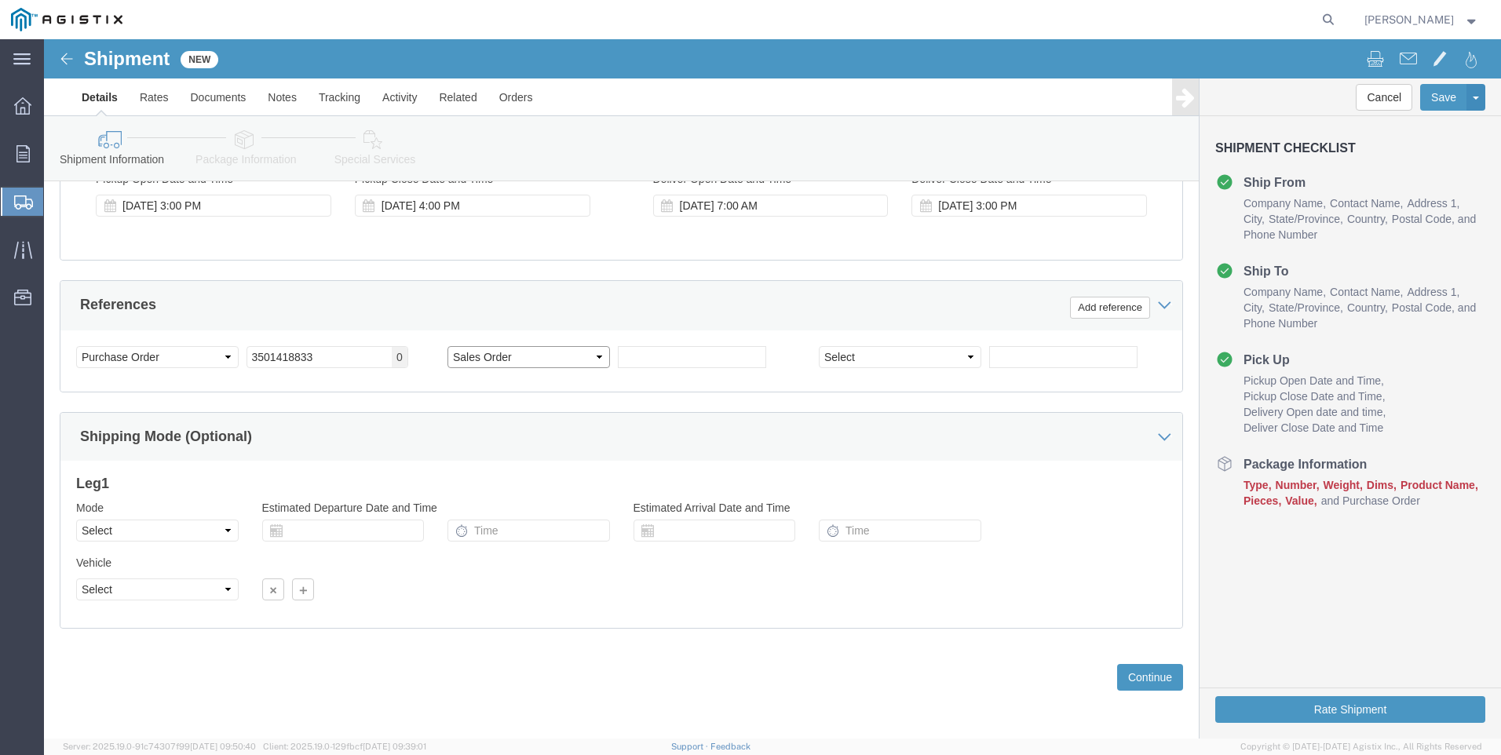
click select "Select Account Type Activity ID Airline Appointment Number ASN Batch Request # …"
click input "text"
type input "0054836"
click button "Continue"
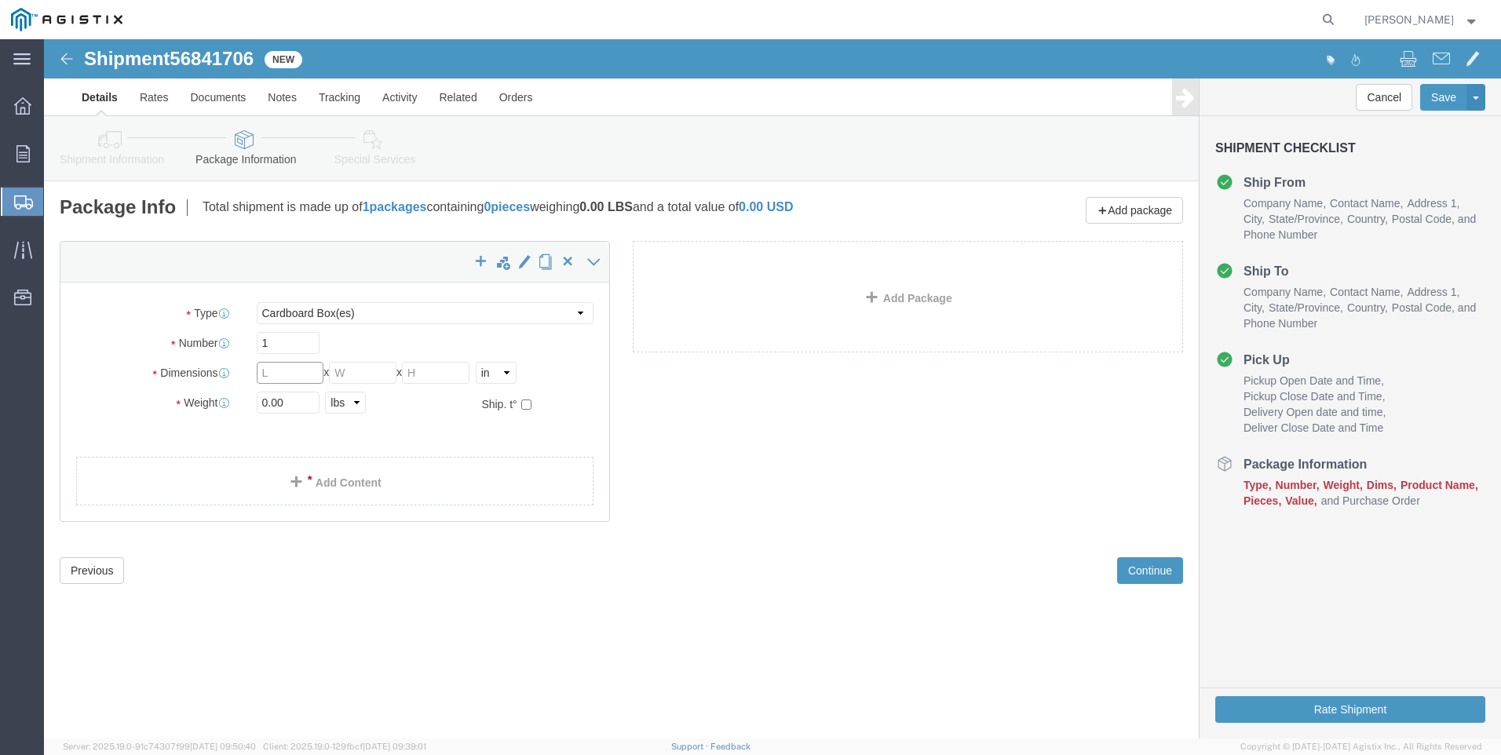
click input "text"
click select "Select Bulk Bundle(s) Cardboard Box(es) Carton(s) Crate(s) Drum(s) (Fiberboard)…"
select select "ENV"
click select "Select Bulk Bundle(s) Cardboard Box(es) Carton(s) Crate(s) Drum(s) (Fiberboard)…"
type input "9.50"
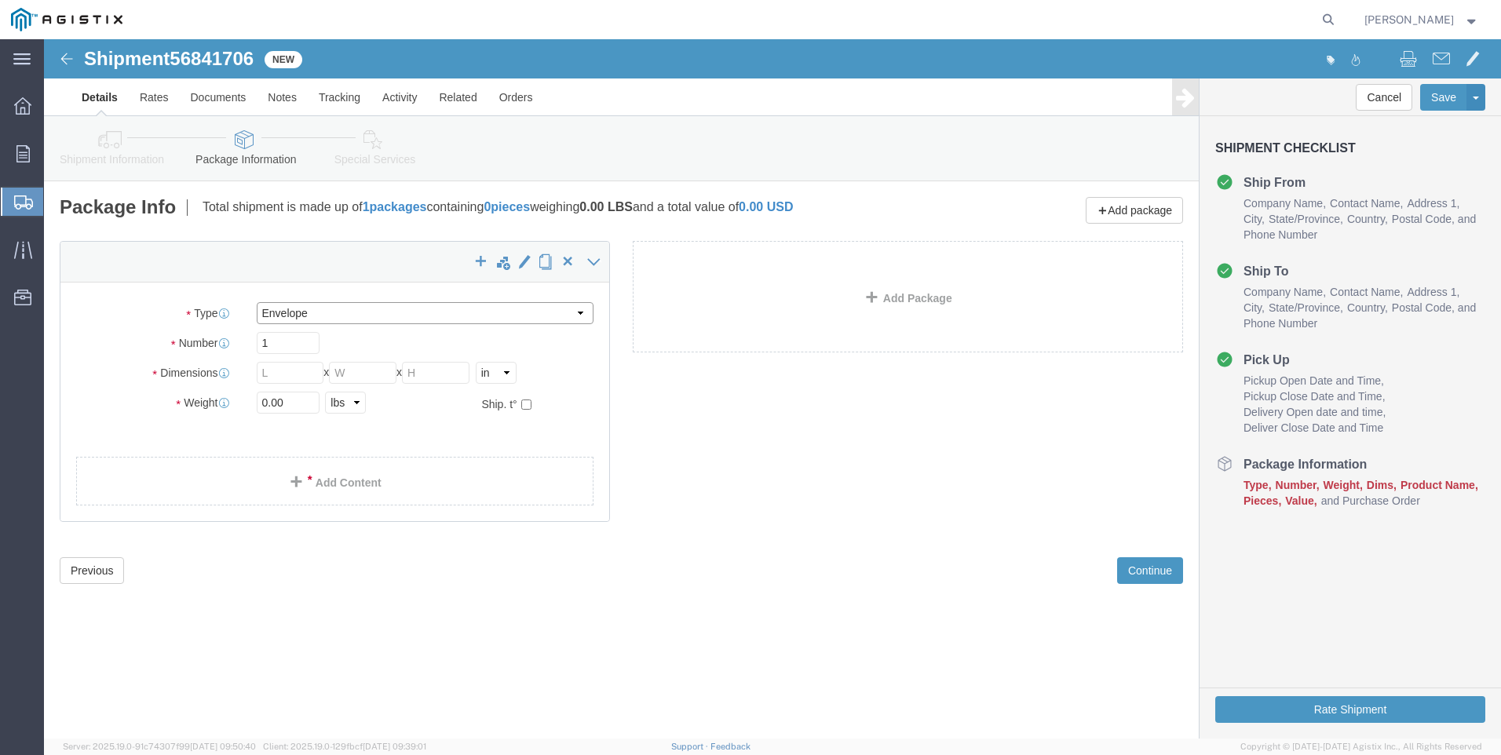
type input "12.50"
type input "0.25"
type input "1"
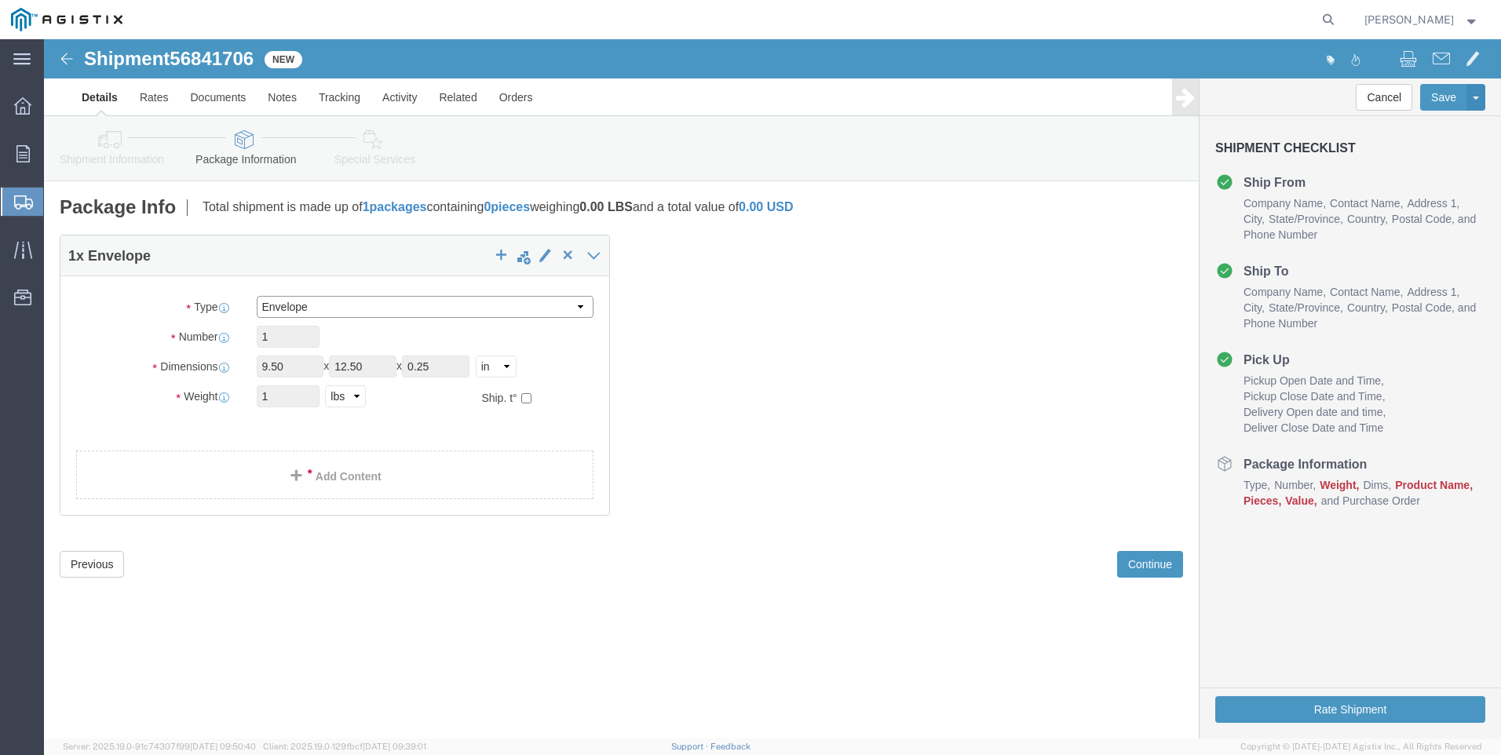
click select "Select Bulk Bundle(s) Cardboard Box(es) Carton(s) Crate(s) Drum(s) (Fiberboard)…"
select select "YRPK"
click select "Select Bulk Bundle(s) Cardboard Box(es) Carton(s) Crate(s) Drum(s) (Fiberboard)…"
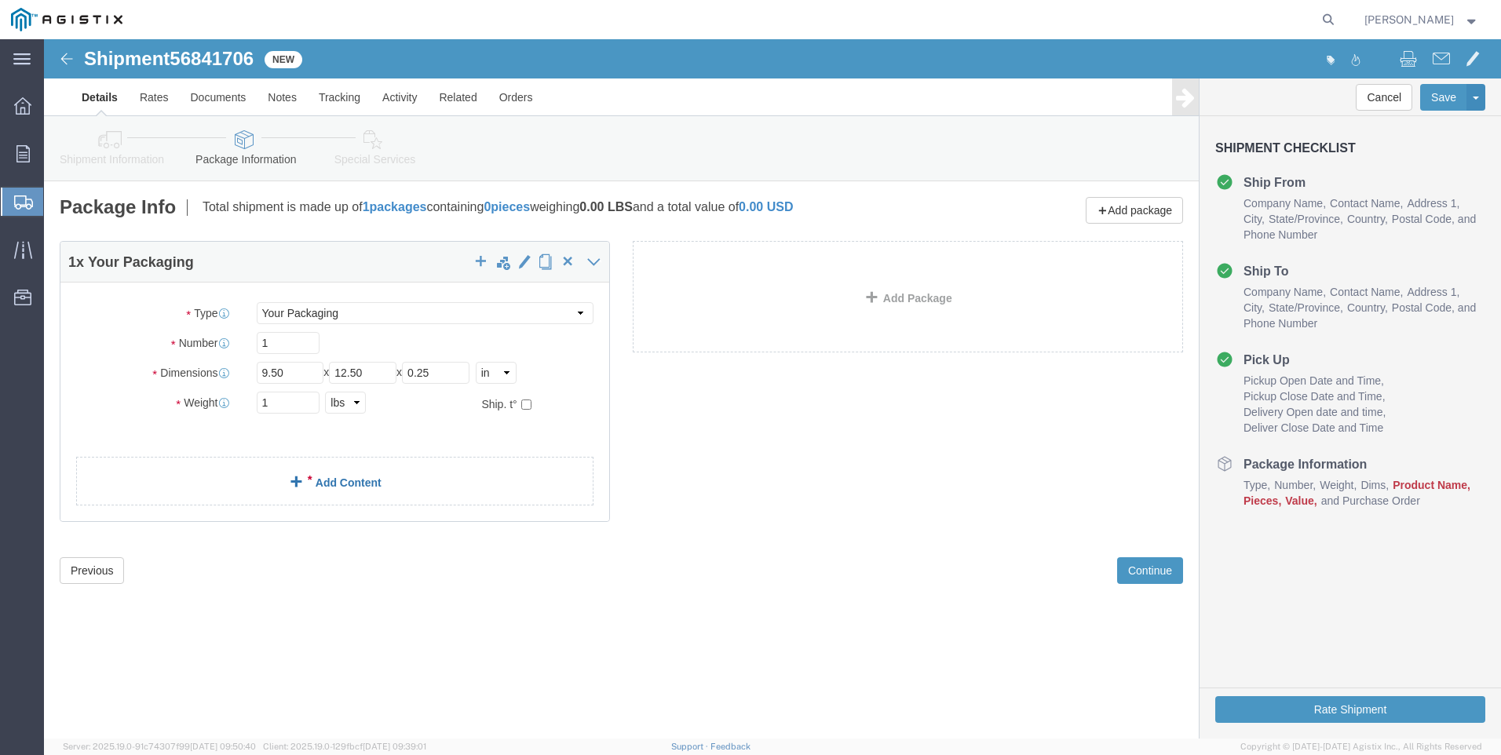
click link "Add Content"
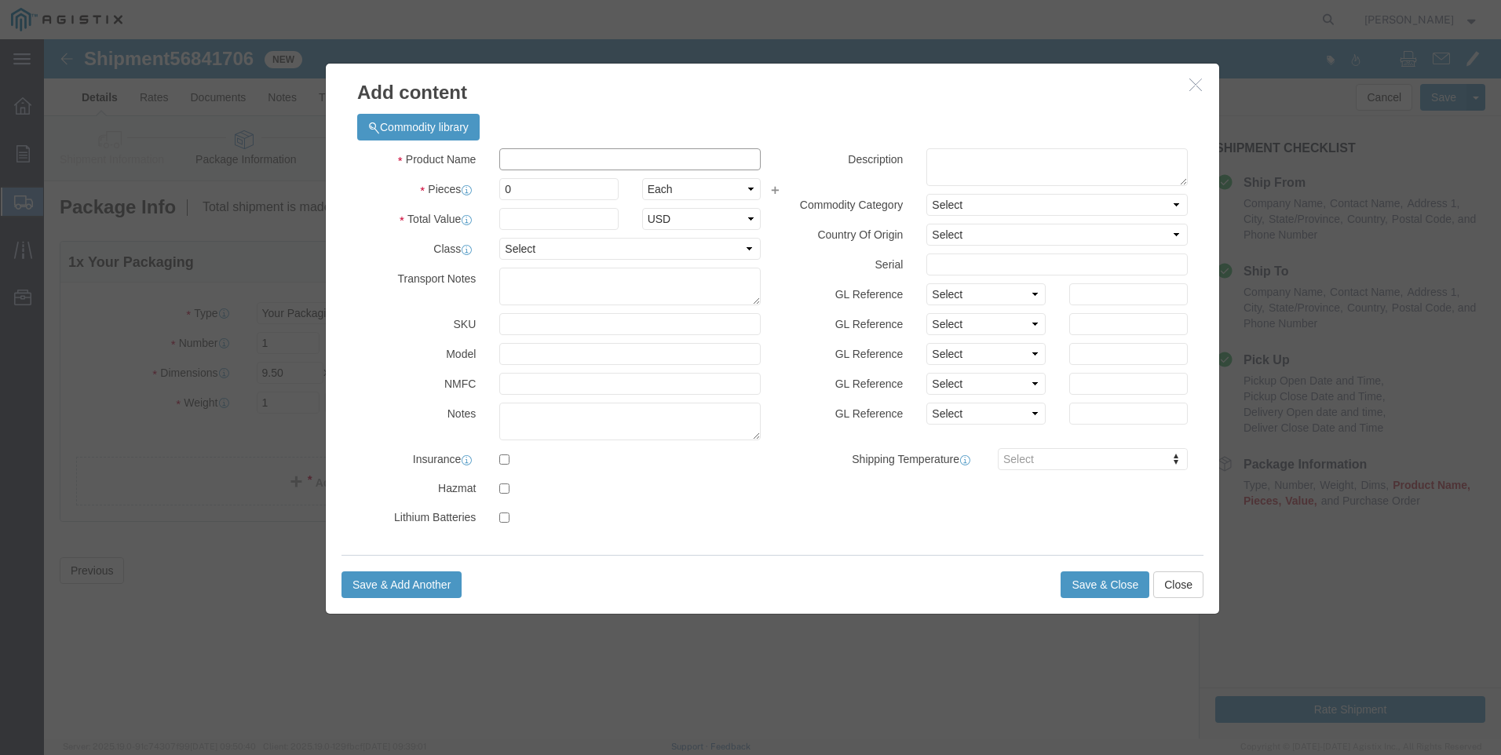
click input "text"
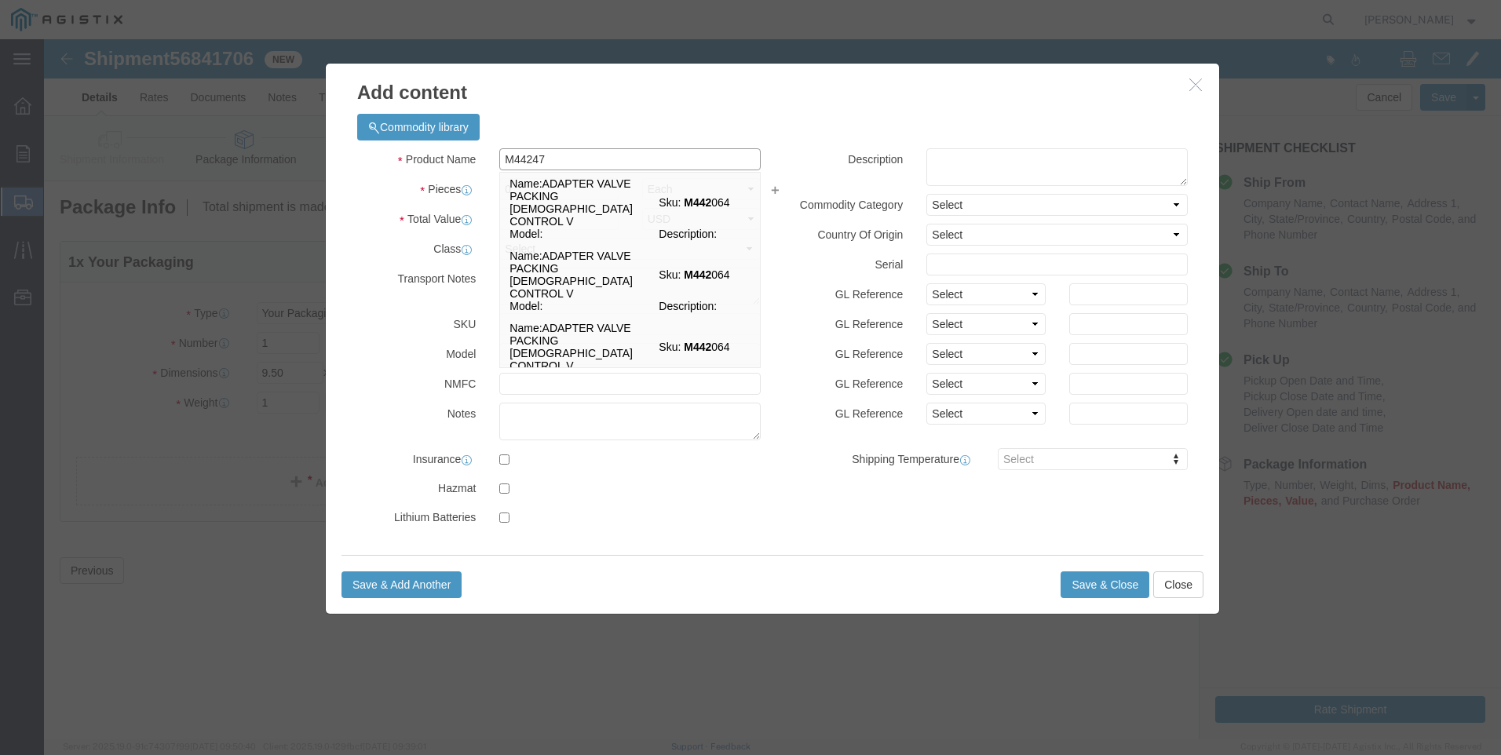
type input "M442470"
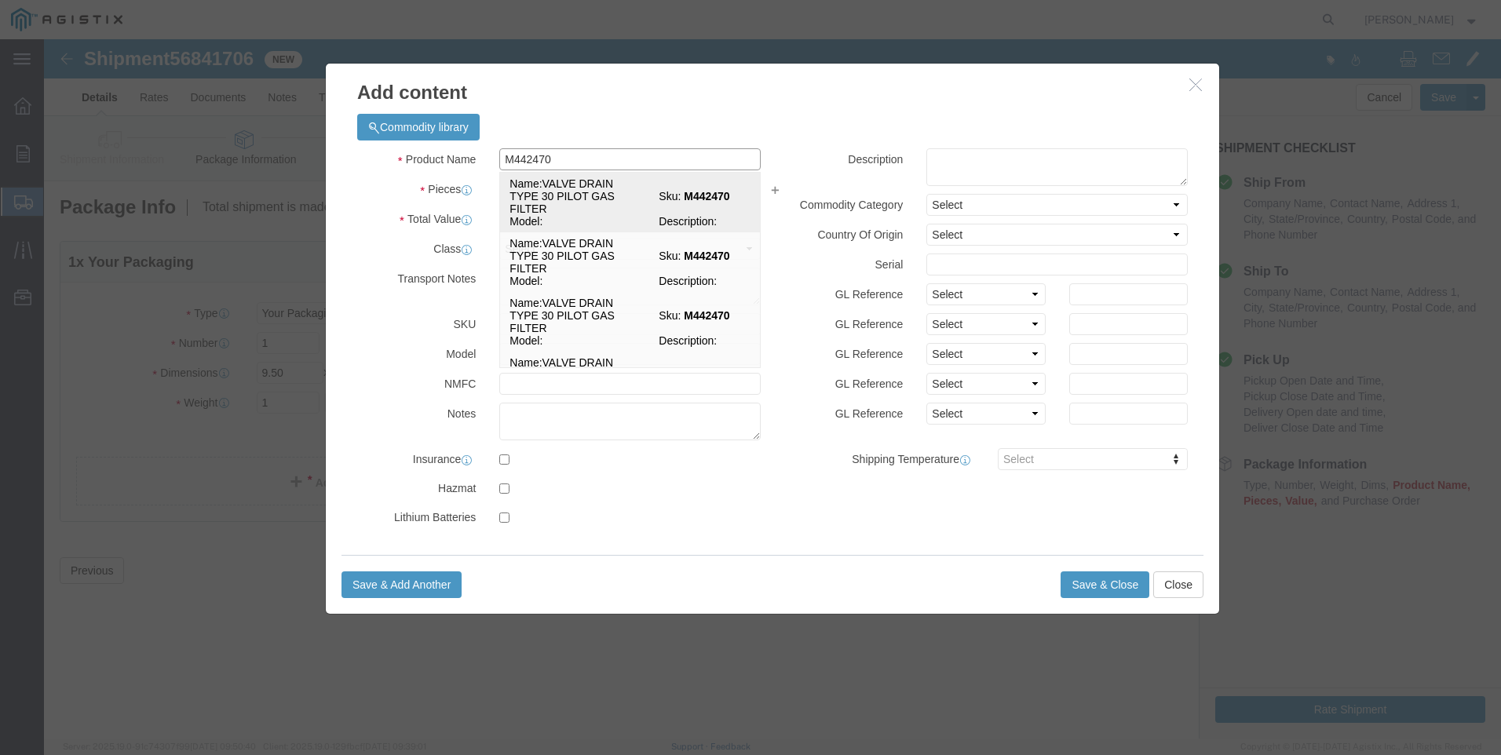
click td "Name: VALVE DRAIN TYPE 30 PILOT GAS FILTER"
select select
select select "USD"
type input "VALVE DRAIN TYPE 30 PILOT GAS FILTER"
type input "M442470"
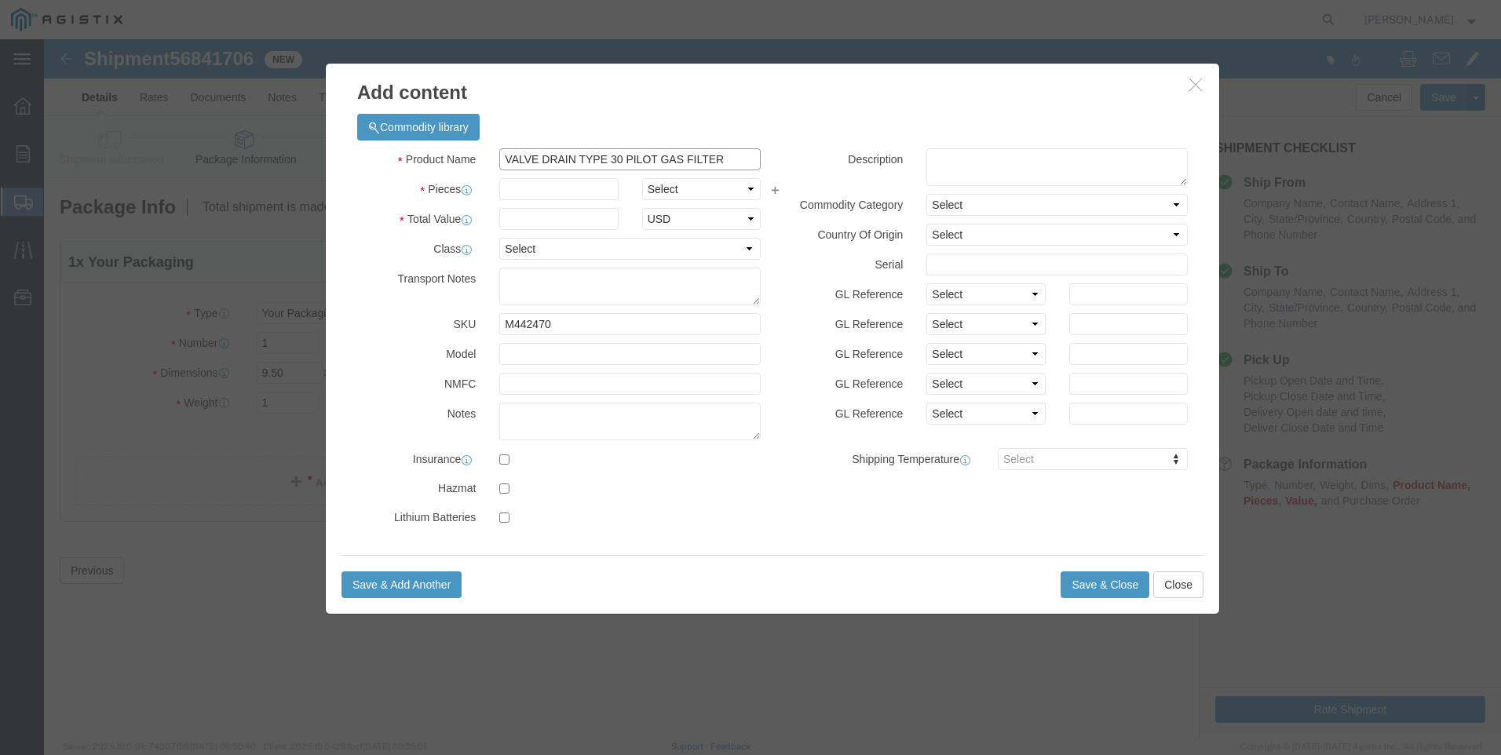
drag, startPoint x: 702, startPoint y: 116, endPoint x: 252, endPoint y: 78, distance: 451.3
click div "Add content Commodity library Product Name VALVE DRAIN TYPE 30 PILOT GAS FILTER…"
type input "VALVE DRAIN TYPE 30 PILOT GAS FILTER"
click textarea
paste textarea "VALVE DRAIN TYPE 30 PILOT GAS FILTER"
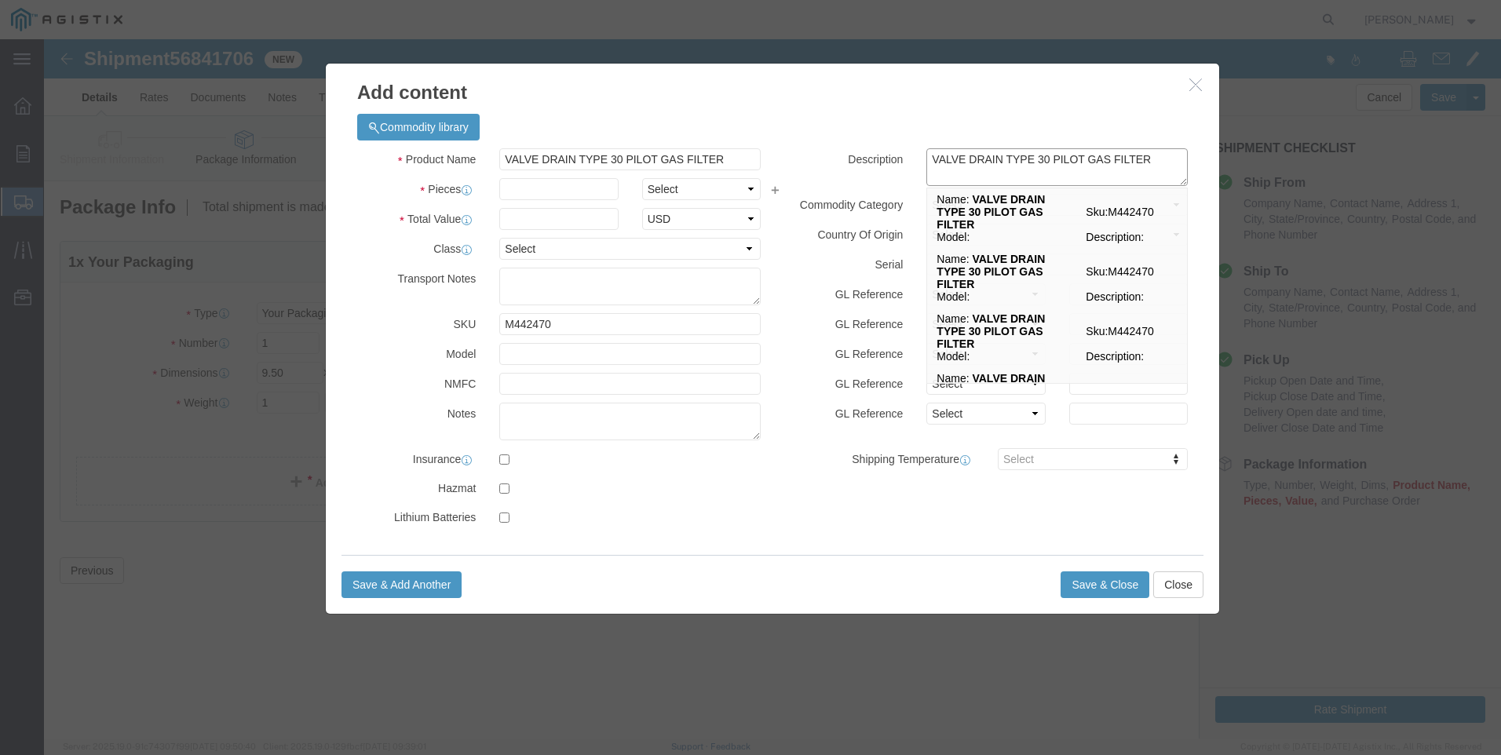
type textarea "VALVE DRAIN TYPE 30 PILOT GAS FILTER"
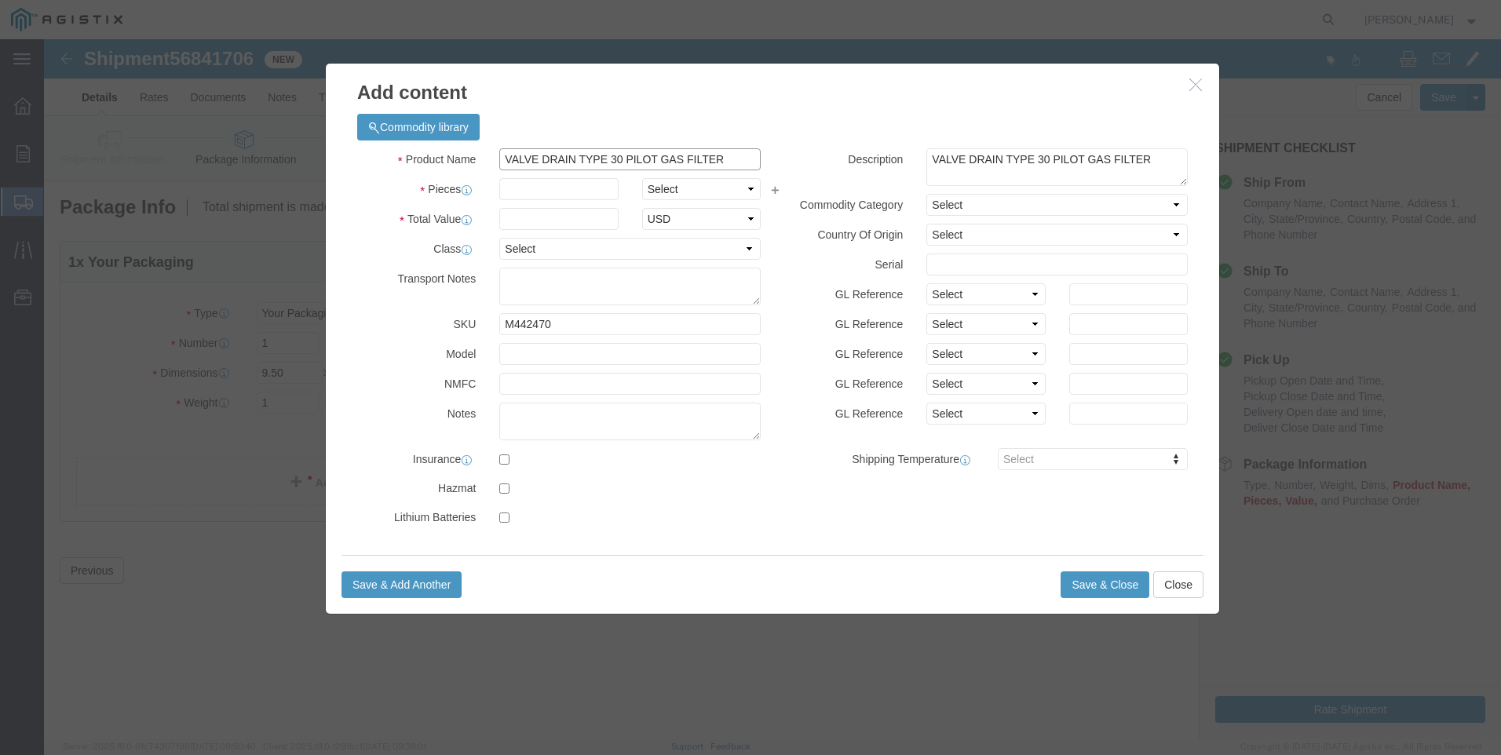
drag, startPoint x: 422, startPoint y: 115, endPoint x: 313, endPoint y: 105, distance: 109.6
click div "Commodity library Product Name VALVE DRAIN TYPE 30 PILOT GAS FILTER M442470 Pie…"
drag, startPoint x: 680, startPoint y: 120, endPoint x: 235, endPoint y: 108, distance: 444.3
click div "Add content Commodity library Product Name VALVE DRAIN TYPE 30 PILOT GAS FILTER…"
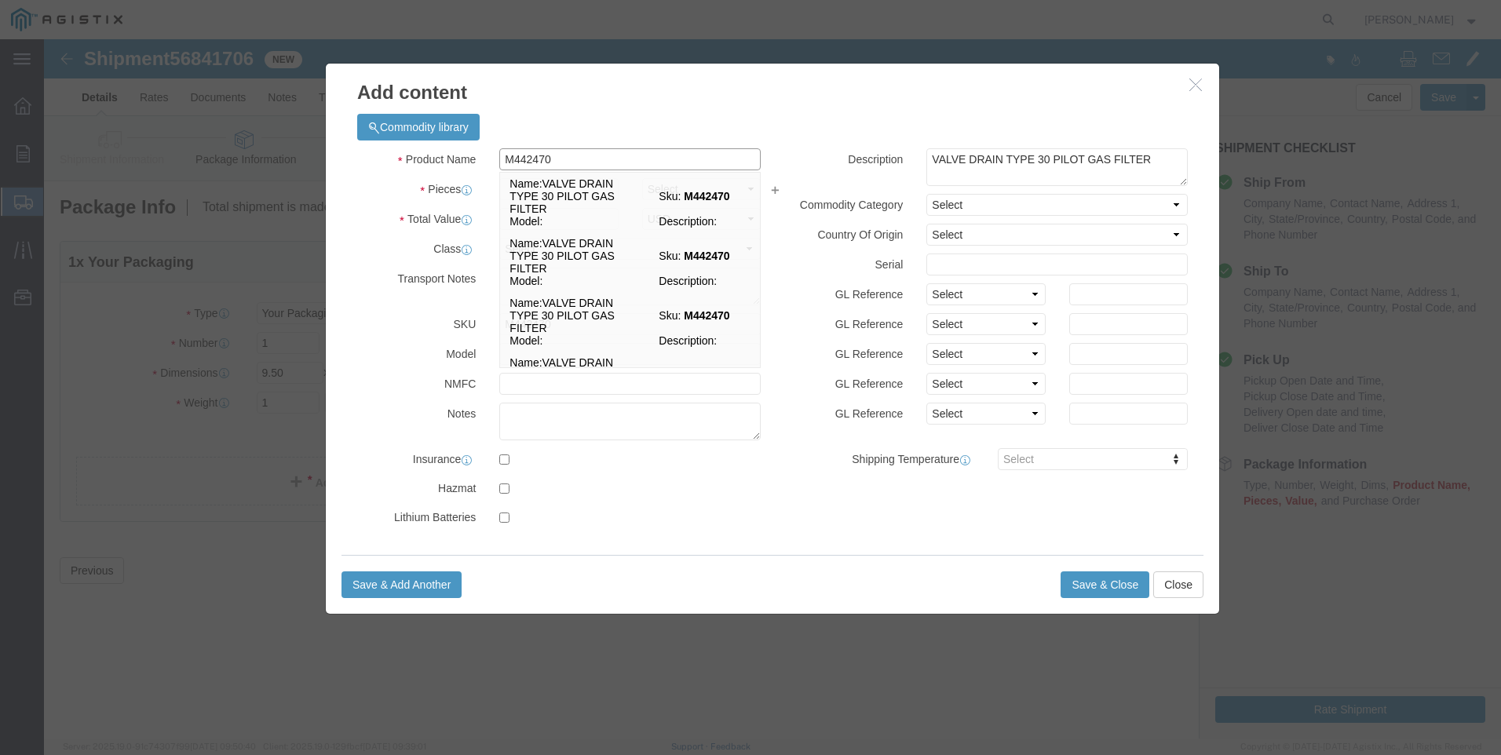
type input "M442470 / TYPE 32S"
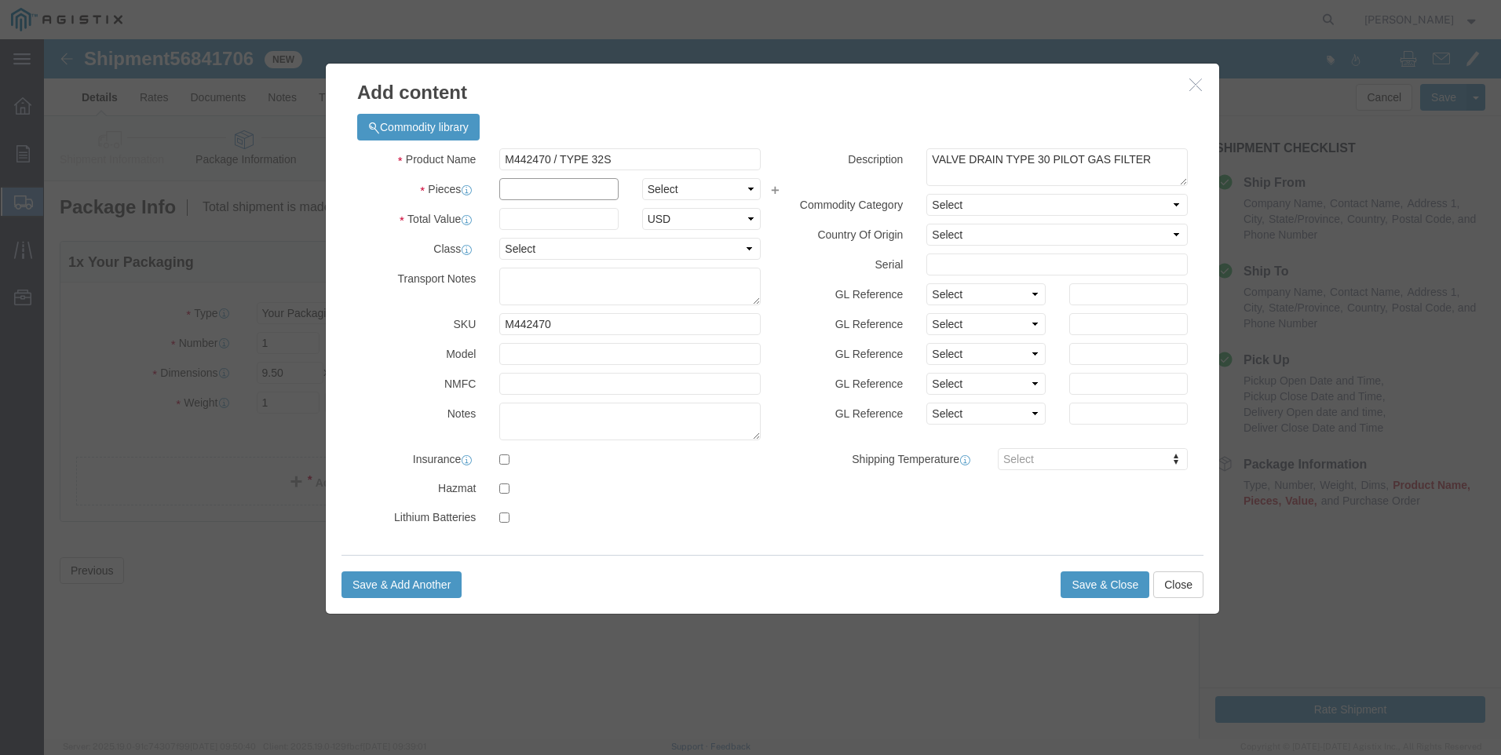
click input "text"
type input "3"
click input "text"
type input "194"
click button "Save & Close"
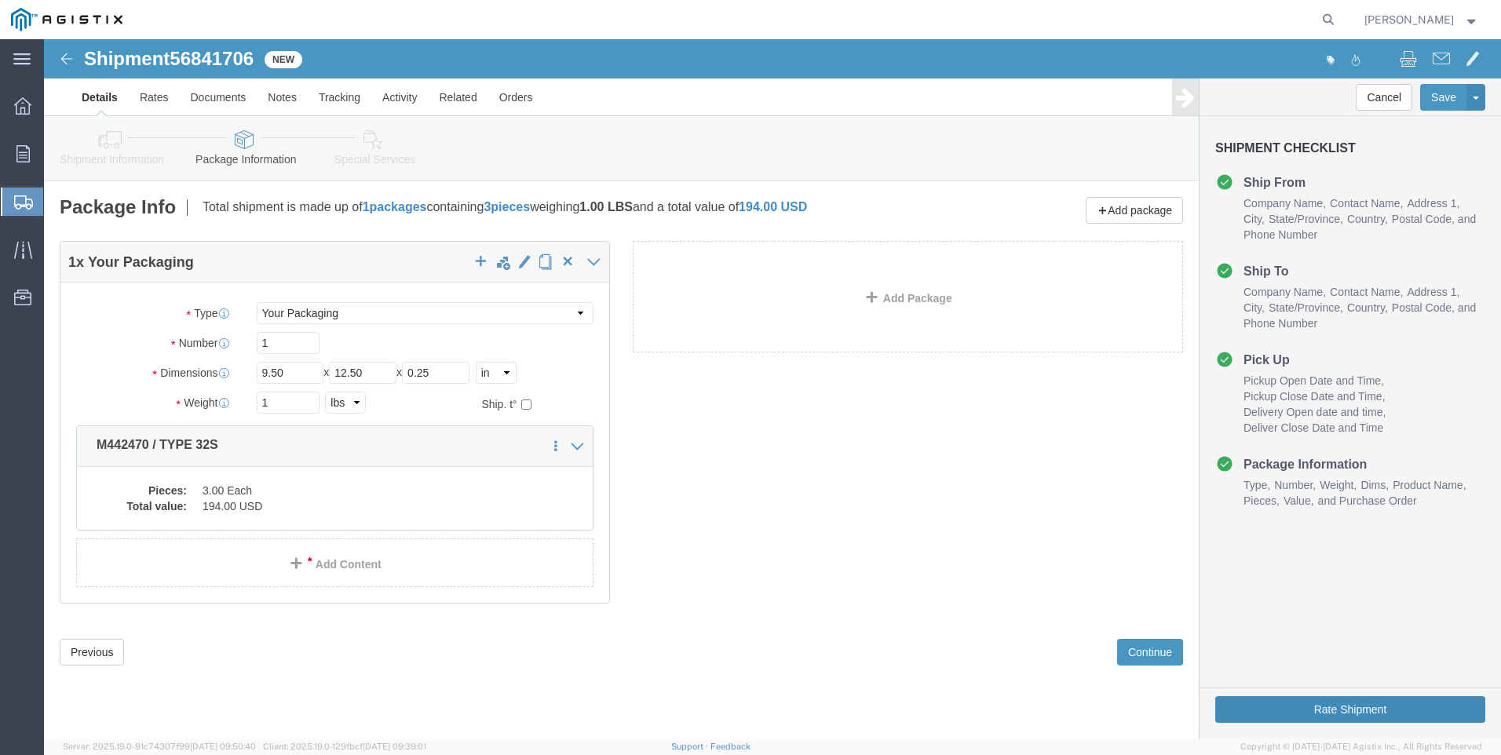
click button "Rate Shipment"
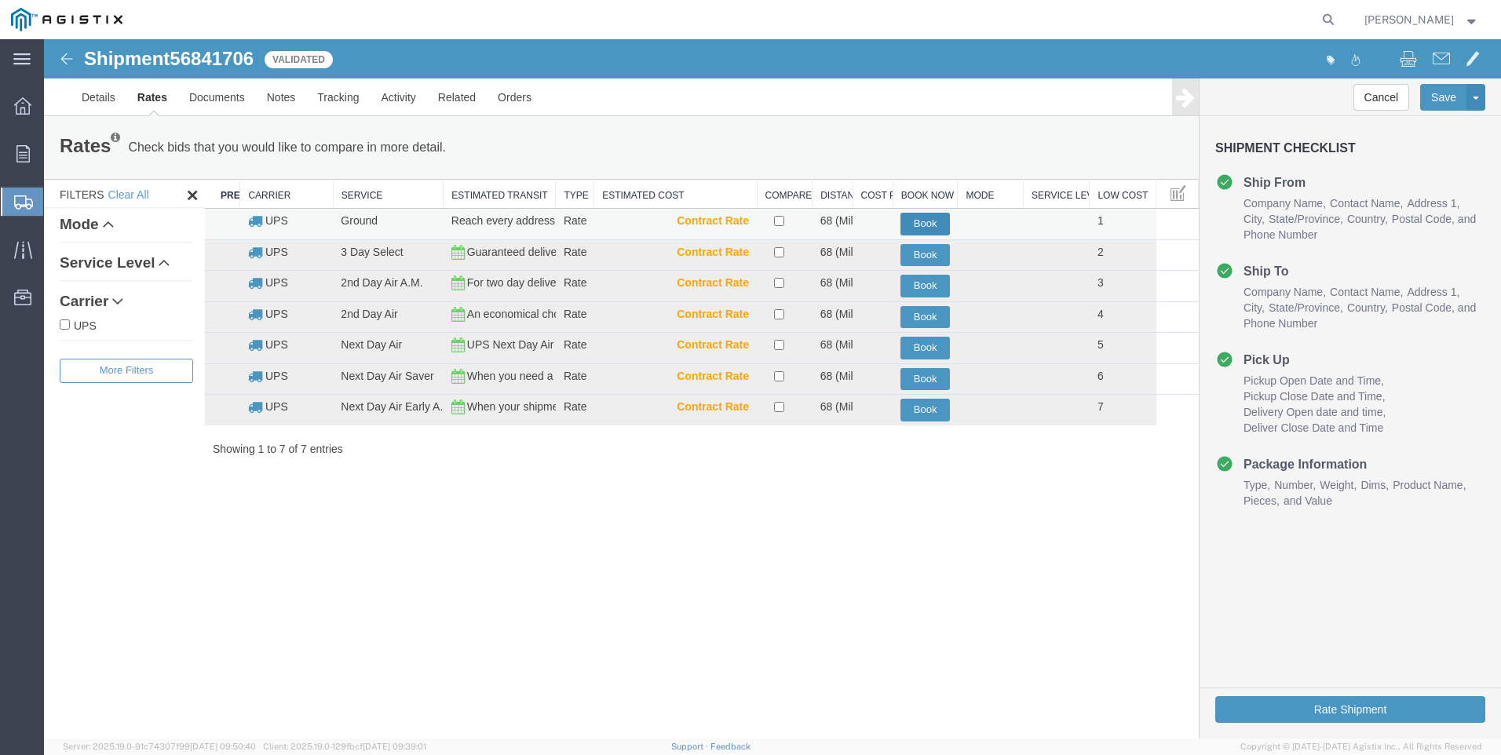
click at [923, 227] on button "Book" at bounding box center [924, 224] width 49 height 23
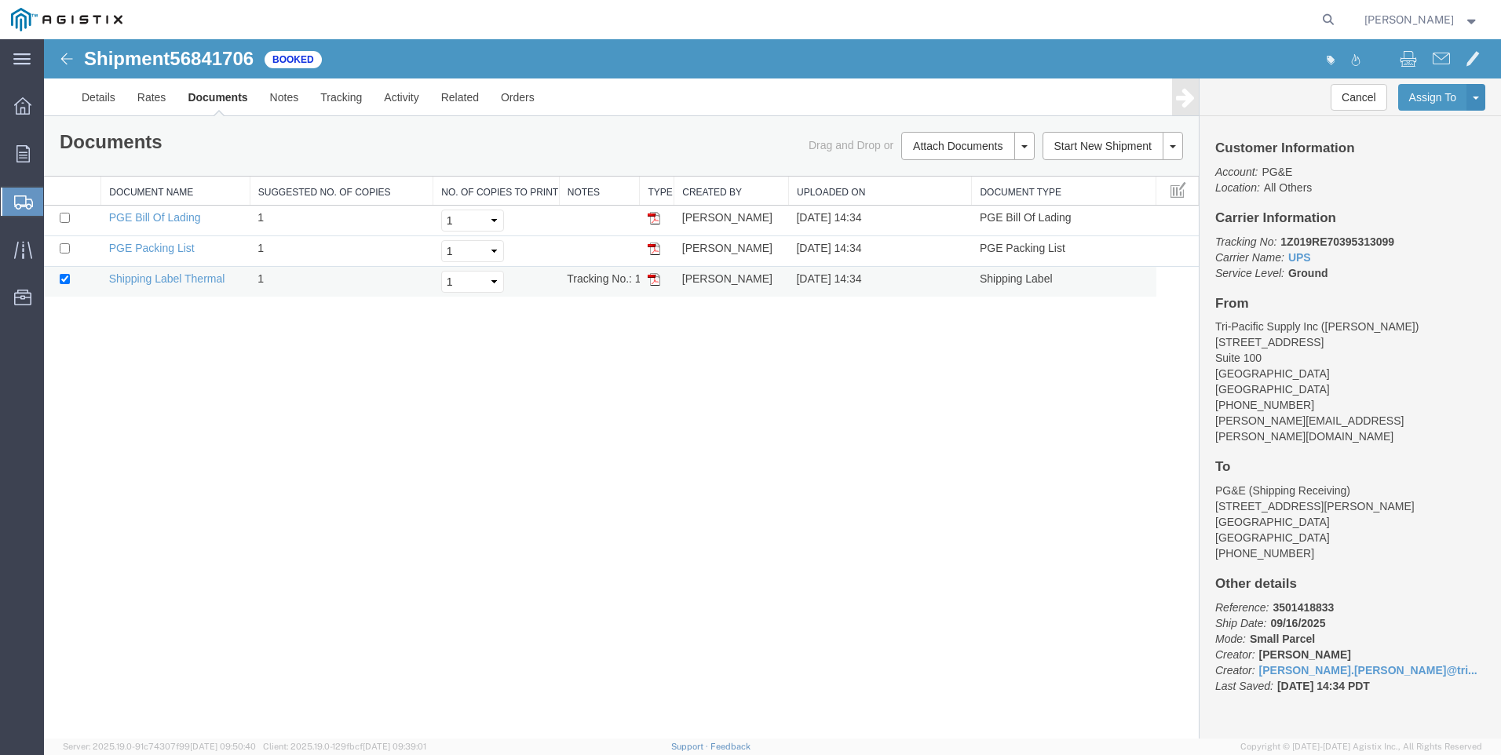
click at [656, 279] on img at bounding box center [653, 279] width 13 height 13
click at [0, 0] on span "Create Shipment" at bounding box center [0, 0] width 0 height 0
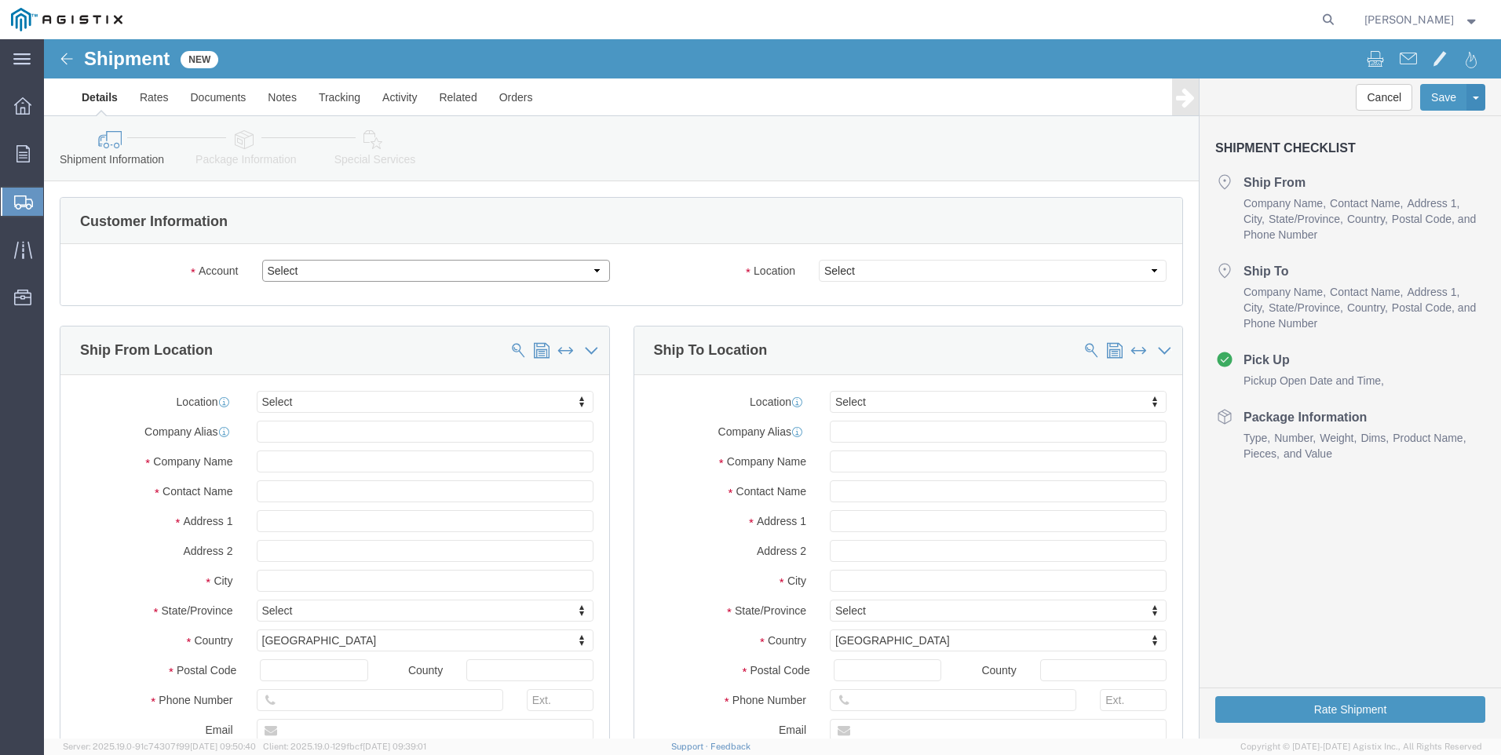
click select "Select PG&E Tri-Pacific Supply Inc"
select select "9596"
click select "Select PG&E Tri-Pacific Supply Inc"
select select "PURCHORD"
select select
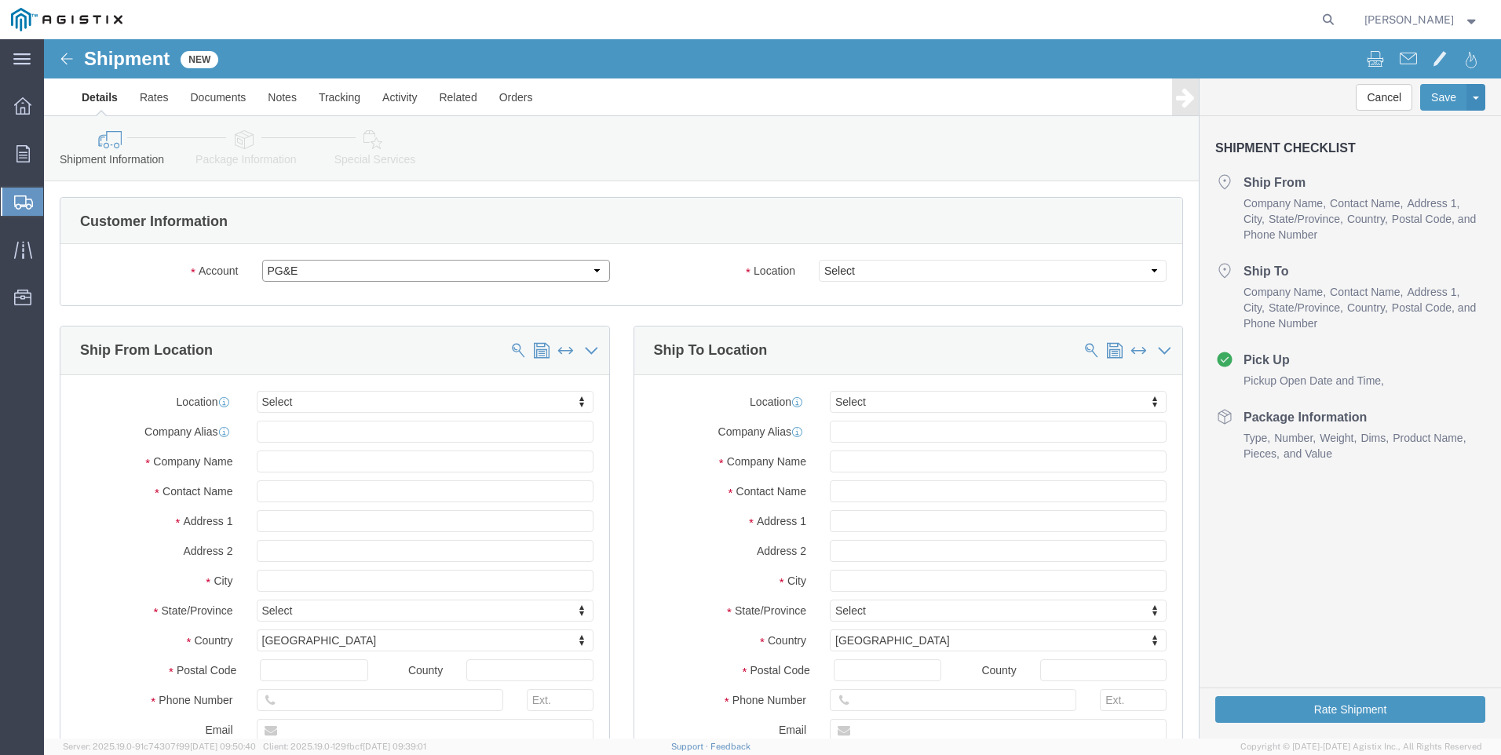
select select
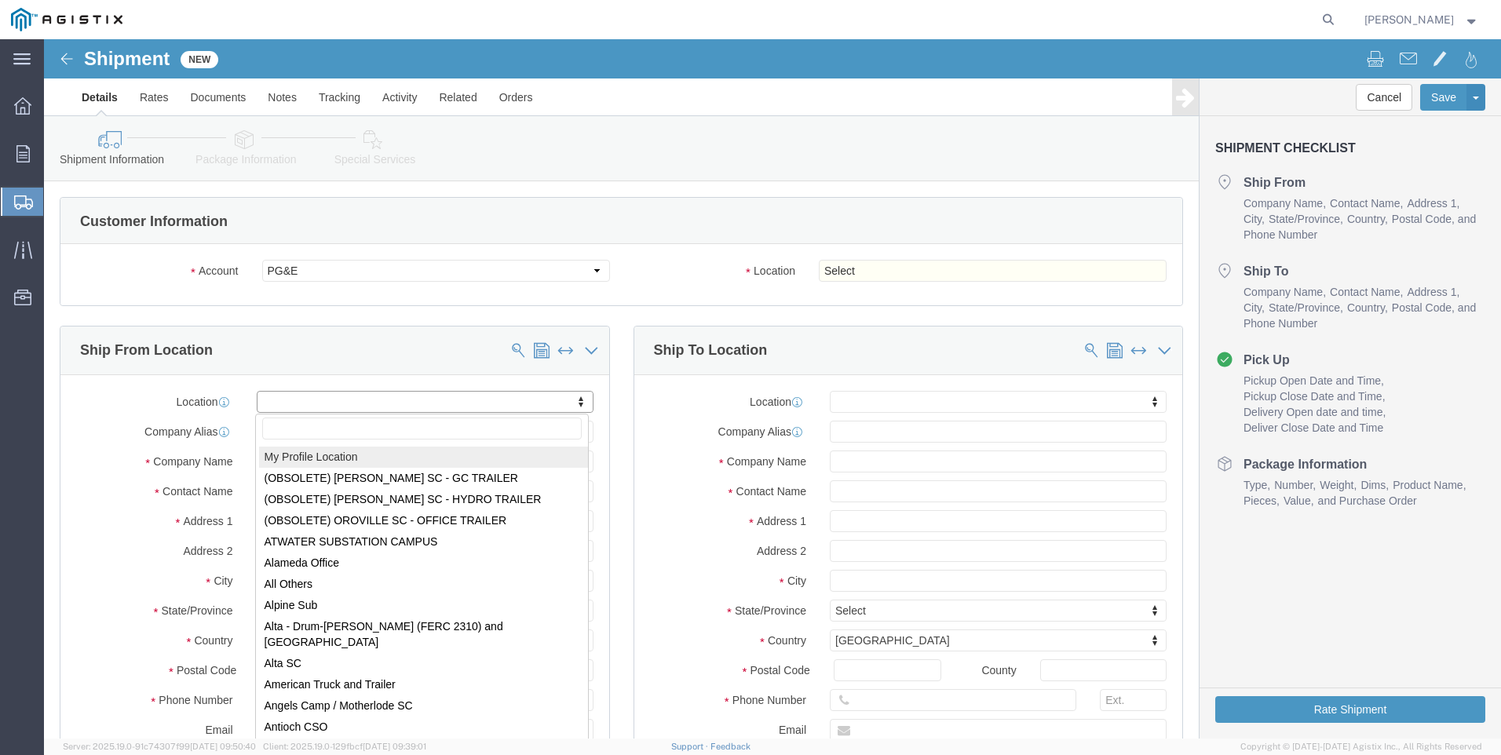
select select "MYPROFILE"
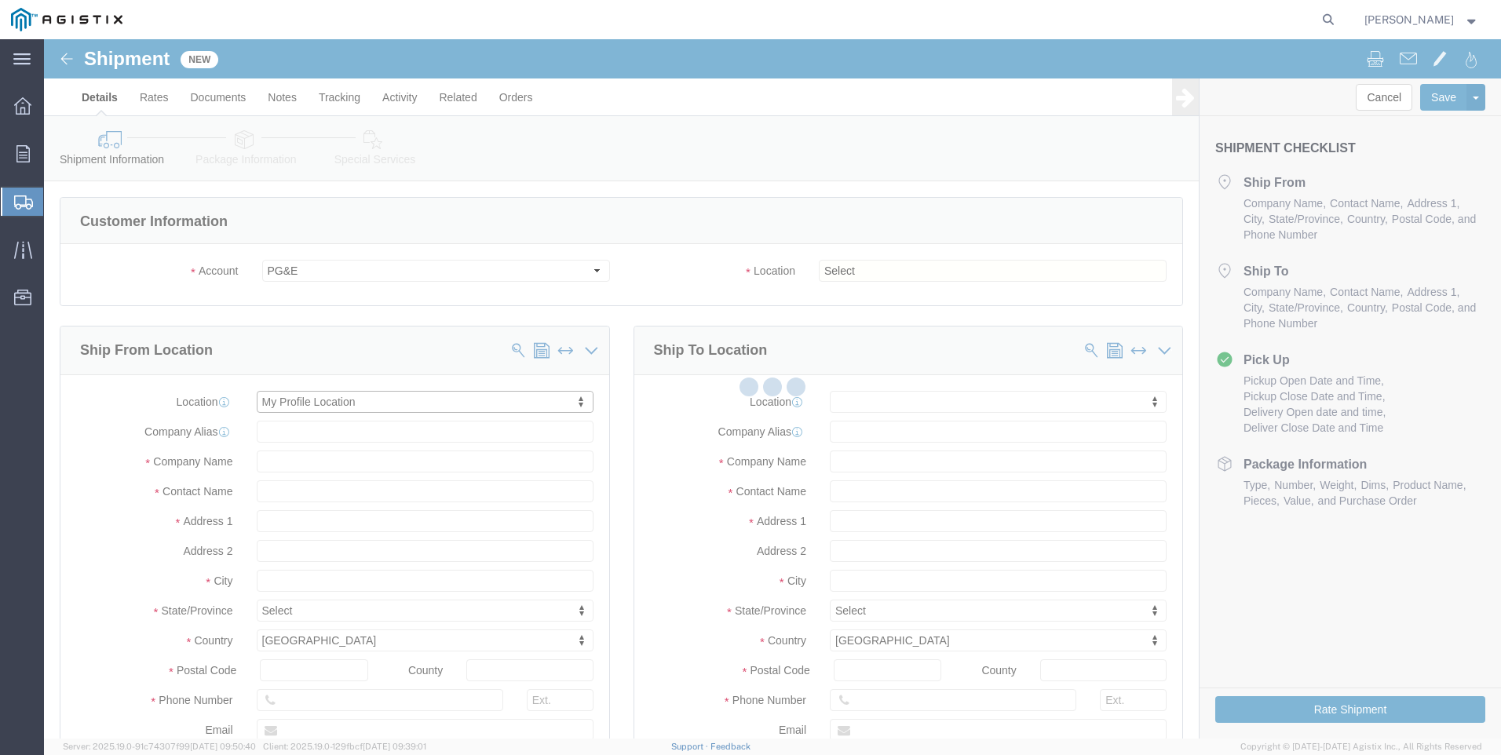
type input "[STREET_ADDRESS]"
type input "Suite 100"
type input "95677"
type input "[PHONE_NUMBER]"
type input "[PERSON_NAME][EMAIL_ADDRESS][PERSON_NAME][DOMAIN_NAME]"
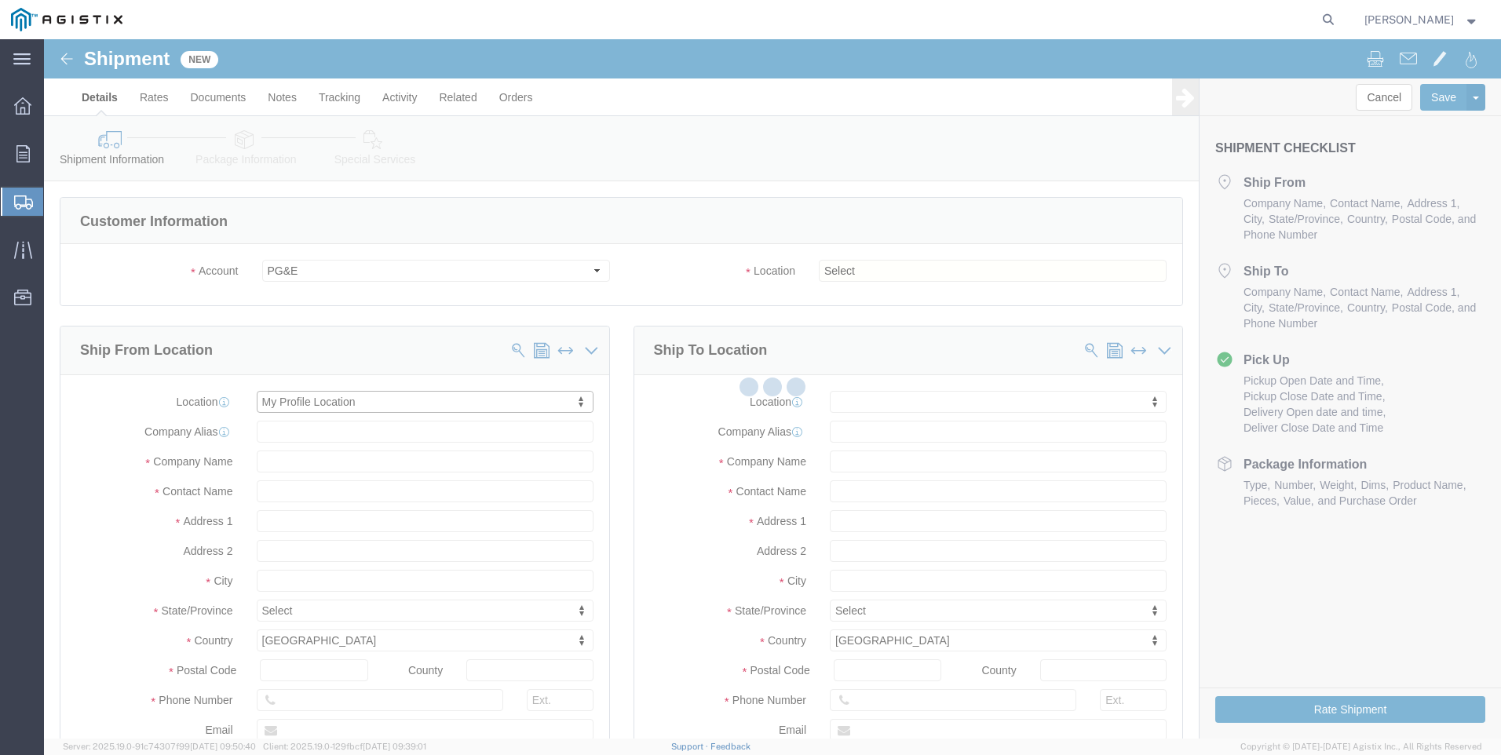
checkbox input "true"
type input "Tri-Pacific Supply Inc"
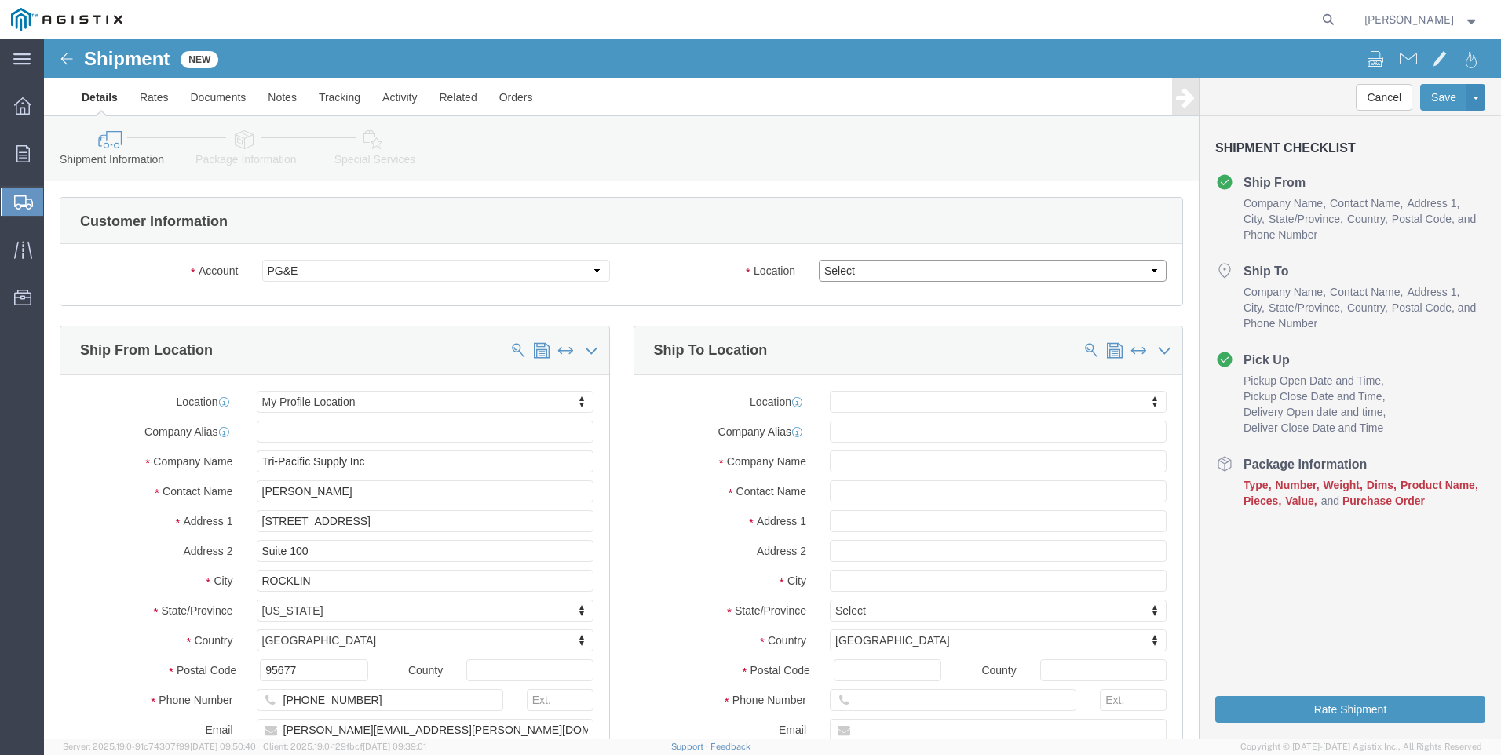
click select "Select All Others [GEOGRAPHIC_DATA] [GEOGRAPHIC_DATA] [GEOGRAPHIC_DATA] [GEOGRA…"
click span
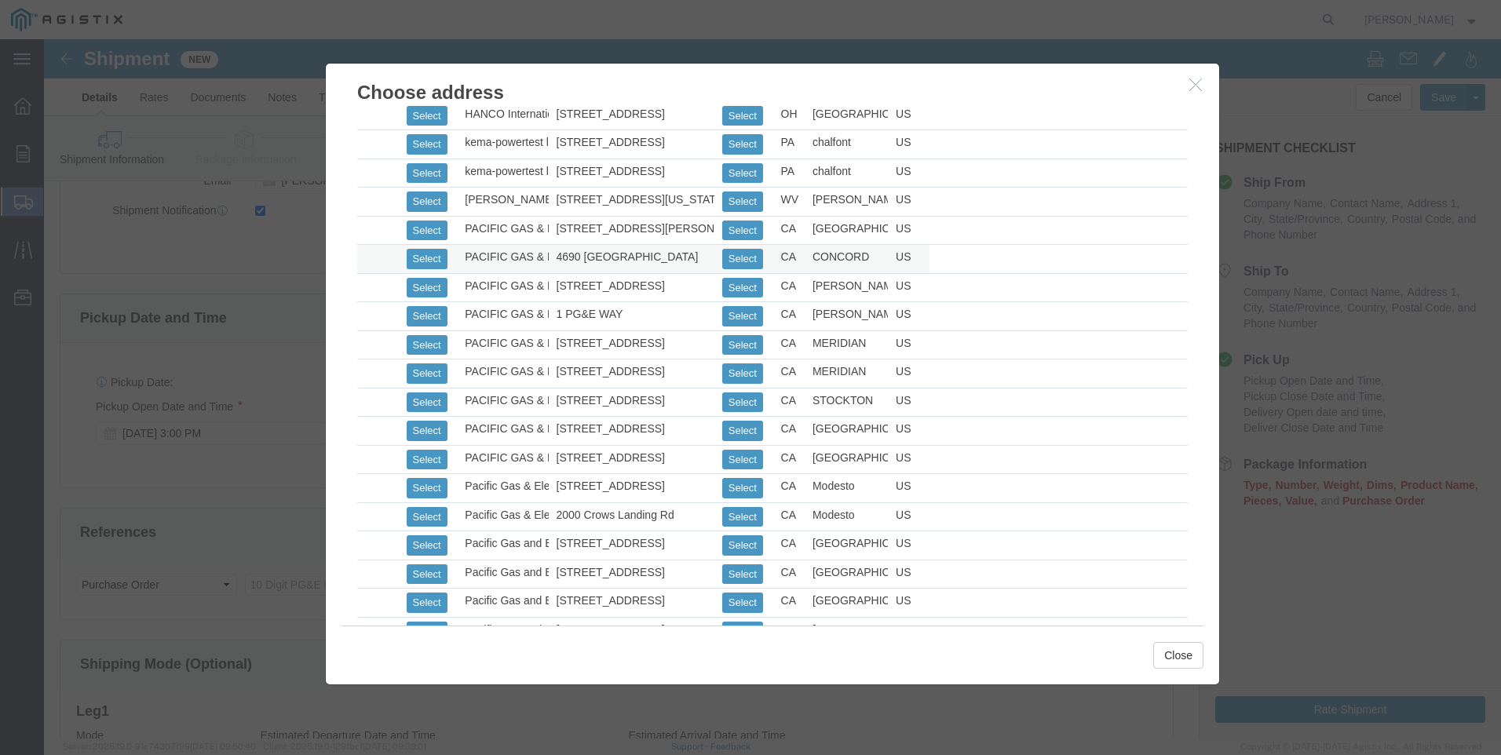
scroll to position [549, 0]
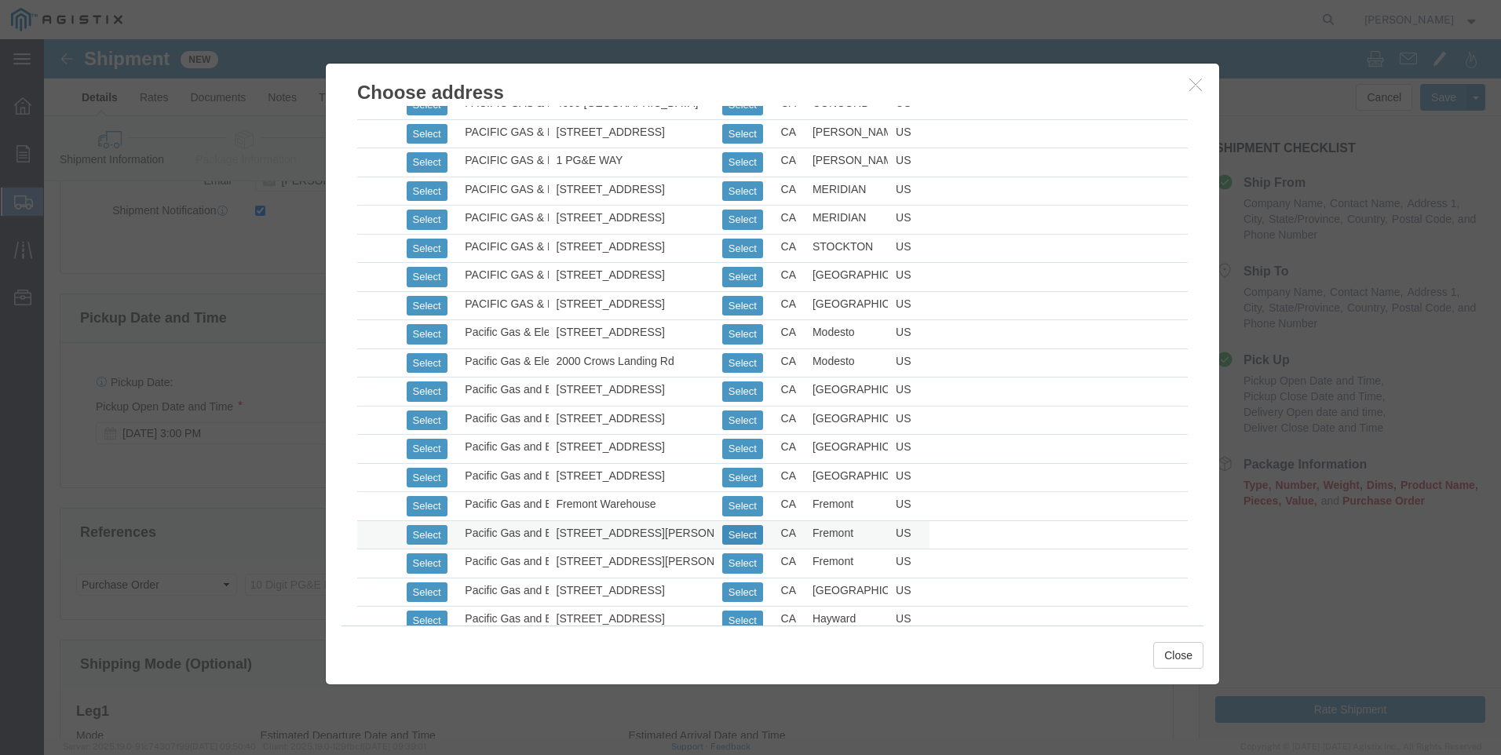
click button "Select"
click button "Close"
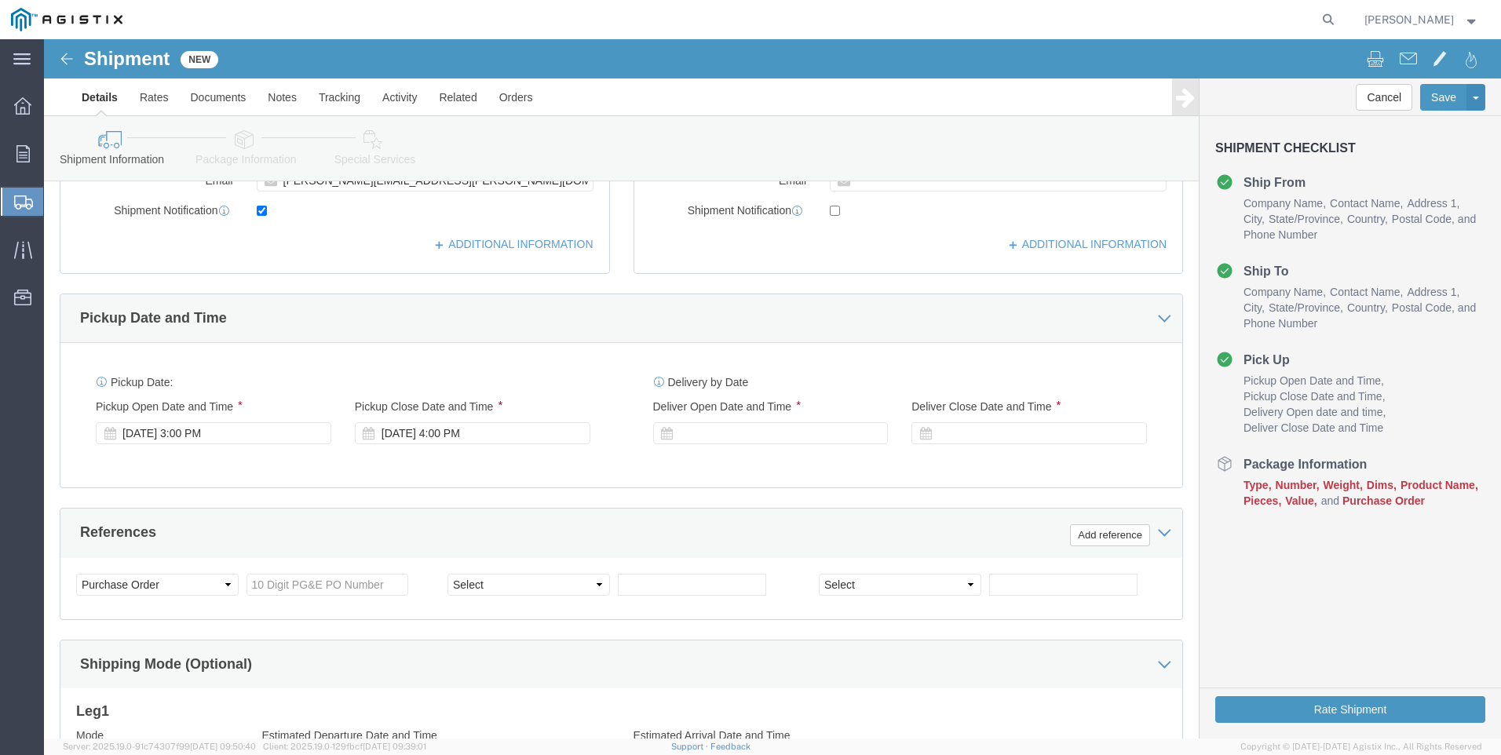
scroll to position [777, 0]
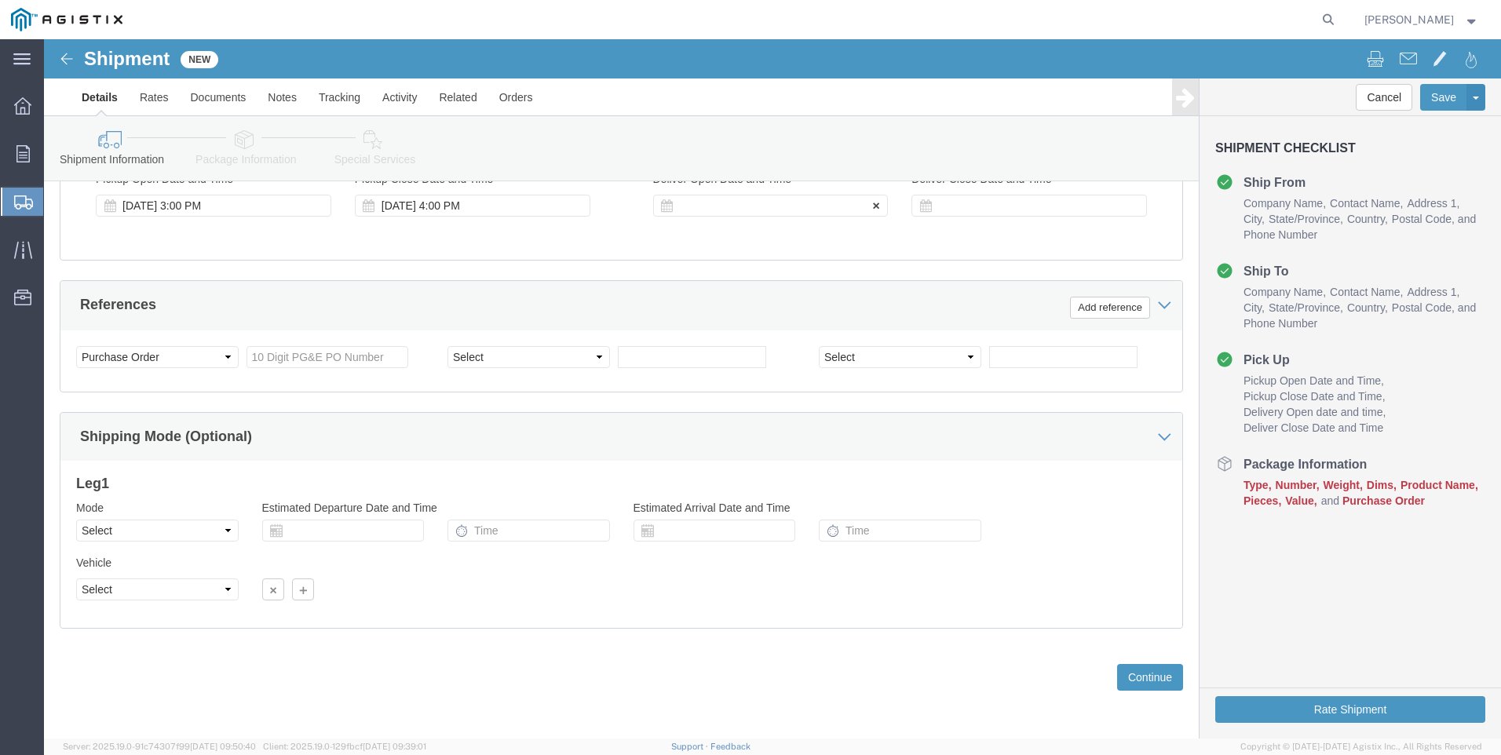
click div
click input "5:00 PM"
click input "7:00 PM"
drag, startPoint x: 775, startPoint y: 452, endPoint x: 913, endPoint y: 299, distance: 206.1
click button "Apply"
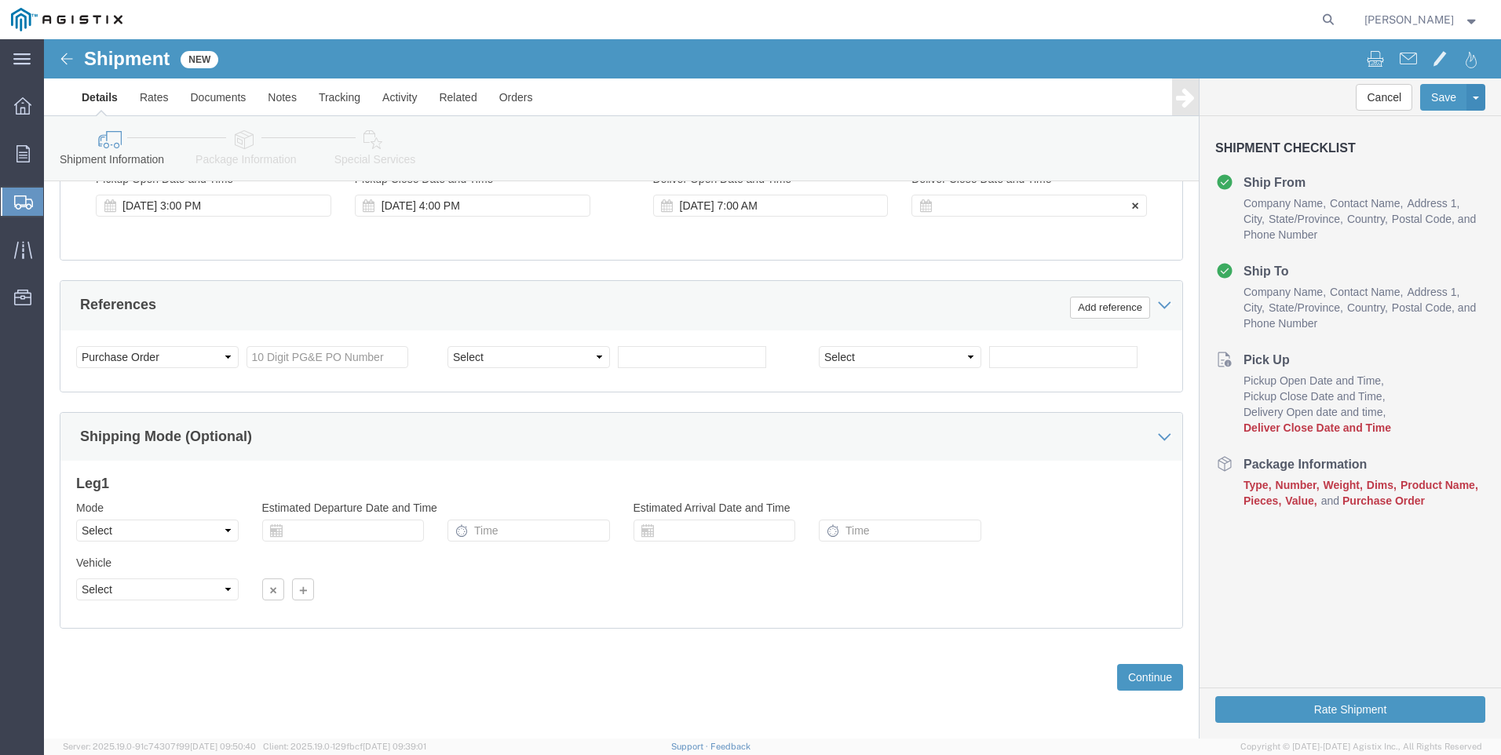
click div
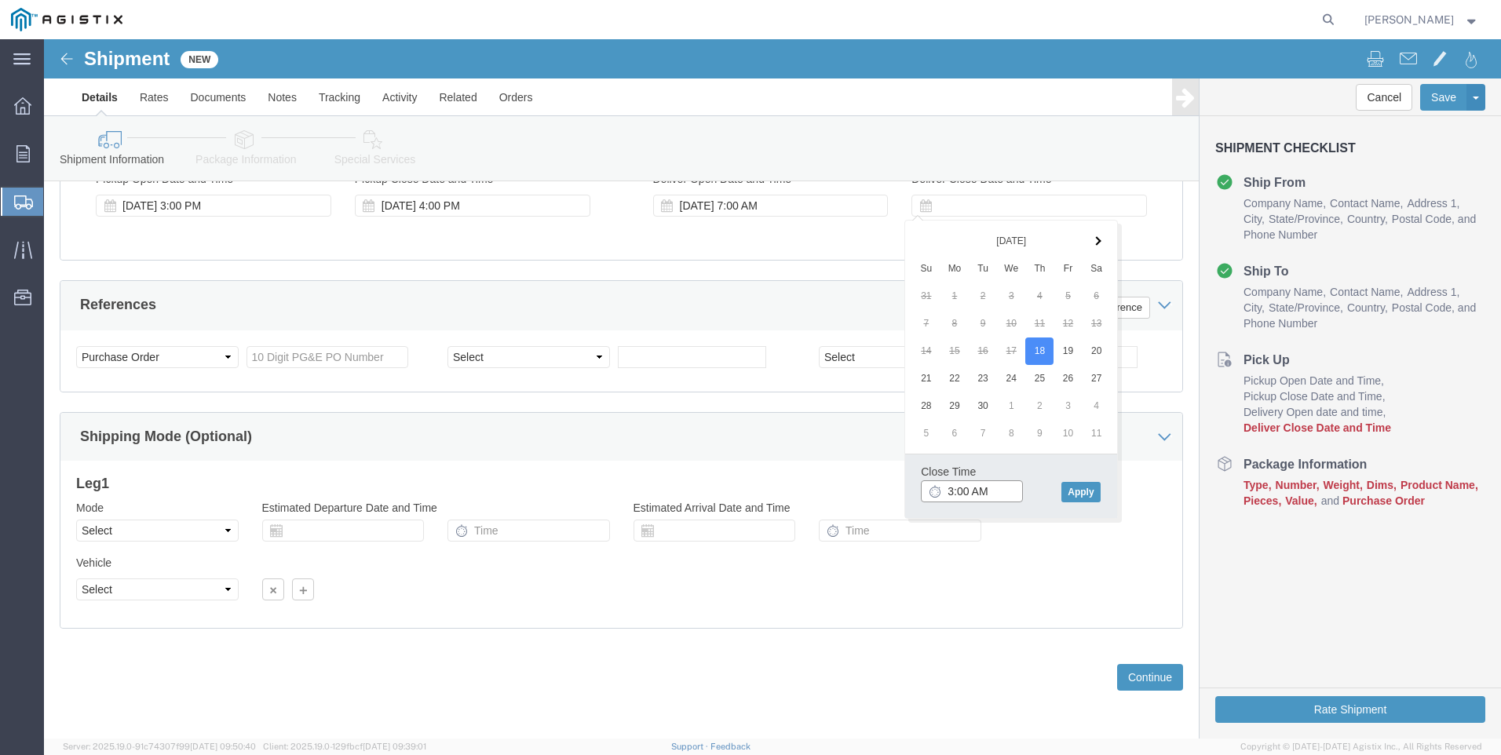
click input "3:00 AM"
drag, startPoint x: 1034, startPoint y: 448, endPoint x: 1024, endPoint y: 449, distance: 10.2
click button "Apply"
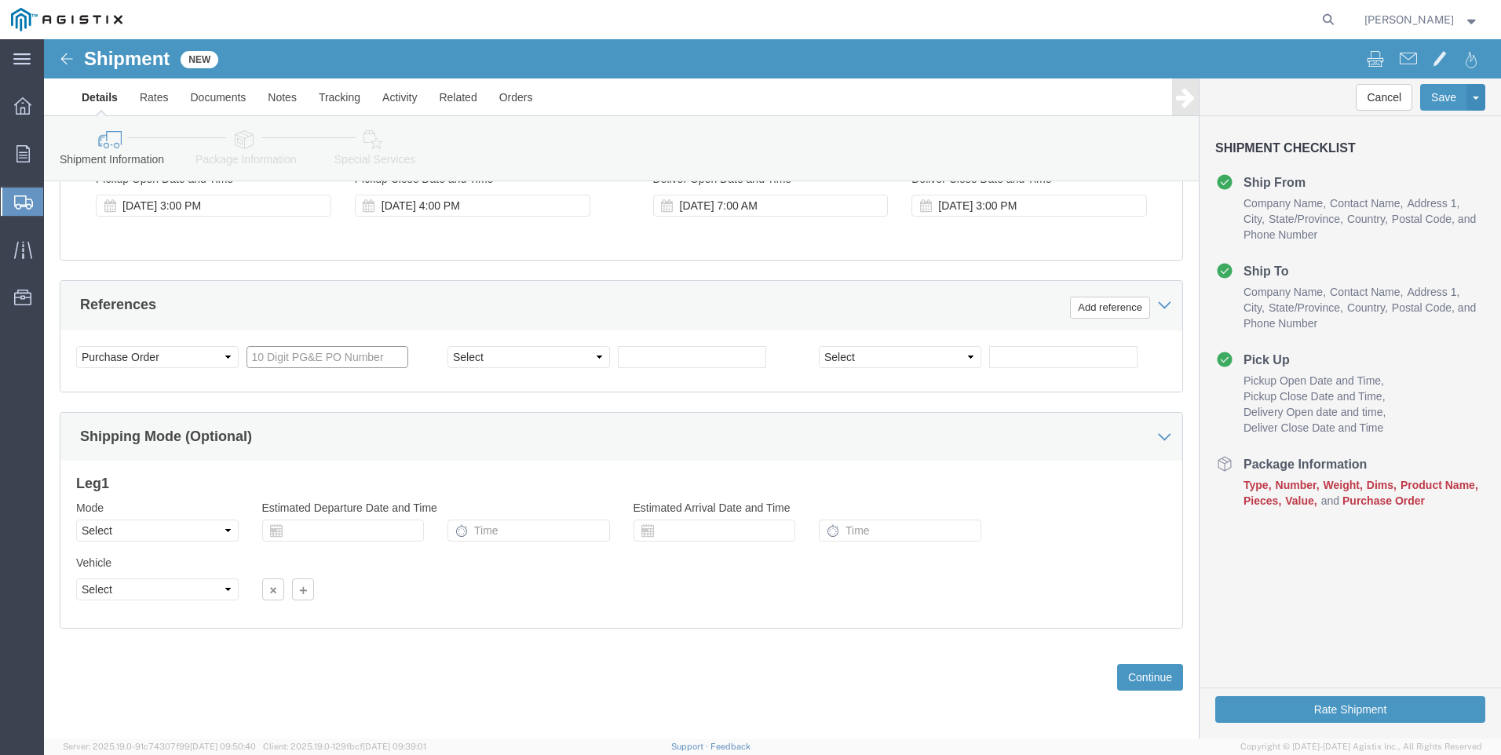
click input "text"
click select "Select Account Type Activity ID Airline Appointment Number ASN Batch Request # …"
click input "text"
click button "Continue"
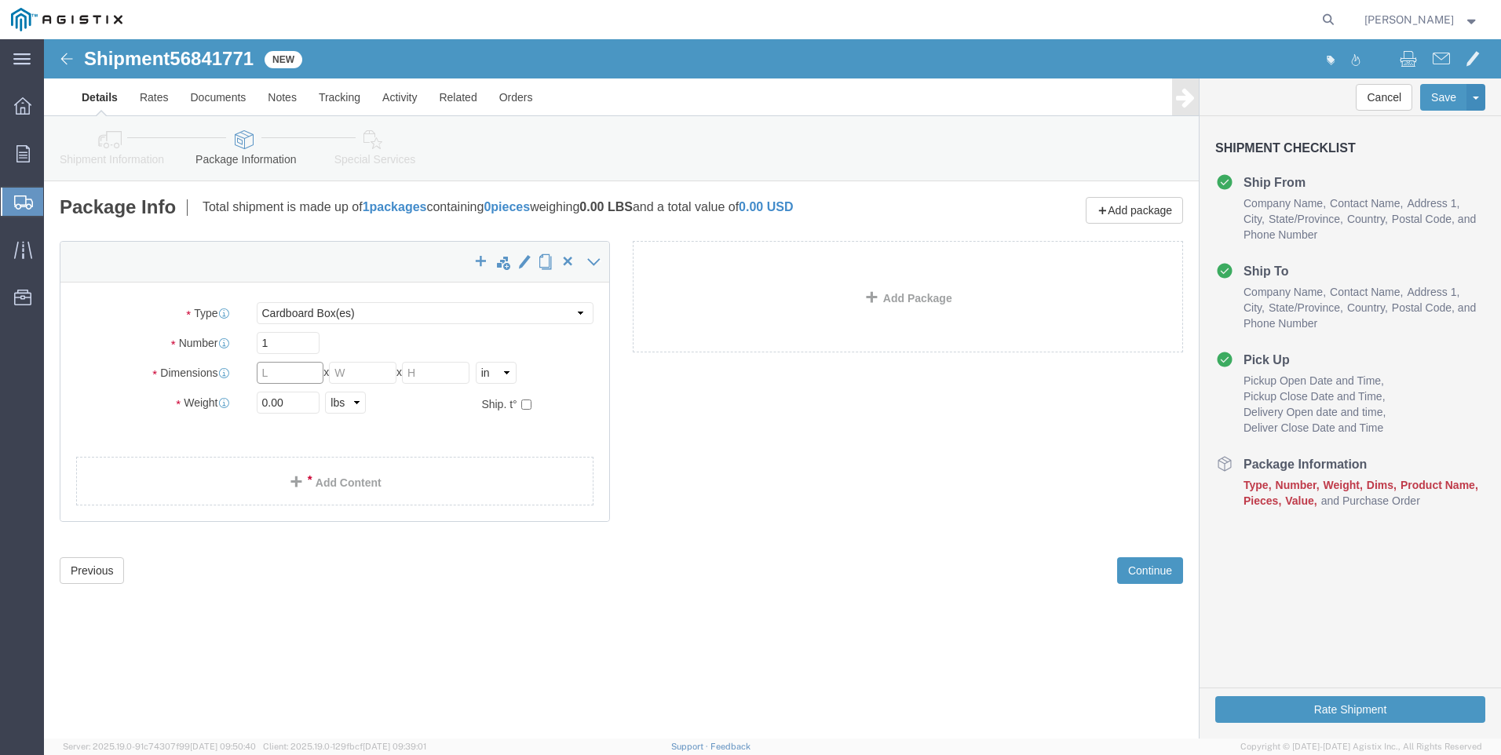
click input "text"
click div "x Package Type Select Bulk Bundle(s) Cardboard Box(es) Carton(s) Crate(s) Drum(…"
click link "Add Content"
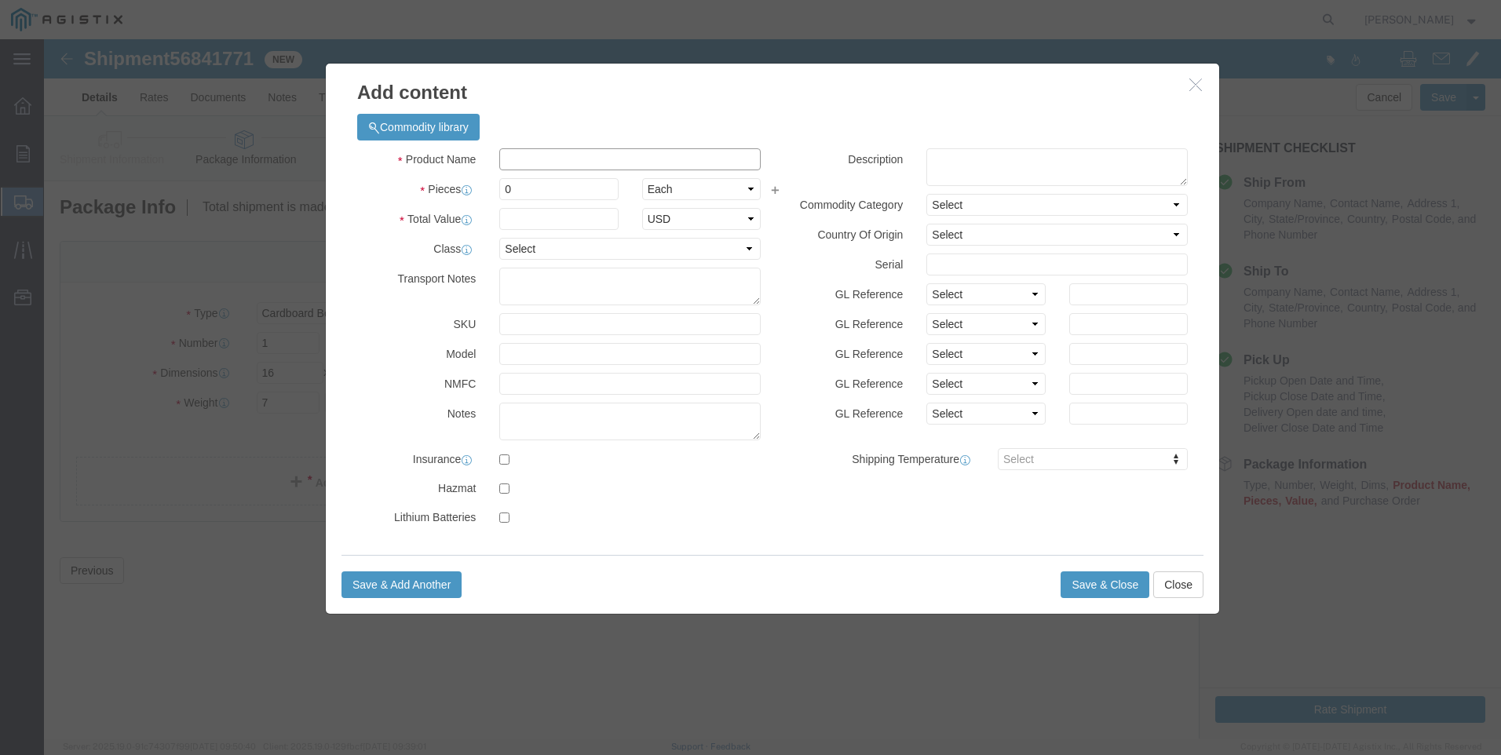
click input "text"
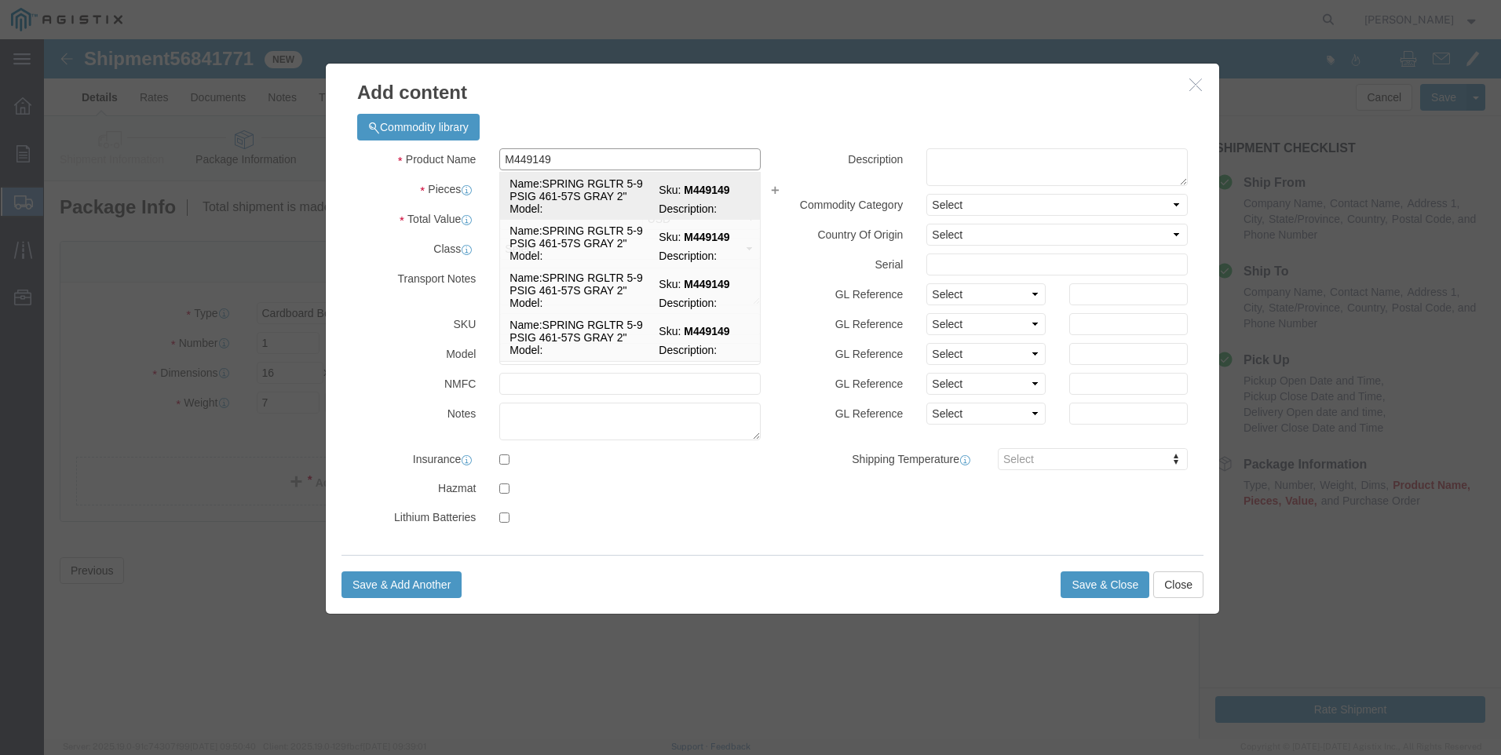
click span "Name:"
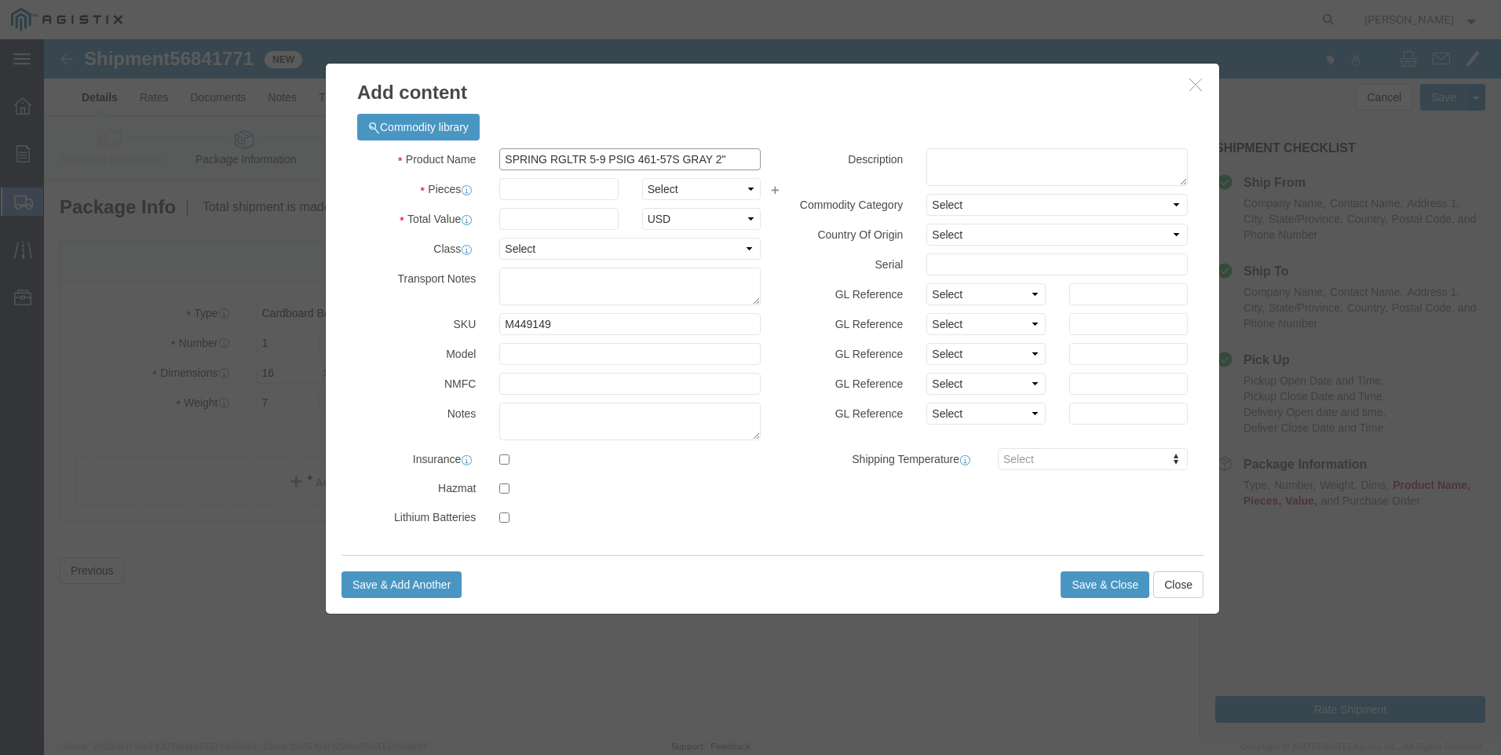
drag, startPoint x: 701, startPoint y: 120, endPoint x: 221, endPoint y: 129, distance: 479.6
click div "Add content Commodity library Product Name SPRING RGLTR 5-9 PSIG 461-57S GRAY 2…"
click textarea
paste textarea "SPRING RGLTR 5-9 PSIG 461-57S GRAY 2""
drag, startPoint x: 562, startPoint y: 119, endPoint x: 282, endPoint y: 108, distance: 280.4
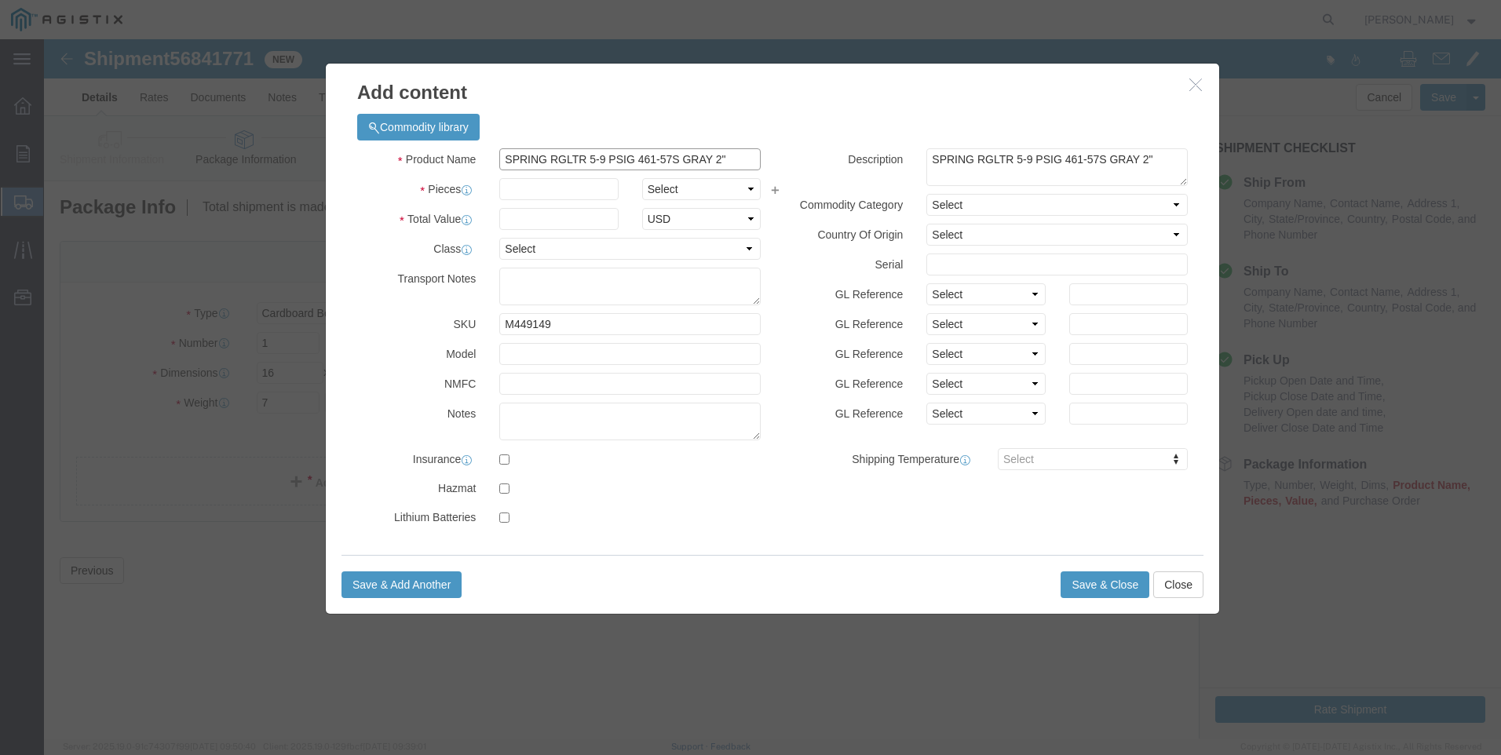
click div "Commodity library Product Name SPRING RGLTR 5-9 PSIG 461-57S GRAY 2" M449149 Pi…"
click input "M449149"
click input "text"
click button "Save & Close"
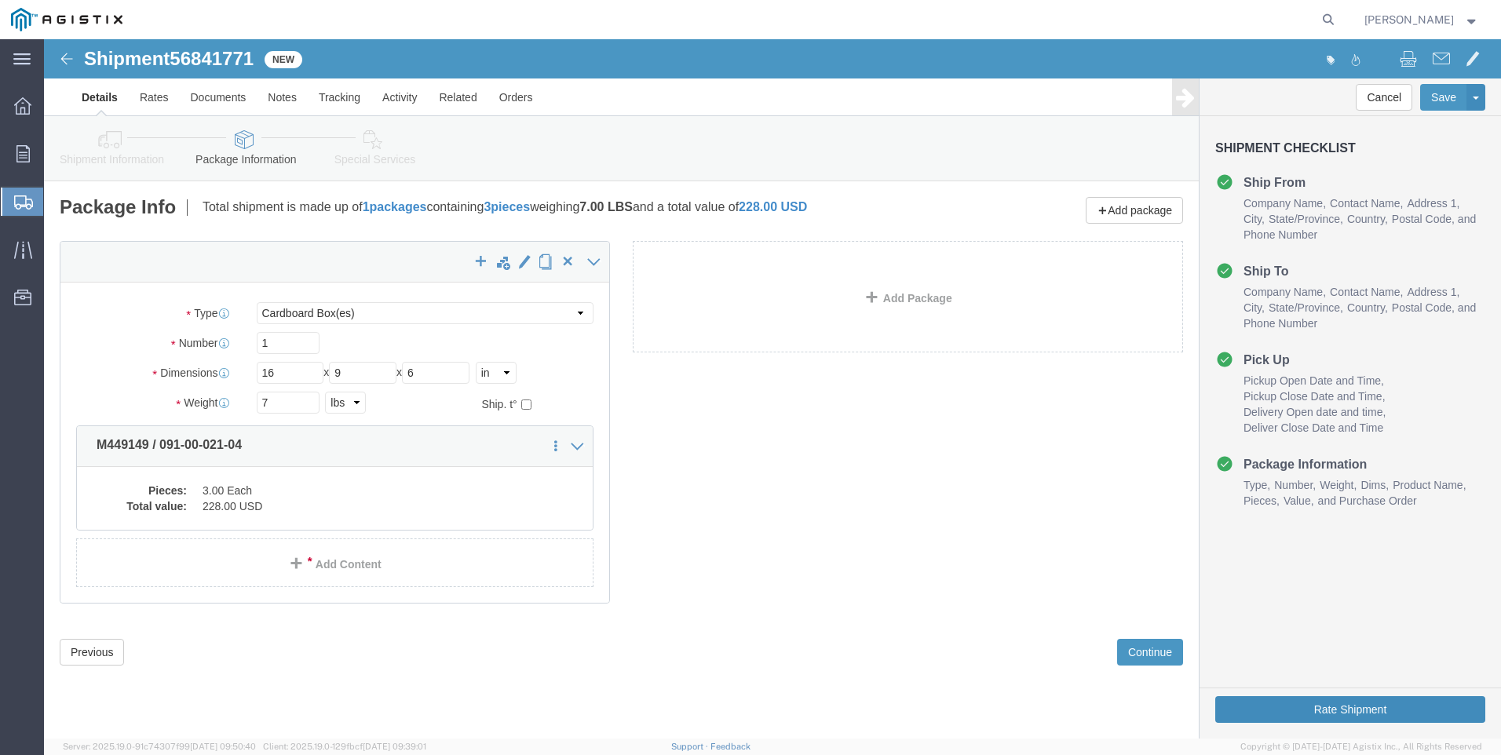
click button "Rate Shipment"
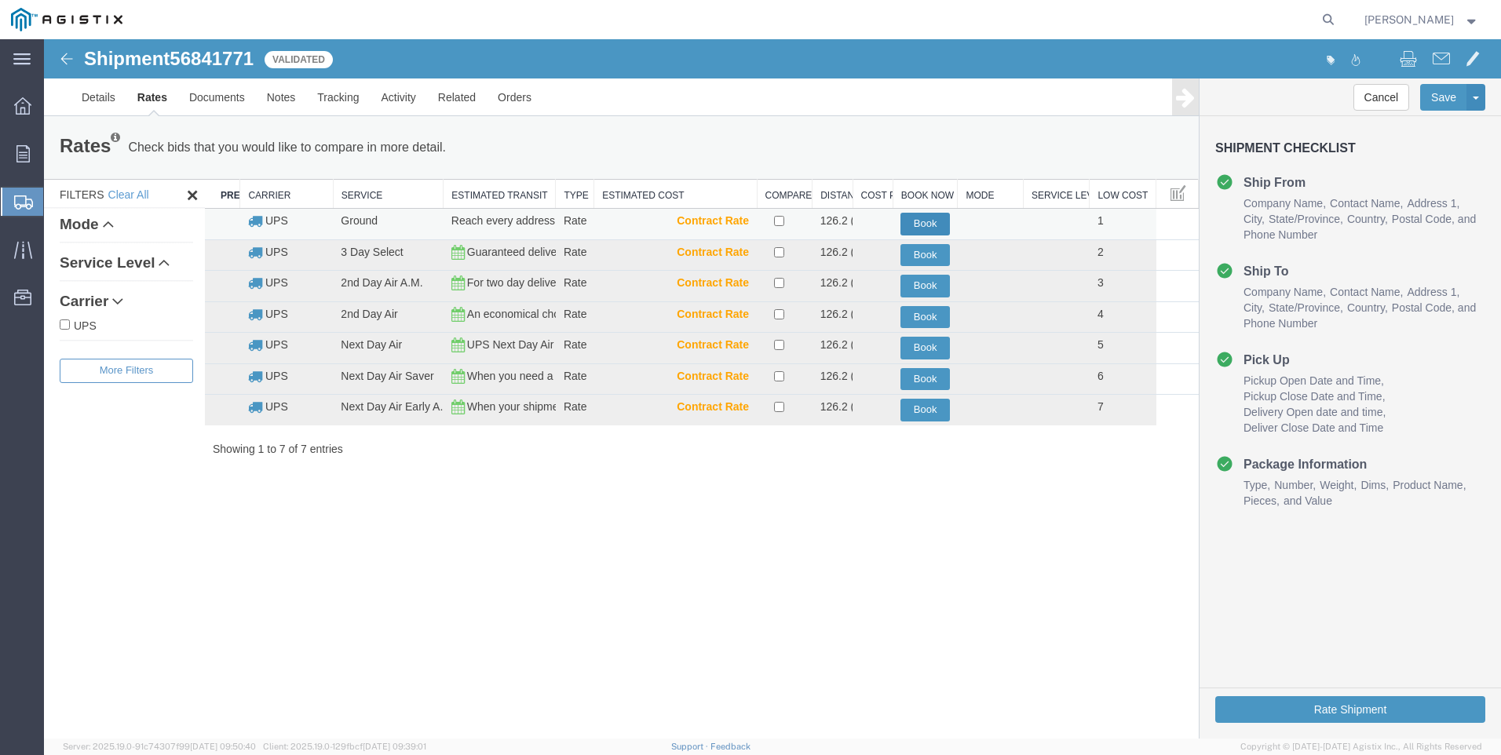
click at [917, 224] on button "Book" at bounding box center [924, 224] width 49 height 23
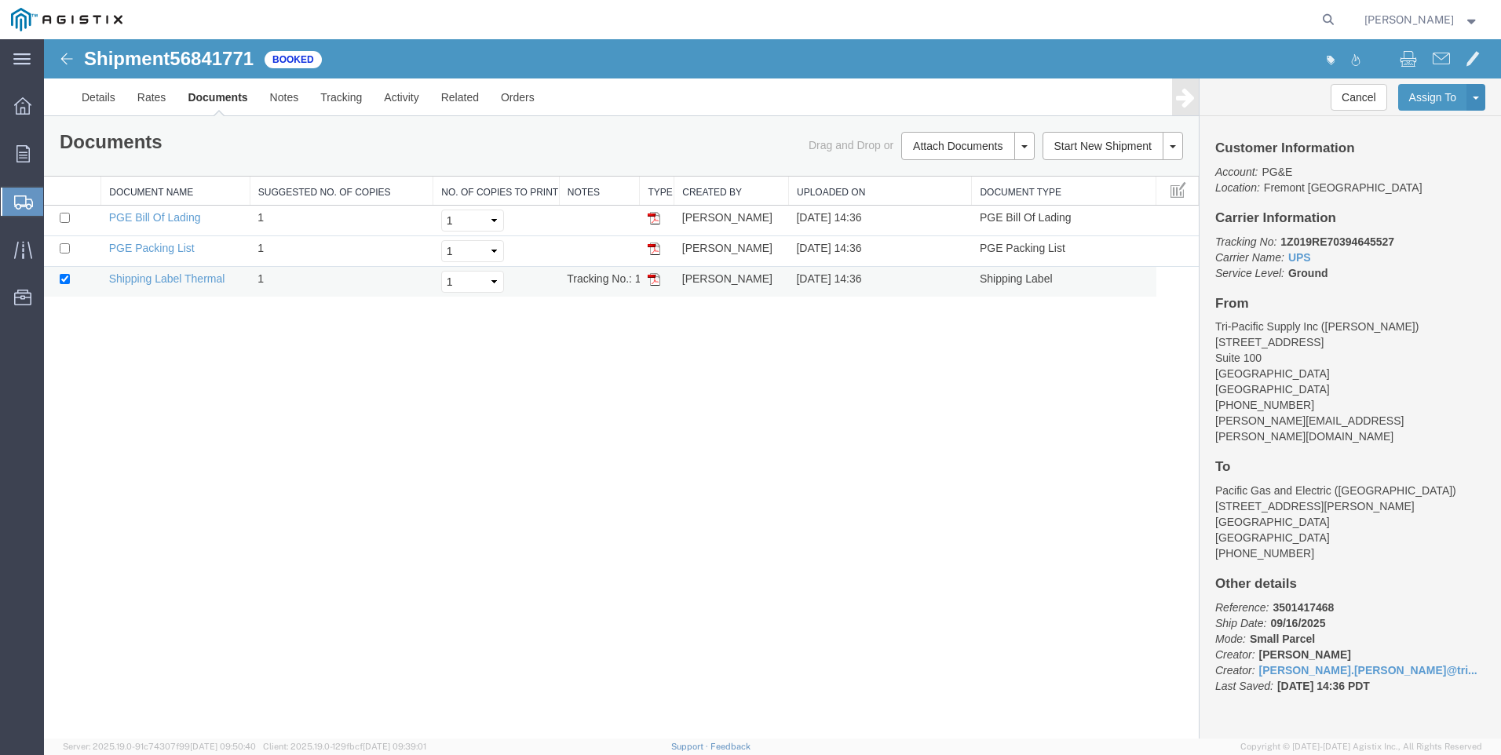
click at [656, 275] on img at bounding box center [653, 279] width 13 height 13
click at [651, 277] on img at bounding box center [653, 279] width 13 height 13
click at [0, 0] on span "Create Shipment" at bounding box center [0, 0] width 0 height 0
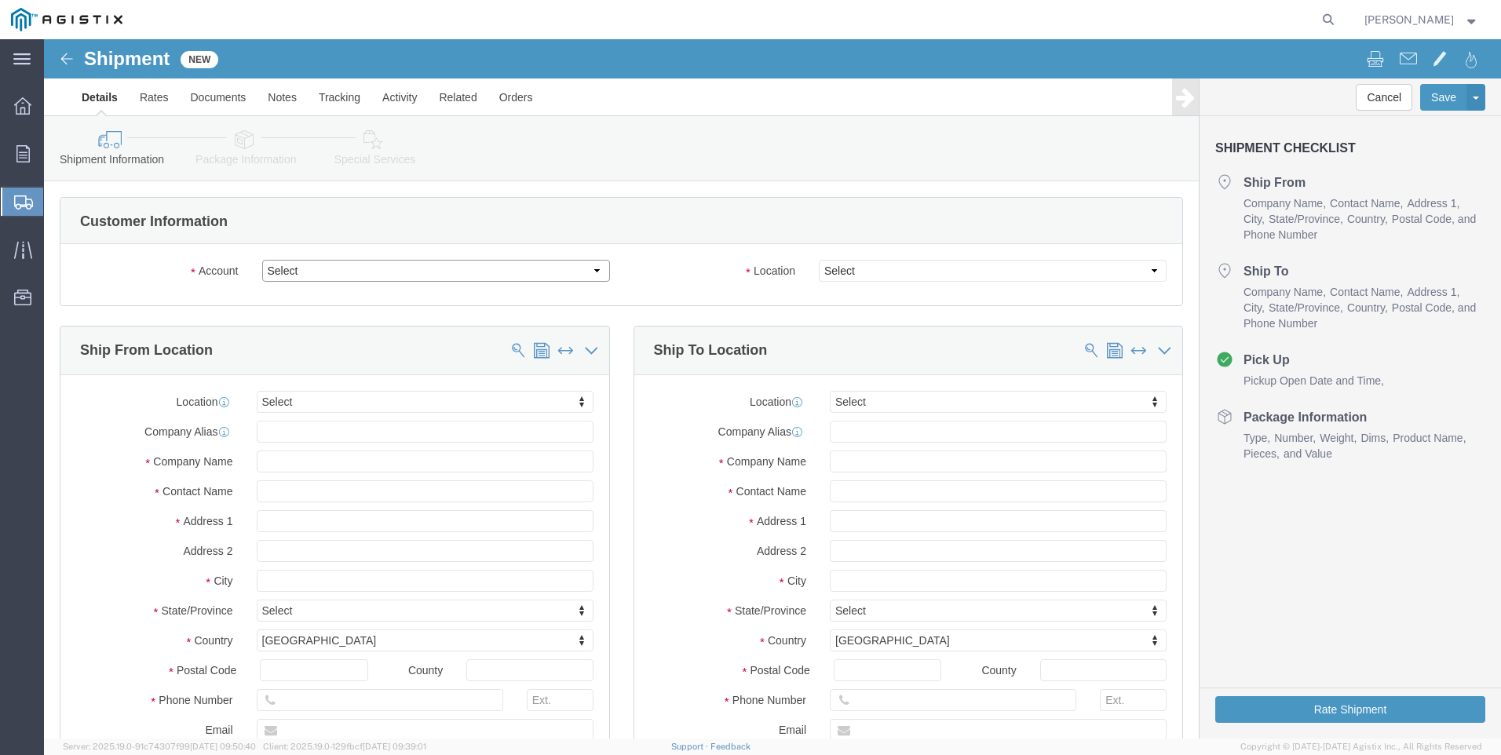
click select "Select PG&E Tri-Pacific Supply Inc"
